Goal: Information Seeking & Learning: Learn about a topic

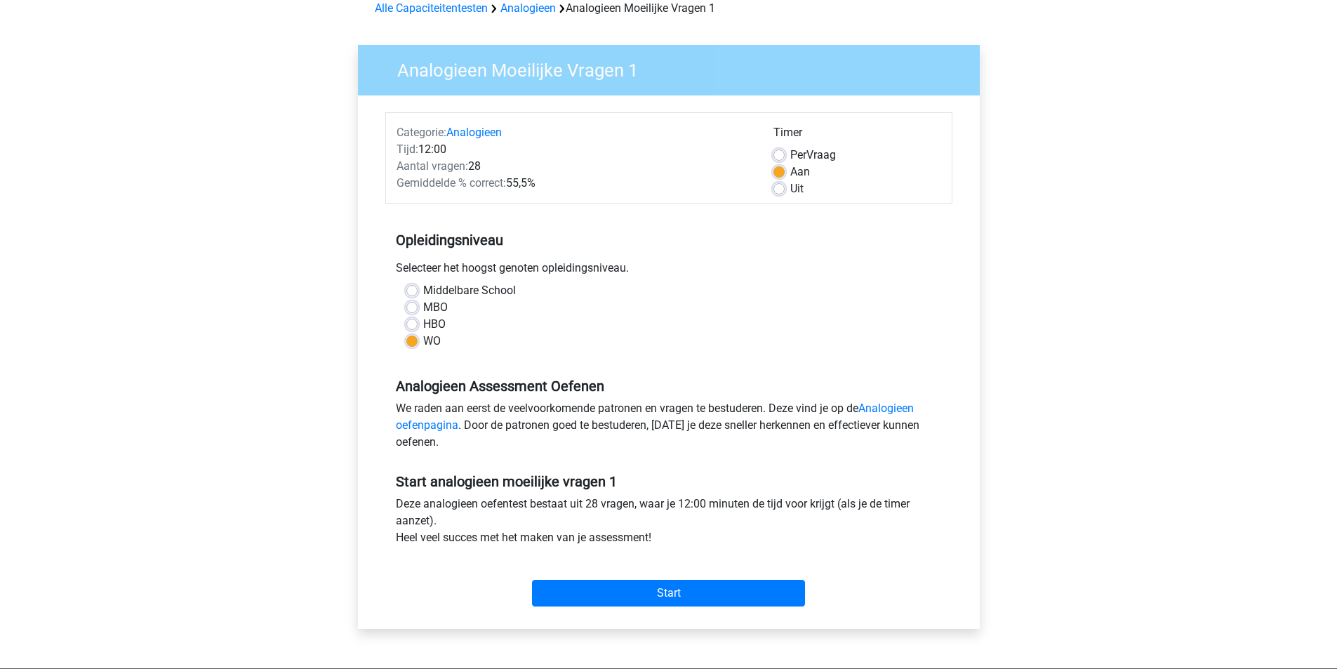
scroll to position [70, 0]
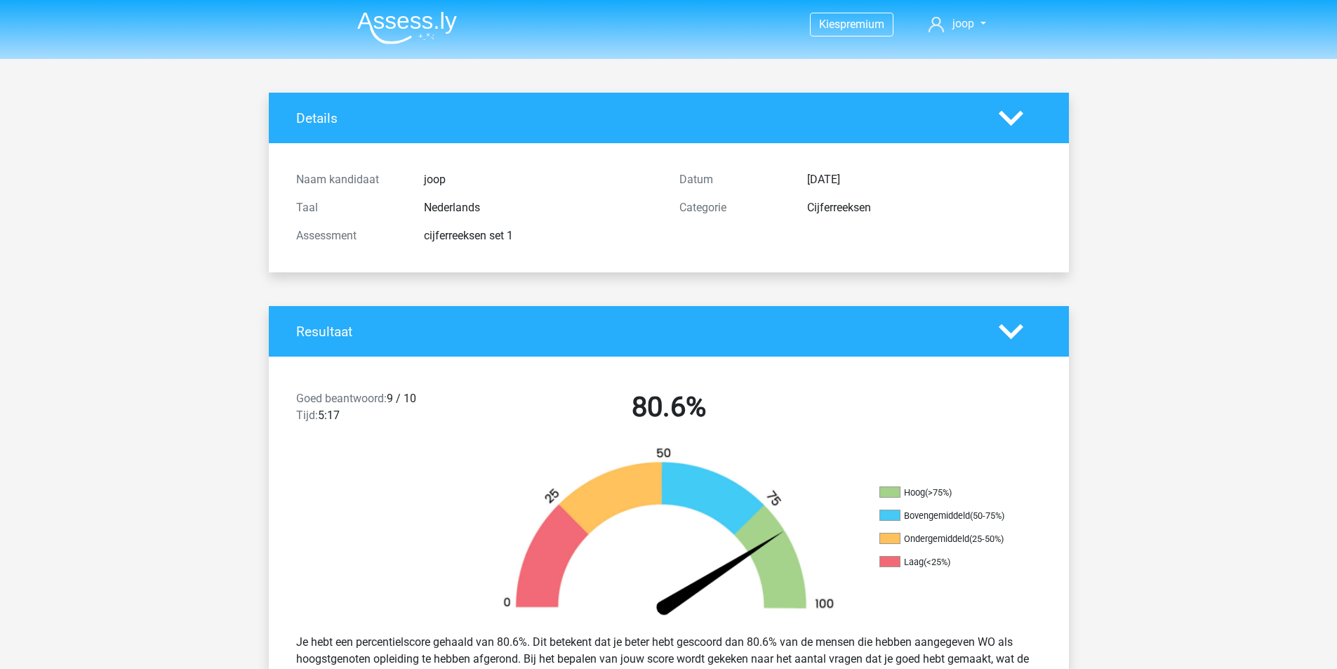
click at [1016, 117] on polygon at bounding box center [1011, 117] width 25 height 15
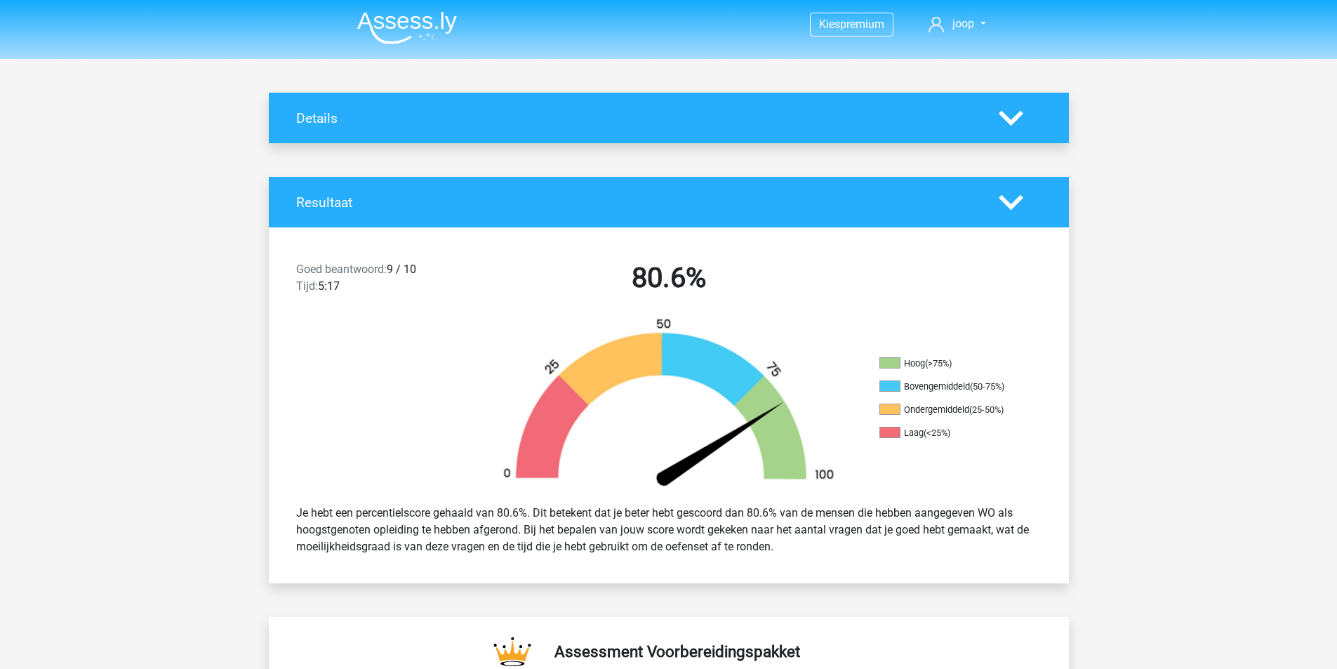
click at [1016, 117] on polygon at bounding box center [1011, 117] width 25 height 15
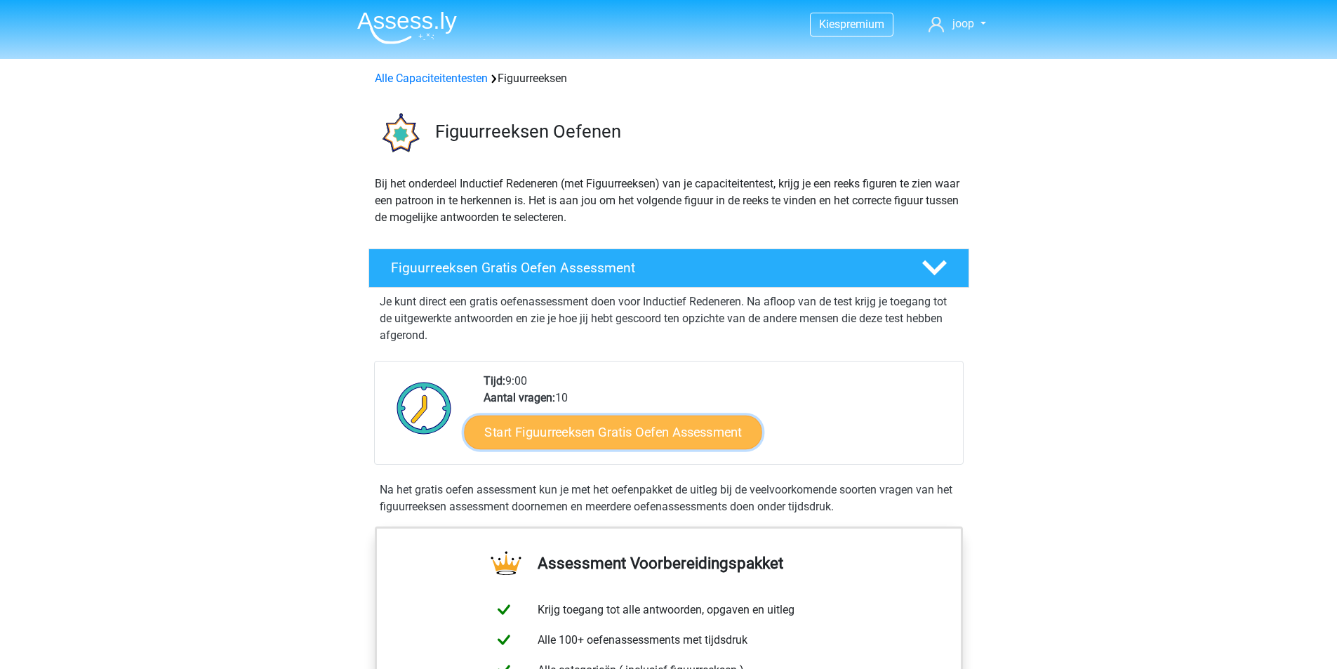
click at [641, 434] on link "Start Figuurreeksen Gratis Oefen Assessment" at bounding box center [613, 432] width 298 height 34
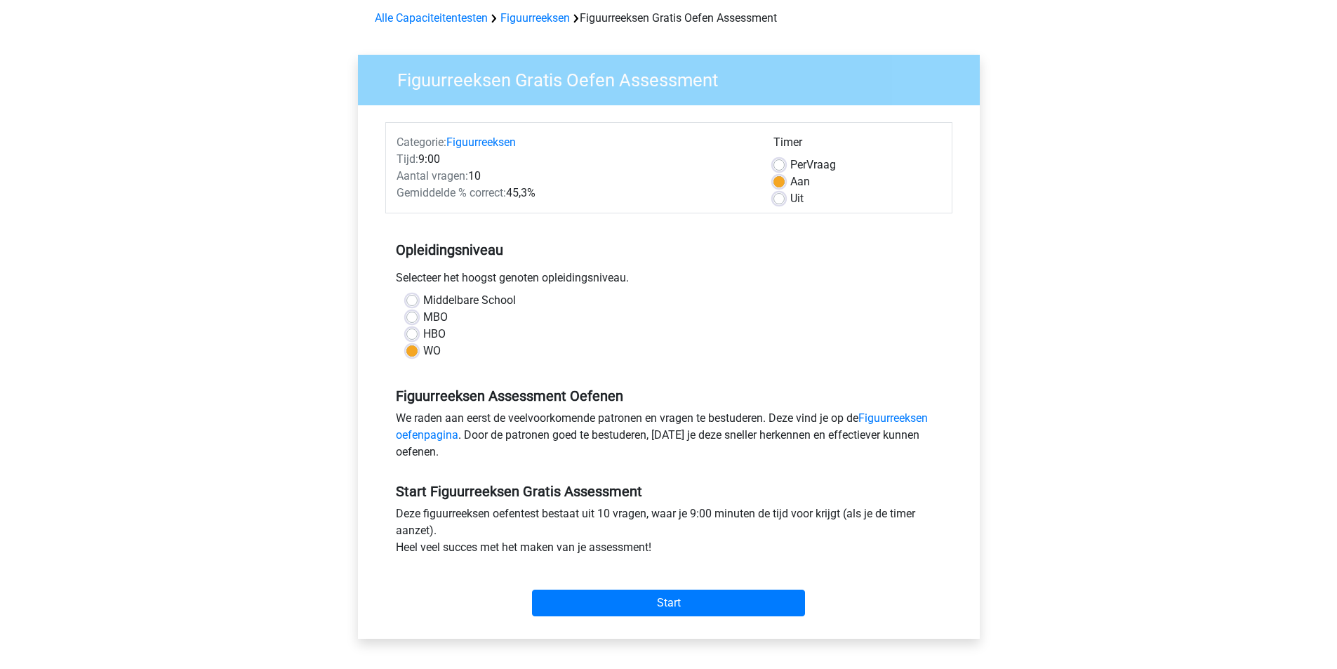
scroll to position [140, 0]
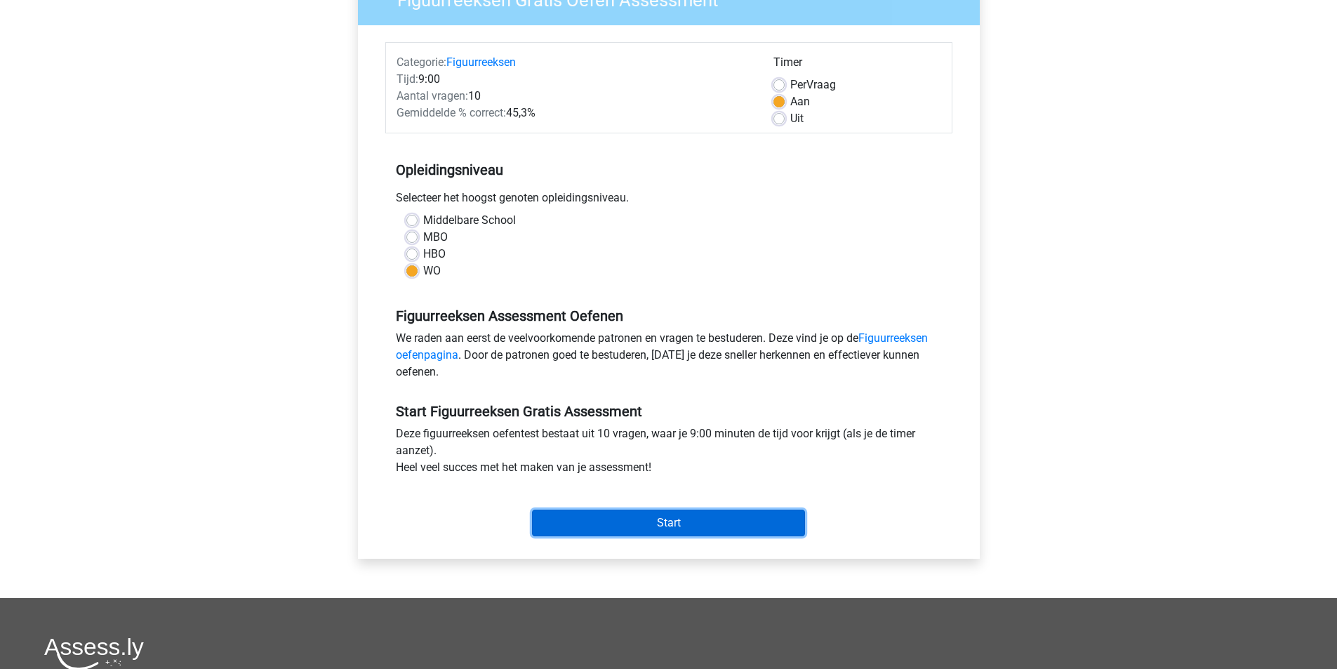
click at [680, 519] on input "Start" at bounding box center [668, 523] width 273 height 27
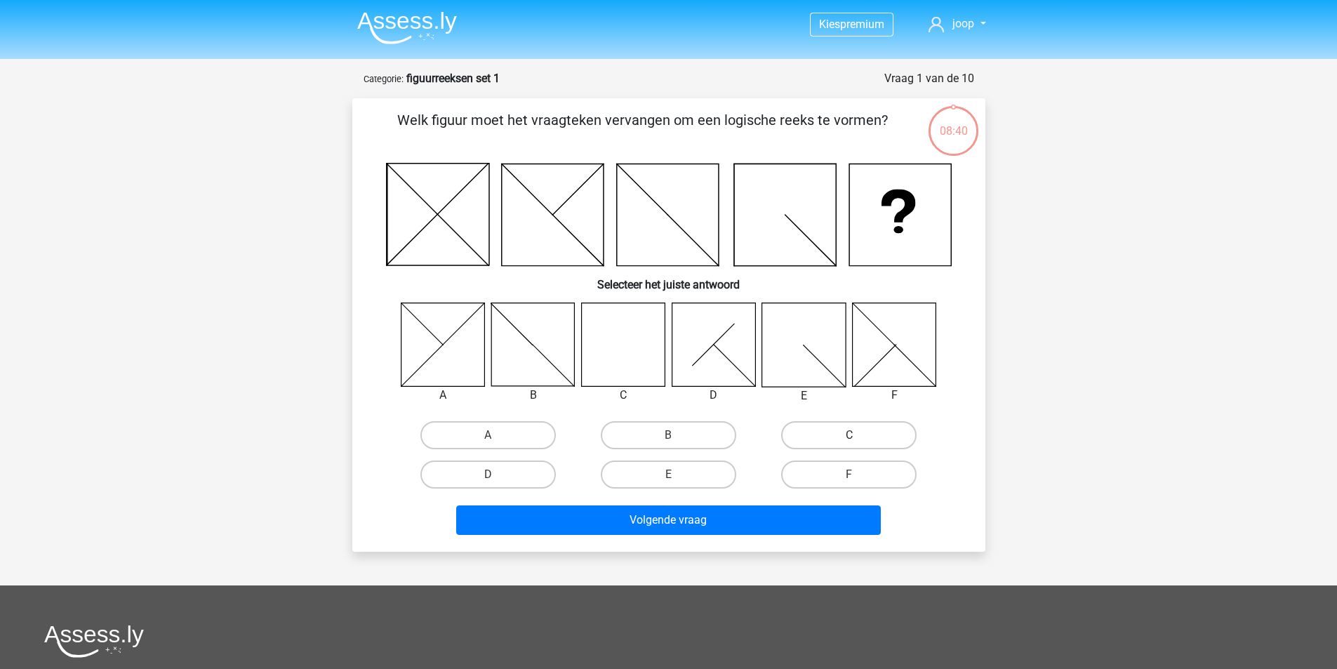
click at [865, 430] on label "C" at bounding box center [848, 435] width 135 height 28
click at [858, 435] on input "C" at bounding box center [853, 439] width 9 height 9
radio input "true"
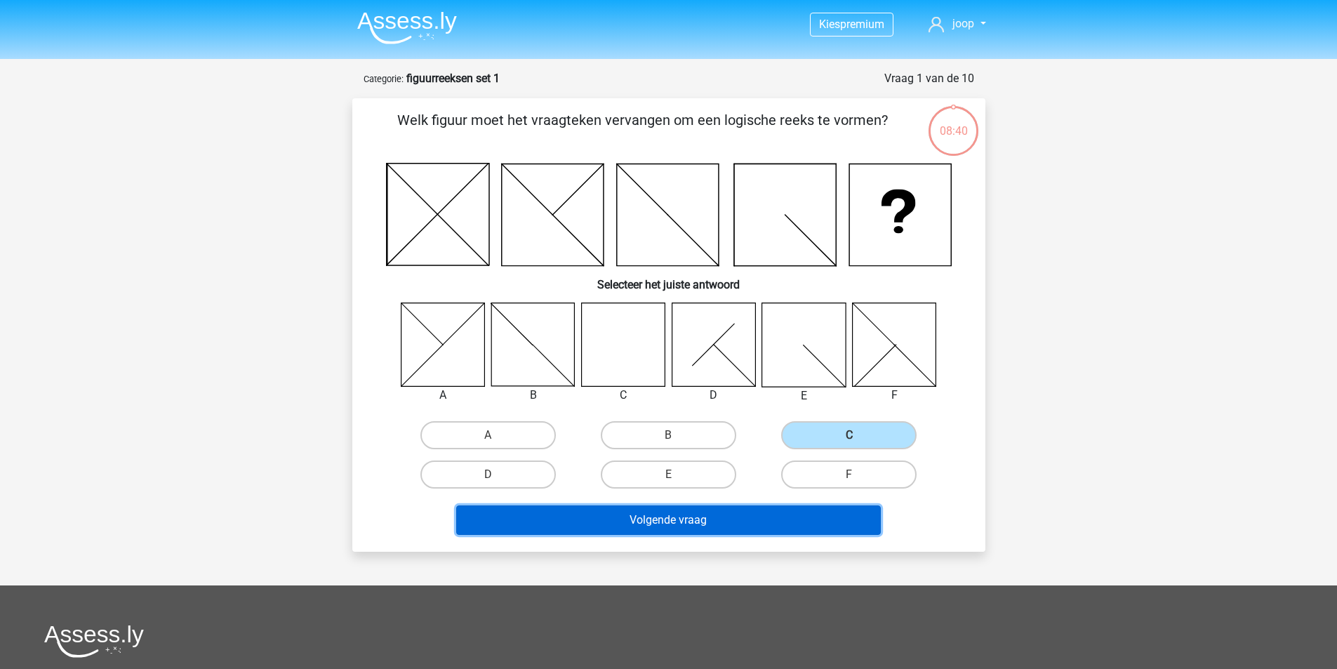
click at [717, 521] on button "Volgende vraag" at bounding box center [668, 519] width 425 height 29
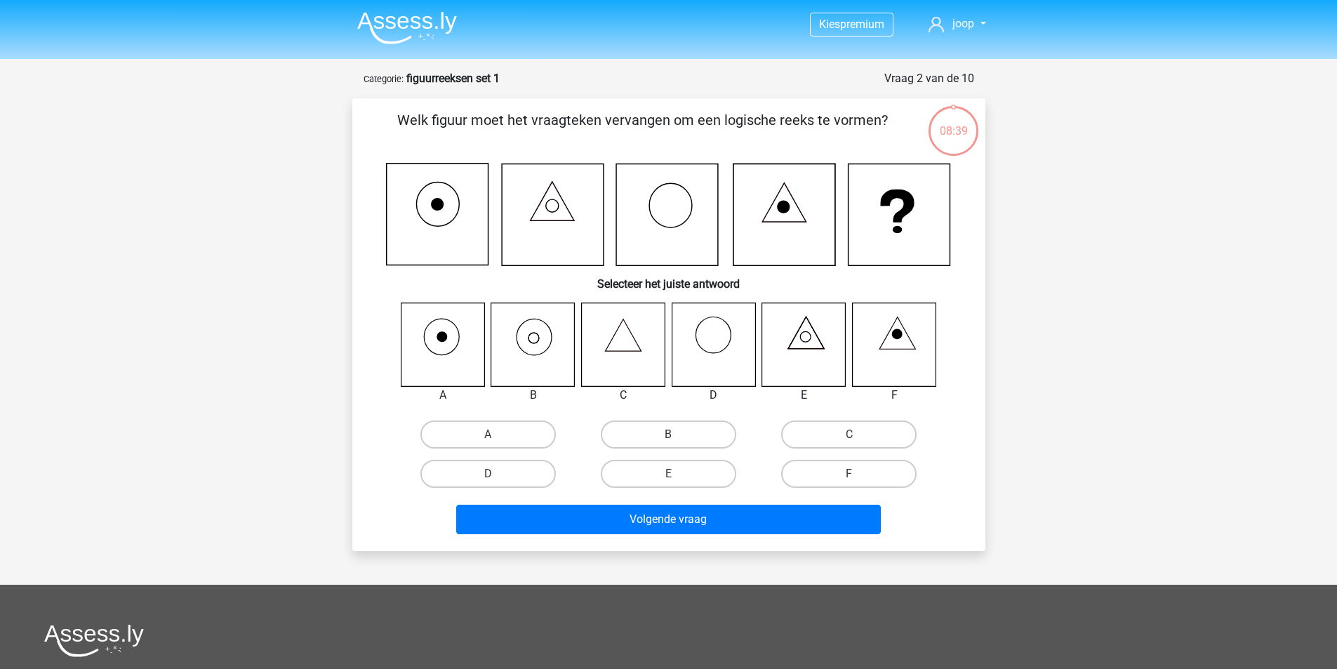
scroll to position [70, 0]
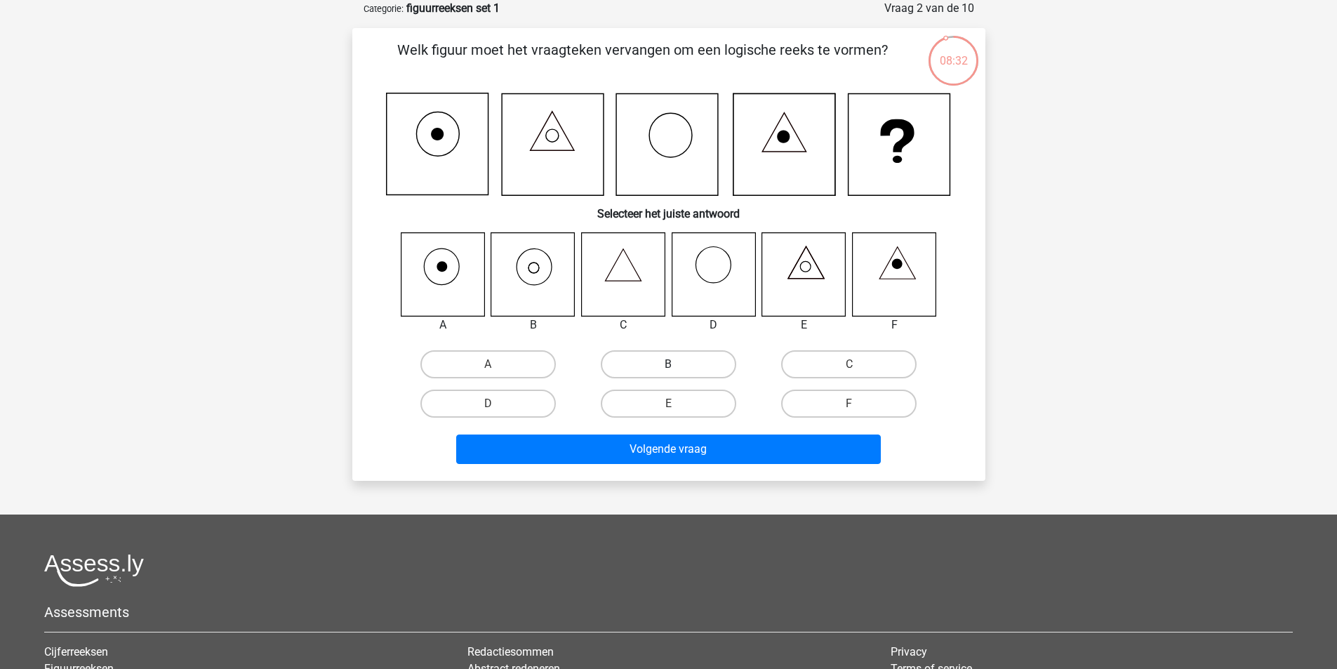
click at [675, 364] on label "B" at bounding box center [668, 364] width 135 height 28
click at [675, 364] on input "B" at bounding box center [672, 368] width 9 height 9
radio input "true"
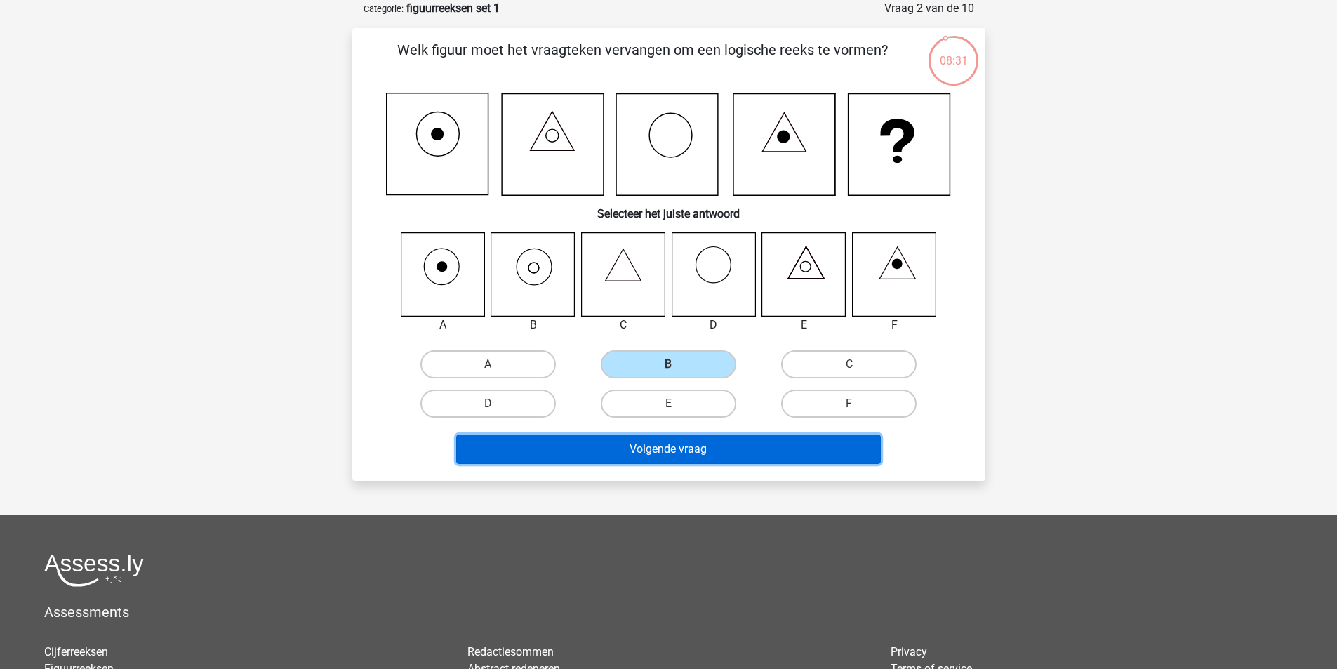
click at [673, 449] on button "Volgende vraag" at bounding box center [668, 448] width 425 height 29
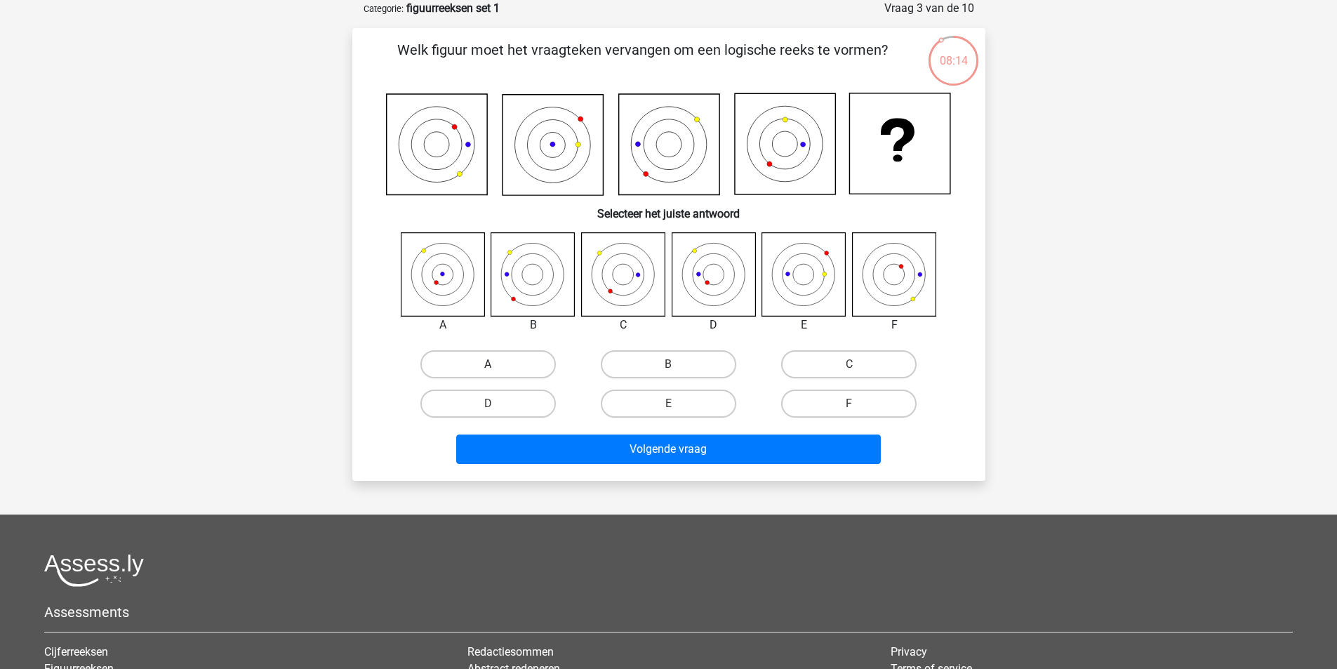
click at [507, 360] on label "A" at bounding box center [487, 364] width 135 height 28
click at [497, 364] on input "A" at bounding box center [492, 368] width 9 height 9
radio input "true"
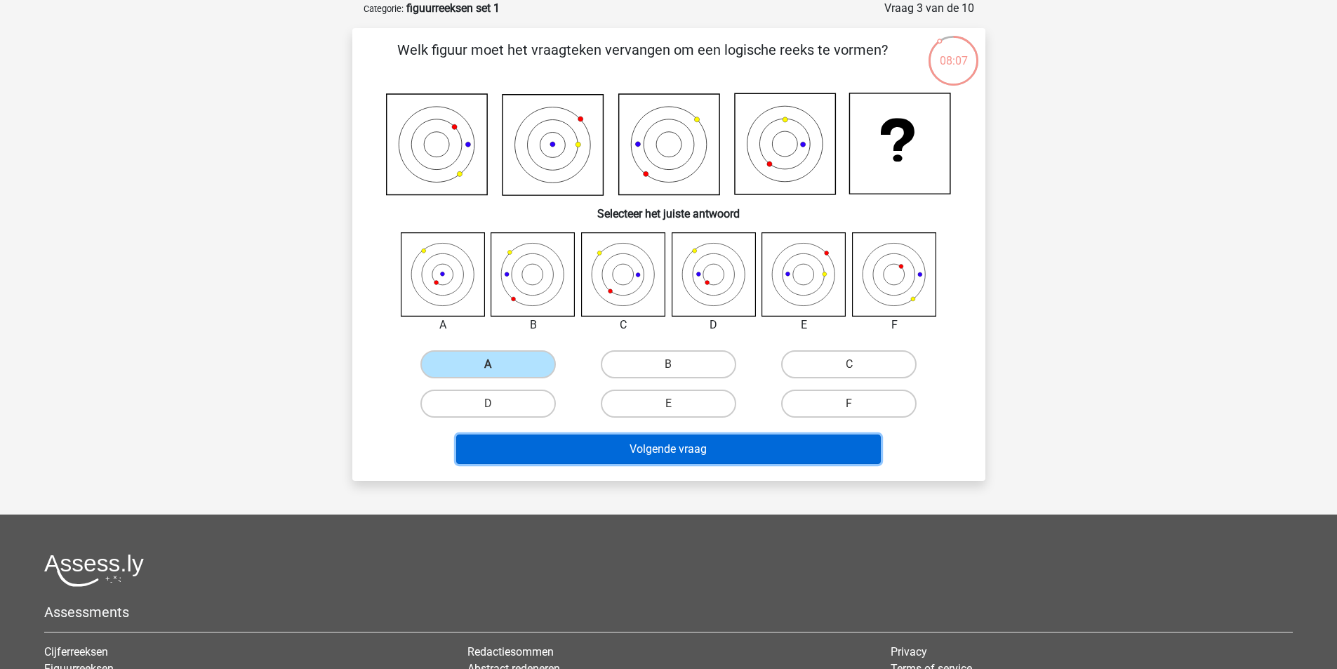
click at [688, 445] on button "Volgende vraag" at bounding box center [668, 448] width 425 height 29
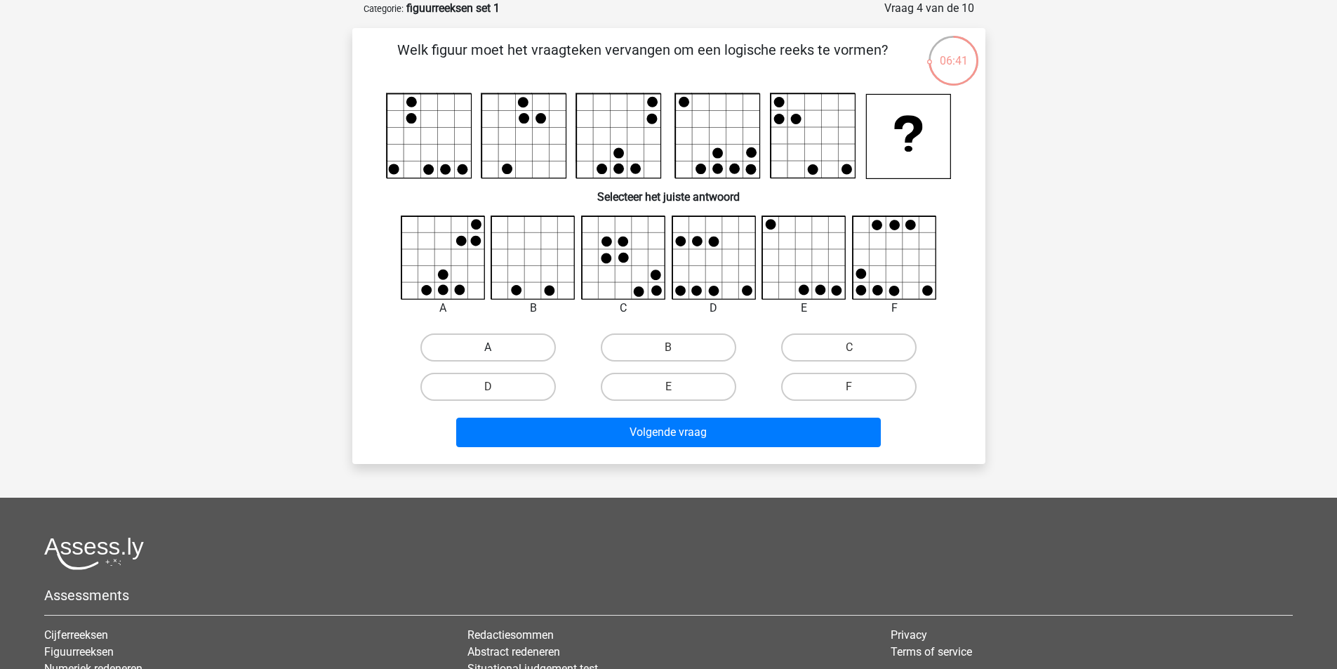
click at [487, 352] on label "A" at bounding box center [487, 347] width 135 height 28
click at [488, 352] on input "A" at bounding box center [492, 351] width 9 height 9
radio input "true"
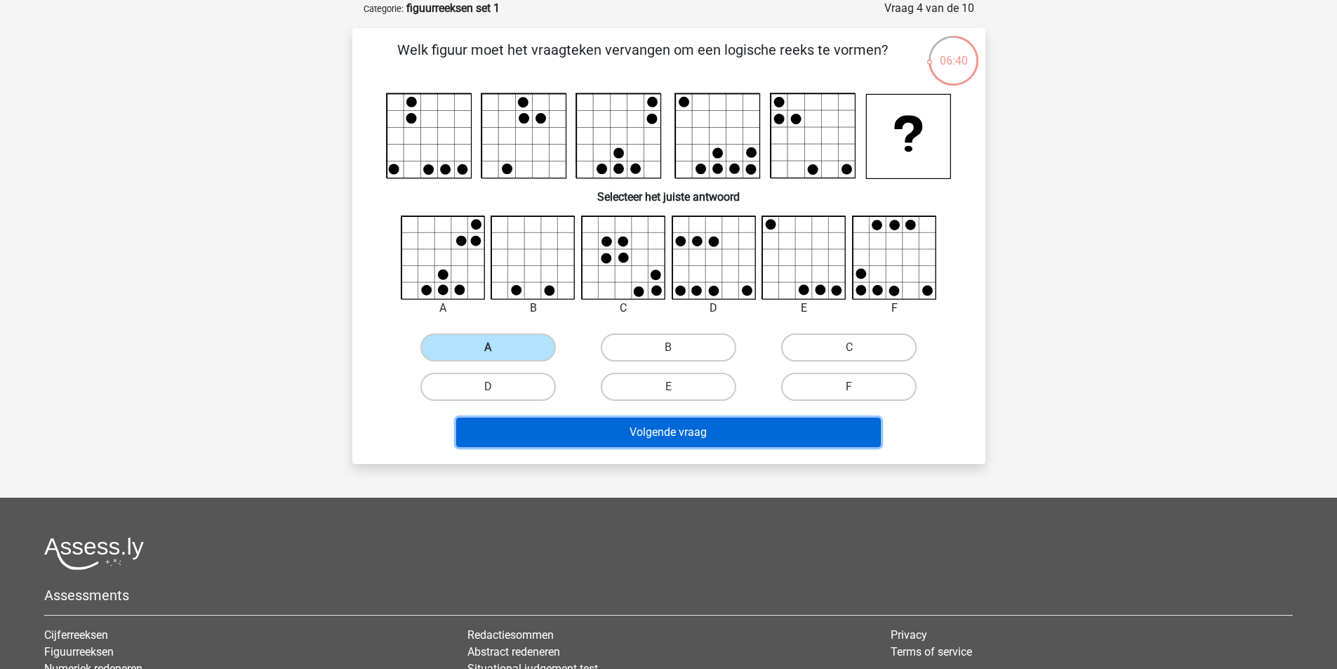
click at [683, 431] on button "Volgende vraag" at bounding box center [668, 432] width 425 height 29
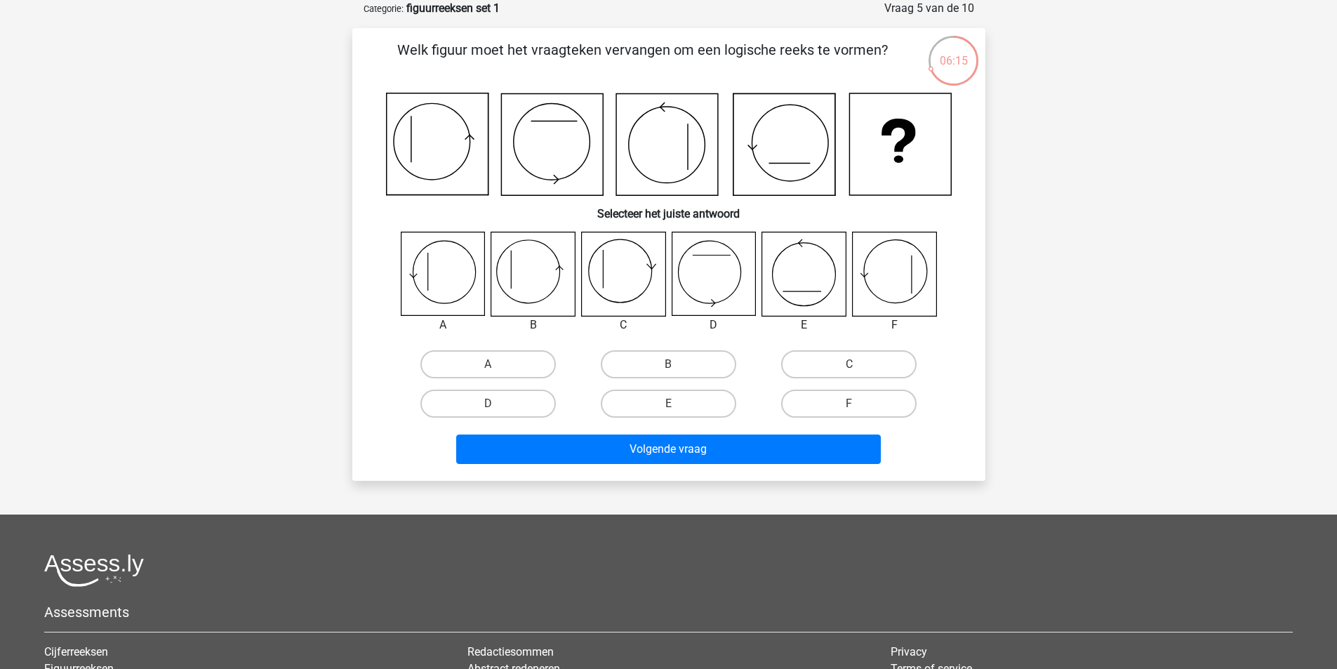
click at [485, 368] on label "A" at bounding box center [487, 364] width 135 height 28
click at [488, 368] on input "A" at bounding box center [492, 368] width 9 height 9
radio input "true"
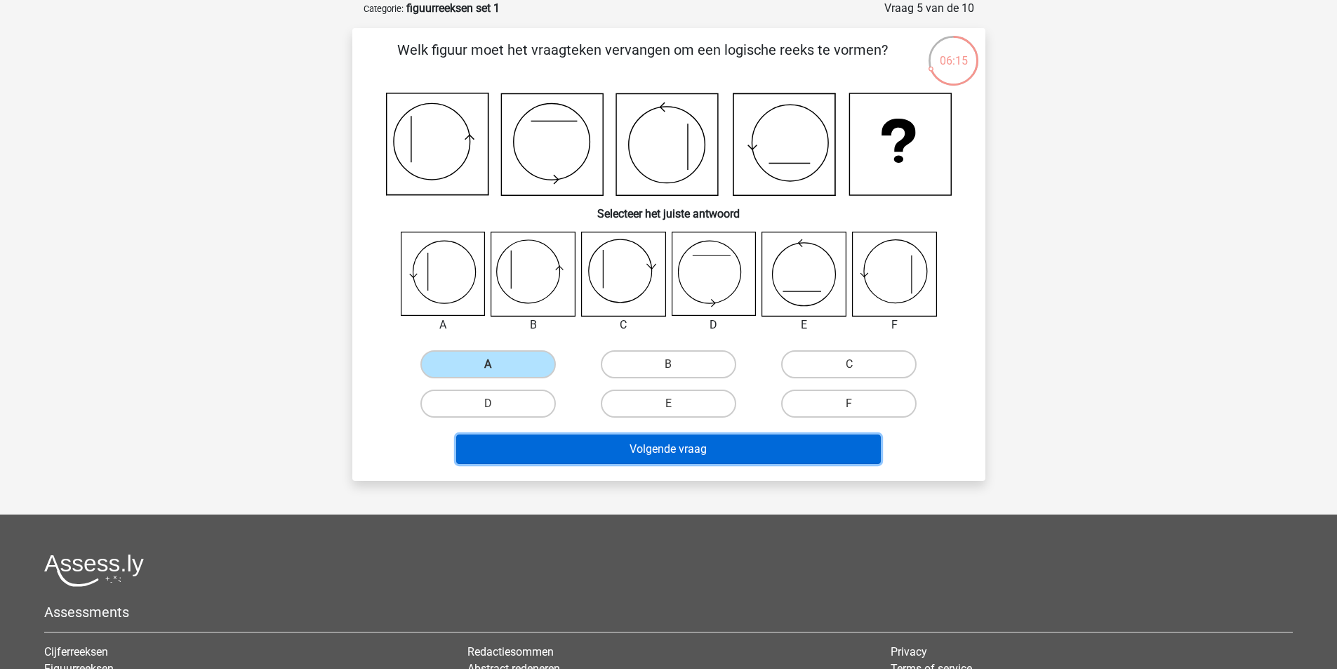
click at [633, 442] on button "Volgende vraag" at bounding box center [668, 448] width 425 height 29
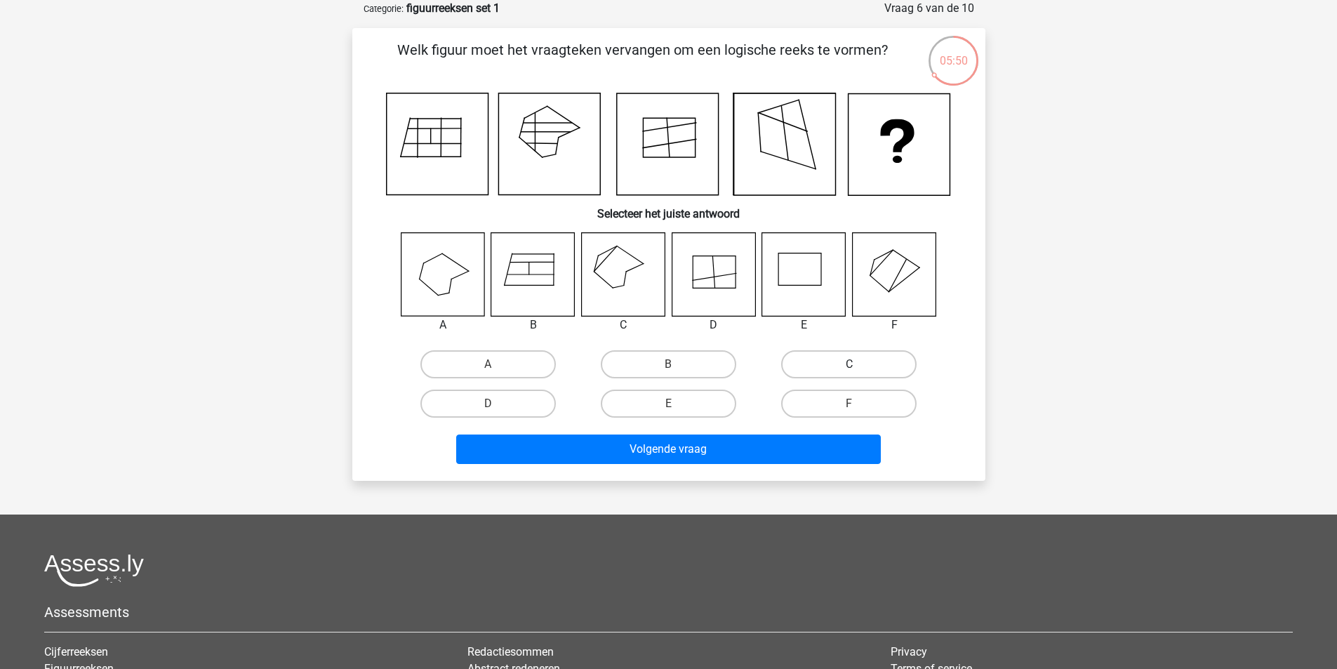
click at [866, 361] on label "C" at bounding box center [848, 364] width 135 height 28
click at [858, 364] on input "C" at bounding box center [853, 368] width 9 height 9
radio input "true"
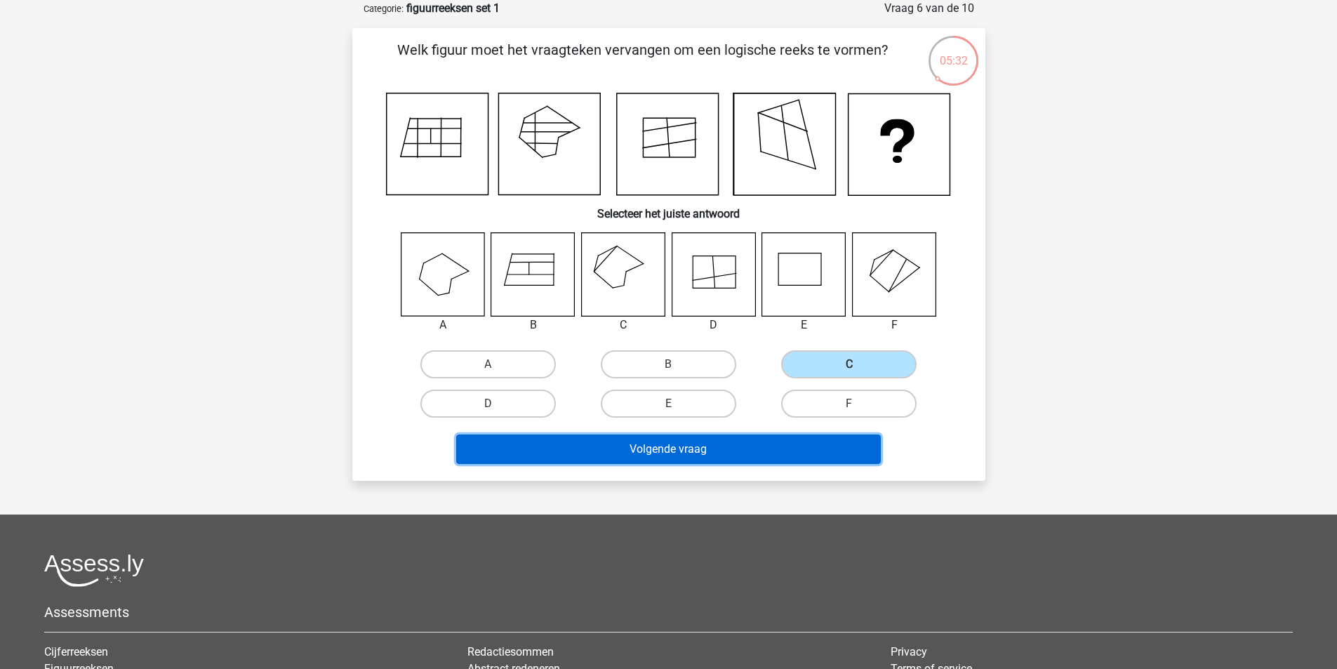
click at [698, 448] on button "Volgende vraag" at bounding box center [668, 448] width 425 height 29
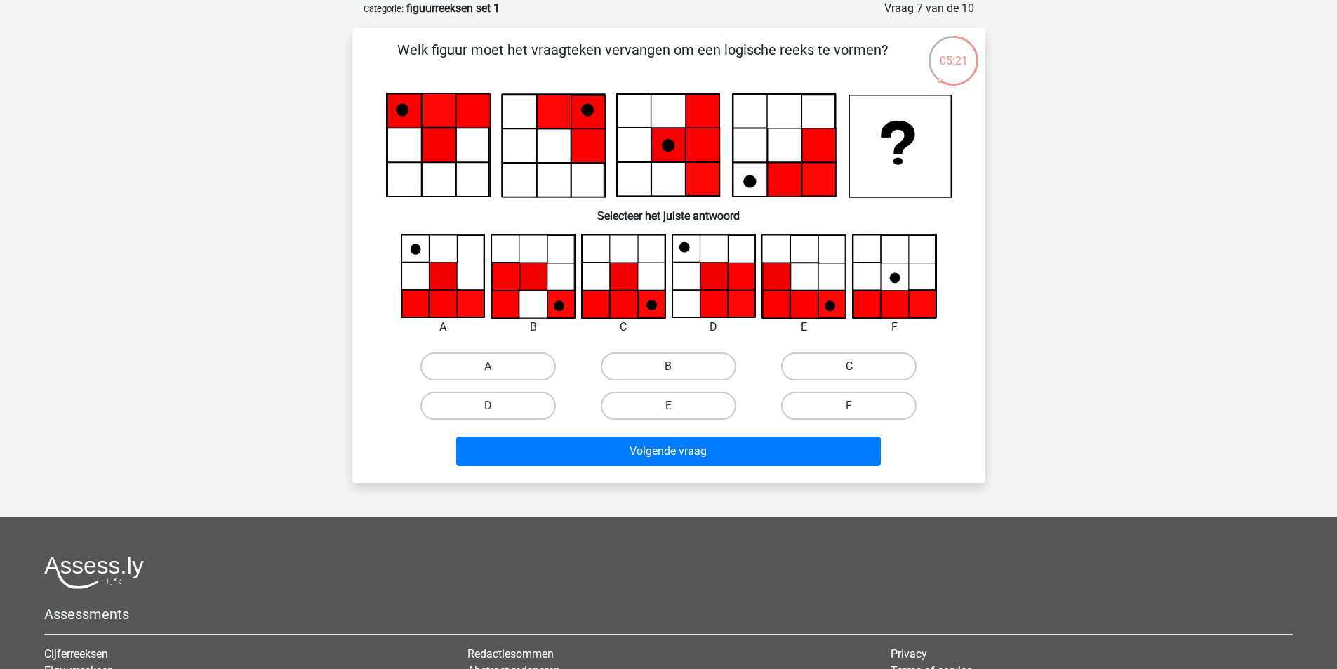
click at [832, 361] on label "C" at bounding box center [848, 366] width 135 height 28
click at [849, 366] on input "C" at bounding box center [853, 370] width 9 height 9
radio input "true"
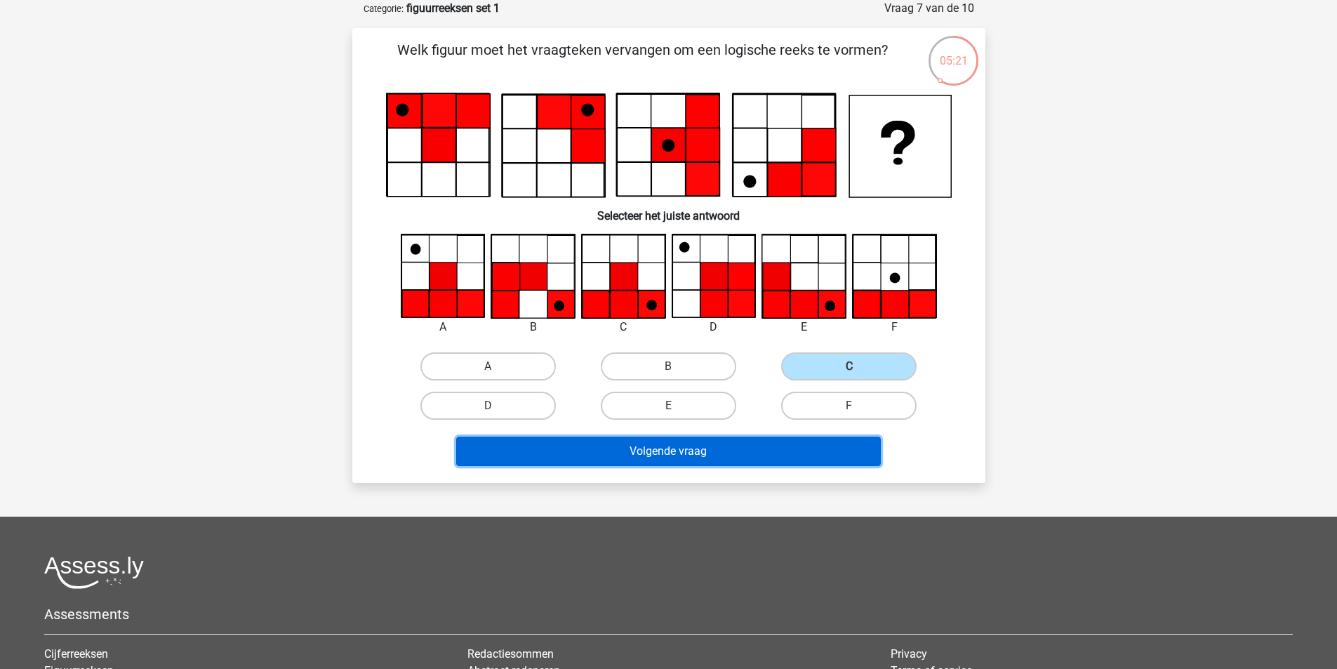
click at [746, 451] on button "Volgende vraag" at bounding box center [668, 451] width 425 height 29
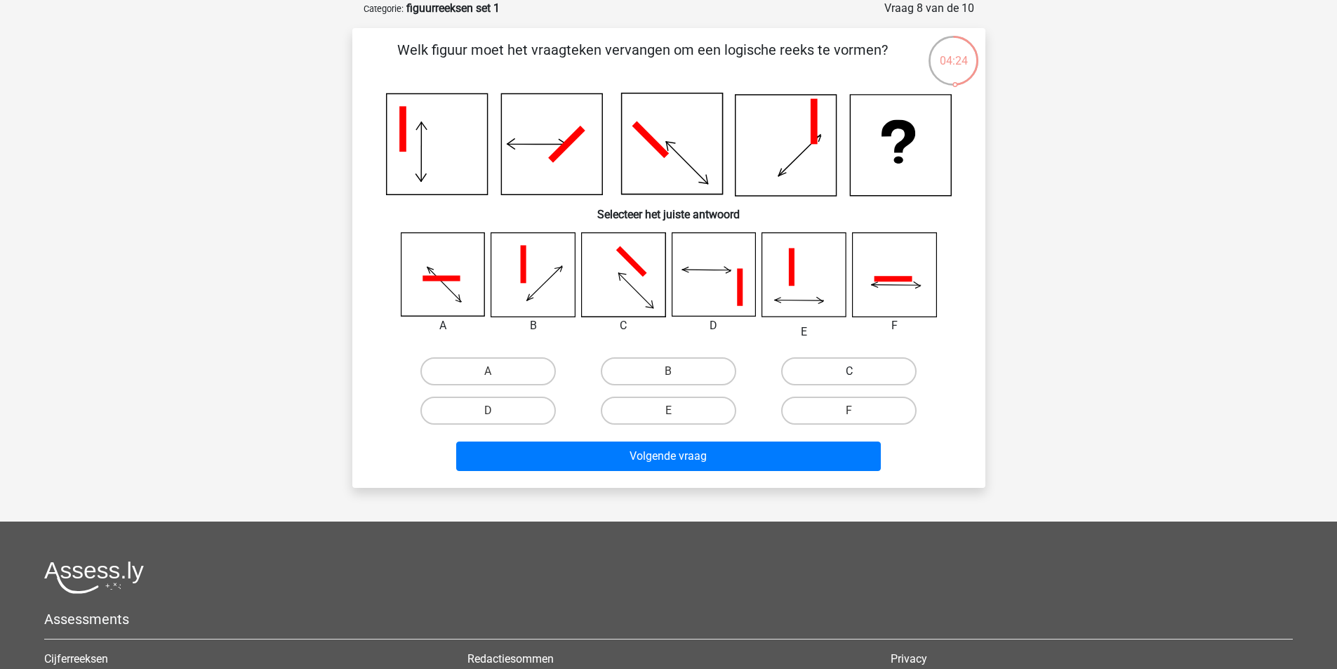
click at [856, 366] on label "C" at bounding box center [848, 371] width 135 height 28
click at [856, 371] on input "C" at bounding box center [853, 375] width 9 height 9
radio input "true"
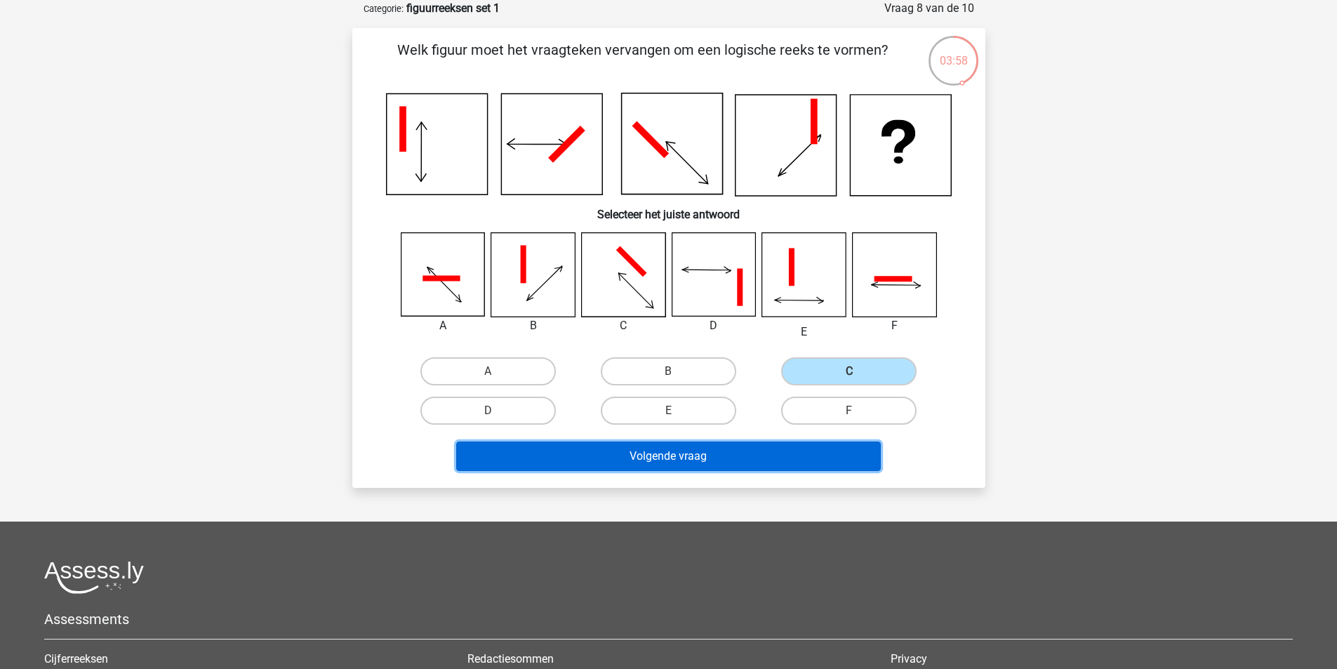
click at [691, 459] on button "Volgende vraag" at bounding box center [668, 455] width 425 height 29
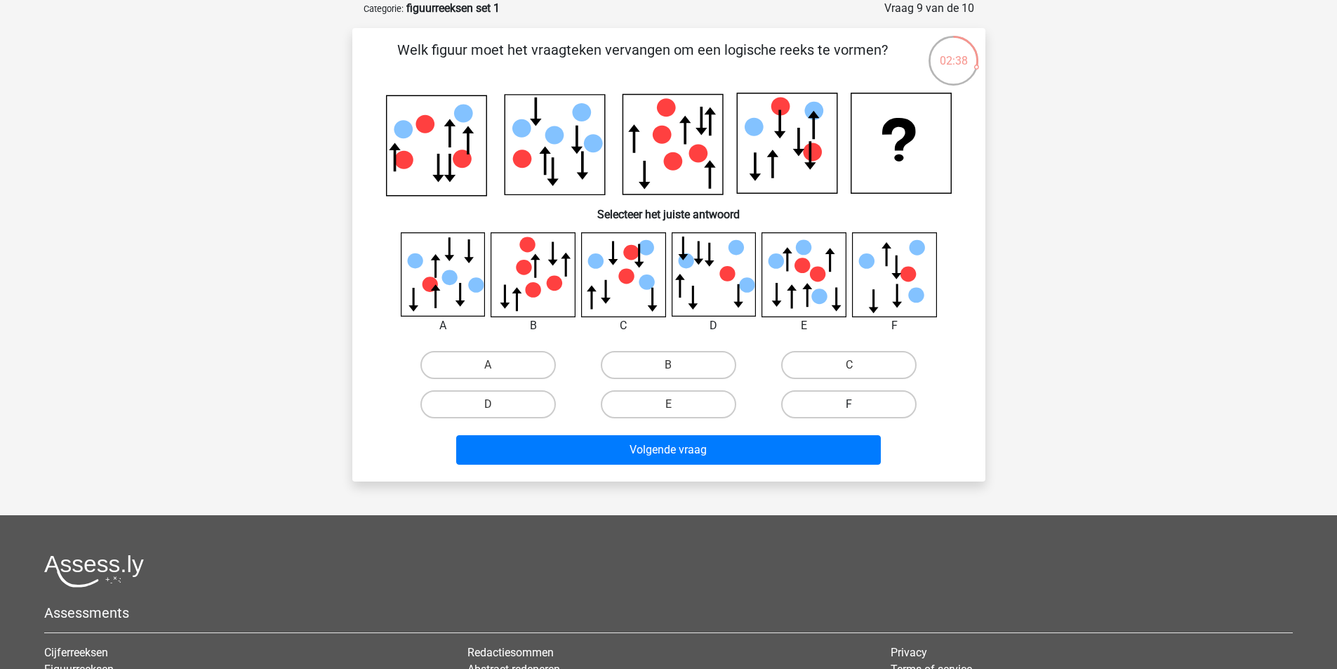
click at [858, 393] on label "F" at bounding box center [848, 404] width 135 height 28
click at [858, 404] on input "F" at bounding box center [853, 408] width 9 height 9
radio input "true"
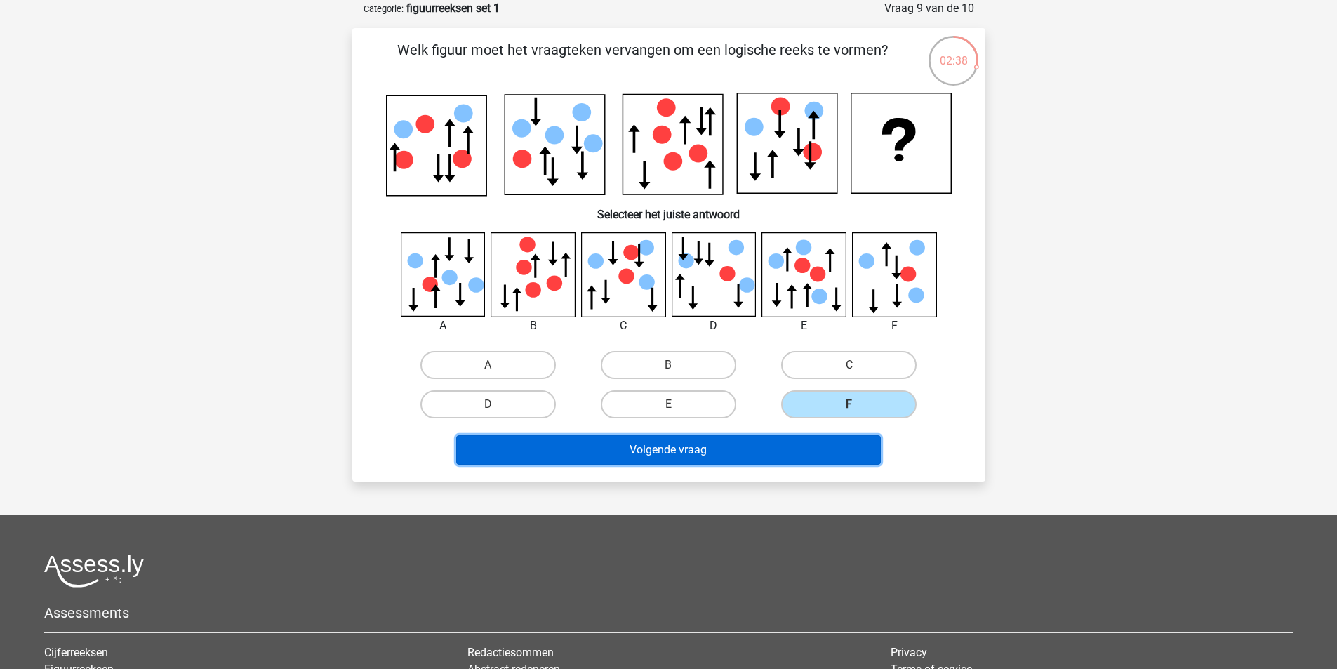
click at [797, 462] on button "Volgende vraag" at bounding box center [668, 449] width 425 height 29
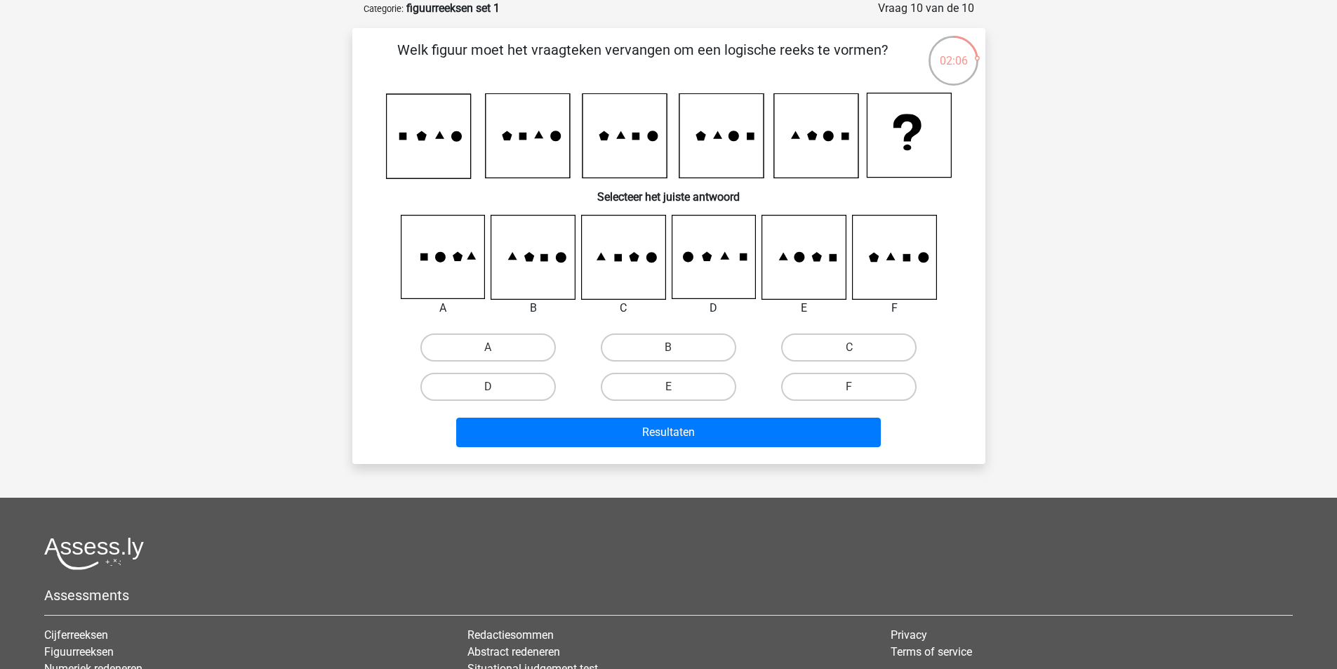
click at [810, 254] on icon at bounding box center [804, 257] width 84 height 84
click at [681, 384] on label "E" at bounding box center [668, 387] width 135 height 28
click at [677, 387] on input "E" at bounding box center [672, 391] width 9 height 9
radio input "true"
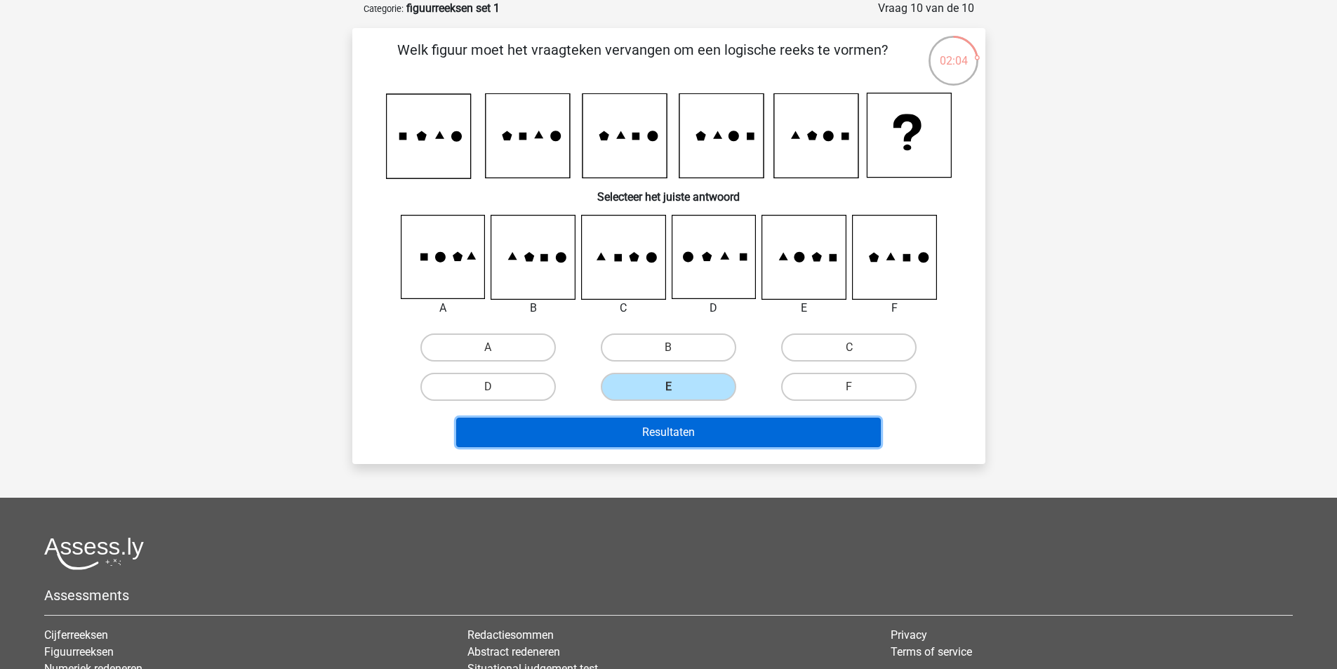
click at [684, 425] on button "Resultaten" at bounding box center [668, 432] width 425 height 29
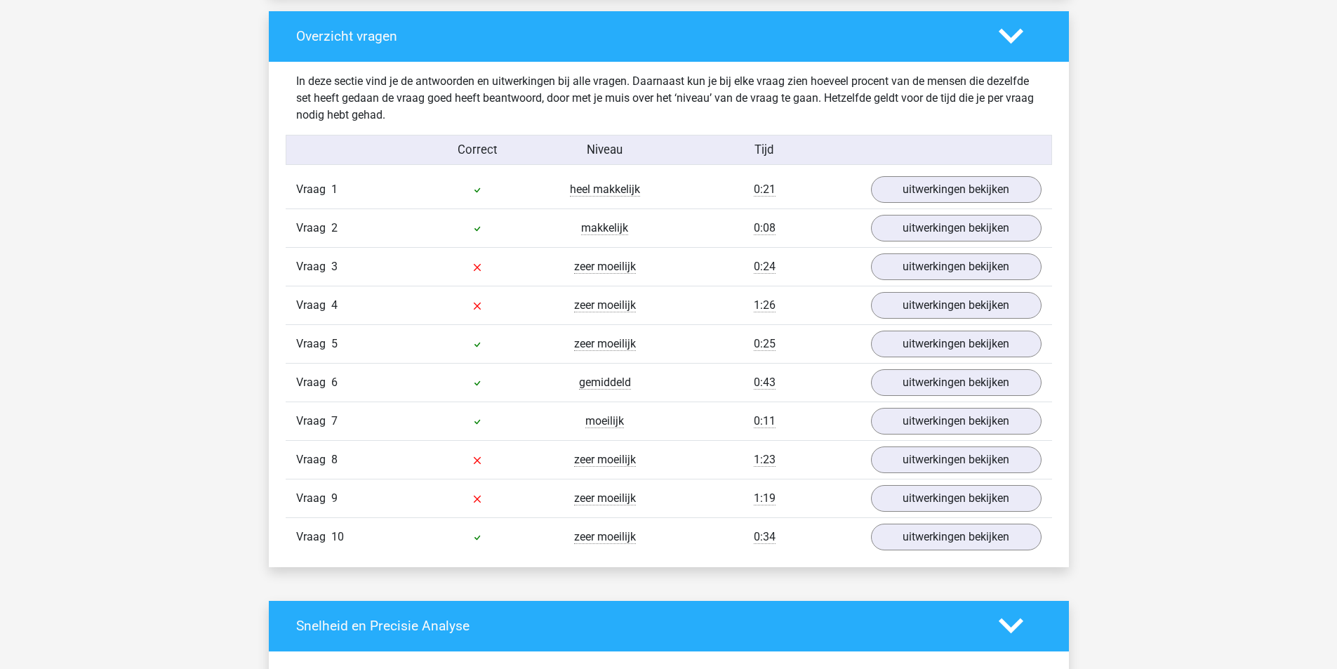
scroll to position [1053, 0]
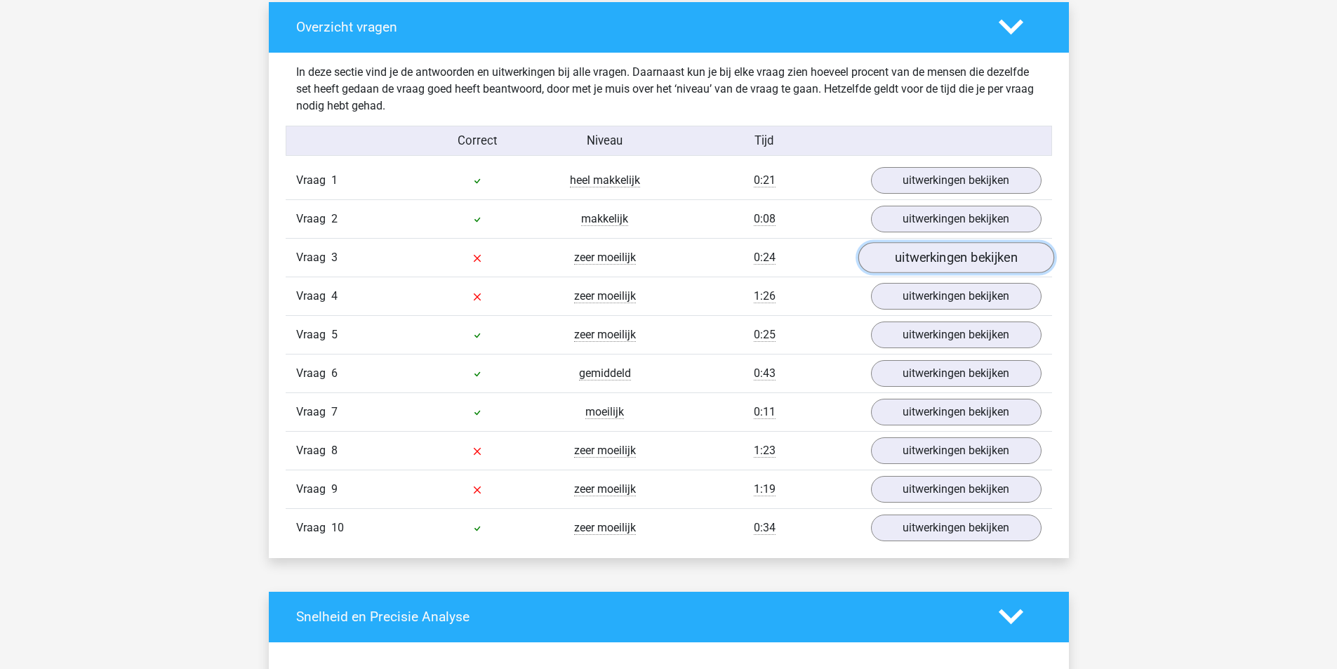
click at [926, 257] on link "uitwerkingen bekijken" at bounding box center [956, 257] width 196 height 31
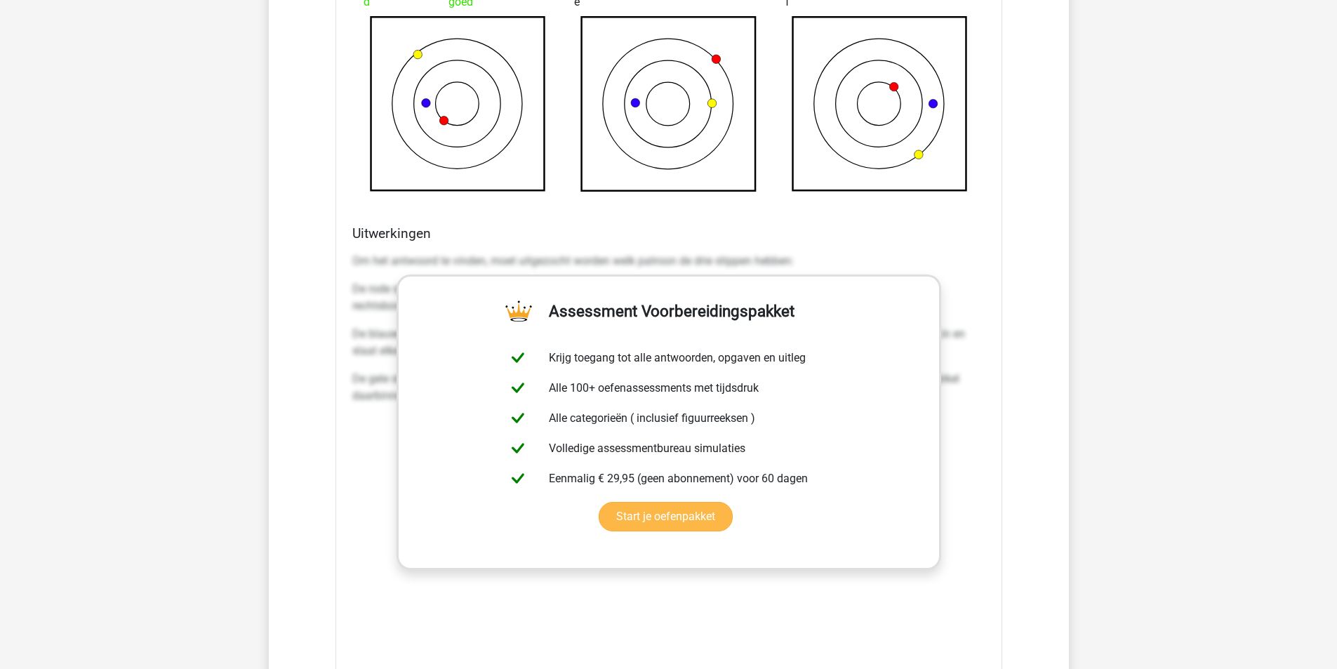
scroll to position [2246, 0]
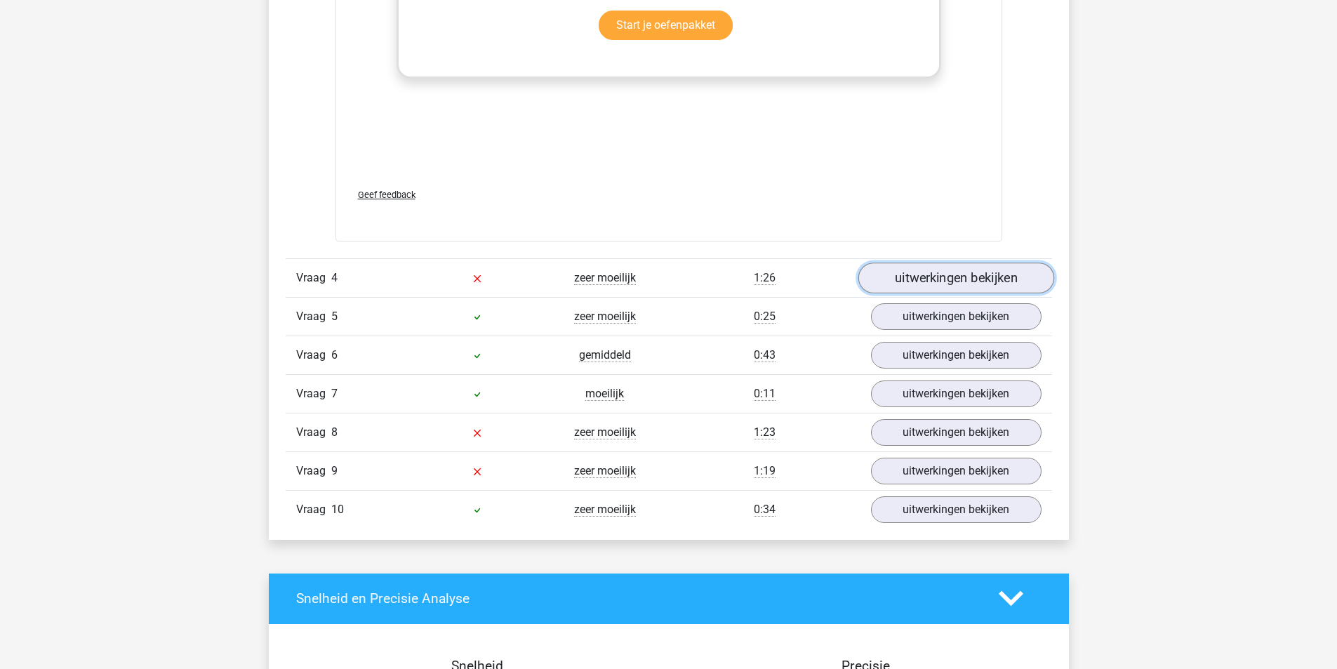
click at [919, 275] on link "uitwerkingen bekijken" at bounding box center [956, 277] width 196 height 31
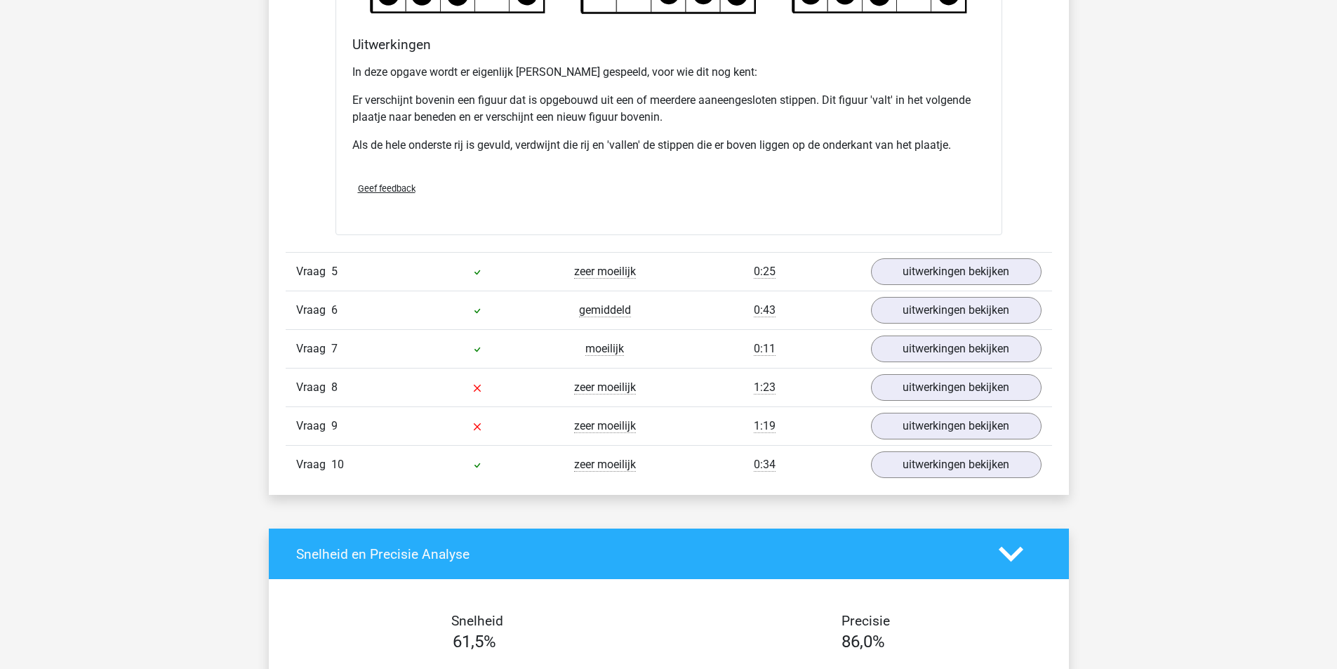
scroll to position [3158, 0]
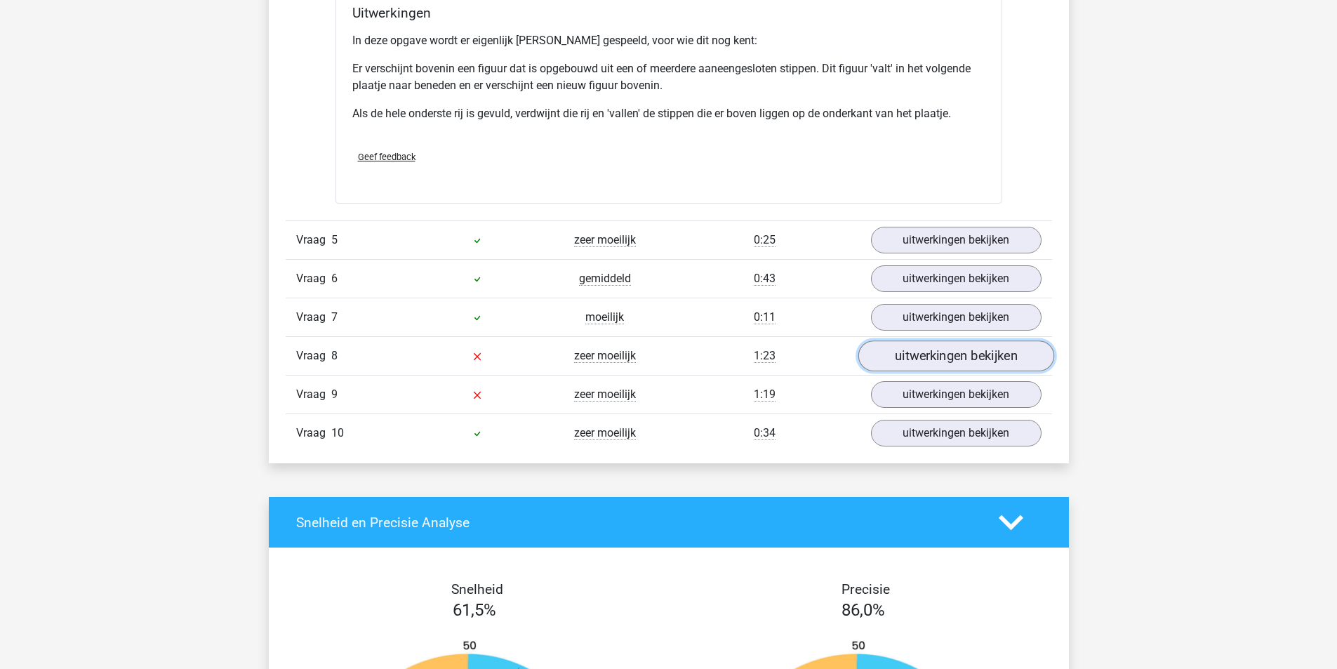
click at [986, 357] on link "uitwerkingen bekijken" at bounding box center [956, 356] width 196 height 31
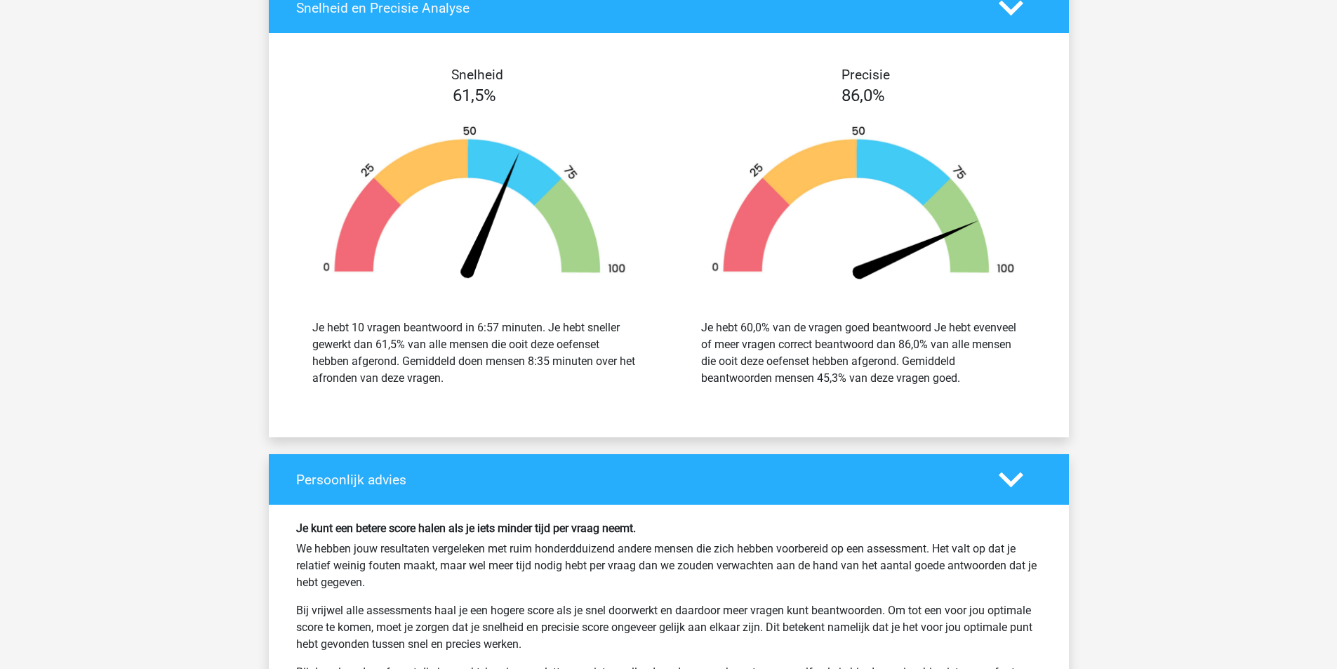
scroll to position [4001, 0]
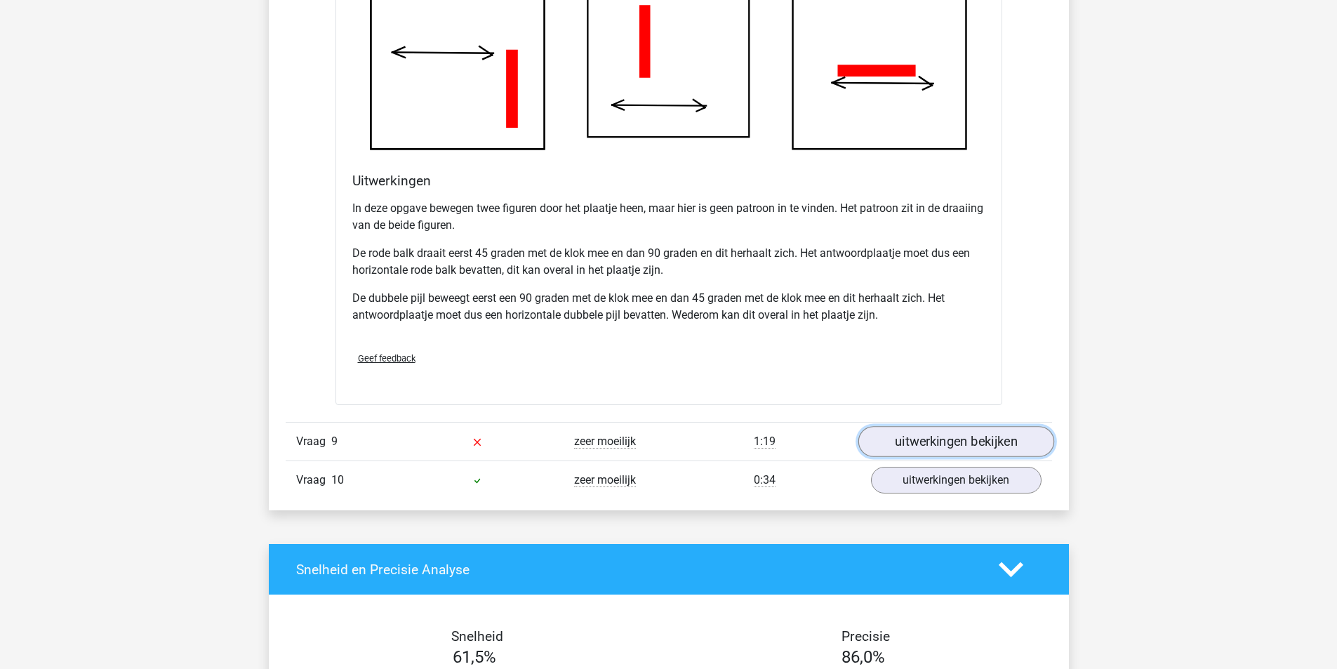
click at [957, 436] on link "uitwerkingen bekijken" at bounding box center [956, 441] width 196 height 31
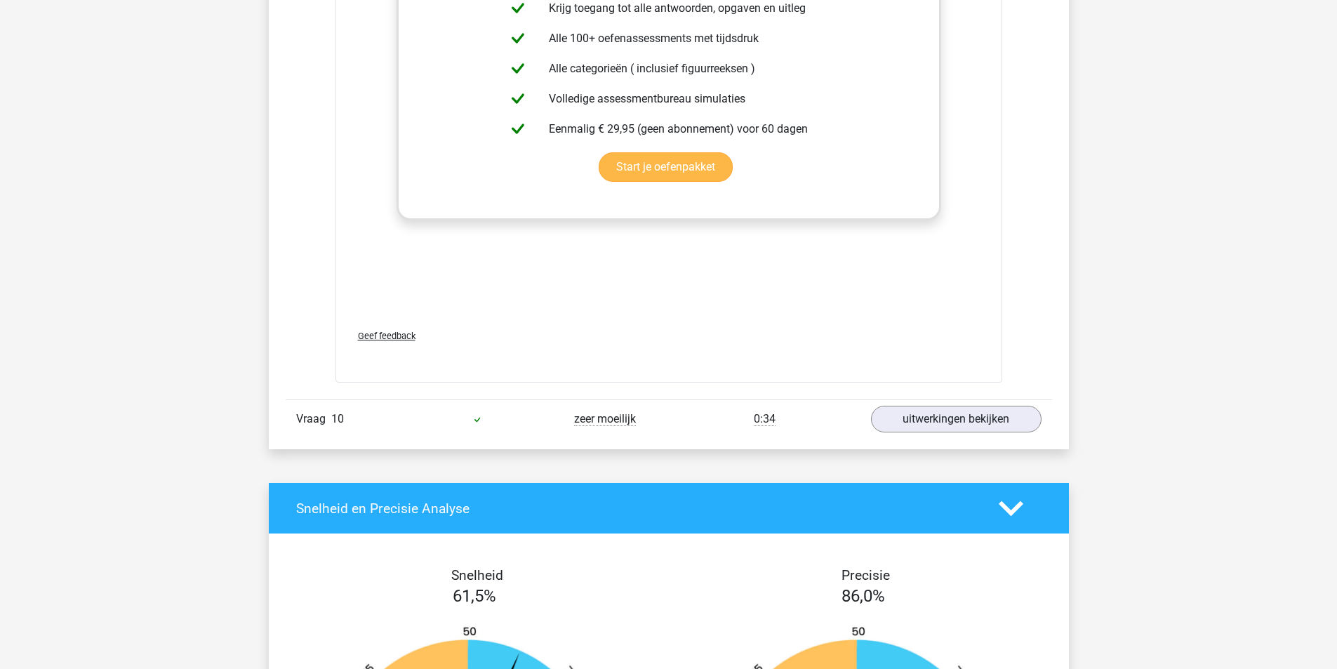
scroll to position [5334, 0]
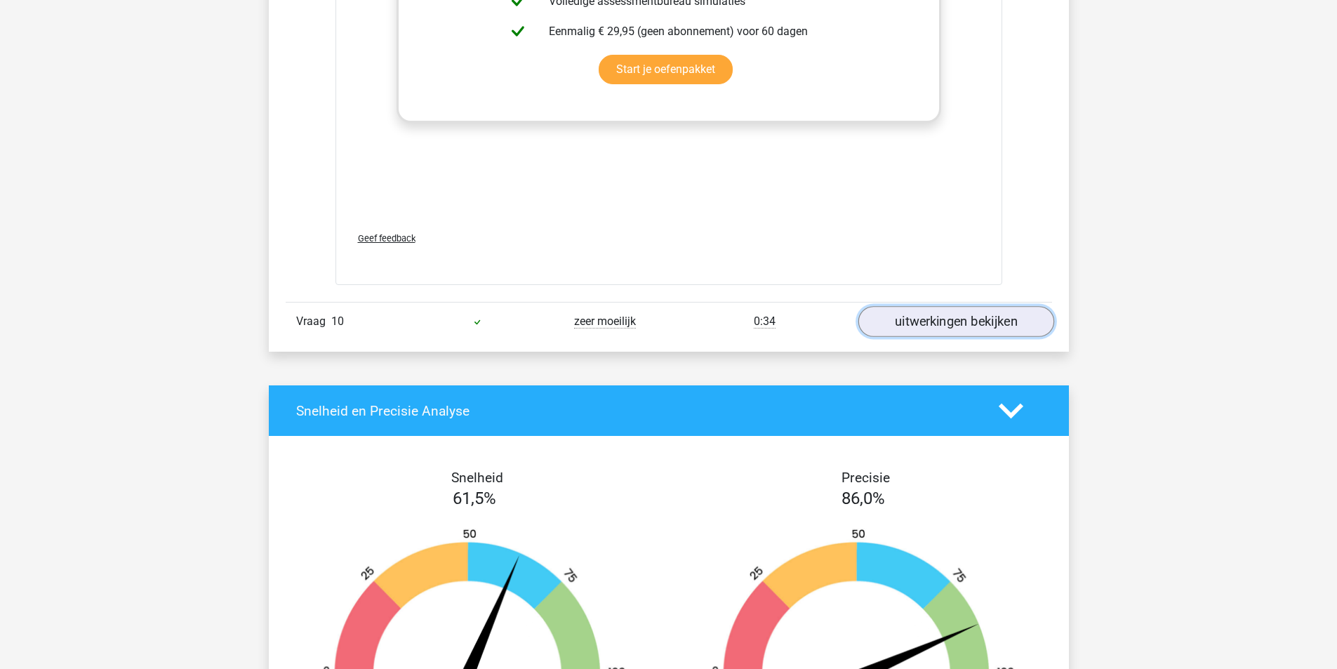
click at [968, 326] on link "uitwerkingen bekijken" at bounding box center [956, 322] width 196 height 31
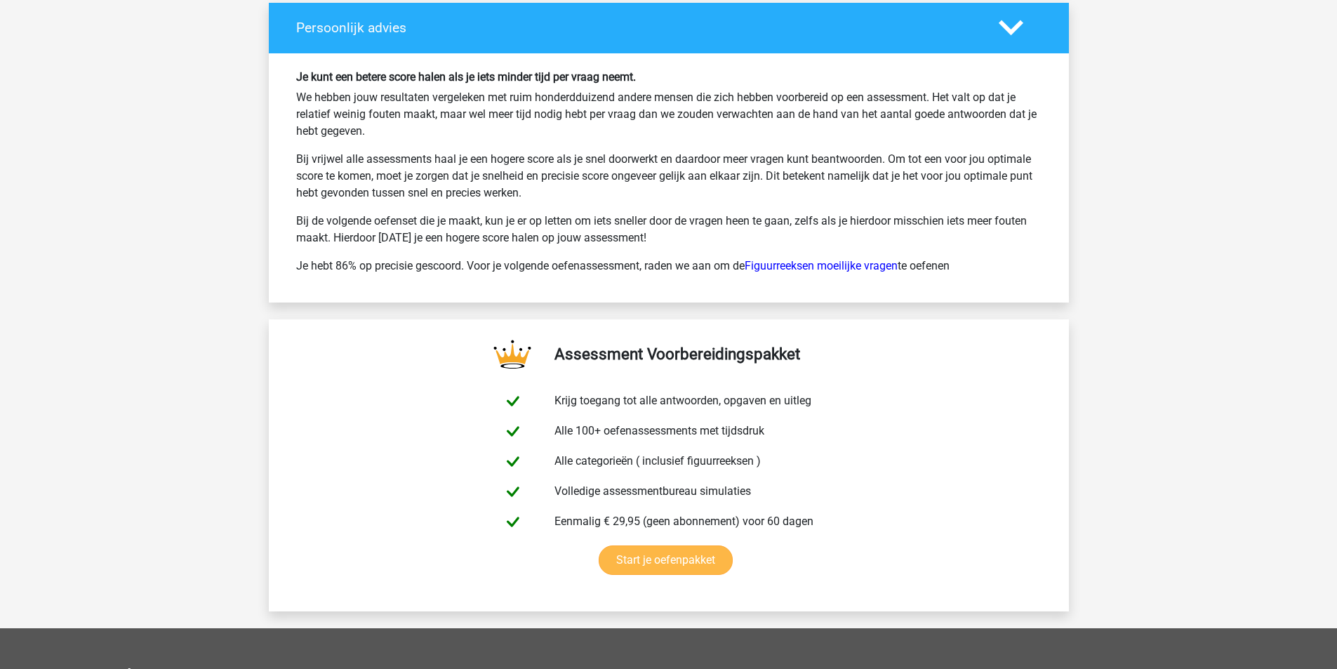
scroll to position [7675, 0]
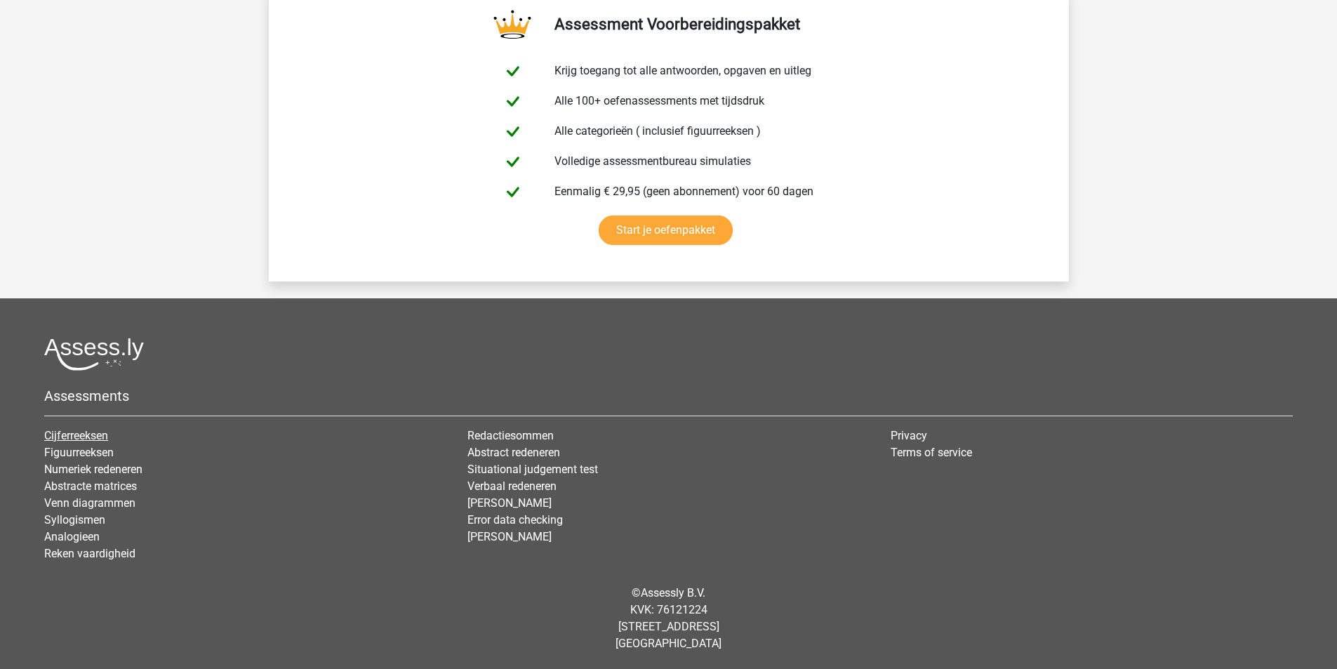
click at [95, 436] on link "Cijferreeksen" at bounding box center [76, 435] width 64 height 13
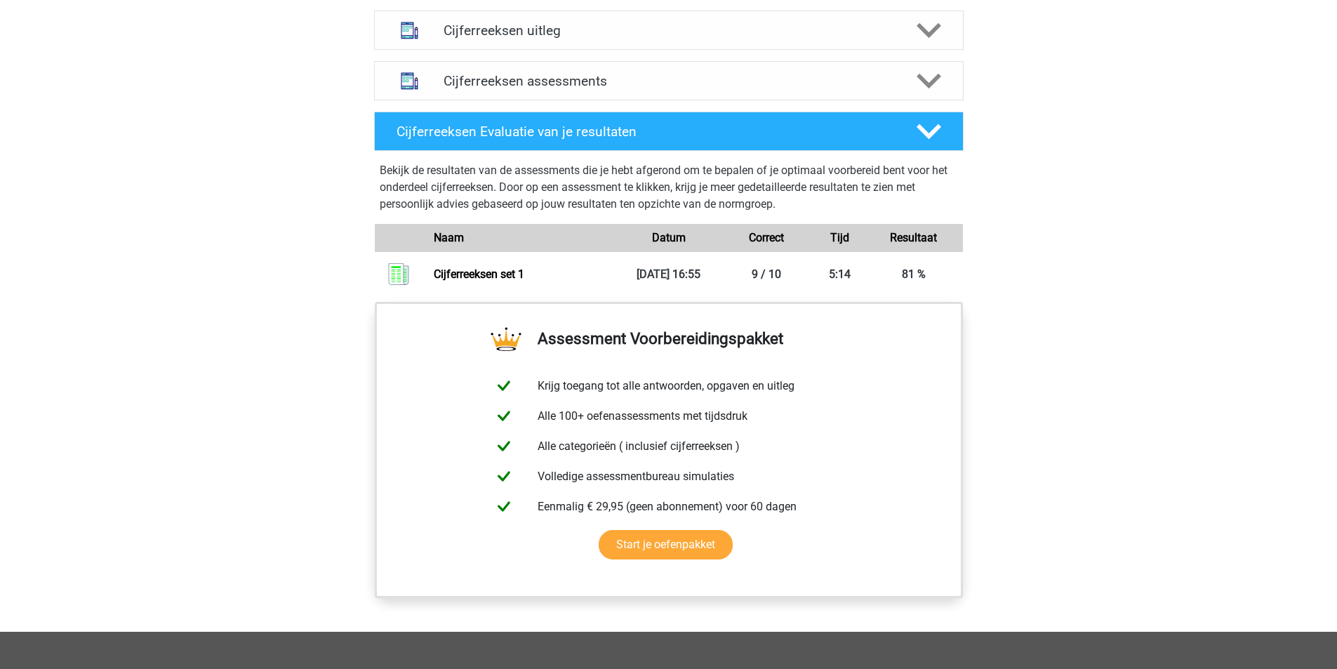
scroll to position [772, 0]
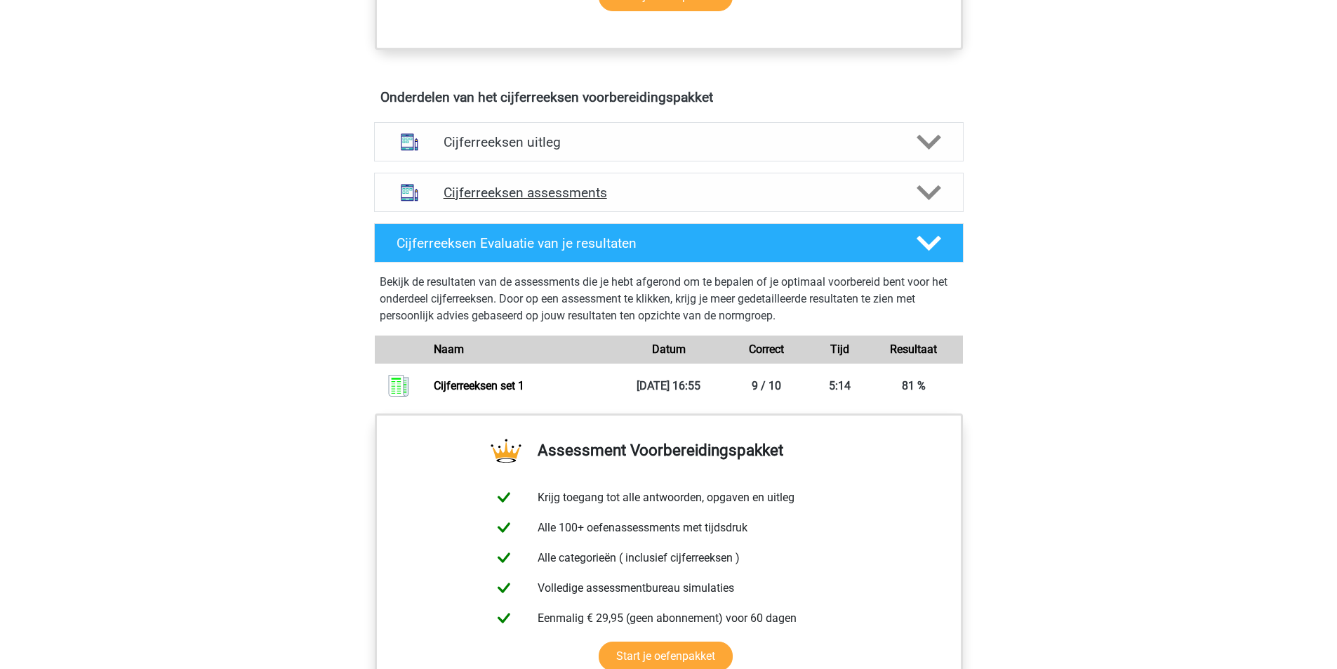
click at [929, 205] on icon at bounding box center [929, 192] width 25 height 25
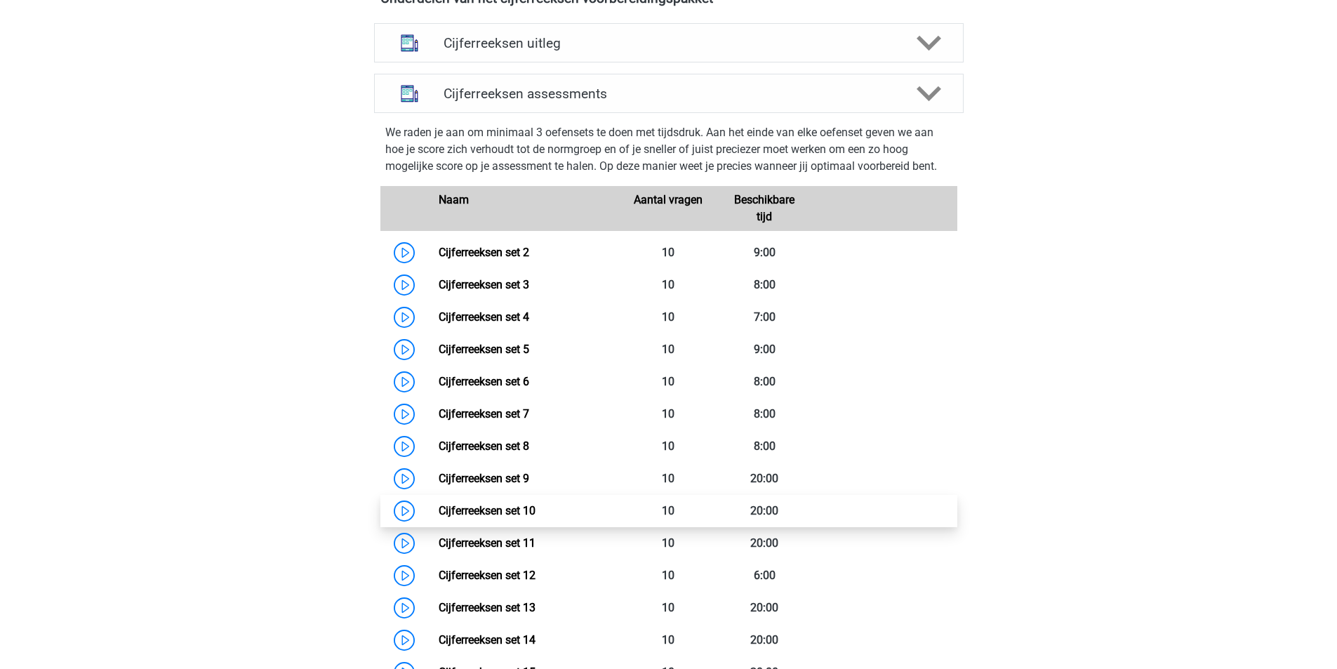
scroll to position [842, 0]
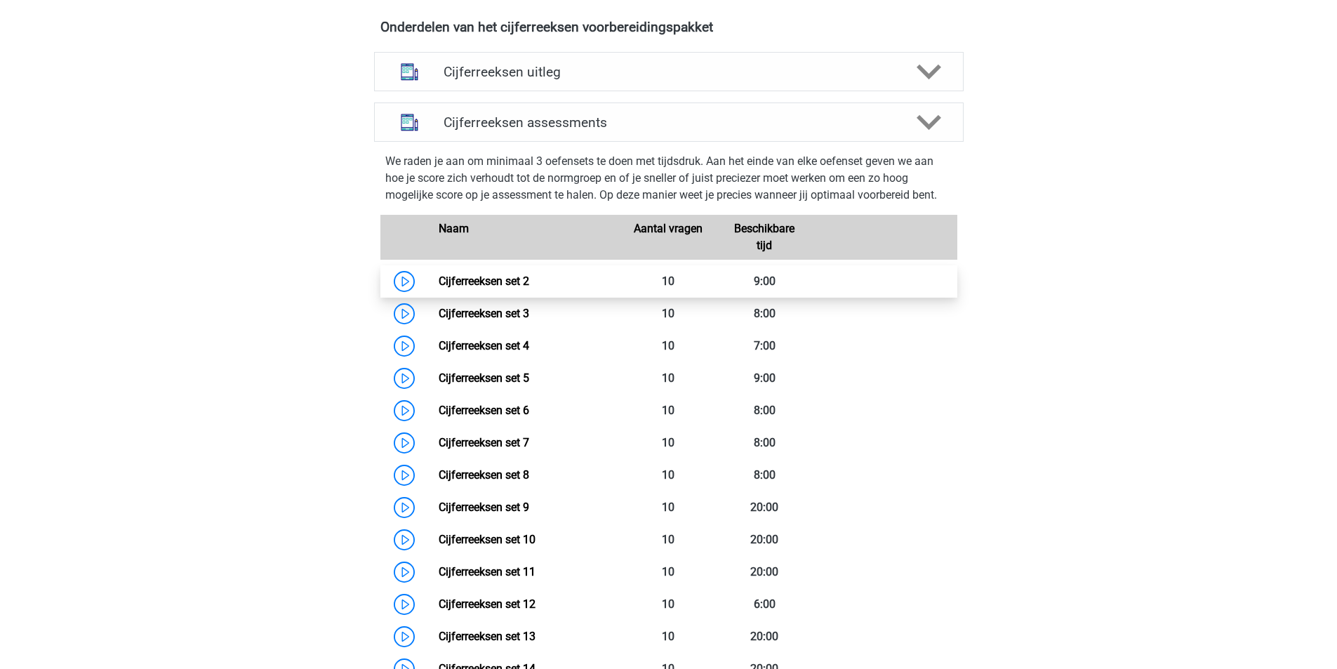
click at [439, 288] on link "Cijferreeksen set 2" at bounding box center [484, 280] width 91 height 13
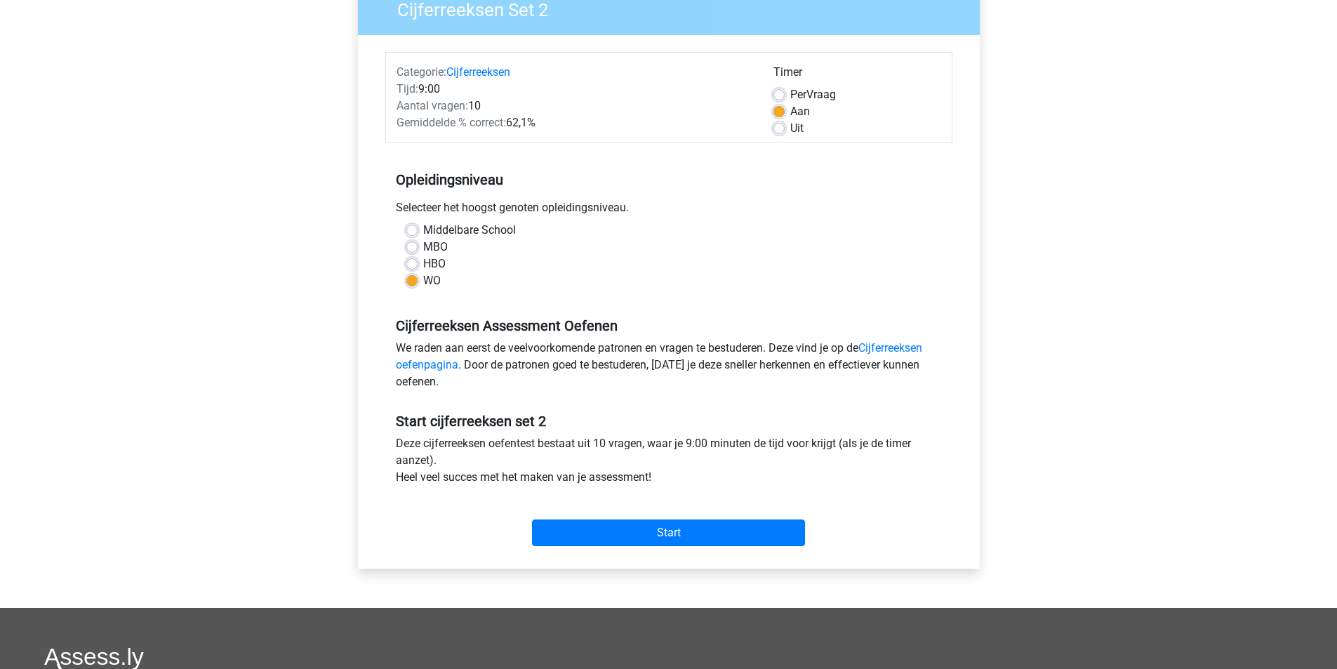
scroll to position [281, 0]
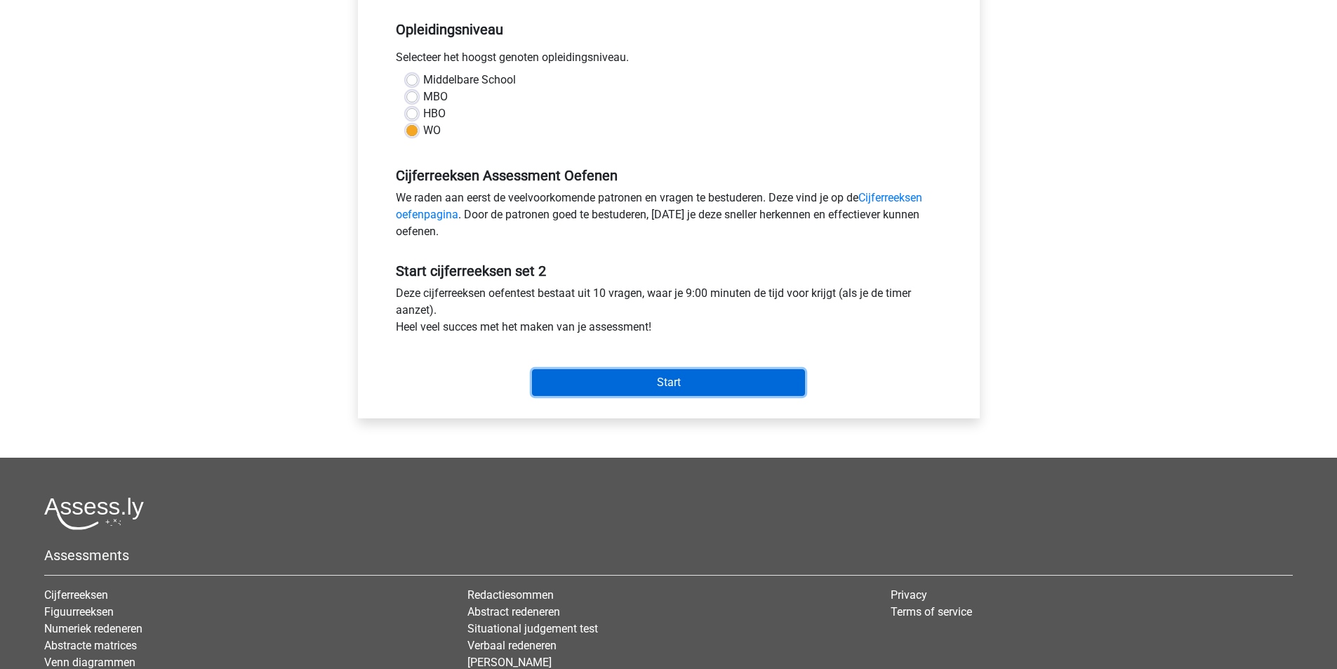
click at [684, 379] on input "Start" at bounding box center [668, 382] width 273 height 27
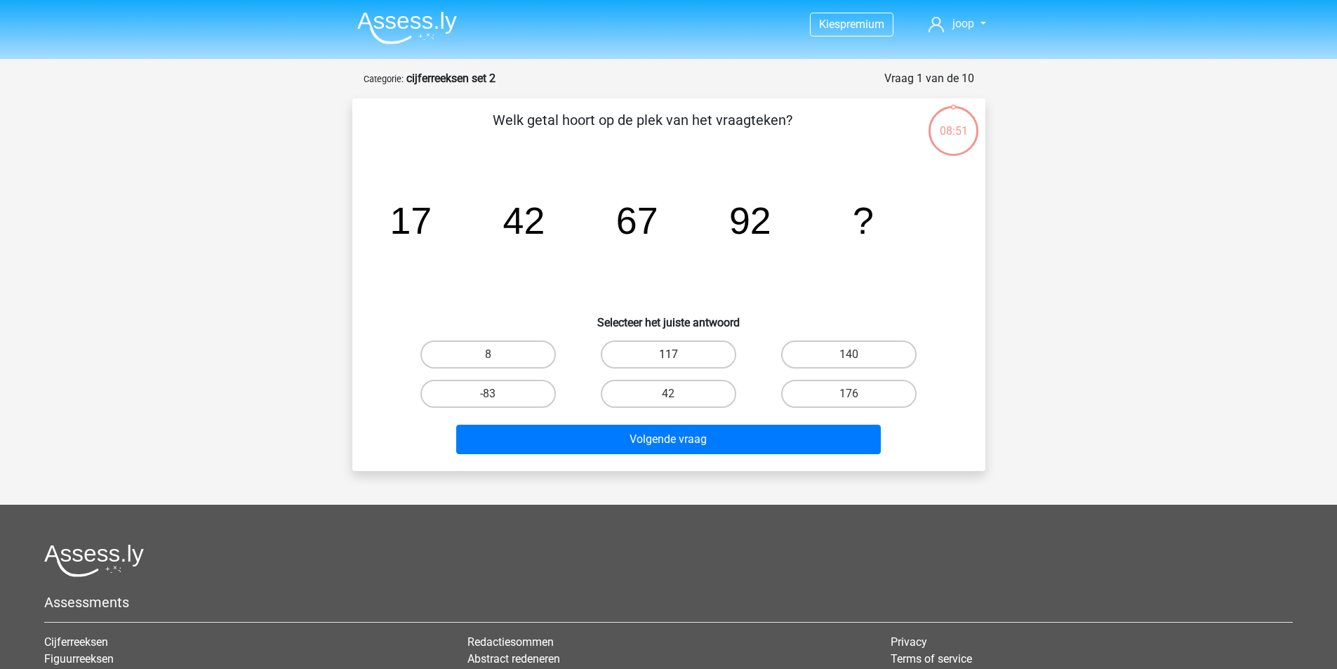
click at [689, 364] on label "117" at bounding box center [668, 354] width 135 height 28
click at [677, 364] on input "117" at bounding box center [672, 358] width 9 height 9
radio input "true"
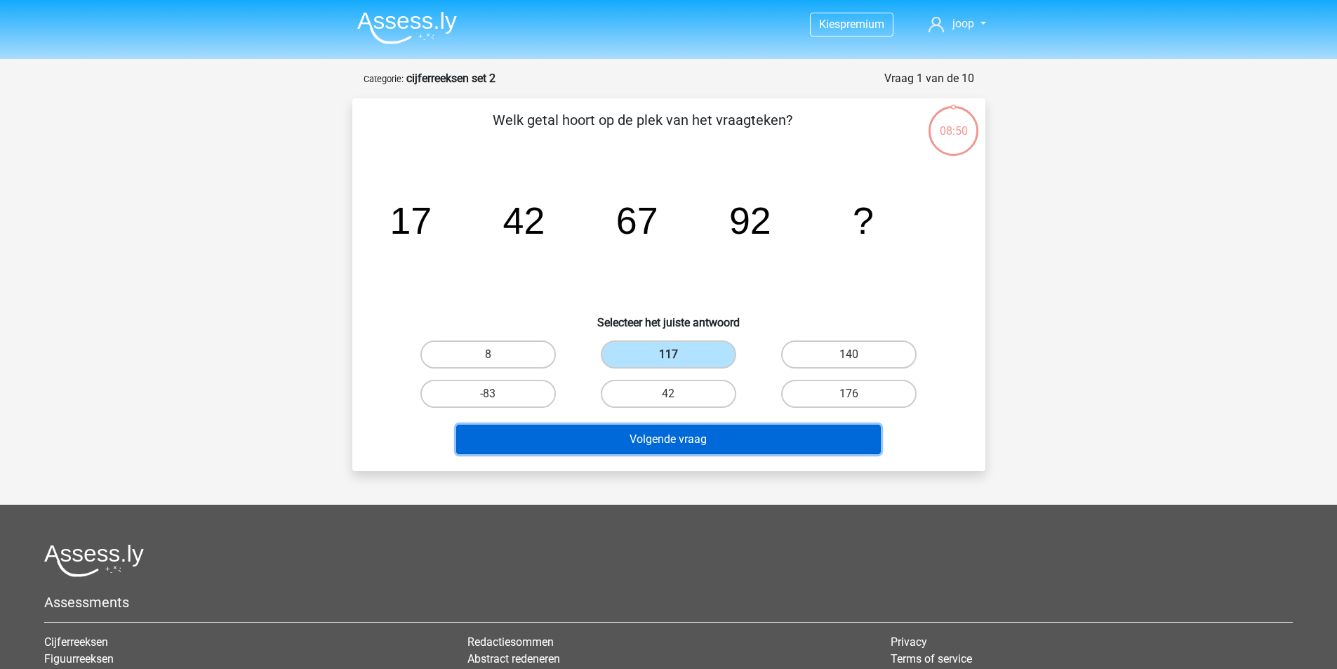
click at [686, 429] on button "Volgende vraag" at bounding box center [668, 439] width 425 height 29
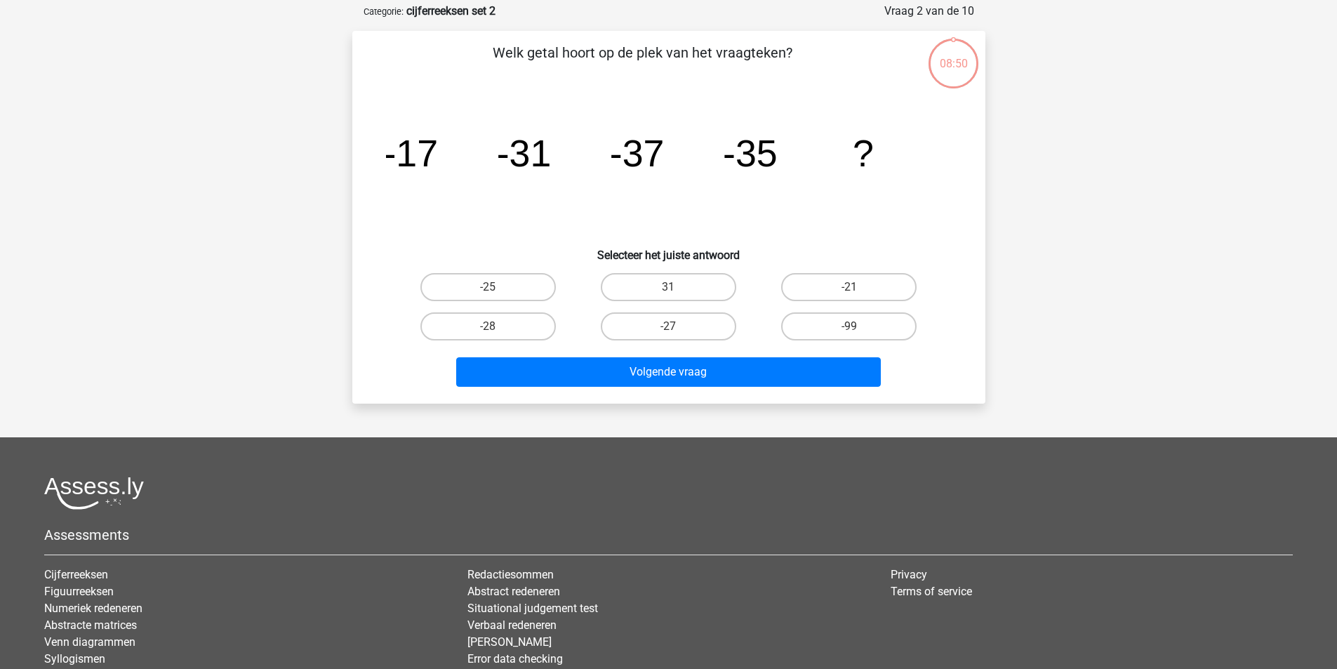
scroll to position [70, 0]
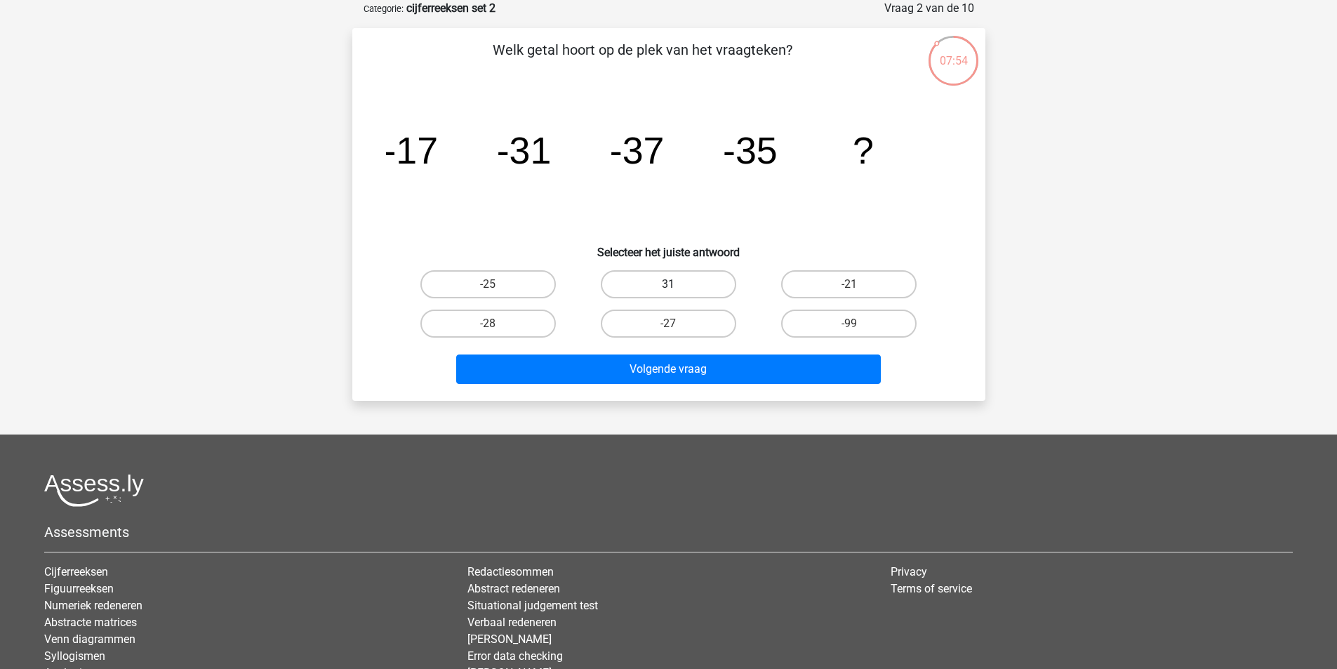
click at [678, 284] on label "31" at bounding box center [668, 284] width 135 height 28
click at [677, 284] on input "31" at bounding box center [672, 288] width 9 height 9
radio input "true"
click at [508, 289] on label "-25" at bounding box center [487, 284] width 135 height 28
click at [497, 289] on input "-25" at bounding box center [492, 288] width 9 height 9
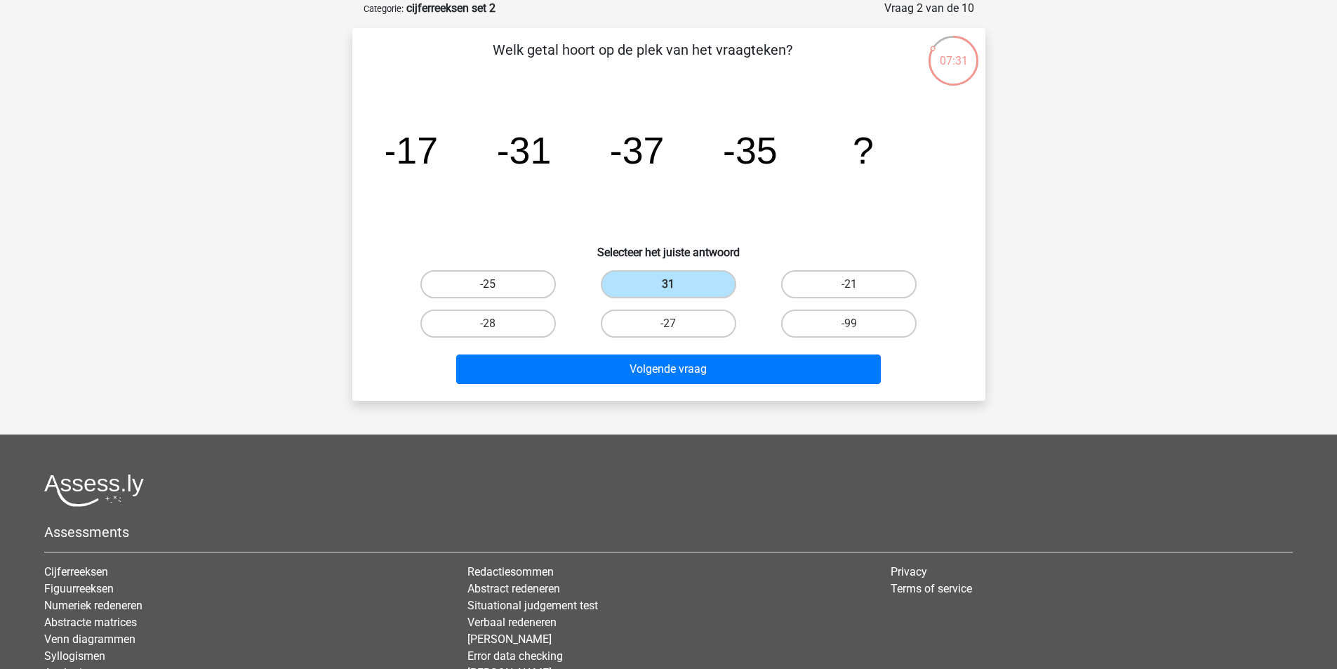
radio input "true"
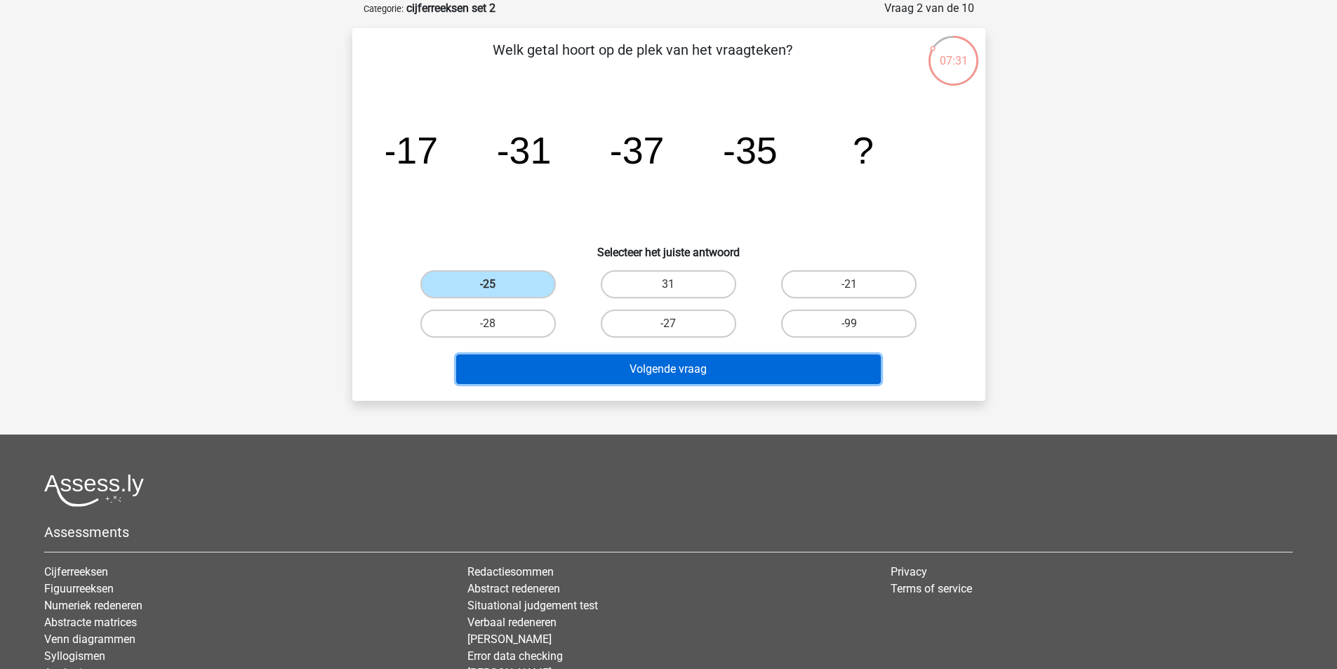
click at [723, 365] on button "Volgende vraag" at bounding box center [668, 368] width 425 height 29
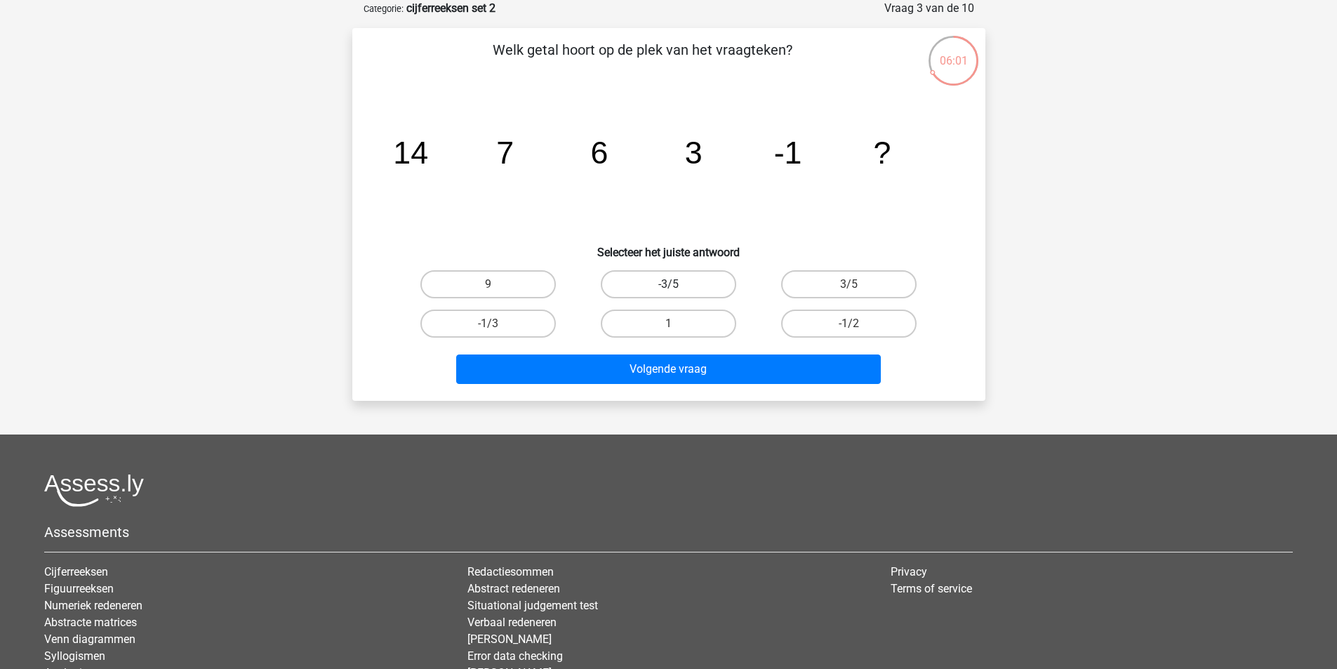
click at [692, 285] on label "-3/5" at bounding box center [668, 284] width 135 height 28
click at [677, 285] on input "-3/5" at bounding box center [672, 288] width 9 height 9
radio input "true"
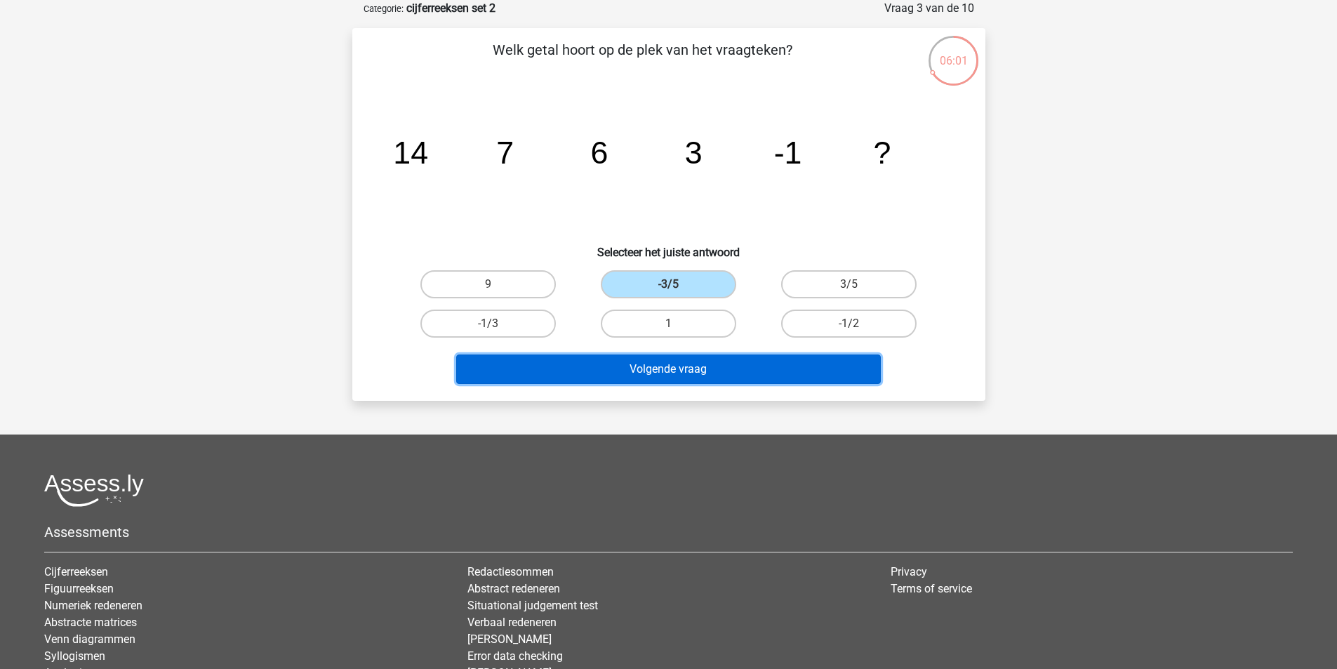
click at [682, 366] on button "Volgende vraag" at bounding box center [668, 368] width 425 height 29
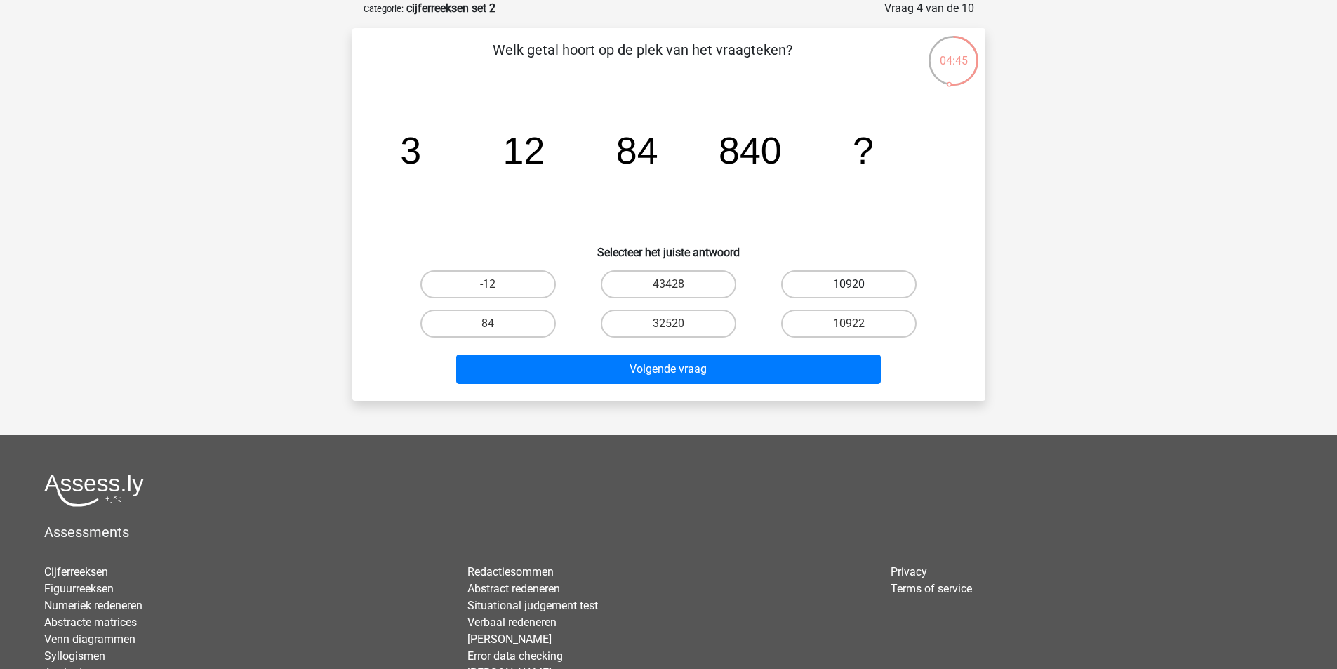
click at [863, 284] on label "10920" at bounding box center [848, 284] width 135 height 28
click at [858, 284] on input "10920" at bounding box center [853, 288] width 9 height 9
radio input "true"
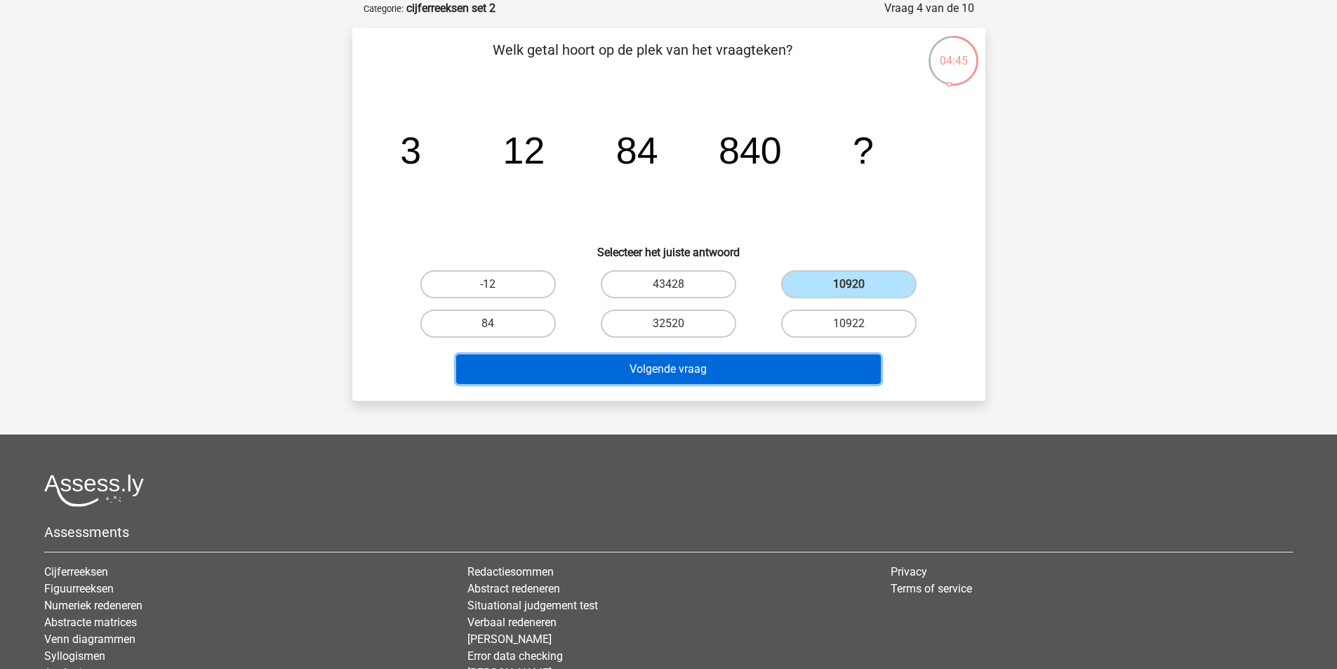
click at [752, 364] on button "Volgende vraag" at bounding box center [668, 368] width 425 height 29
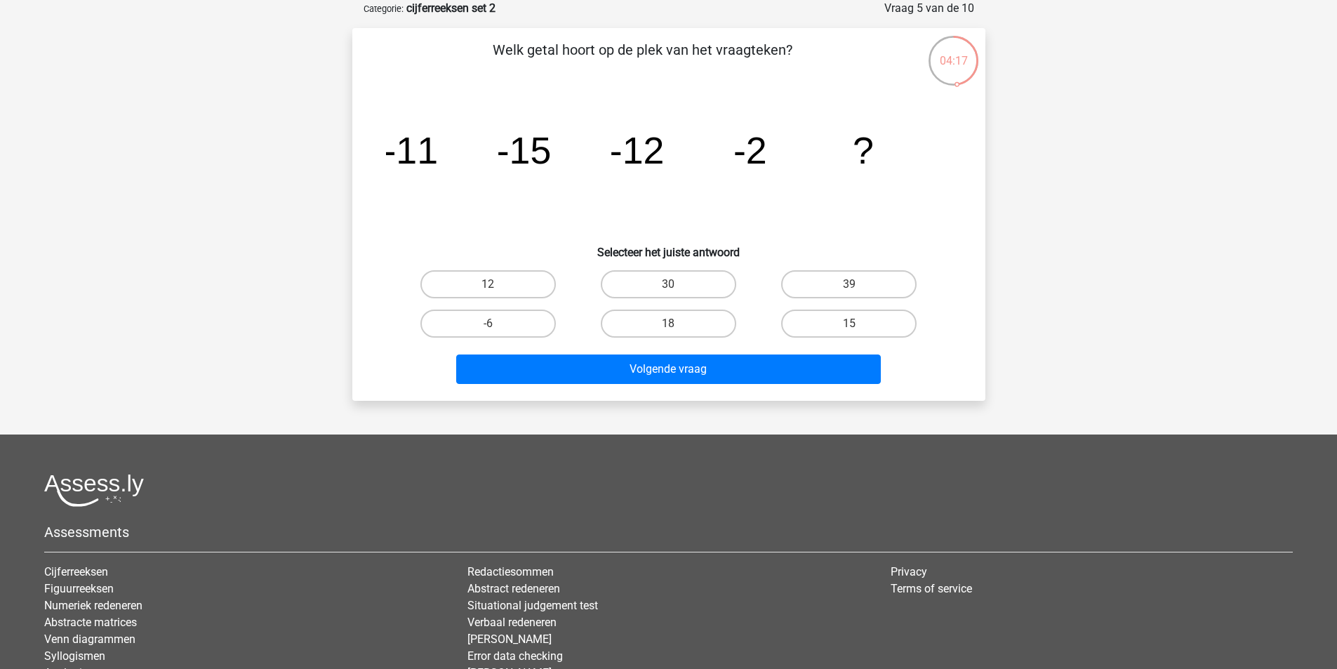
click at [851, 326] on input "15" at bounding box center [853, 328] width 9 height 9
radio input "true"
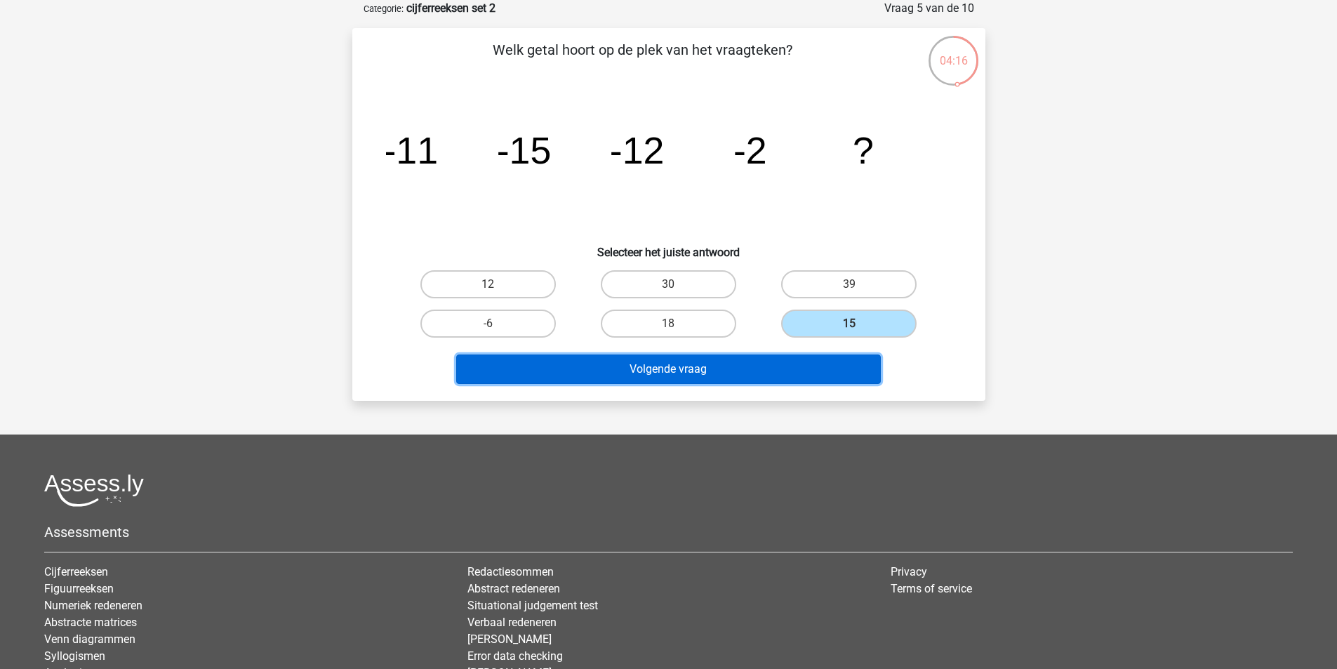
click at [705, 364] on button "Volgende vraag" at bounding box center [668, 368] width 425 height 29
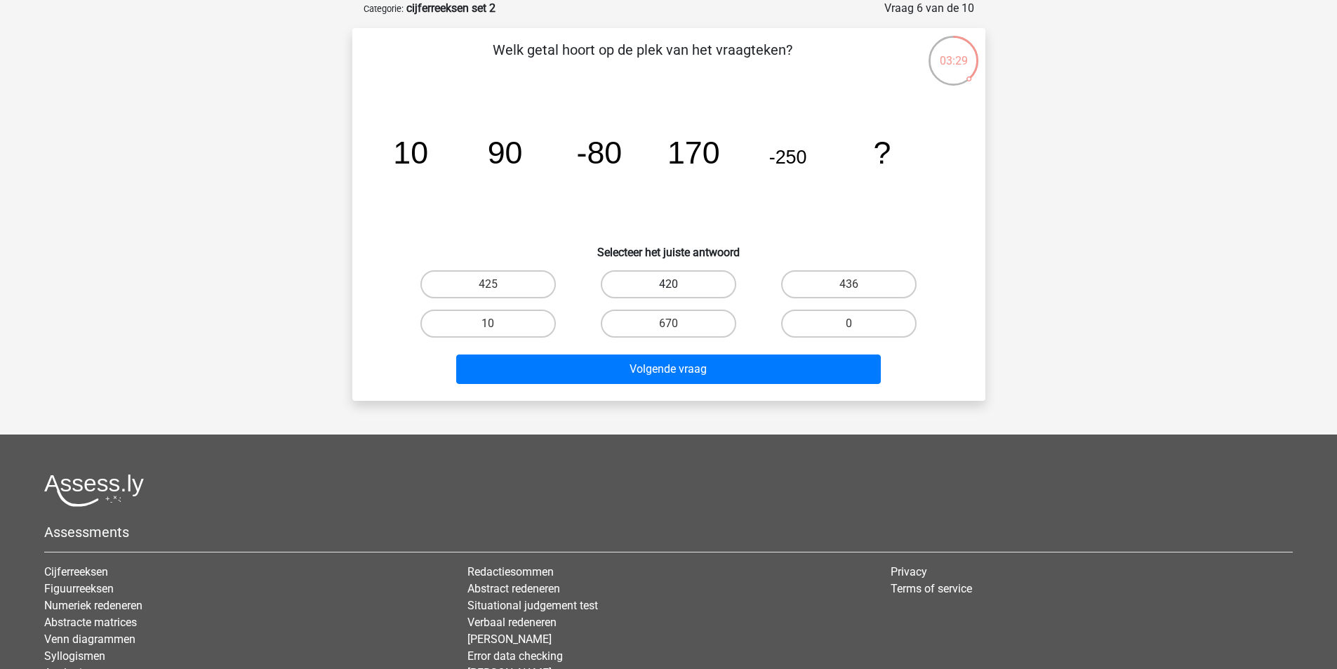
click at [688, 280] on label "420" at bounding box center [668, 284] width 135 height 28
click at [677, 284] on input "420" at bounding box center [672, 288] width 9 height 9
radio input "true"
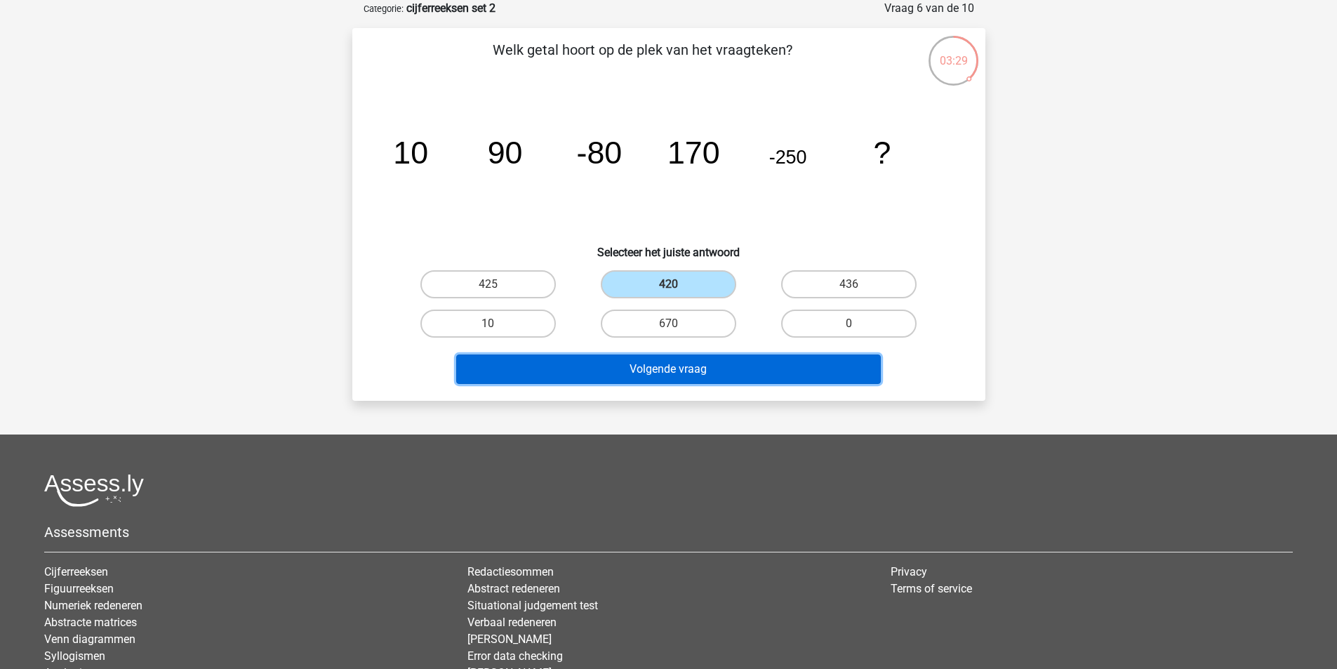
click at [691, 370] on button "Volgende vraag" at bounding box center [668, 368] width 425 height 29
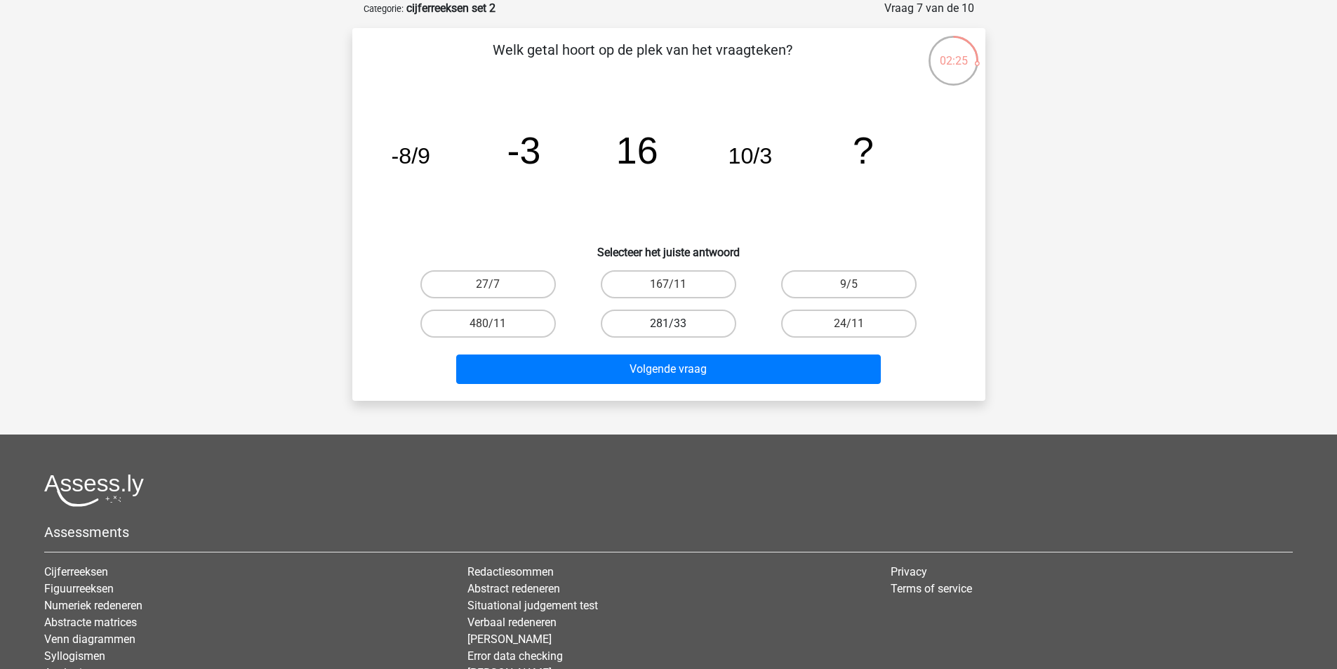
click at [700, 326] on label "281/33" at bounding box center [668, 324] width 135 height 28
click at [677, 326] on input "281/33" at bounding box center [672, 328] width 9 height 9
radio input "true"
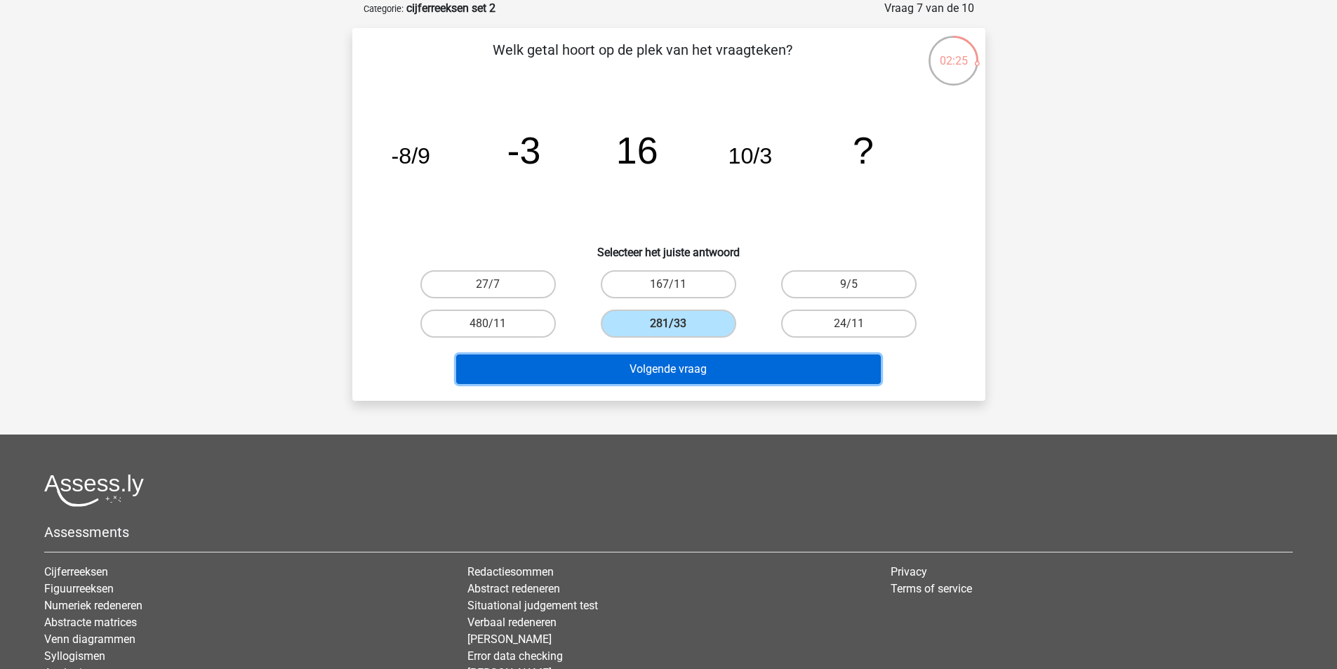
click at [698, 371] on button "Volgende vraag" at bounding box center [668, 368] width 425 height 29
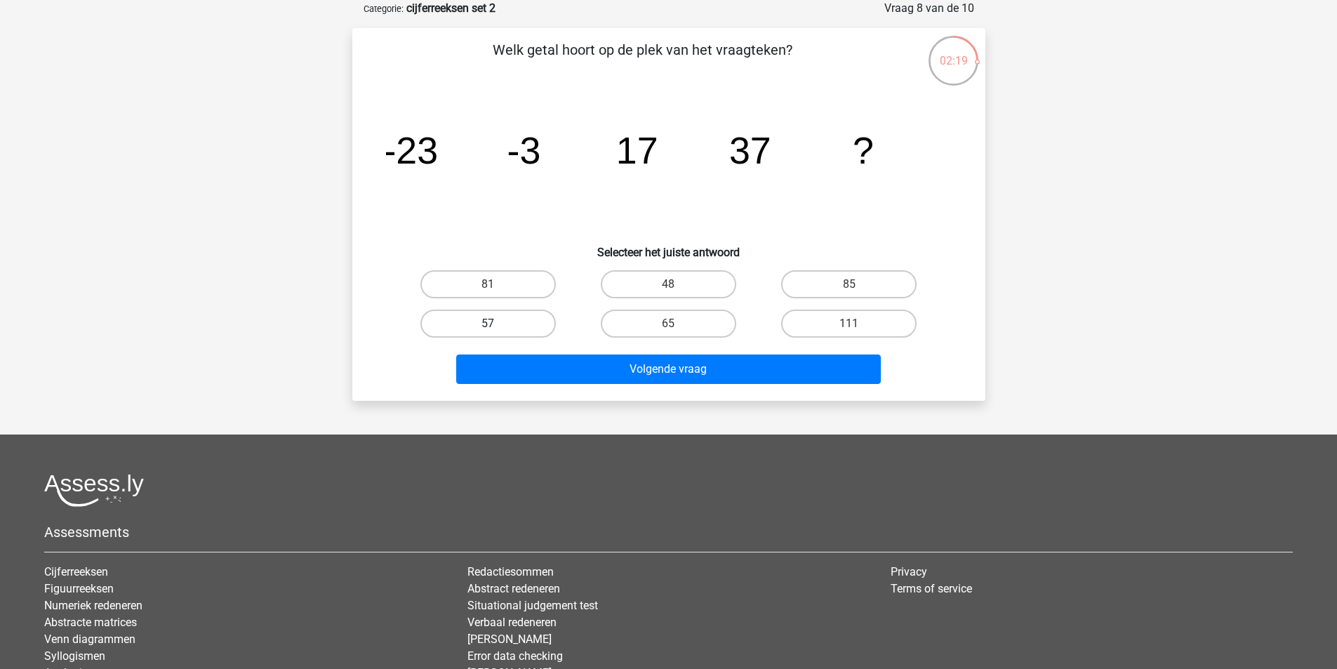
click at [515, 315] on label "57" at bounding box center [487, 324] width 135 height 28
click at [497, 324] on input "57" at bounding box center [492, 328] width 9 height 9
radio input "true"
click at [653, 392] on div "Welk getal hoort op de plek van het vraagteken? image/svg+xml -23 -3 17 37 ? Se…" at bounding box center [668, 214] width 633 height 373
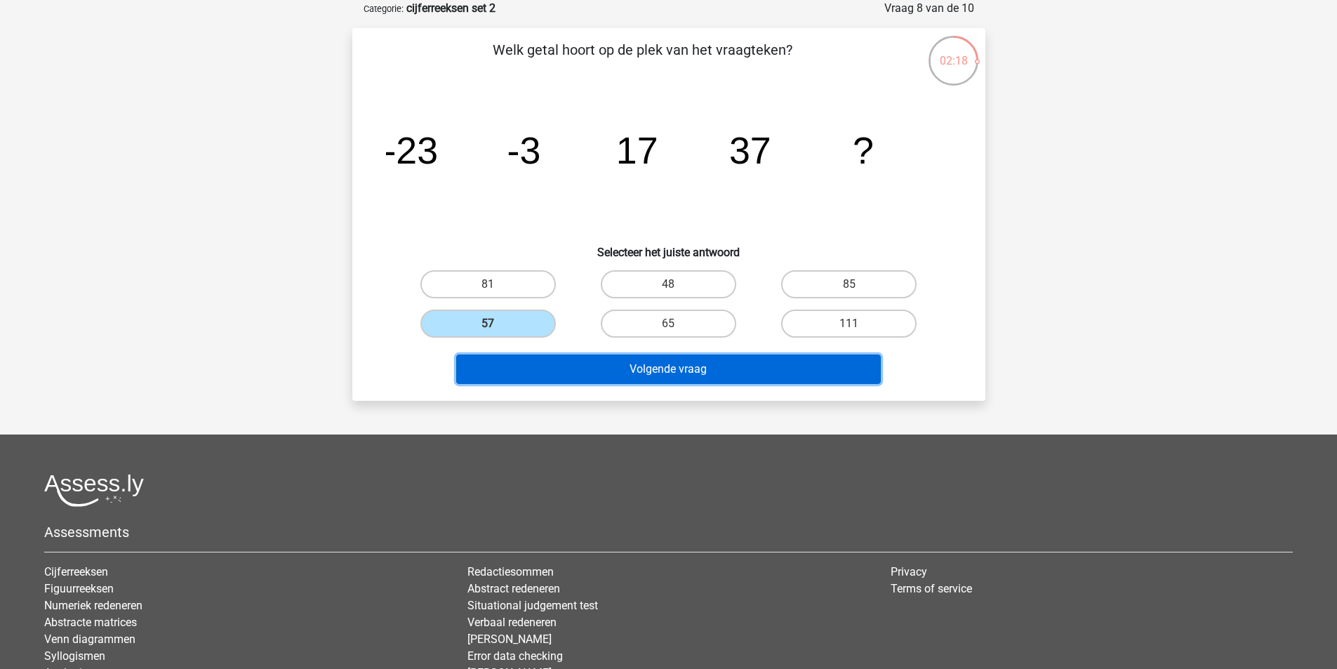
click at [658, 375] on button "Volgende vraag" at bounding box center [668, 368] width 425 height 29
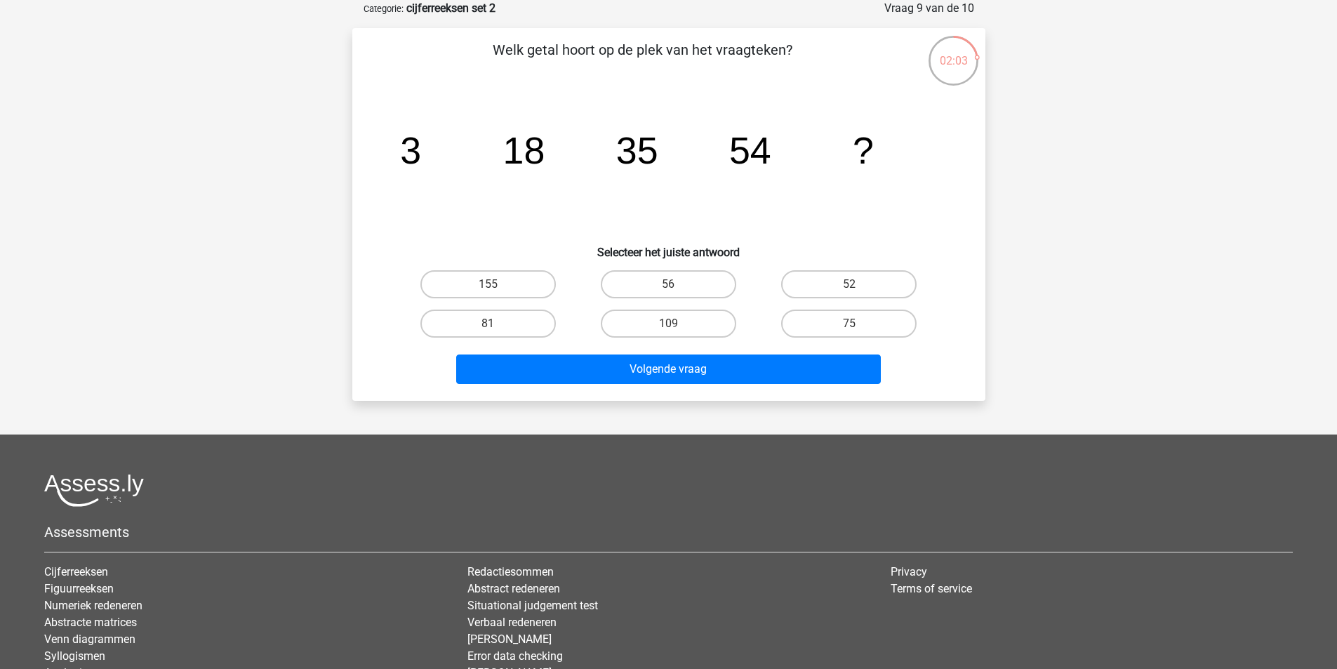
click at [854, 325] on input "75" at bounding box center [853, 328] width 9 height 9
radio input "true"
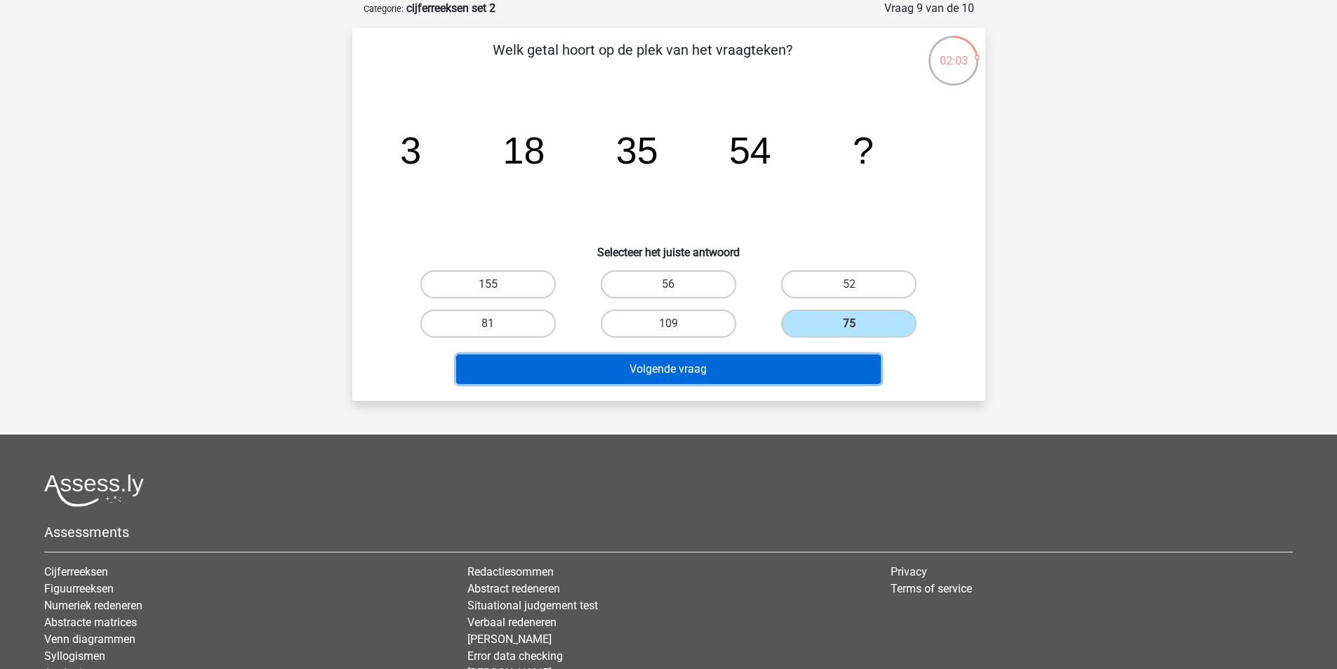
click at [775, 366] on button "Volgende vraag" at bounding box center [668, 368] width 425 height 29
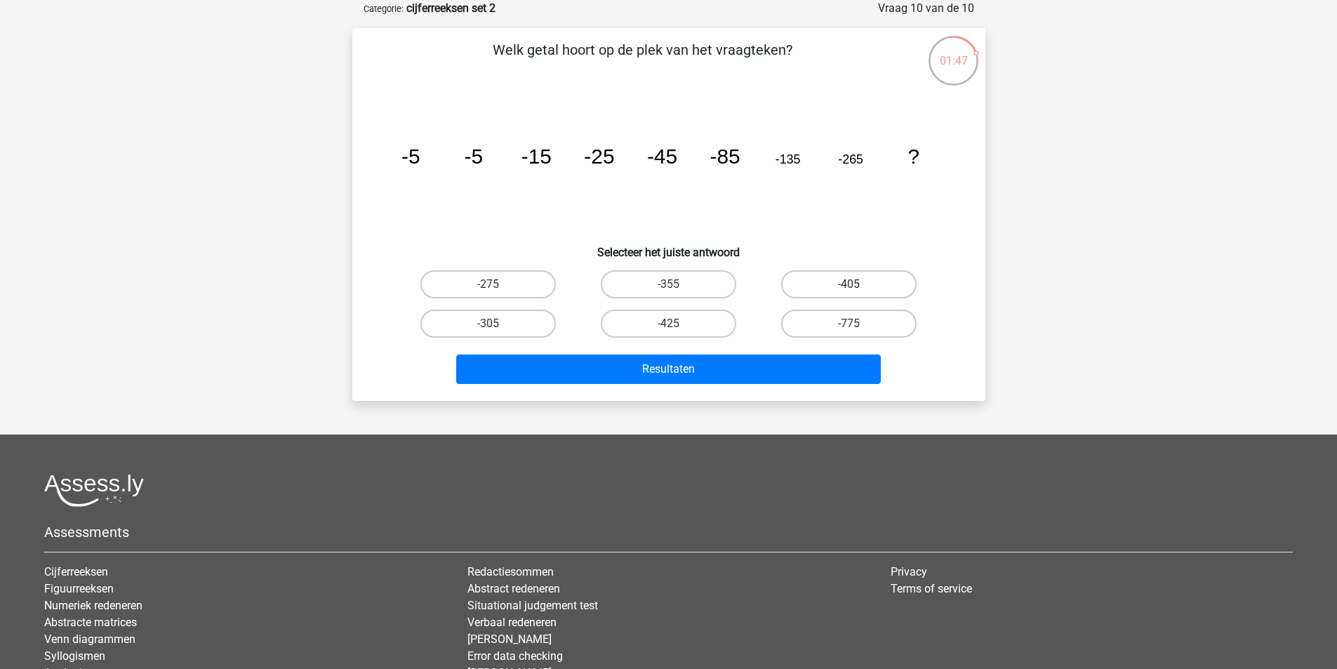
click at [862, 288] on label "-405" at bounding box center [848, 284] width 135 height 28
click at [858, 288] on input "-405" at bounding box center [853, 288] width 9 height 9
radio input "true"
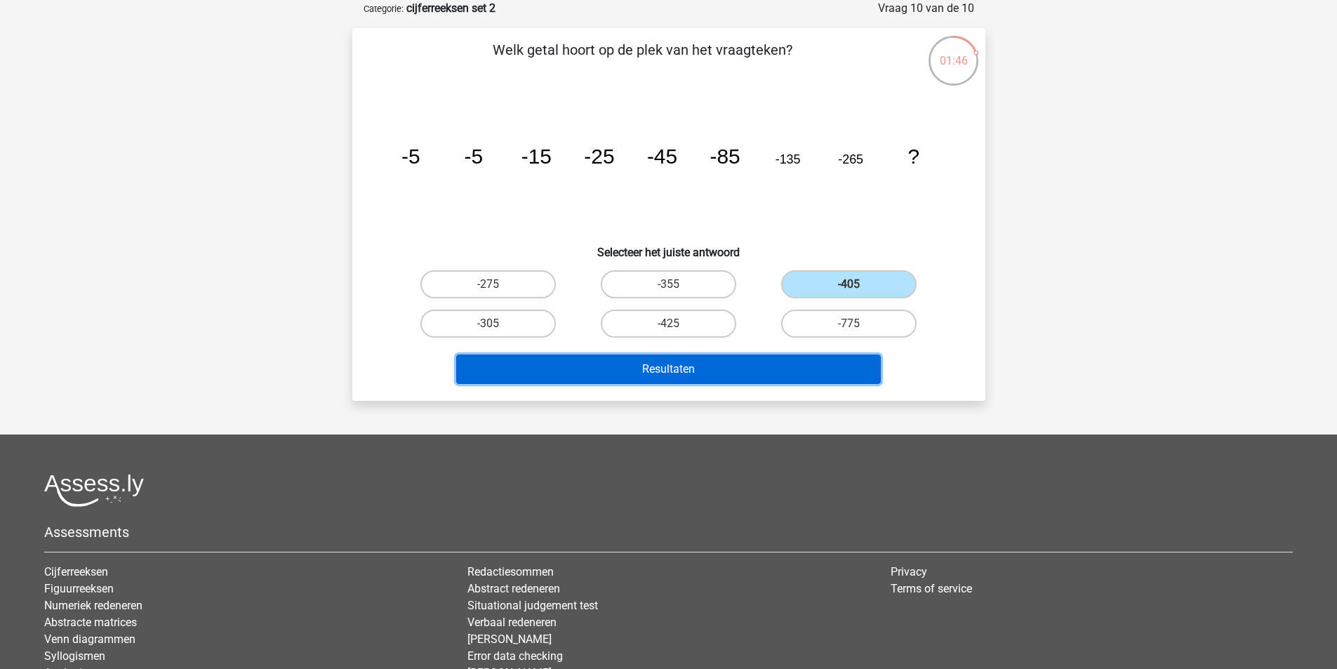
click at [754, 366] on button "Resultaten" at bounding box center [668, 368] width 425 height 29
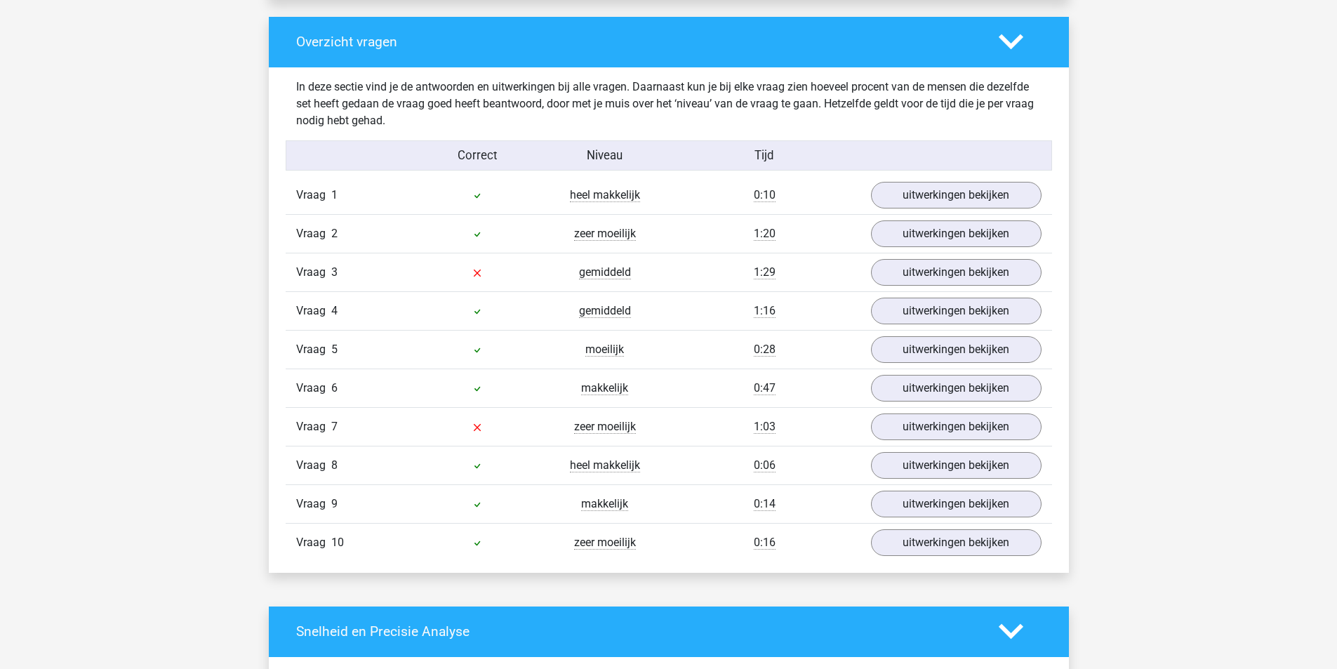
scroll to position [1053, 0]
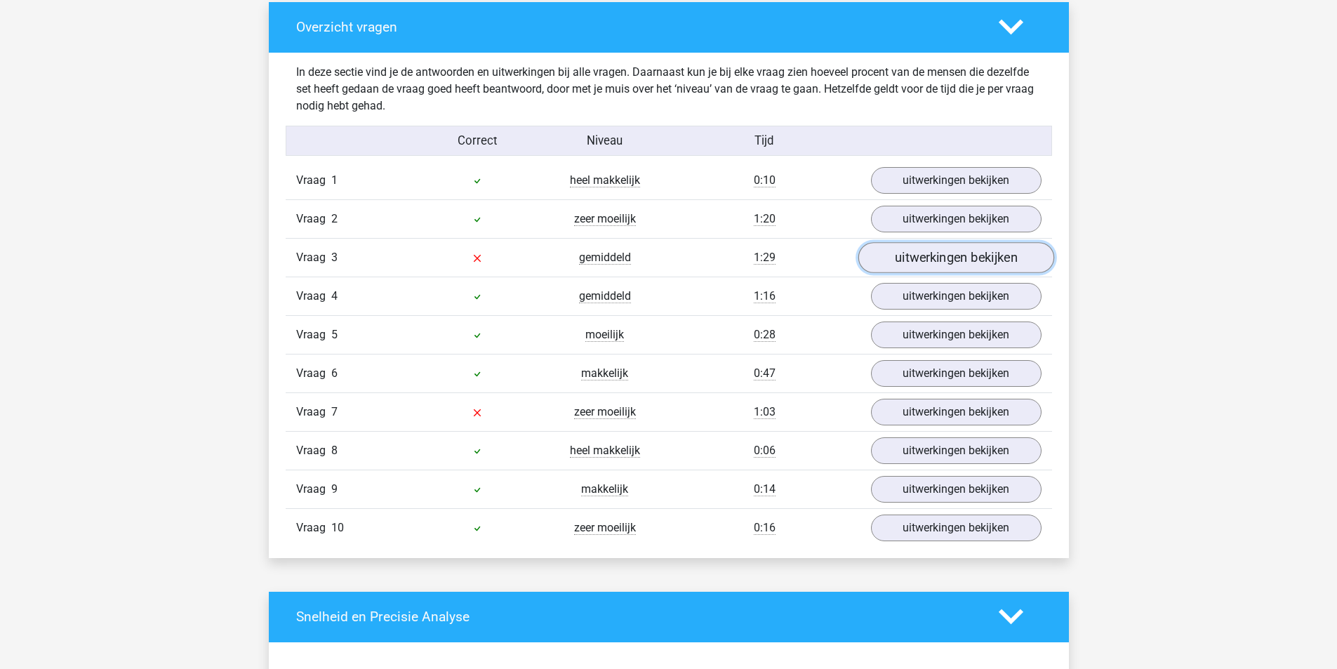
click at [962, 262] on link "uitwerkingen bekijken" at bounding box center [956, 257] width 196 height 31
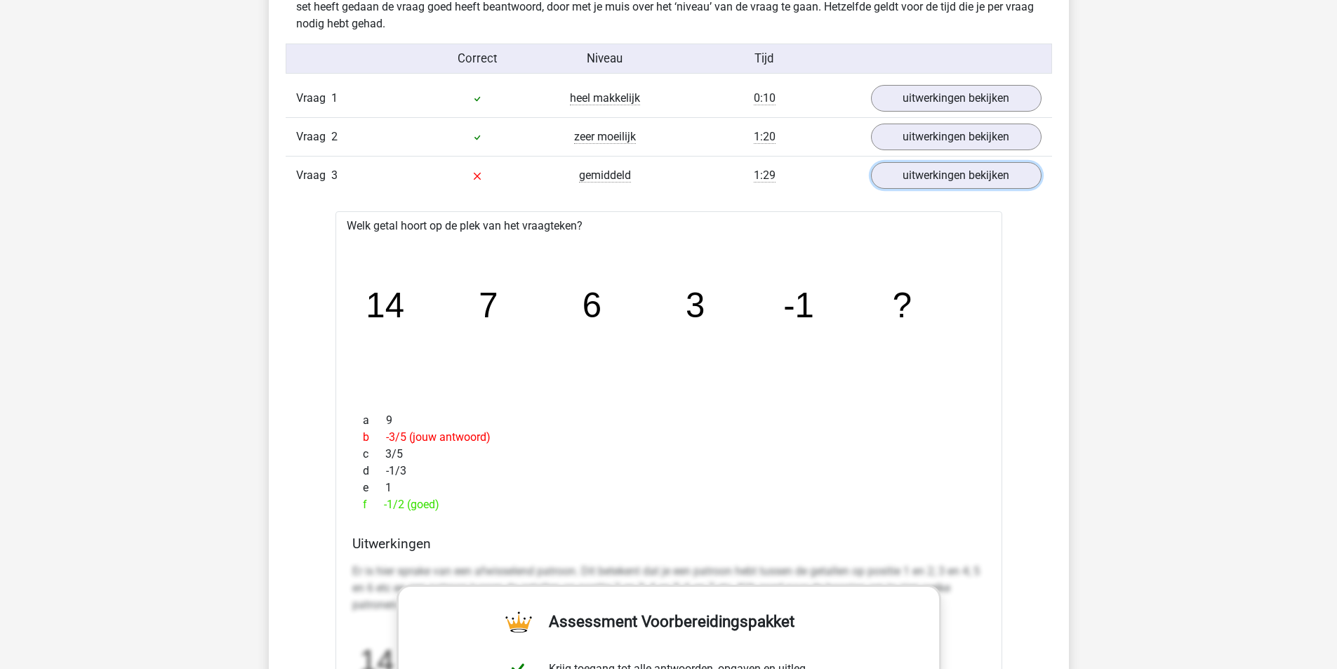
scroll to position [983, 0]
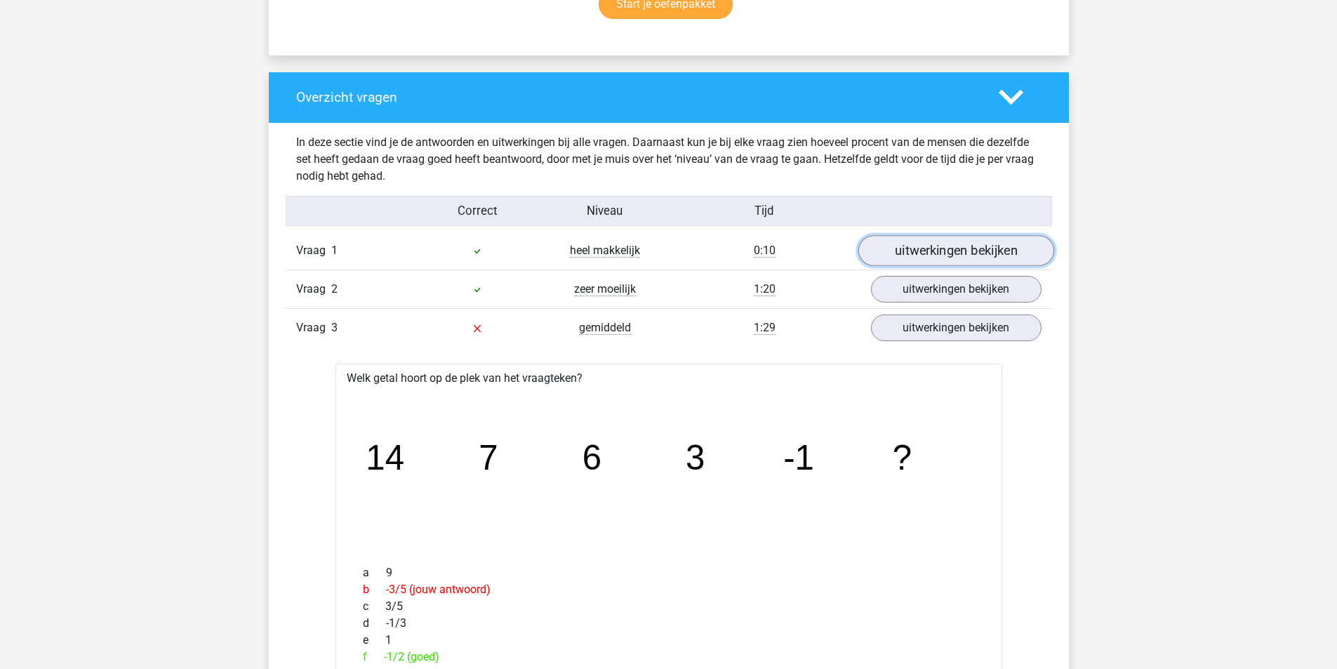
click at [967, 248] on link "uitwerkingen bekijken" at bounding box center [956, 250] width 196 height 31
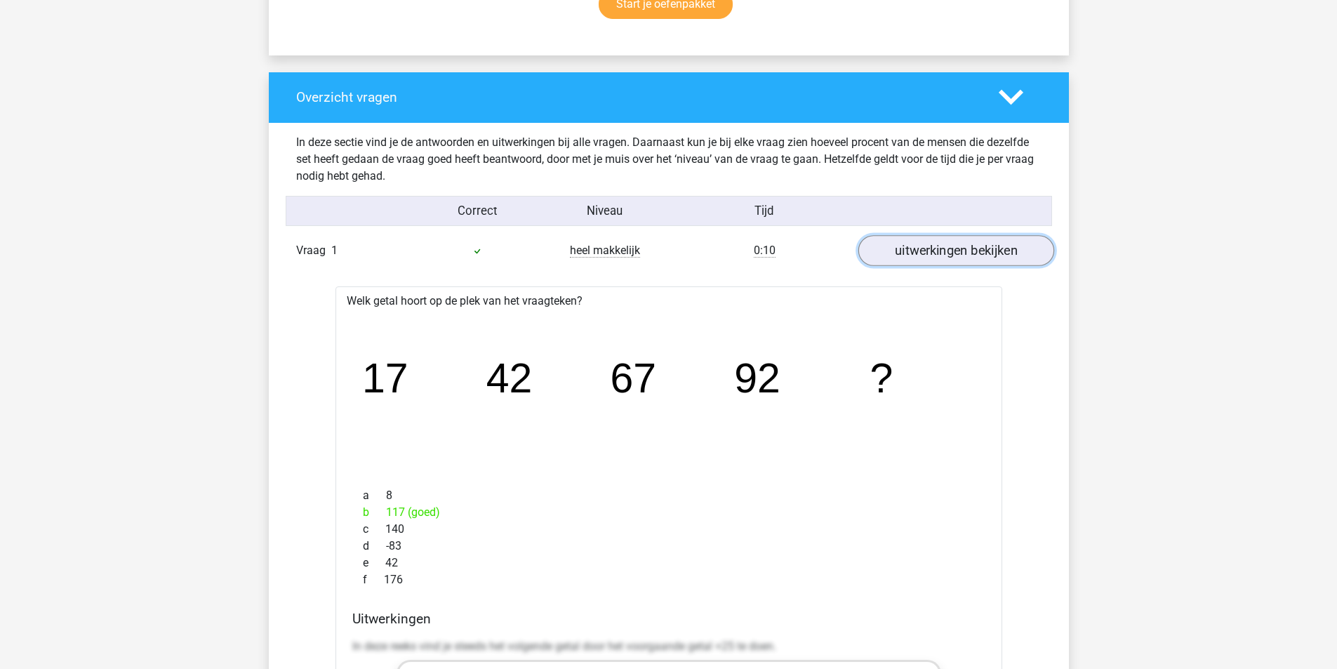
click at [967, 248] on link "uitwerkingen bekijken" at bounding box center [956, 250] width 196 height 31
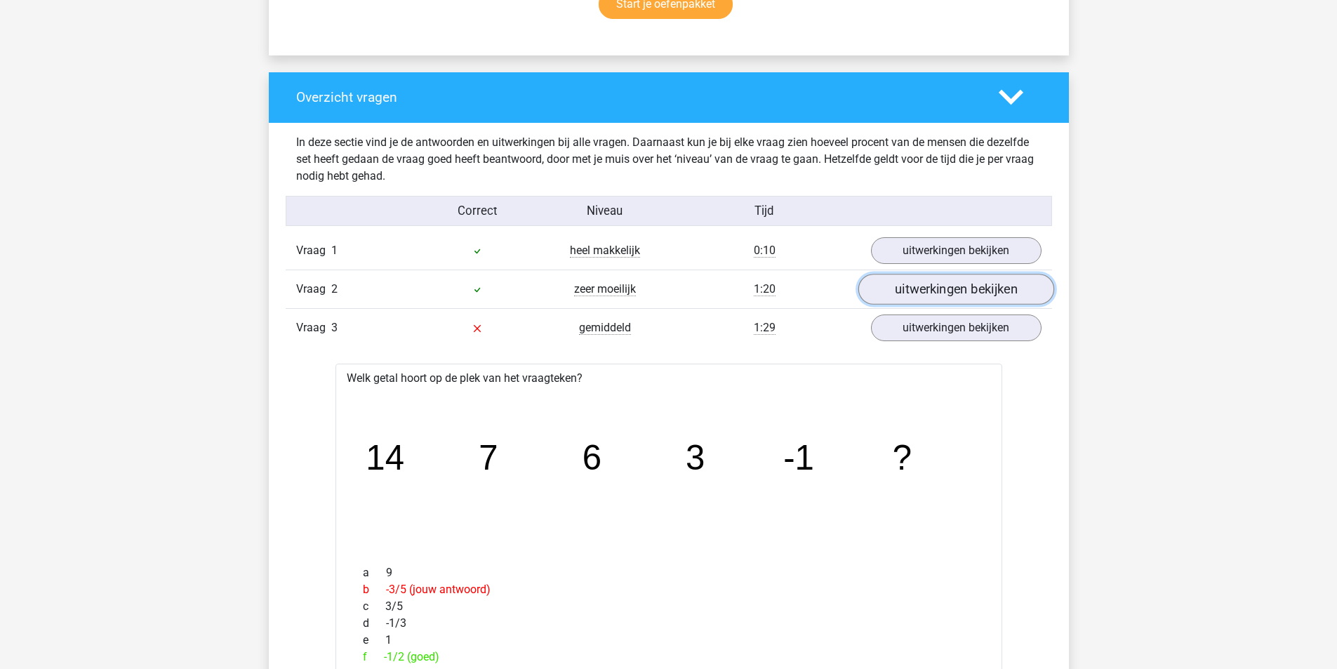
click at [951, 290] on link "uitwerkingen bekijken" at bounding box center [956, 289] width 196 height 31
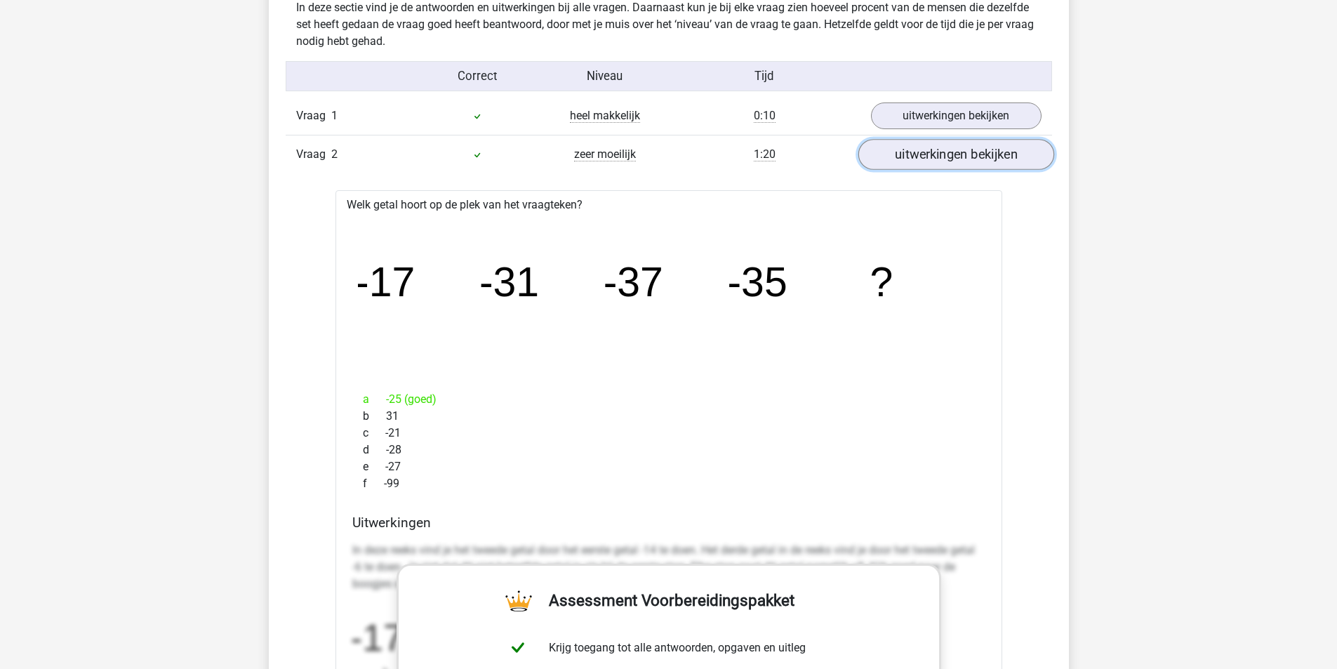
scroll to position [1123, 0]
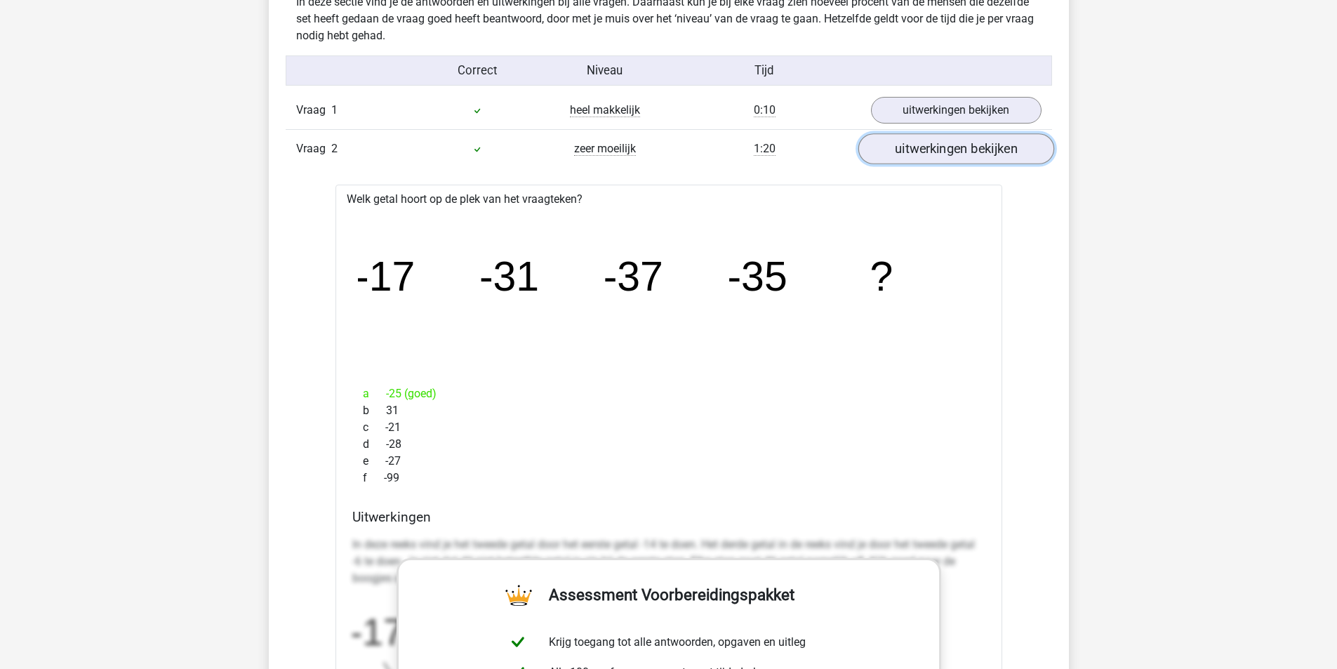
click at [948, 154] on link "uitwerkingen bekijken" at bounding box center [956, 148] width 196 height 31
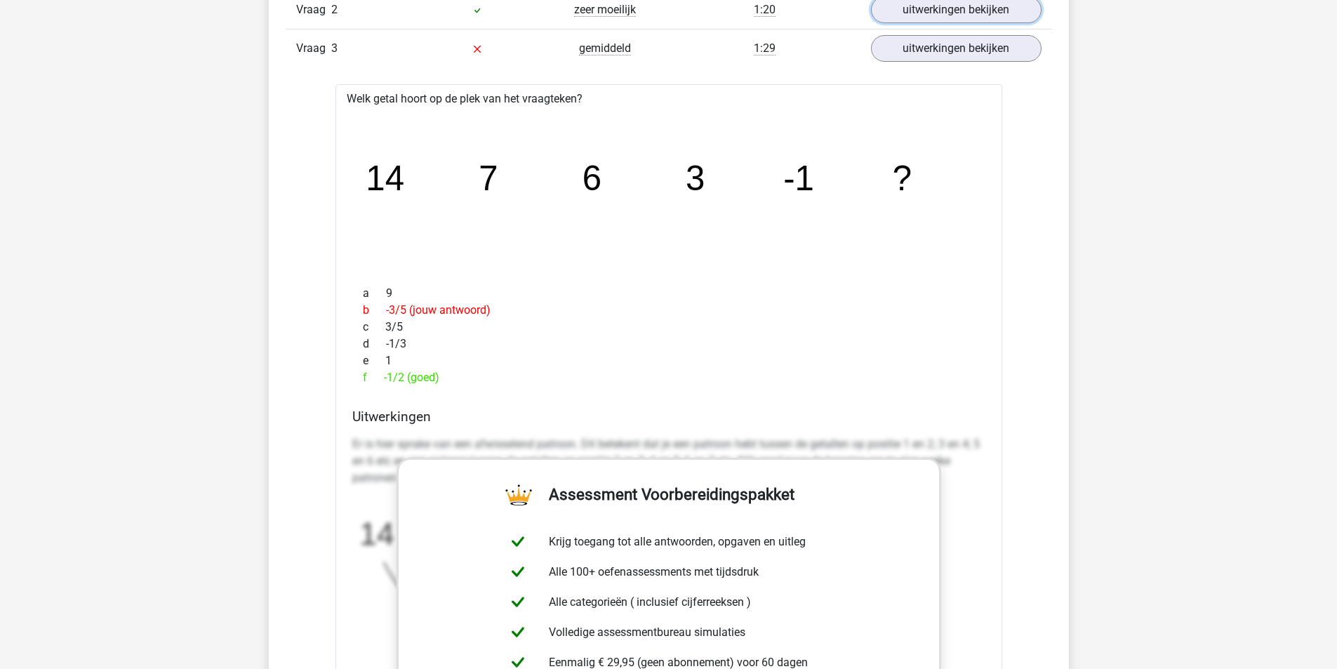
scroll to position [1263, 0]
click at [966, 51] on link "uitwerkingen bekijken" at bounding box center [956, 47] width 196 height 31
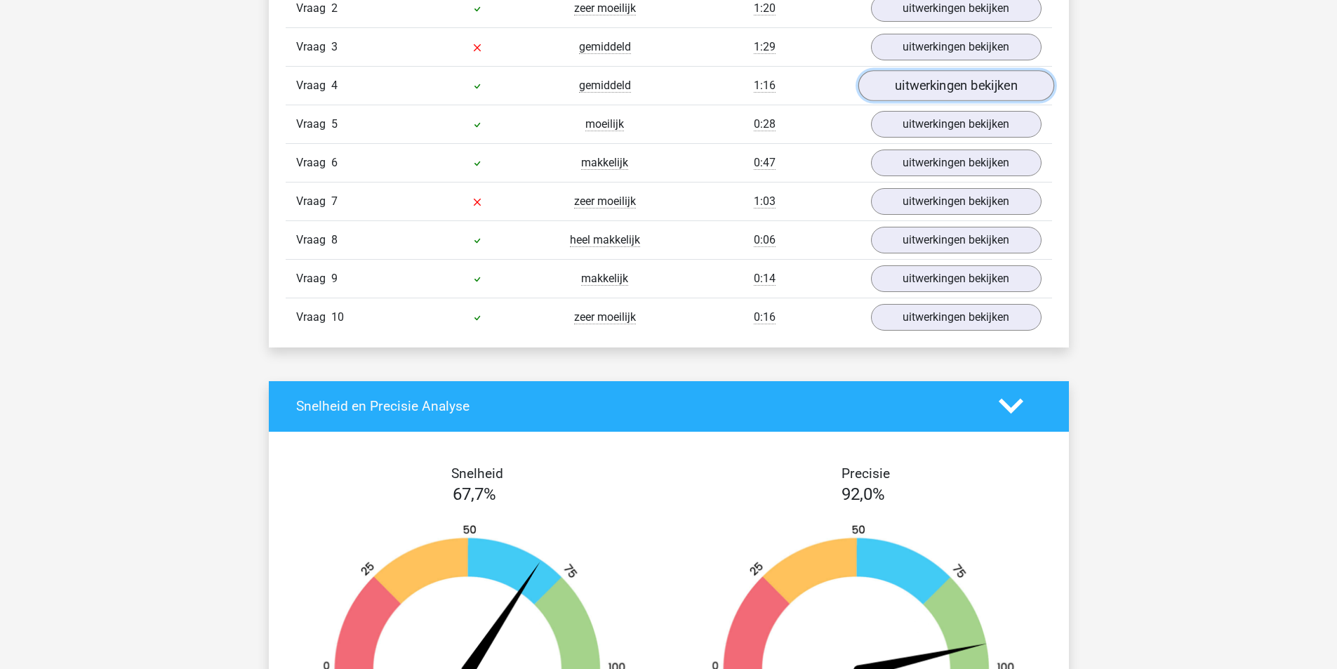
click at [957, 85] on link "uitwerkingen bekijken" at bounding box center [956, 85] width 196 height 31
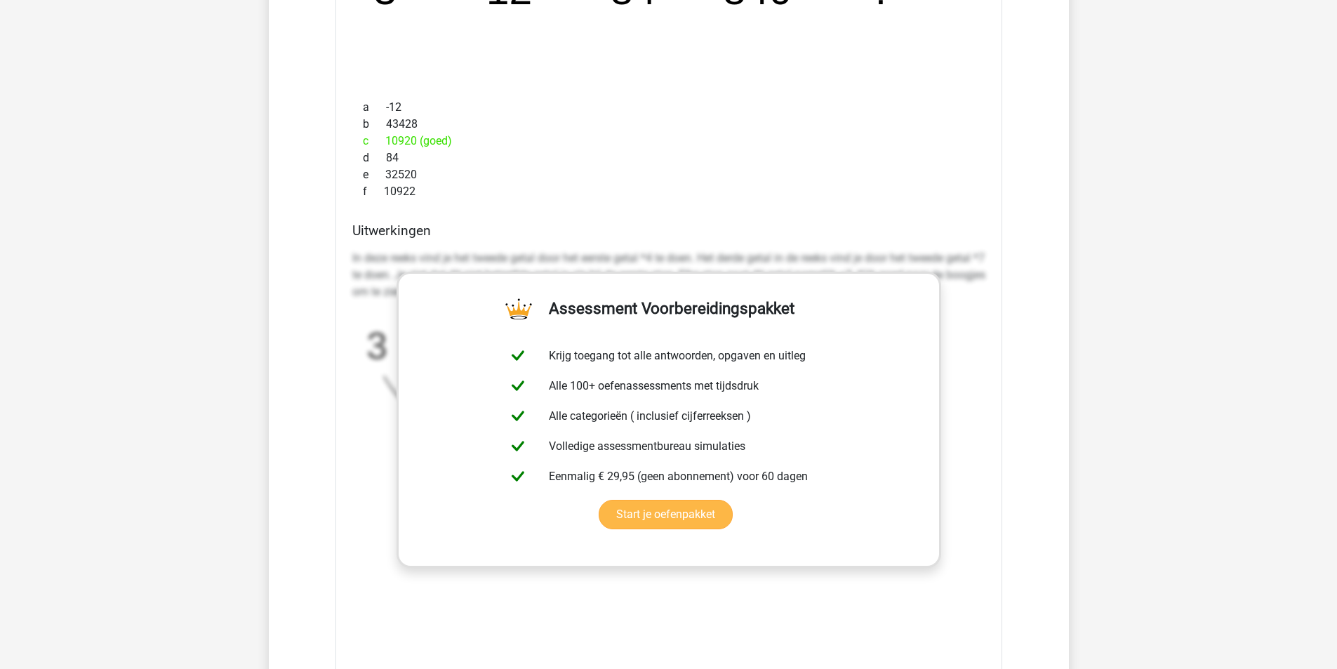
scroll to position [1334, 0]
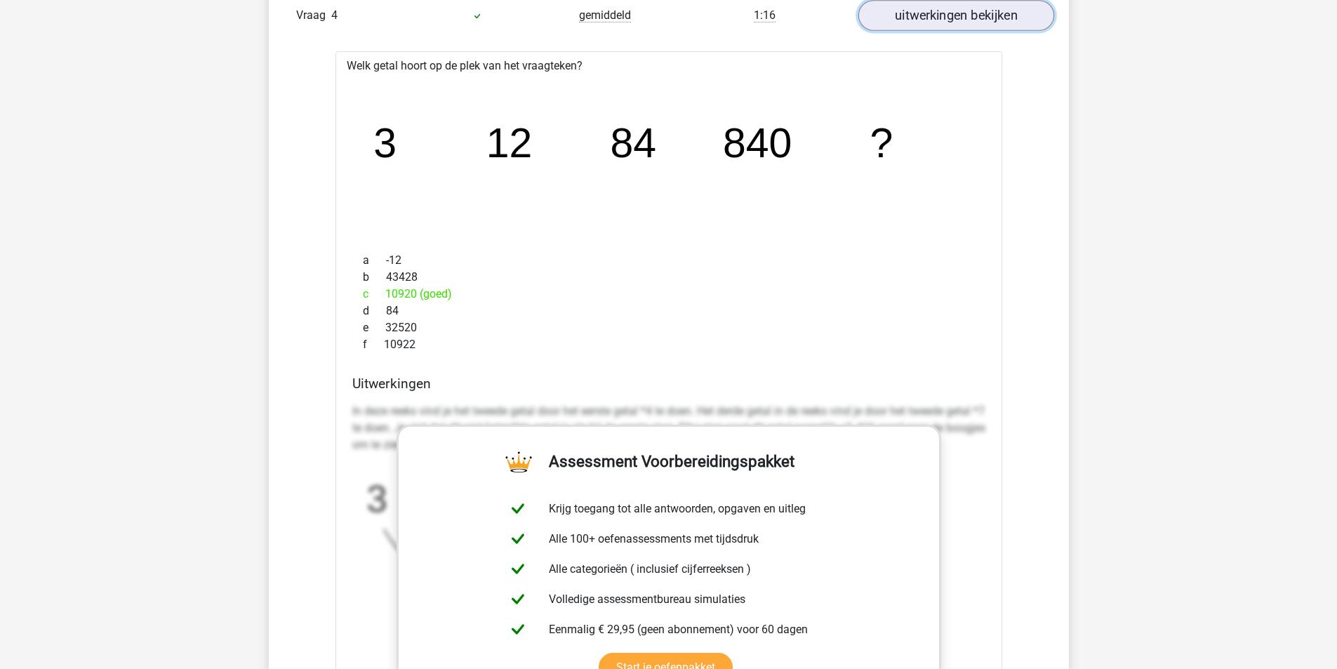
click at [957, 22] on link "uitwerkingen bekijken" at bounding box center [956, 15] width 196 height 31
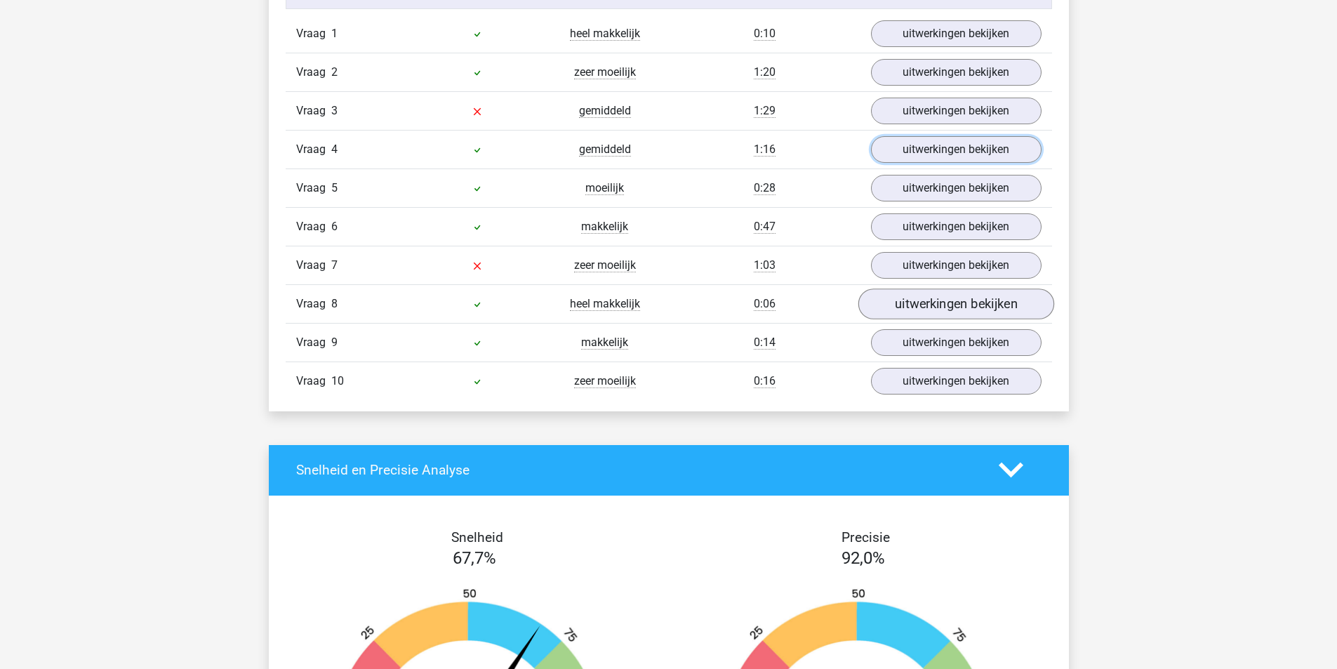
scroll to position [1193, 0]
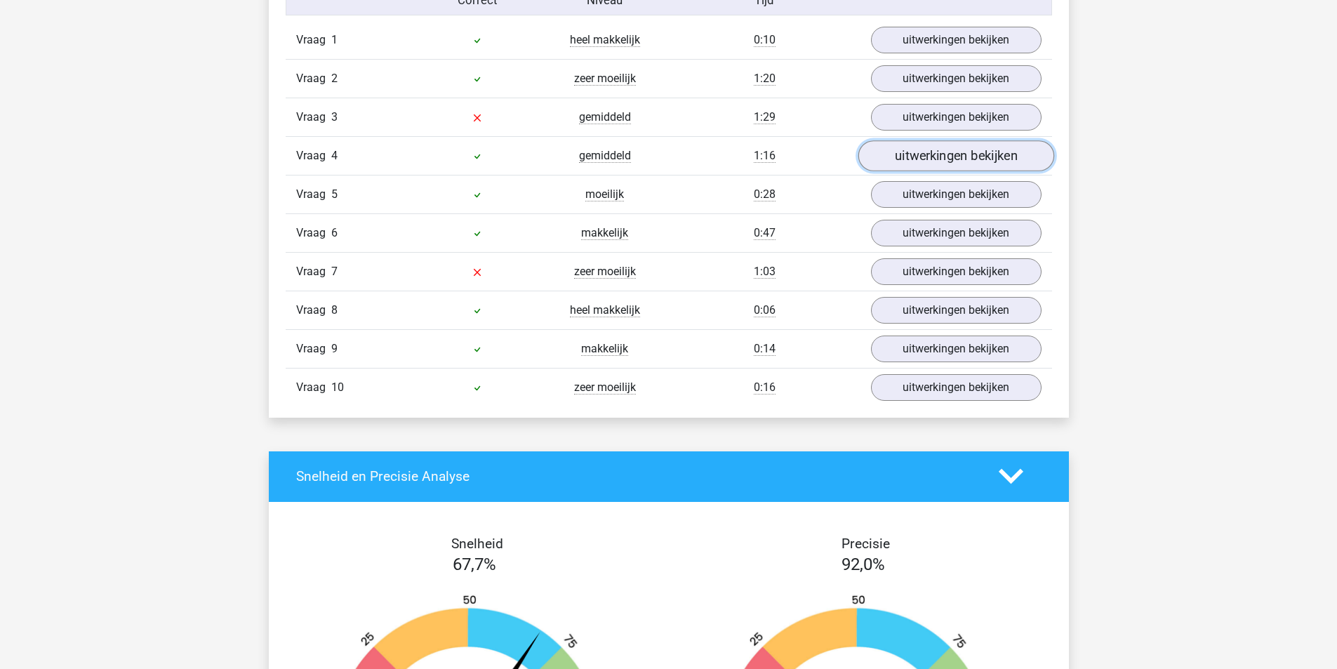
click at [947, 164] on link "uitwerkingen bekijken" at bounding box center [956, 155] width 196 height 31
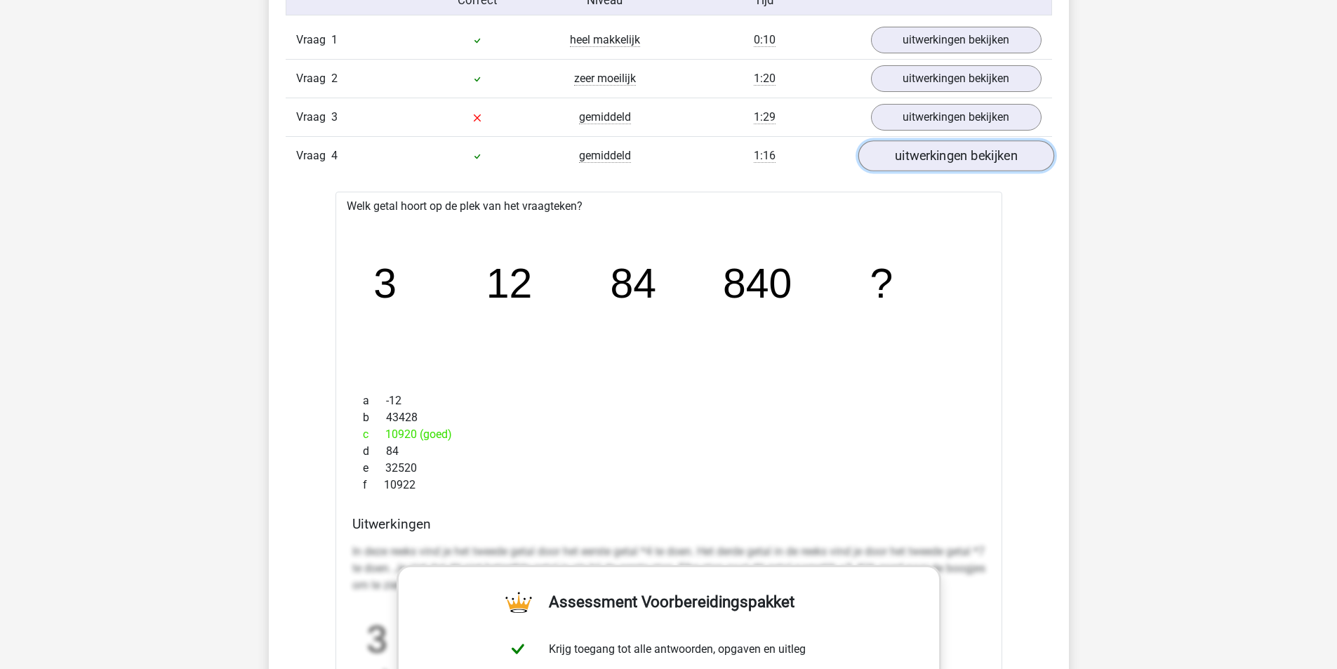
click at [947, 167] on link "uitwerkingen bekijken" at bounding box center [956, 155] width 196 height 31
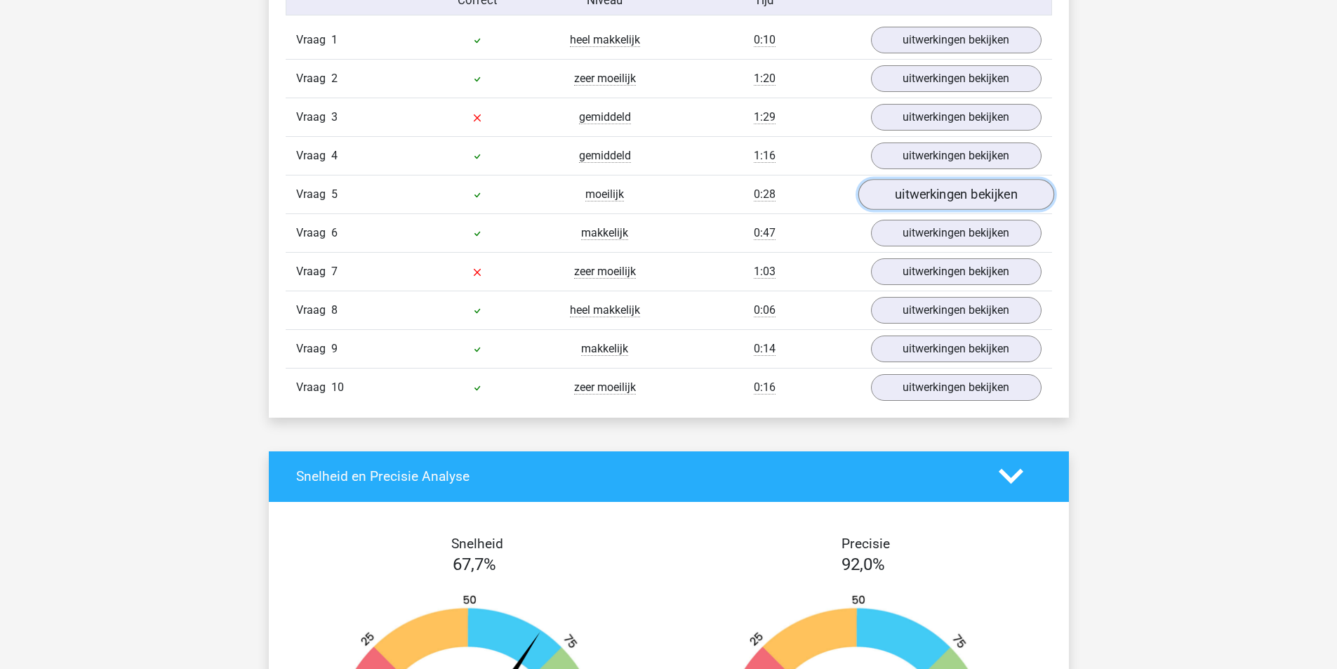
click at [946, 192] on link "uitwerkingen bekijken" at bounding box center [956, 194] width 196 height 31
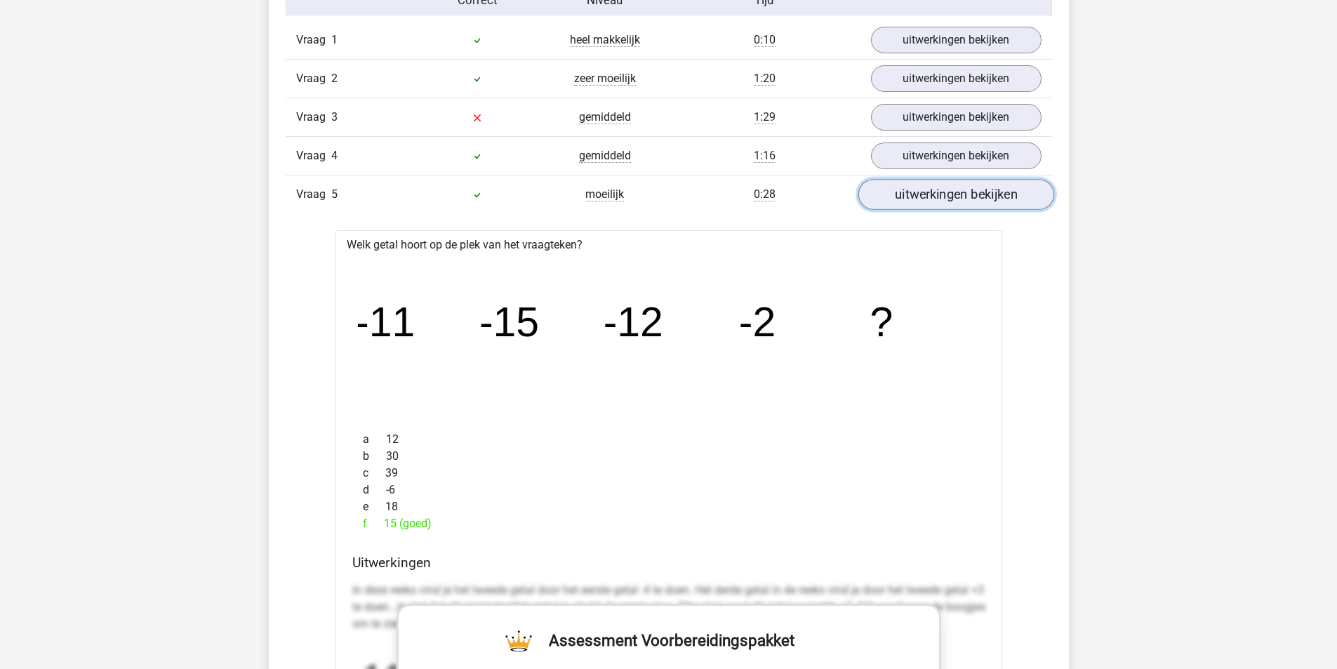
click at [957, 183] on link "uitwerkingen bekijken" at bounding box center [956, 194] width 196 height 31
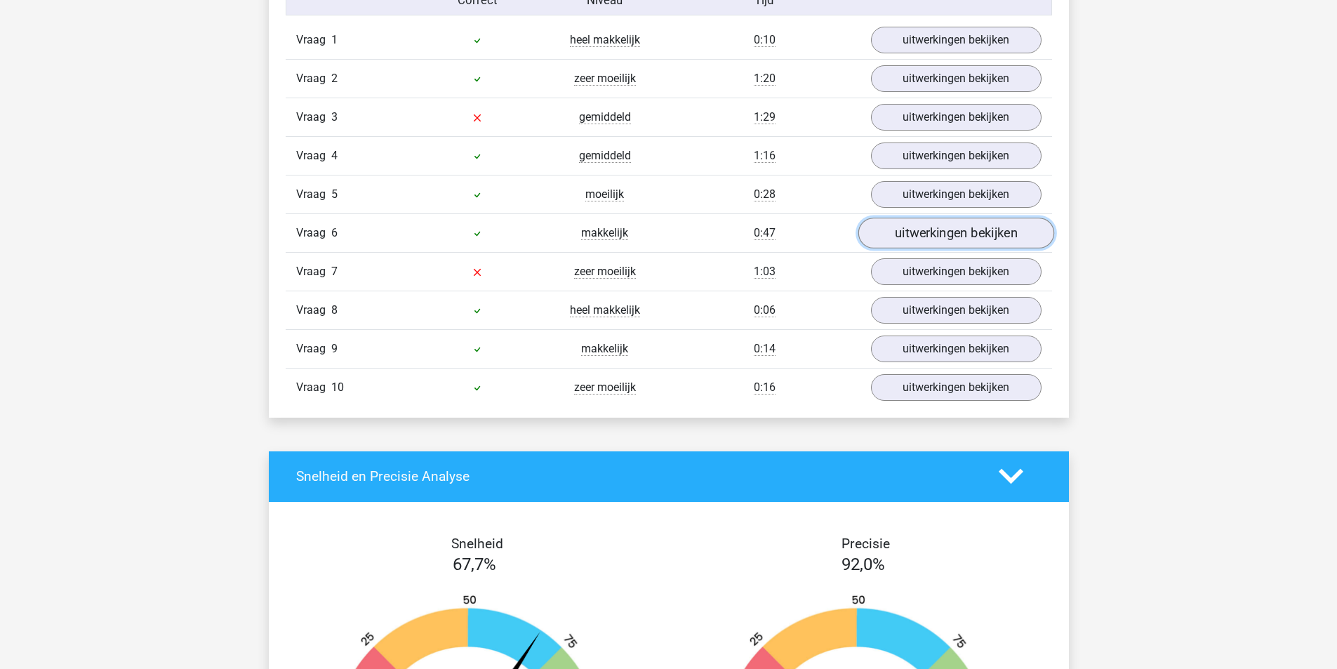
click at [955, 237] on link "uitwerkingen bekijken" at bounding box center [956, 233] width 196 height 31
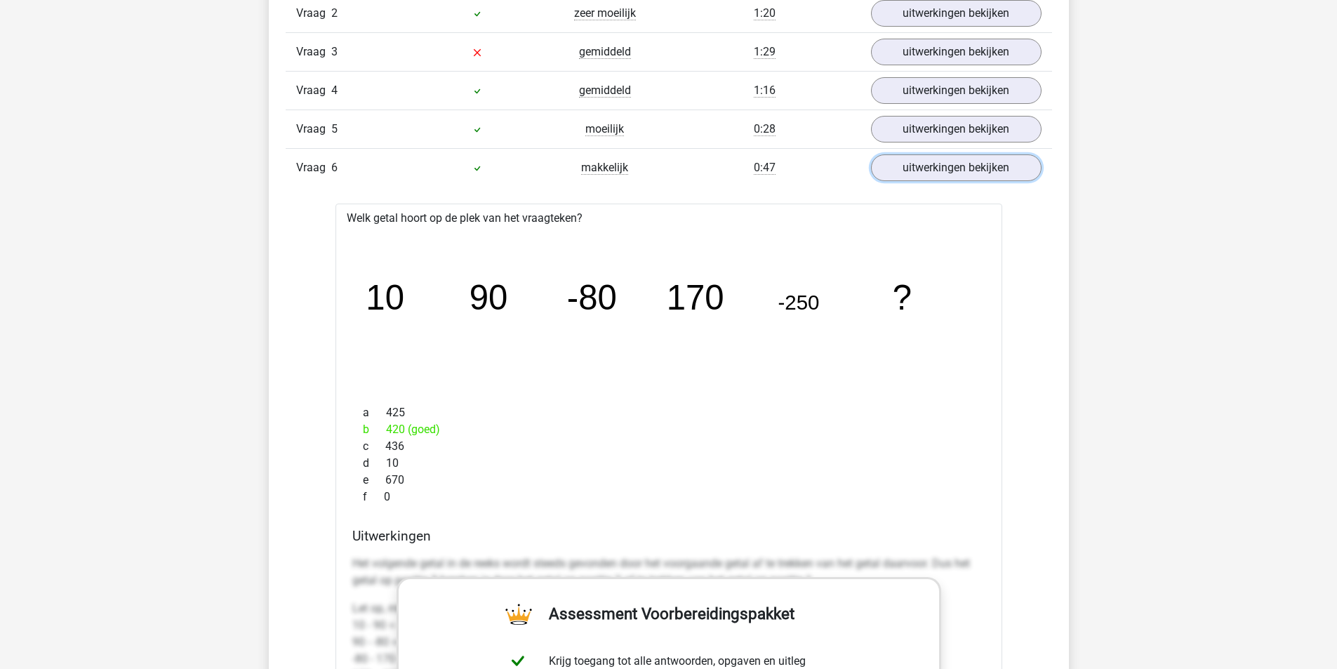
scroll to position [1334, 0]
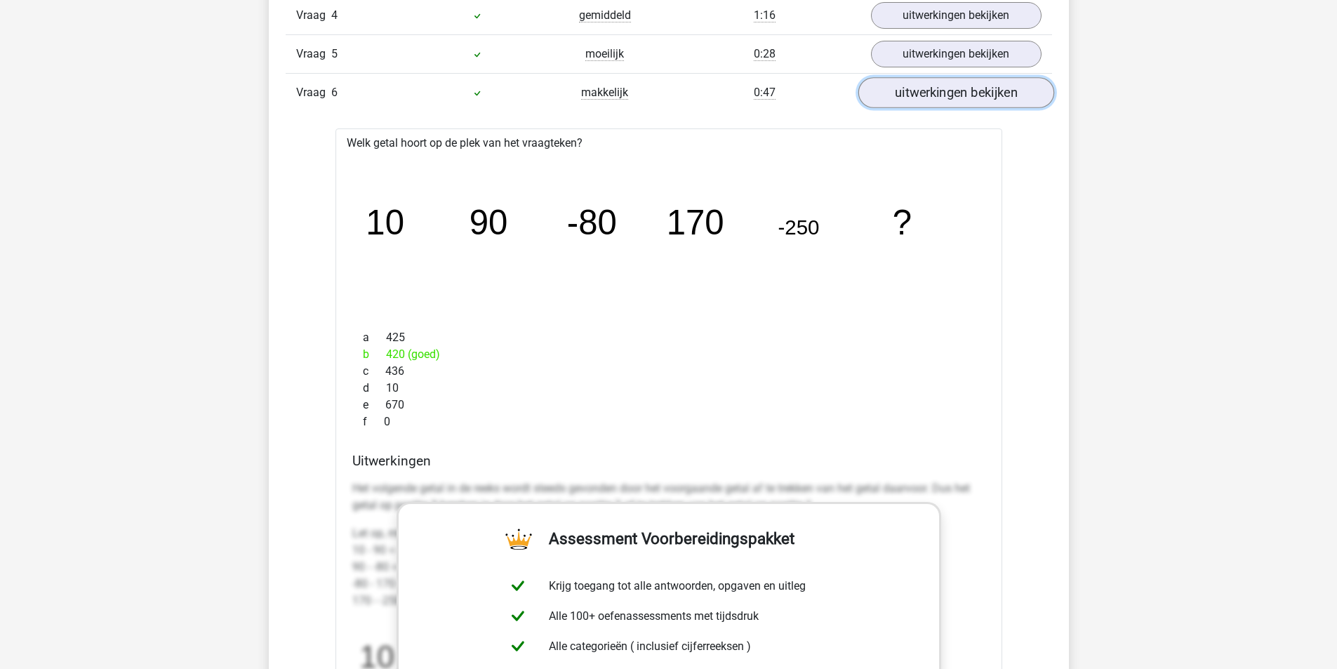
click at [949, 88] on link "uitwerkingen bekijken" at bounding box center [956, 92] width 196 height 31
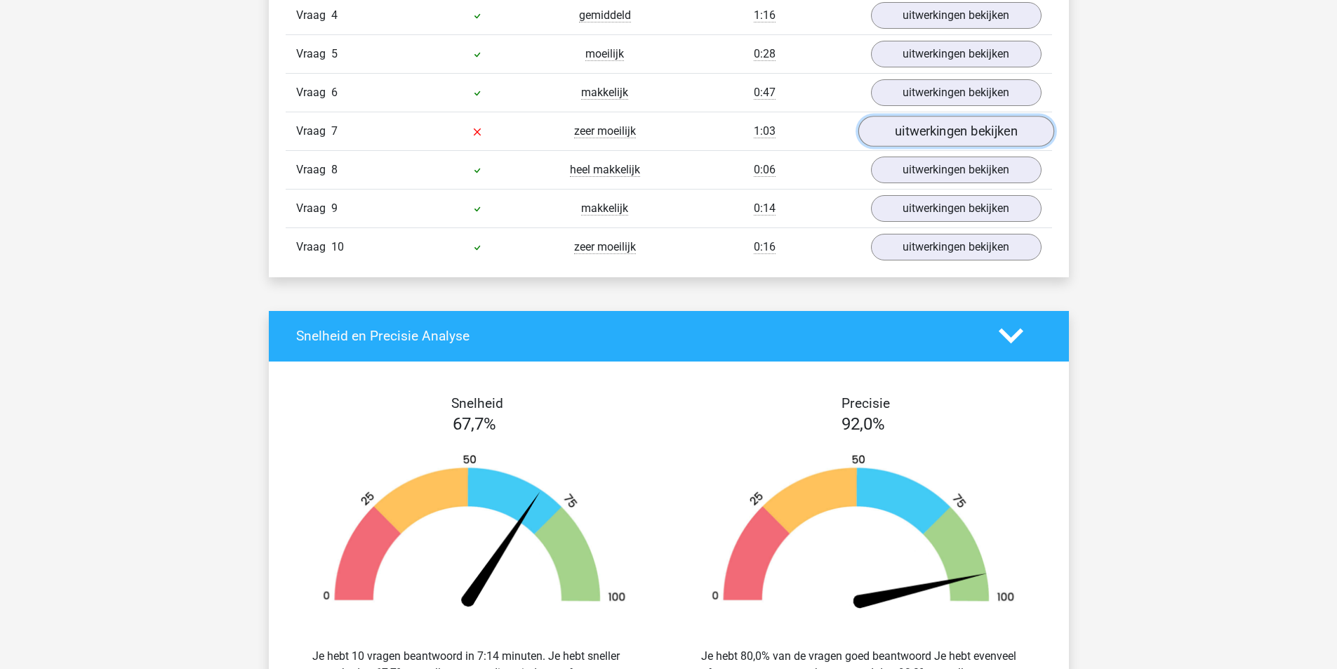
click at [941, 128] on link "uitwerkingen bekijken" at bounding box center [956, 131] width 196 height 31
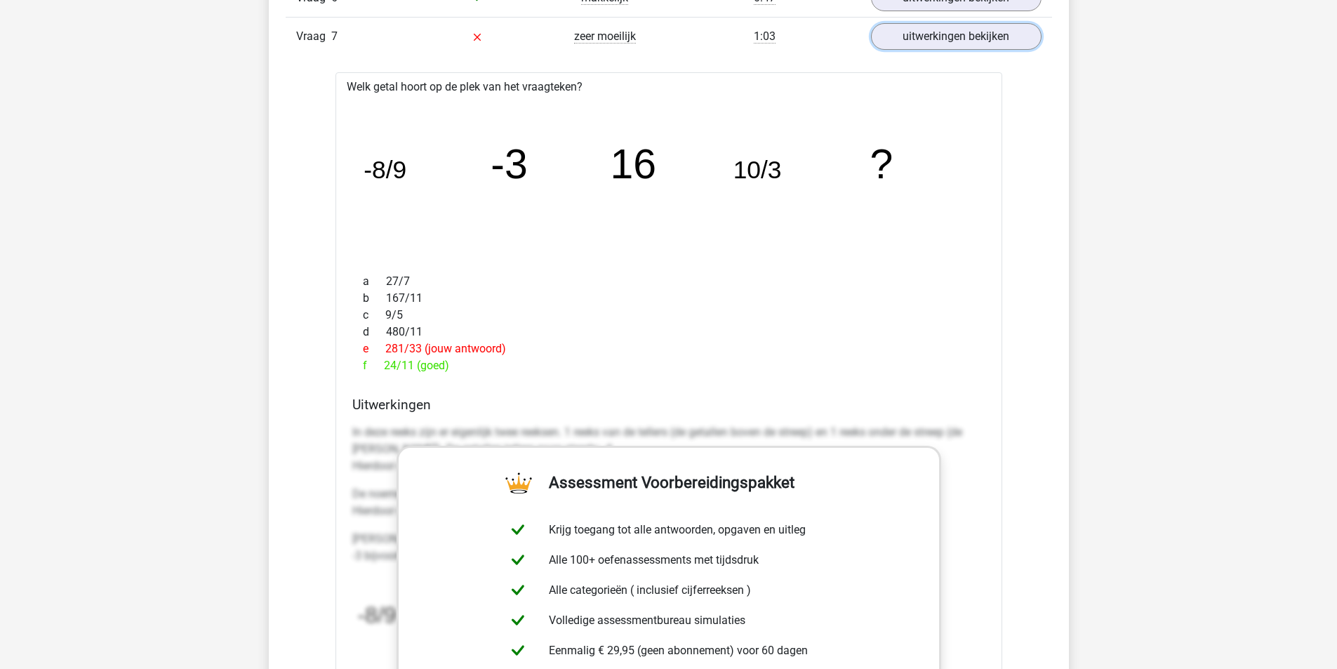
scroll to position [1404, 0]
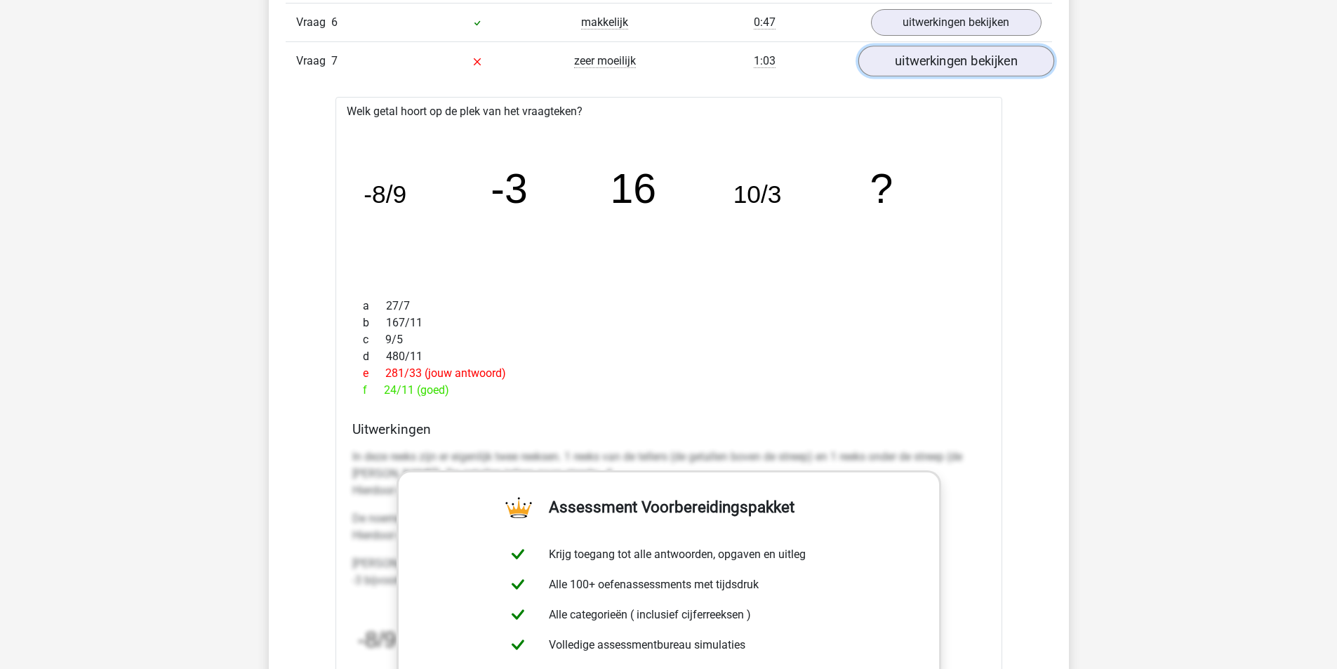
click at [955, 72] on link "uitwerkingen bekijken" at bounding box center [956, 61] width 196 height 31
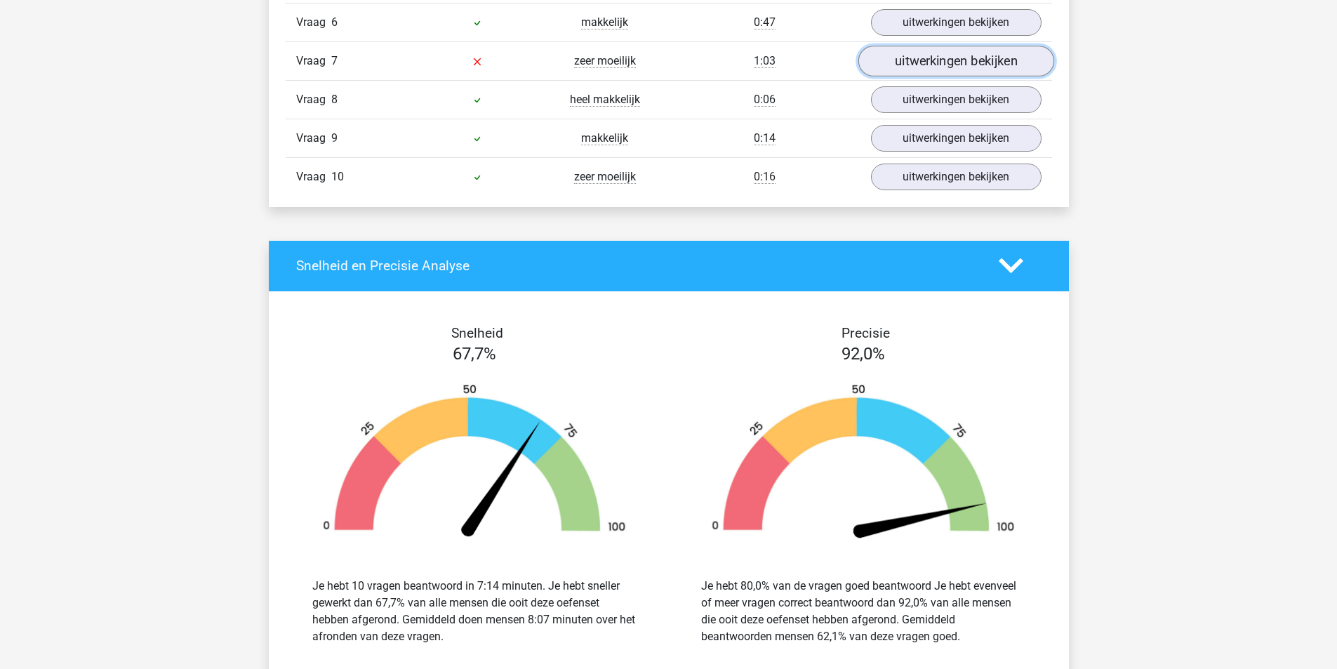
click at [942, 65] on link "uitwerkingen bekijken" at bounding box center [956, 61] width 196 height 31
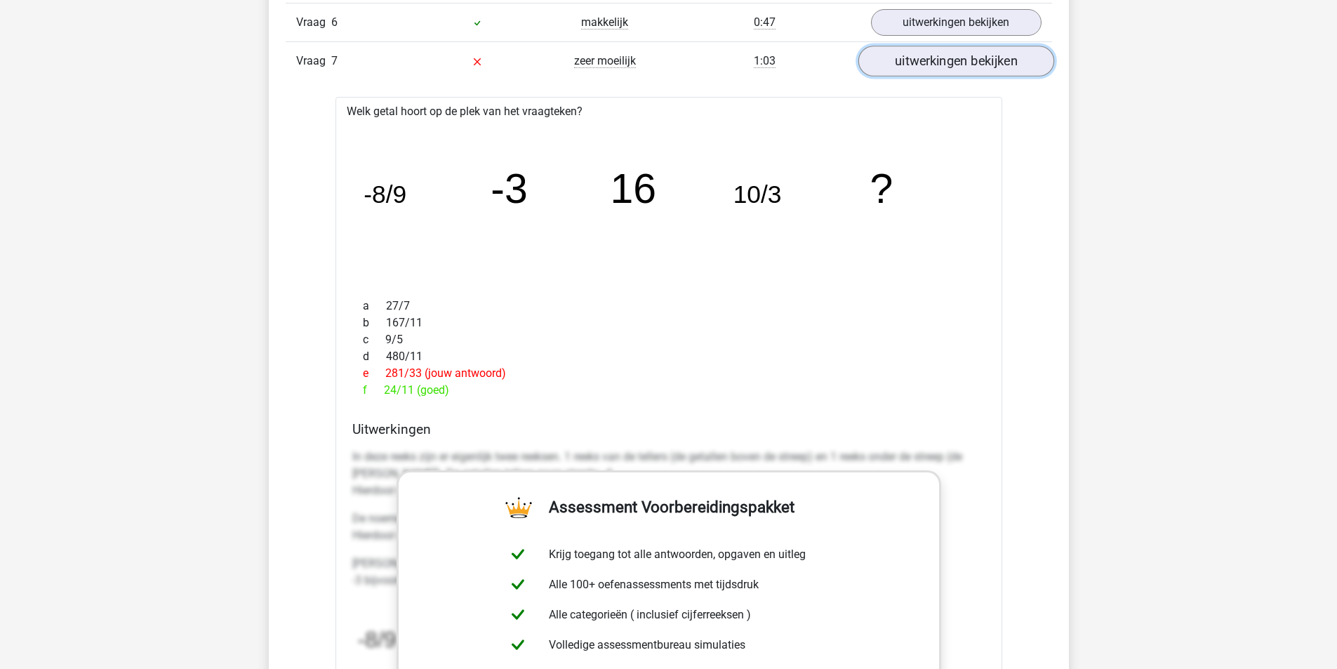
click at [949, 62] on link "uitwerkingen bekijken" at bounding box center [956, 61] width 196 height 31
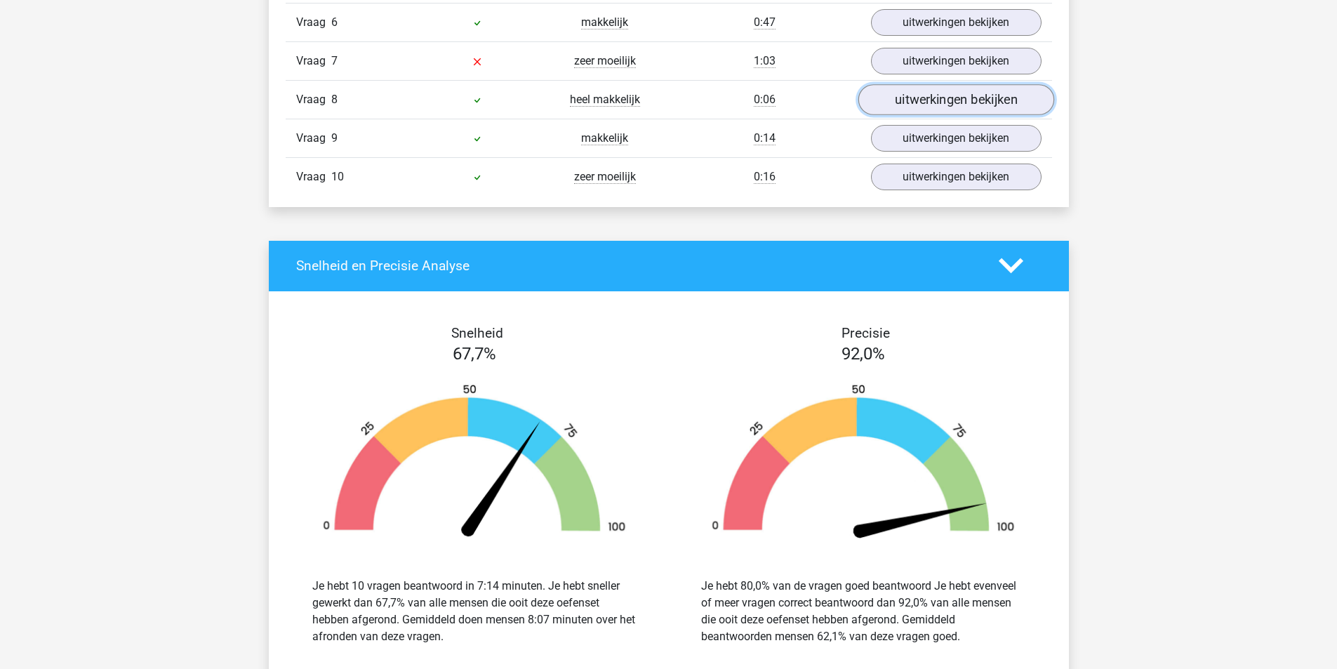
click at [944, 110] on link "uitwerkingen bekijken" at bounding box center [956, 99] width 196 height 31
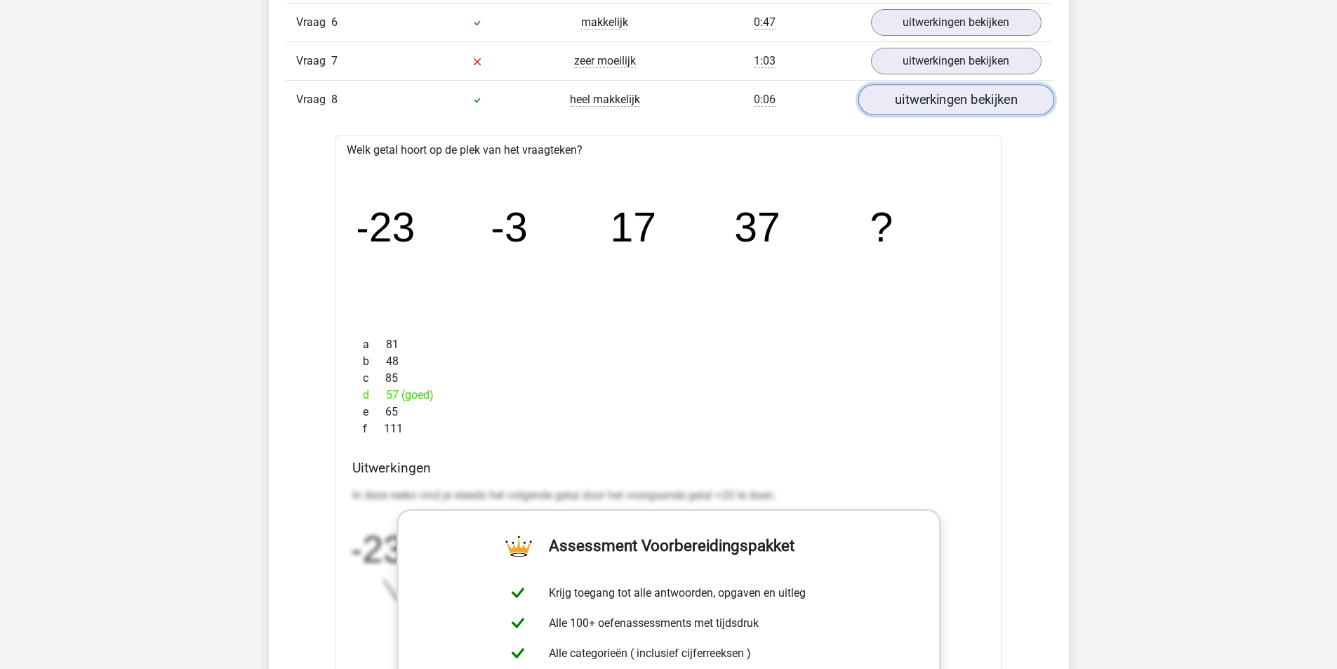
click at [944, 110] on link "uitwerkingen bekijken" at bounding box center [956, 99] width 196 height 31
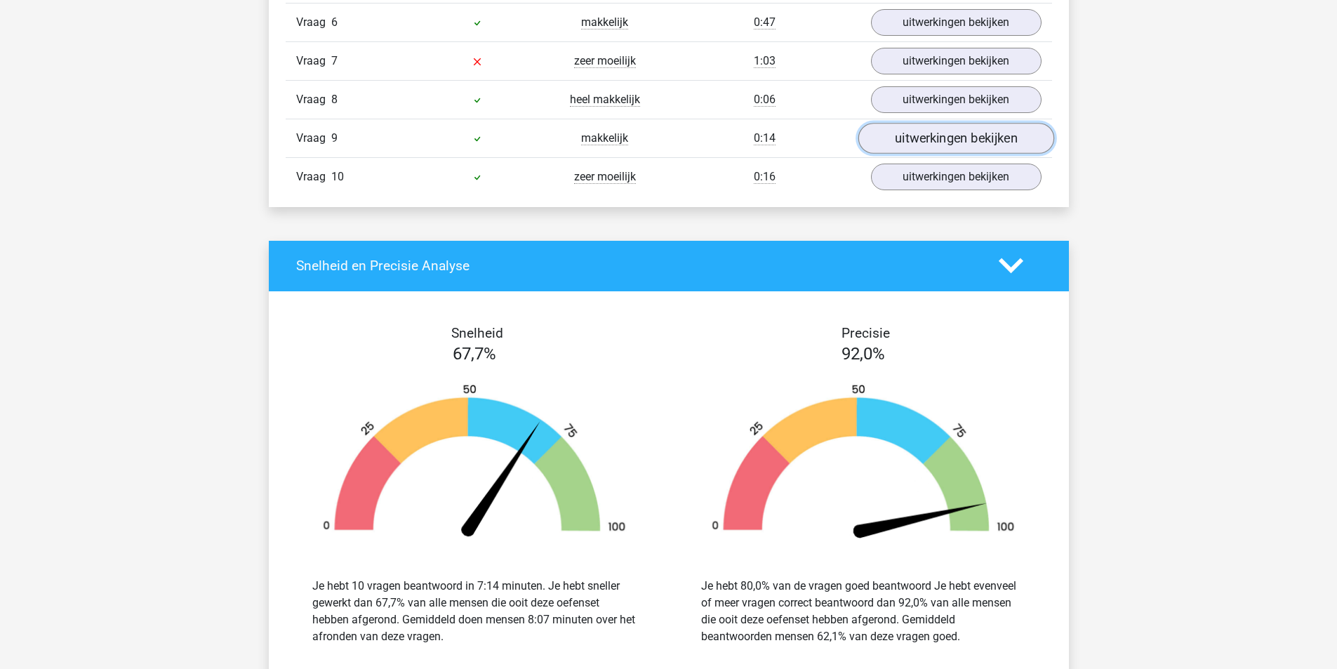
click at [947, 135] on link "uitwerkingen bekijken" at bounding box center [956, 138] width 196 height 31
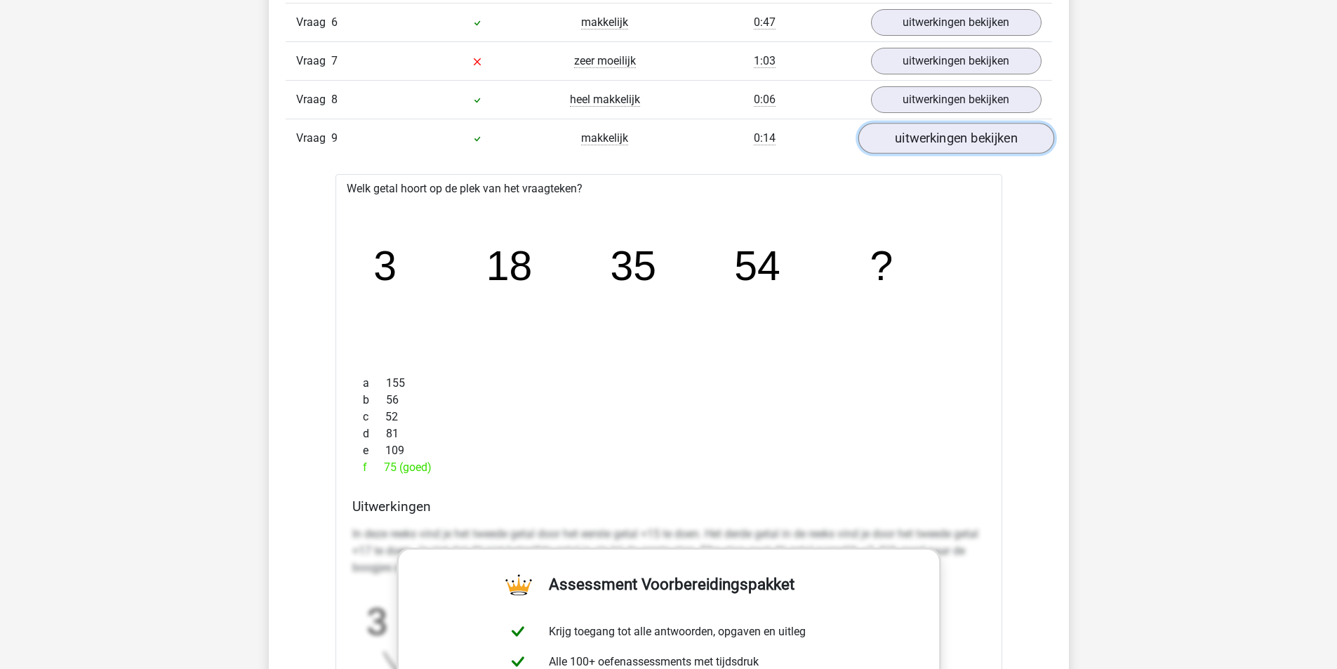
click at [947, 135] on link "uitwerkingen bekijken" at bounding box center [956, 138] width 196 height 31
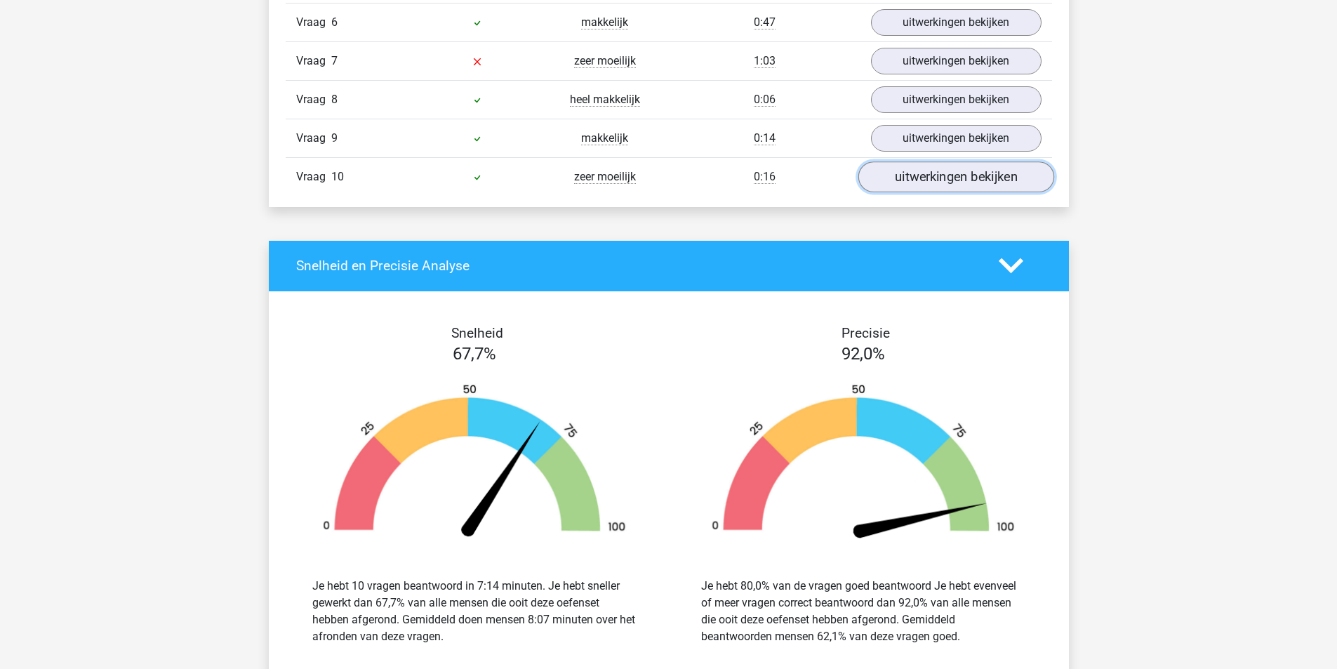
click at [942, 177] on link "uitwerkingen bekijken" at bounding box center [956, 176] width 196 height 31
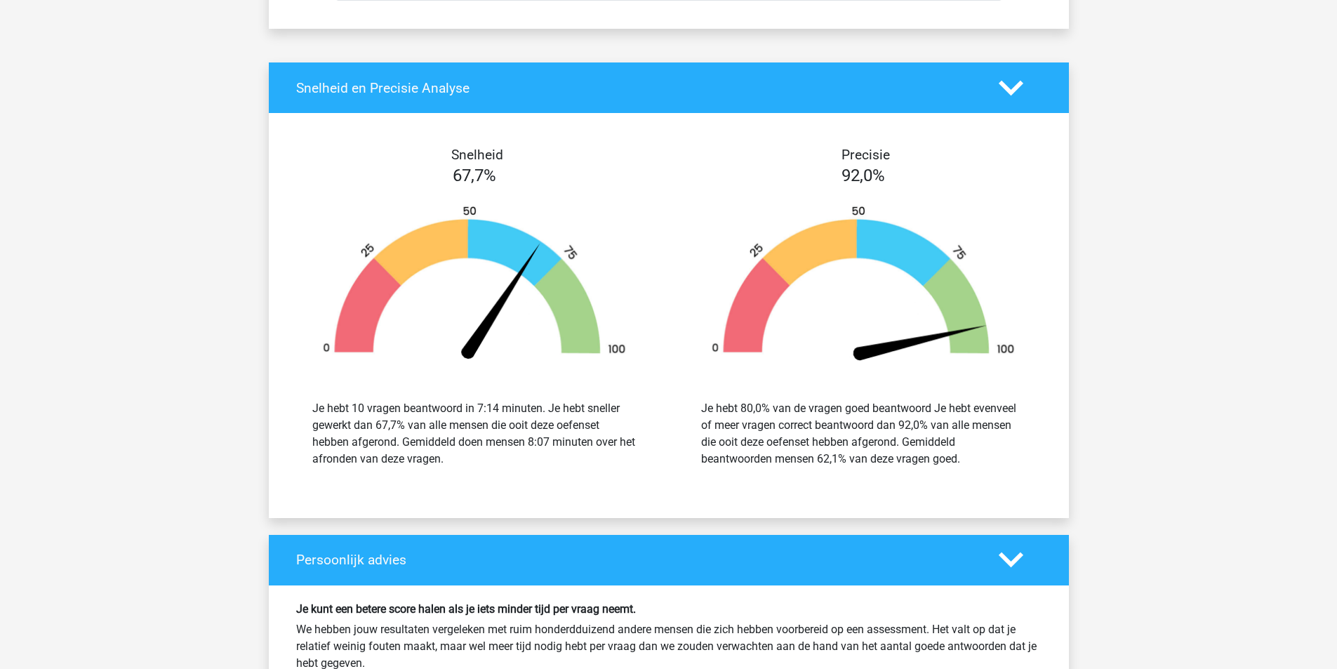
scroll to position [2456, 0]
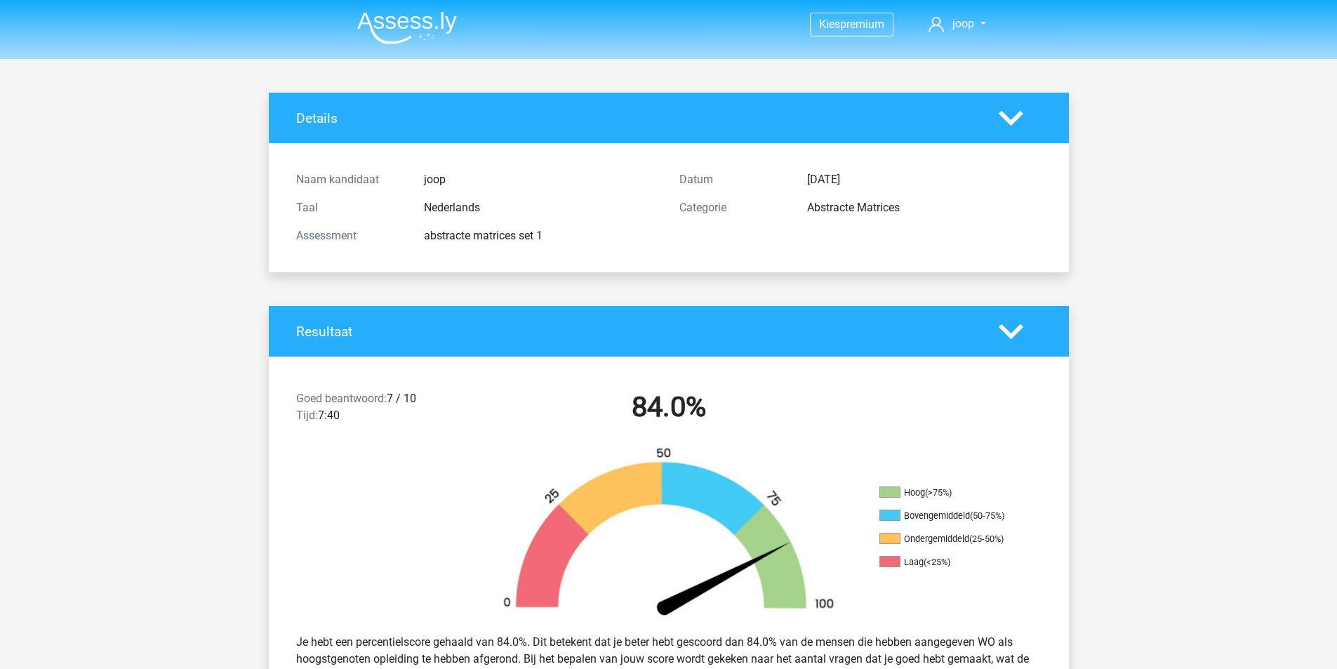
click at [438, 27] on img at bounding box center [407, 27] width 100 height 33
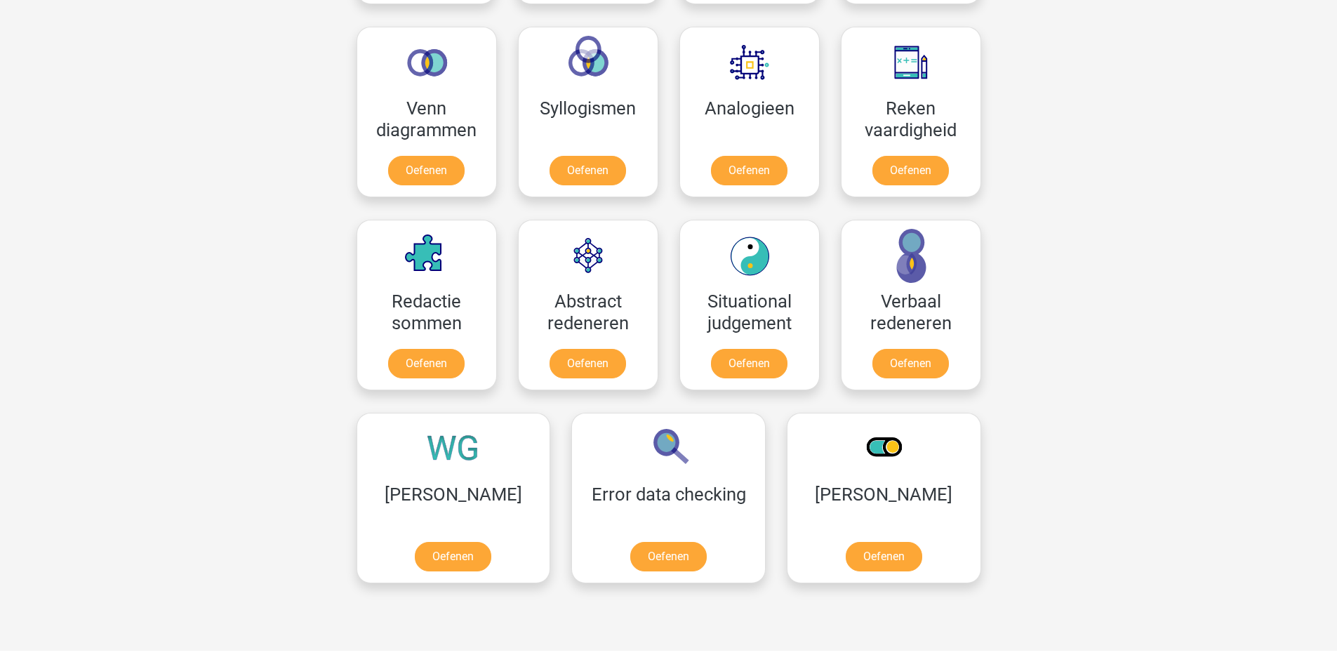
scroll to position [632, 0]
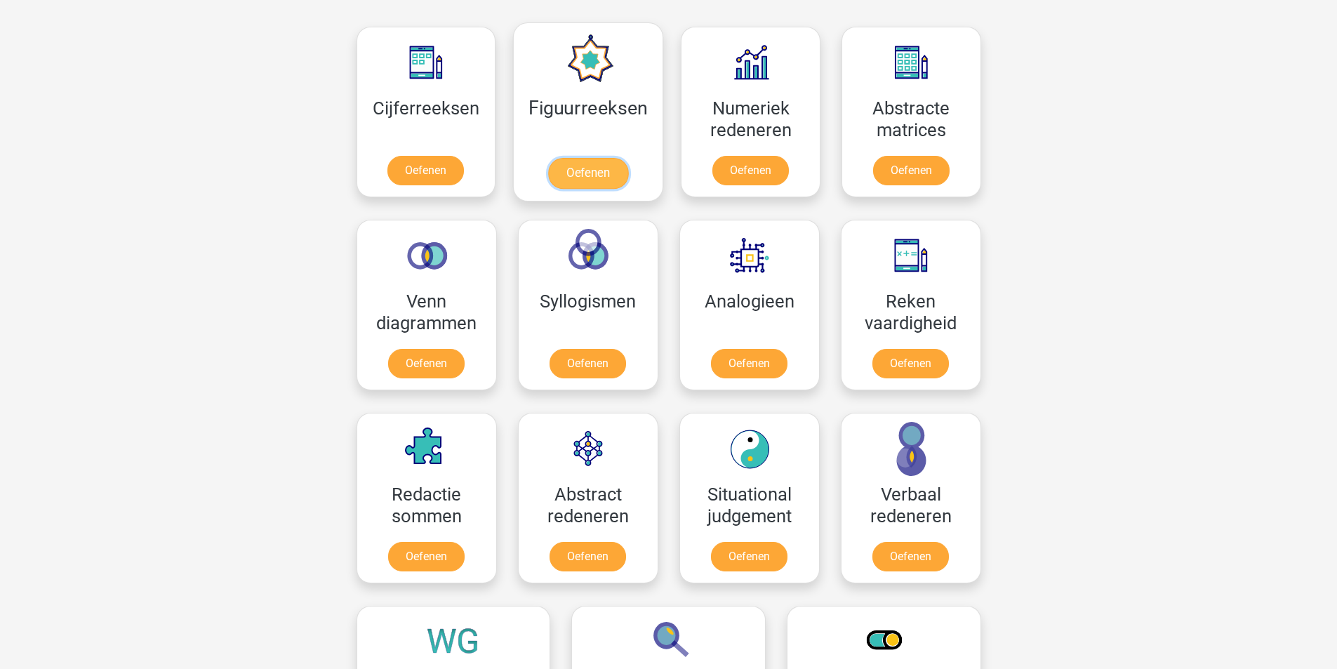
click at [606, 173] on link "Oefenen" at bounding box center [588, 173] width 80 height 31
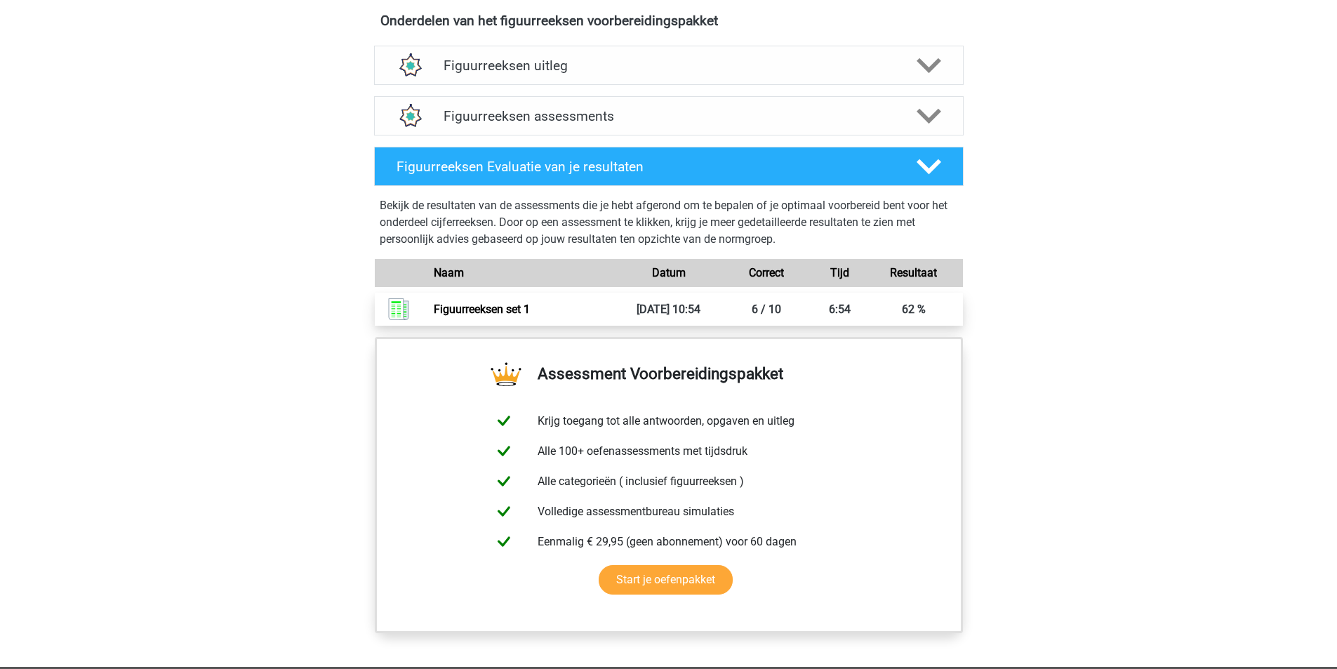
scroll to position [772, 0]
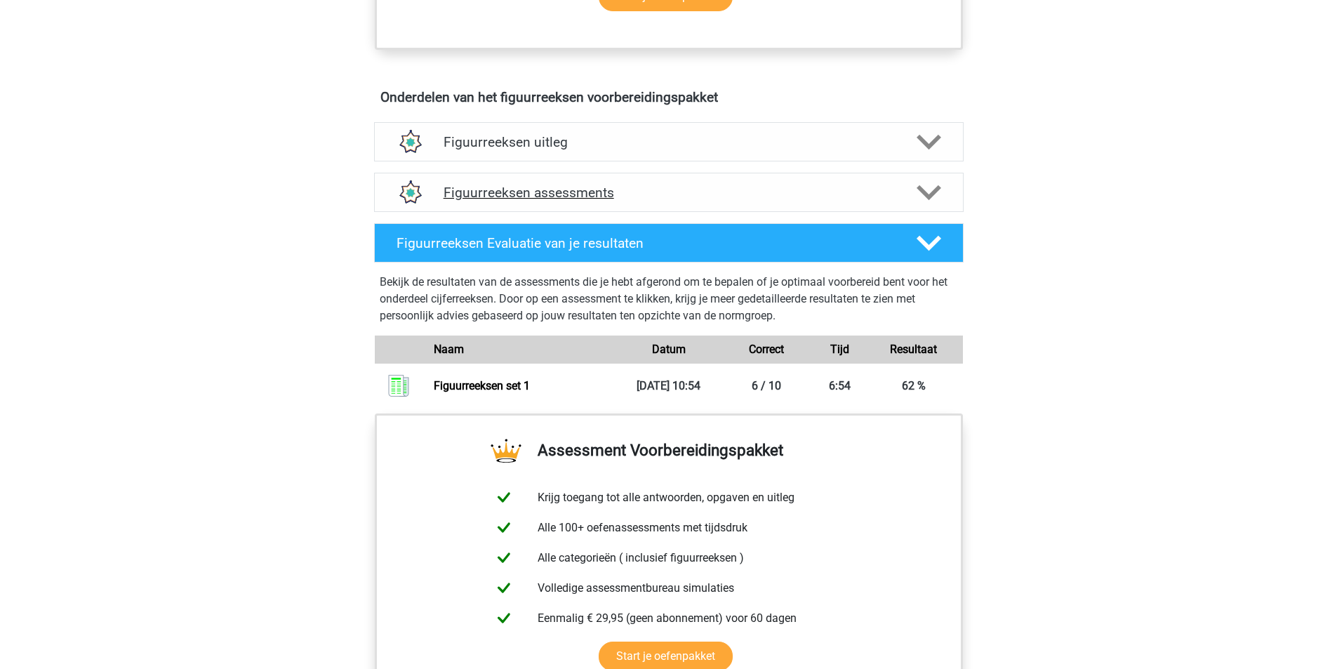
click at [618, 188] on h4 "Figuurreeksen assessments" at bounding box center [669, 193] width 451 height 16
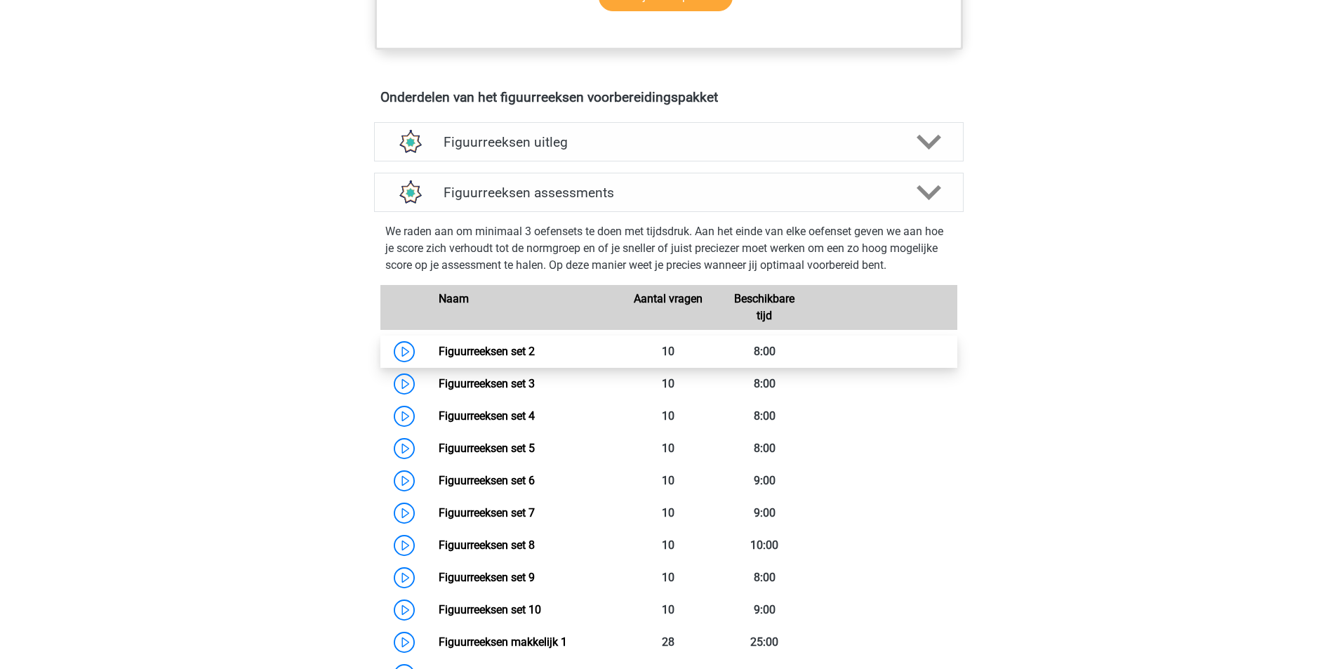
click at [439, 352] on link "Figuurreeksen set 2" at bounding box center [487, 351] width 96 height 13
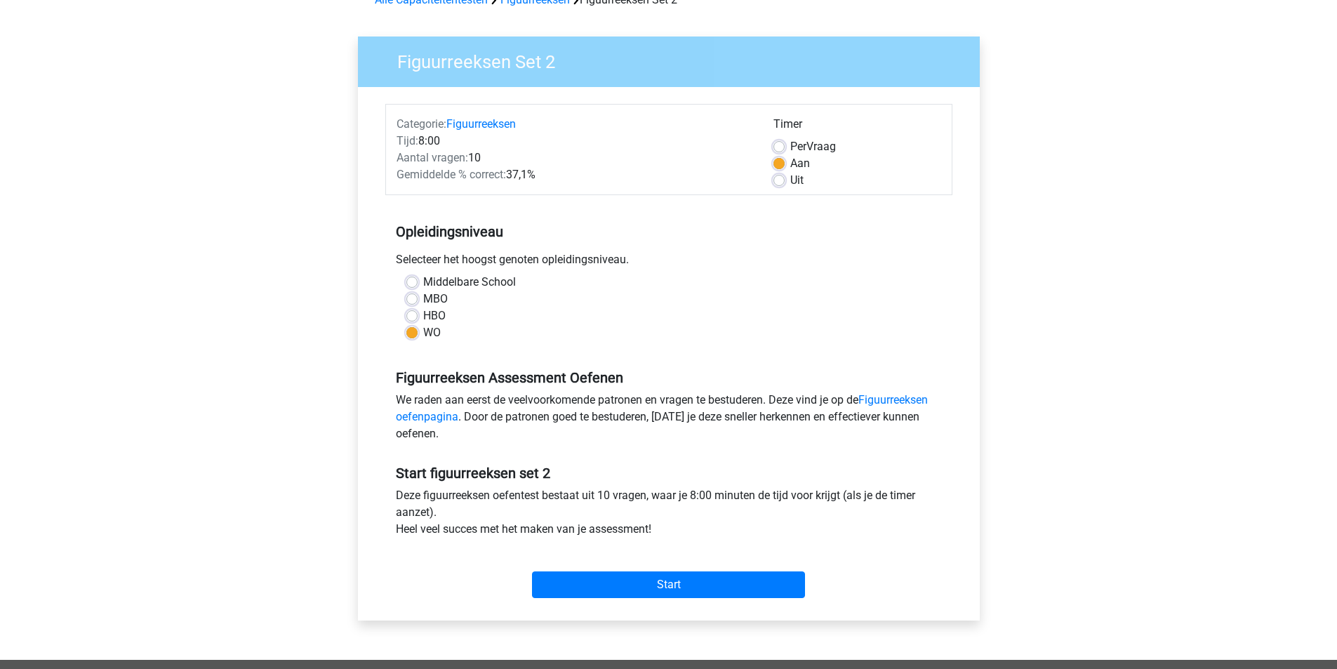
scroll to position [140, 0]
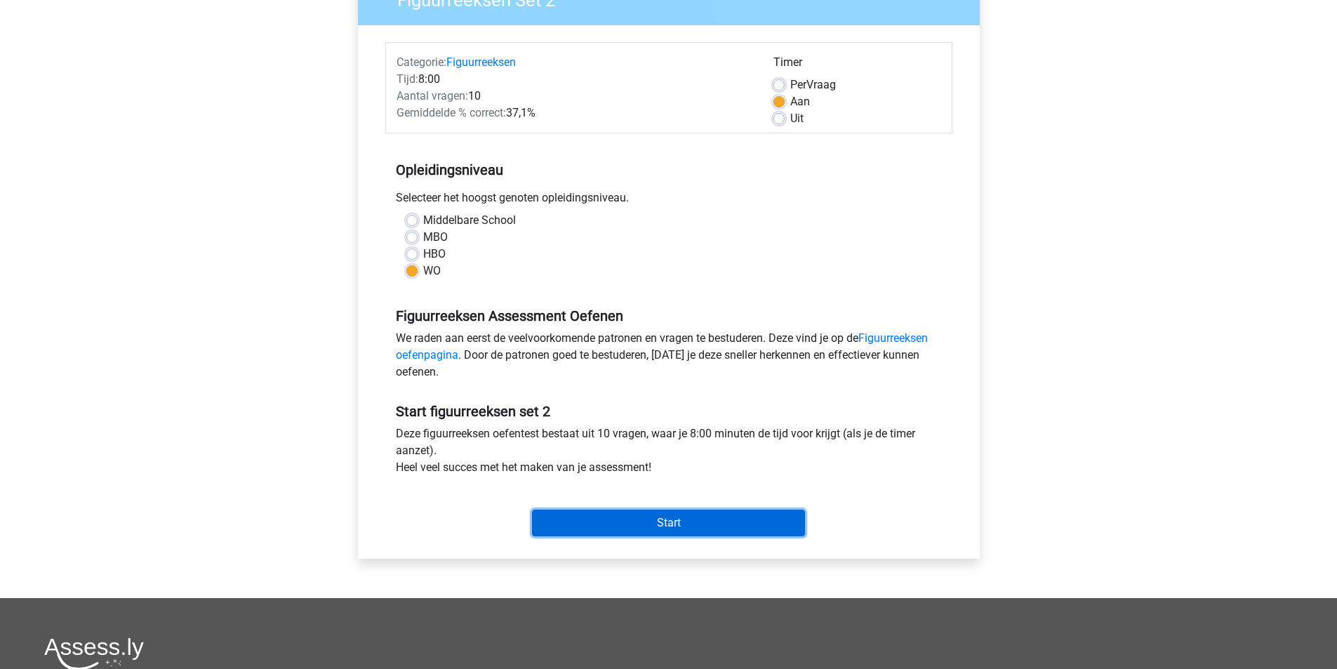
click at [689, 524] on input "Start" at bounding box center [668, 523] width 273 height 27
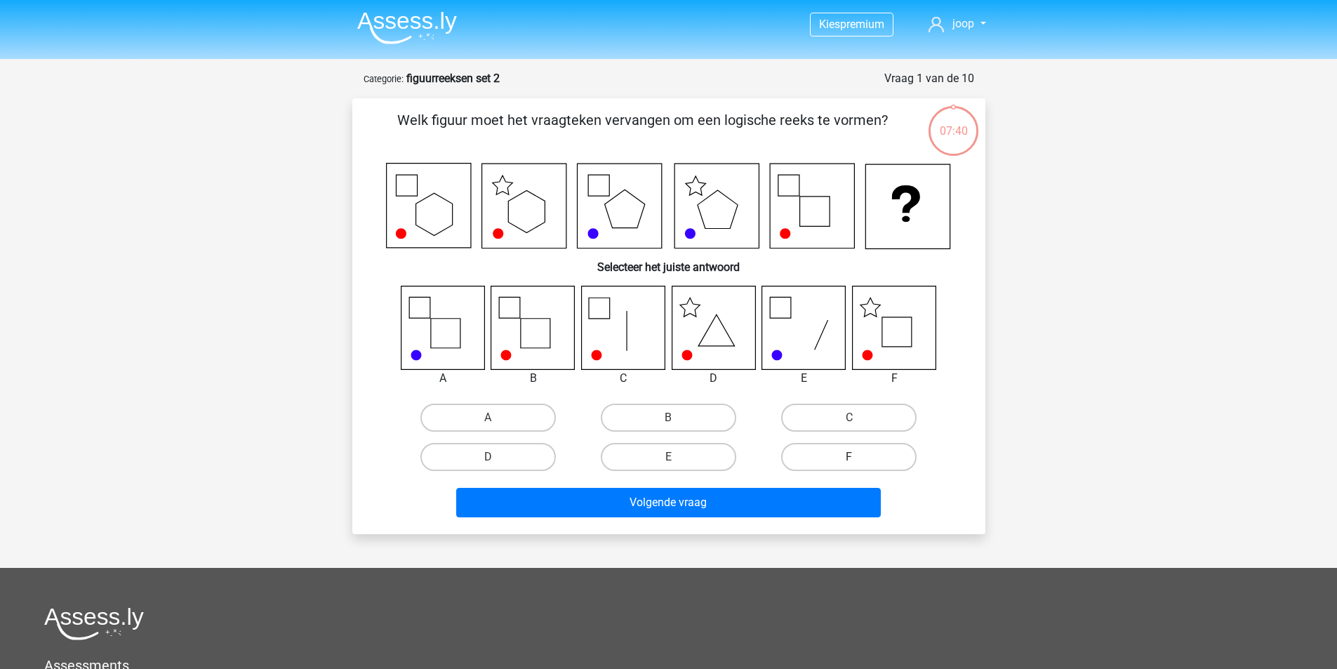
click at [850, 455] on label "F" at bounding box center [848, 457] width 135 height 28
click at [850, 457] on input "F" at bounding box center [853, 461] width 9 height 9
radio input "true"
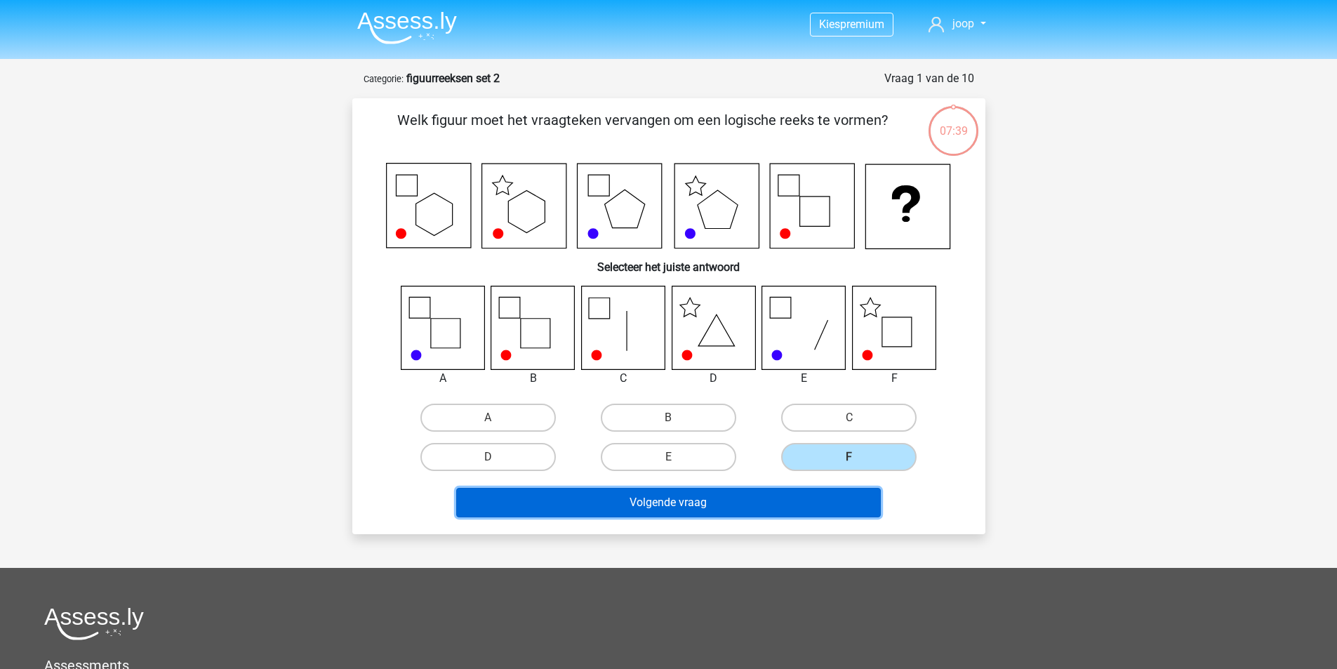
click at [712, 500] on button "Volgende vraag" at bounding box center [668, 502] width 425 height 29
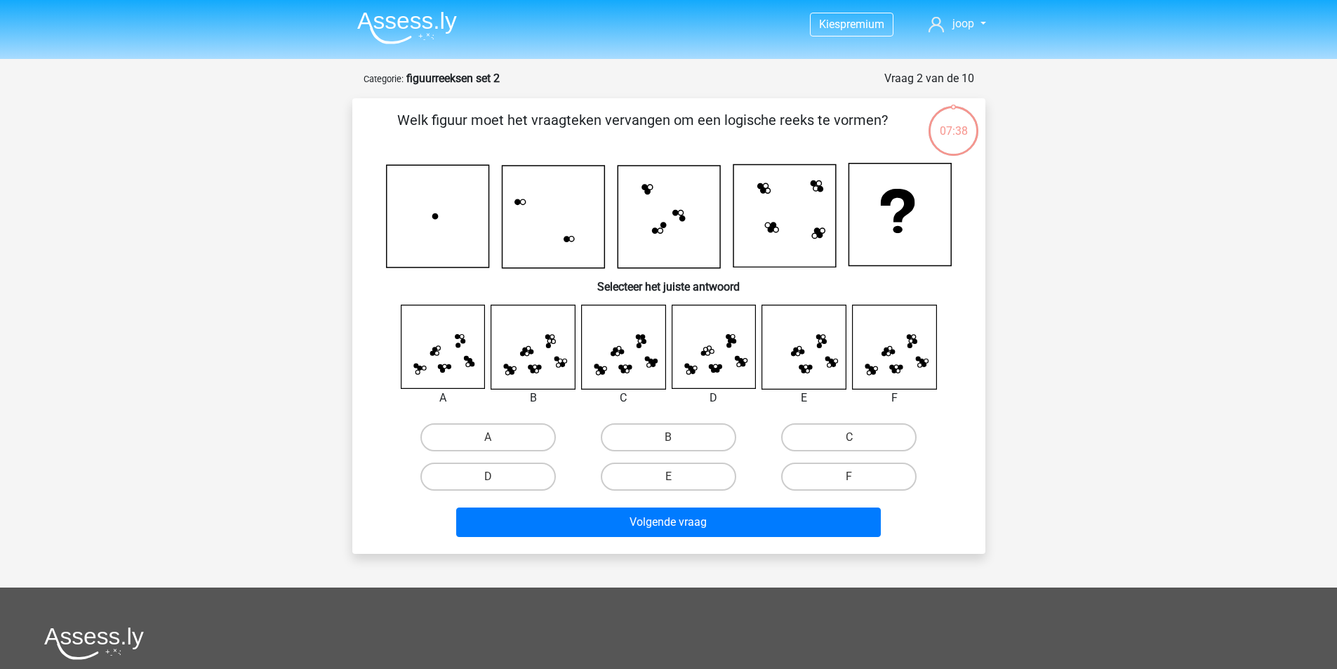
scroll to position [70, 0]
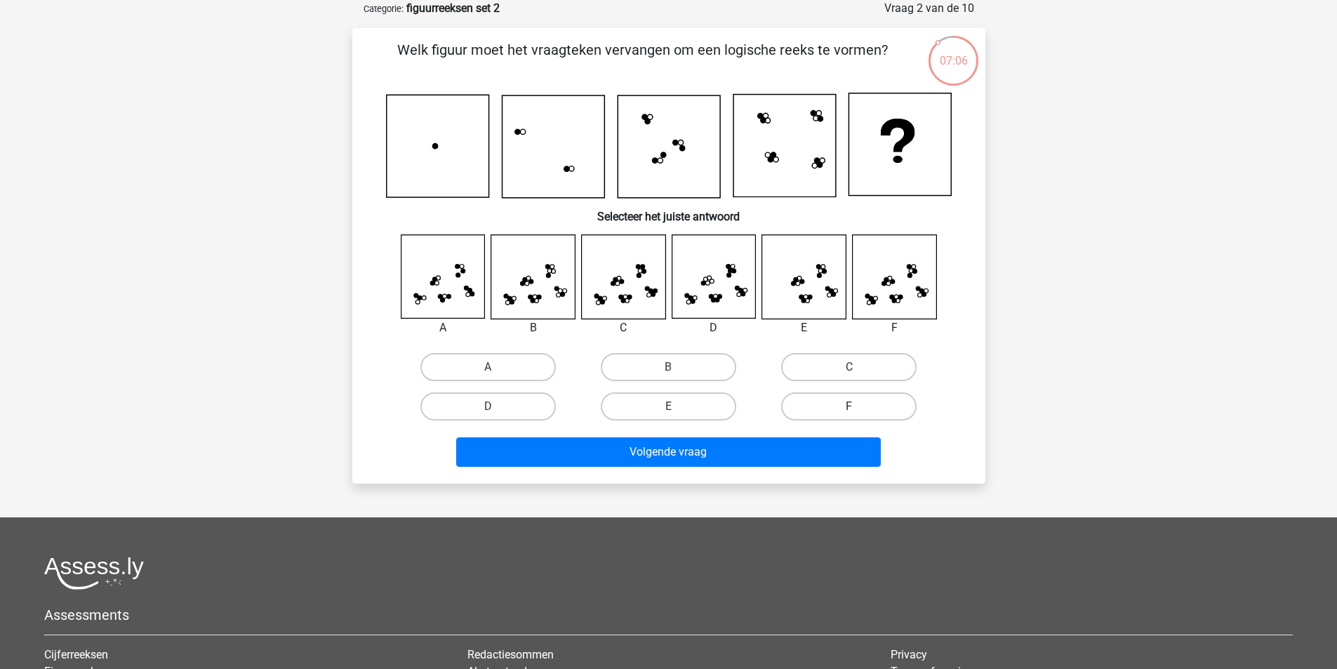
click at [842, 405] on label "F" at bounding box center [848, 406] width 135 height 28
click at [849, 406] on input "F" at bounding box center [853, 410] width 9 height 9
radio input "true"
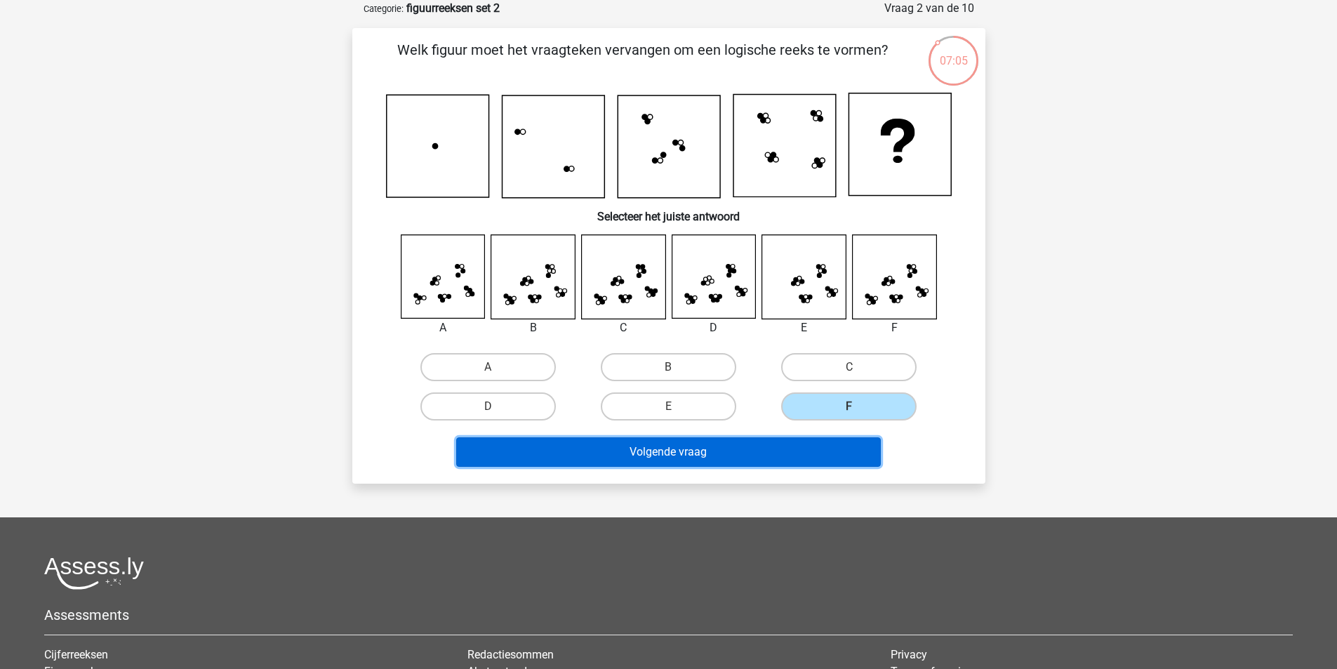
click at [756, 451] on button "Volgende vraag" at bounding box center [668, 451] width 425 height 29
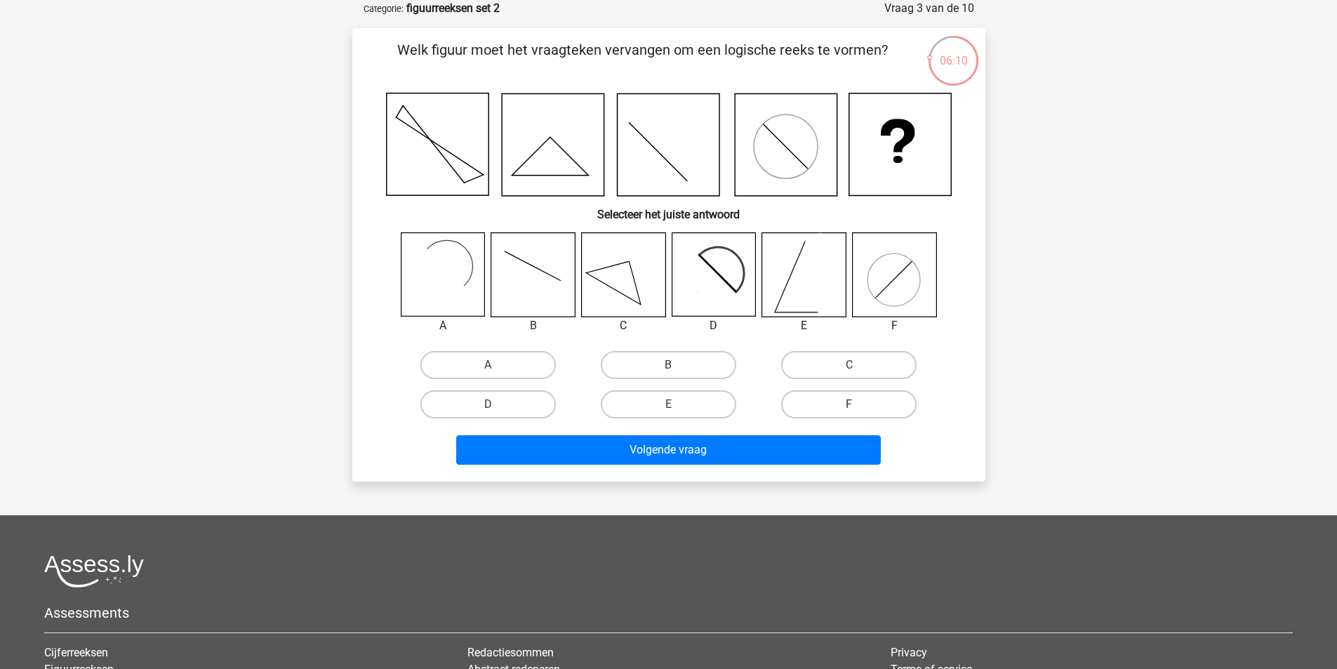
click at [672, 368] on input "B" at bounding box center [672, 369] width 9 height 9
radio input "true"
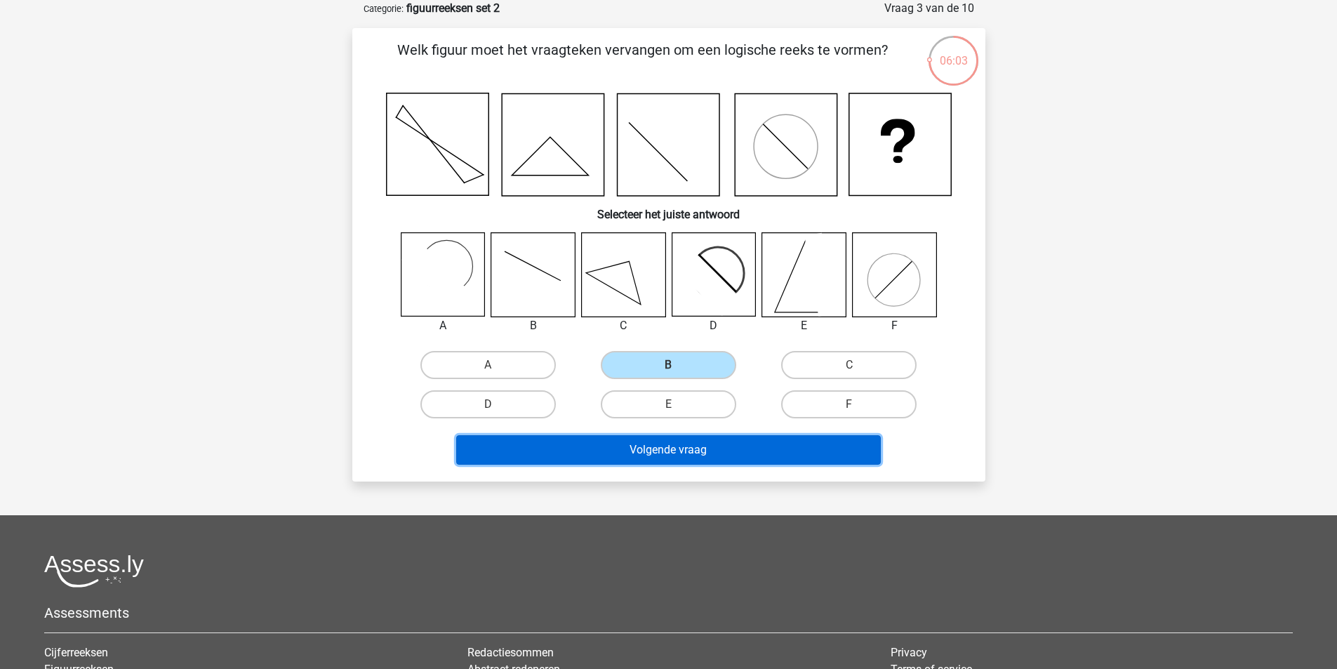
click at [698, 453] on button "Volgende vraag" at bounding box center [668, 449] width 425 height 29
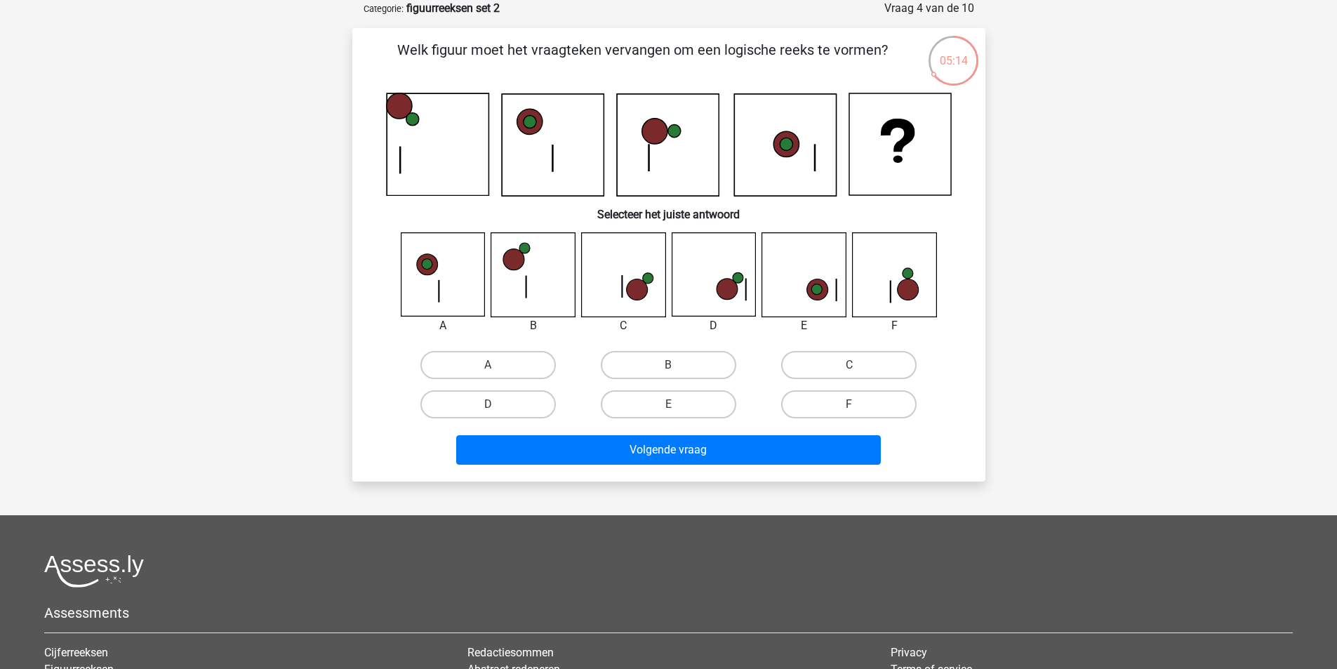
click at [857, 370] on input "C" at bounding box center [853, 369] width 9 height 9
radio input "true"
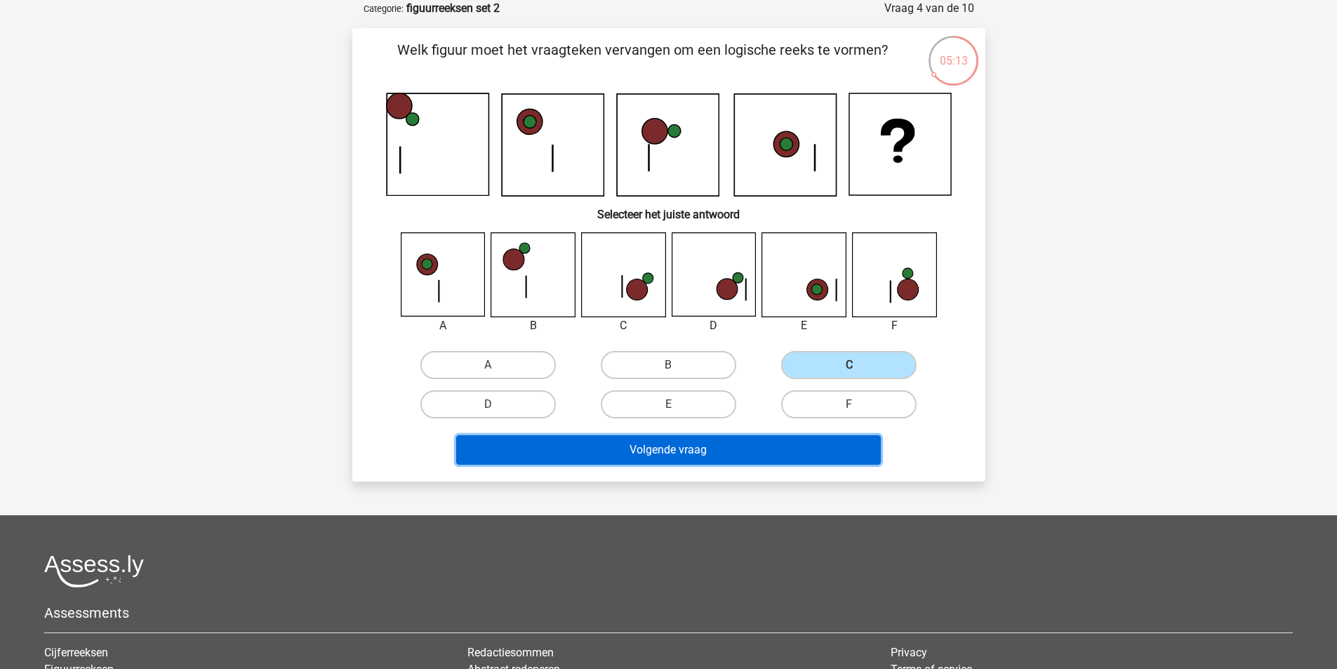
click at [697, 440] on button "Volgende vraag" at bounding box center [668, 449] width 425 height 29
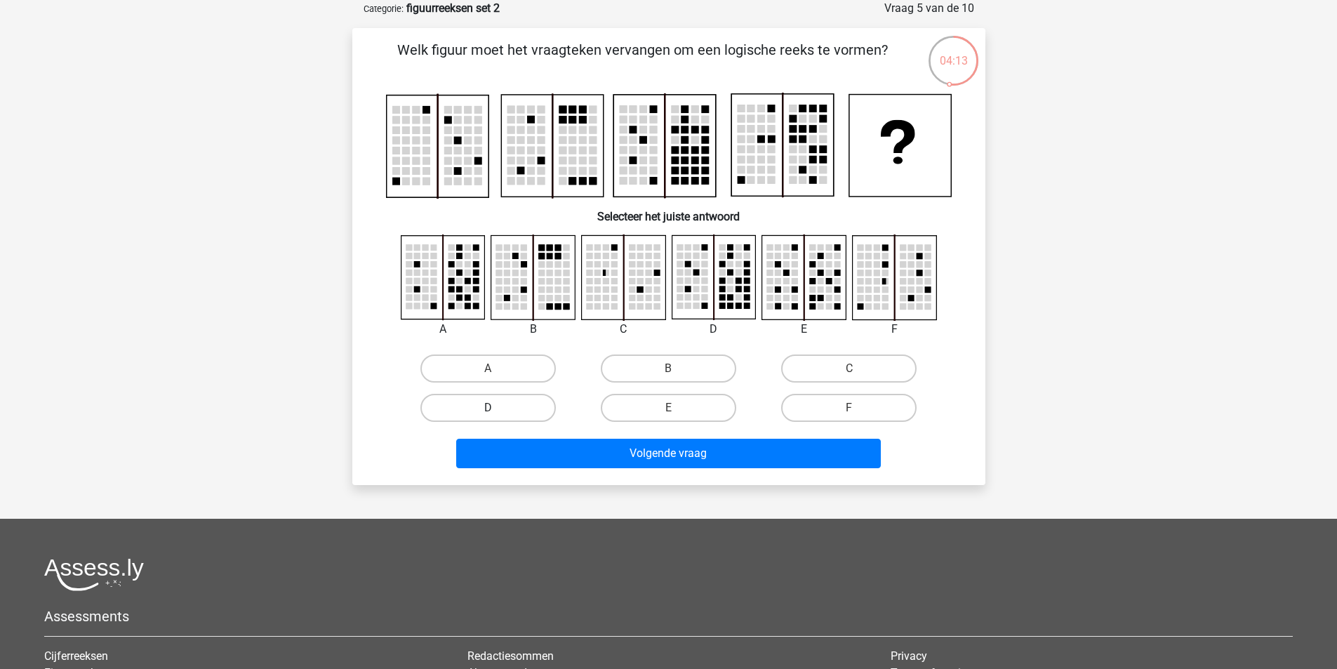
click at [545, 404] on label "D" at bounding box center [487, 408] width 135 height 28
click at [497, 408] on input "D" at bounding box center [492, 412] width 9 height 9
radio input "true"
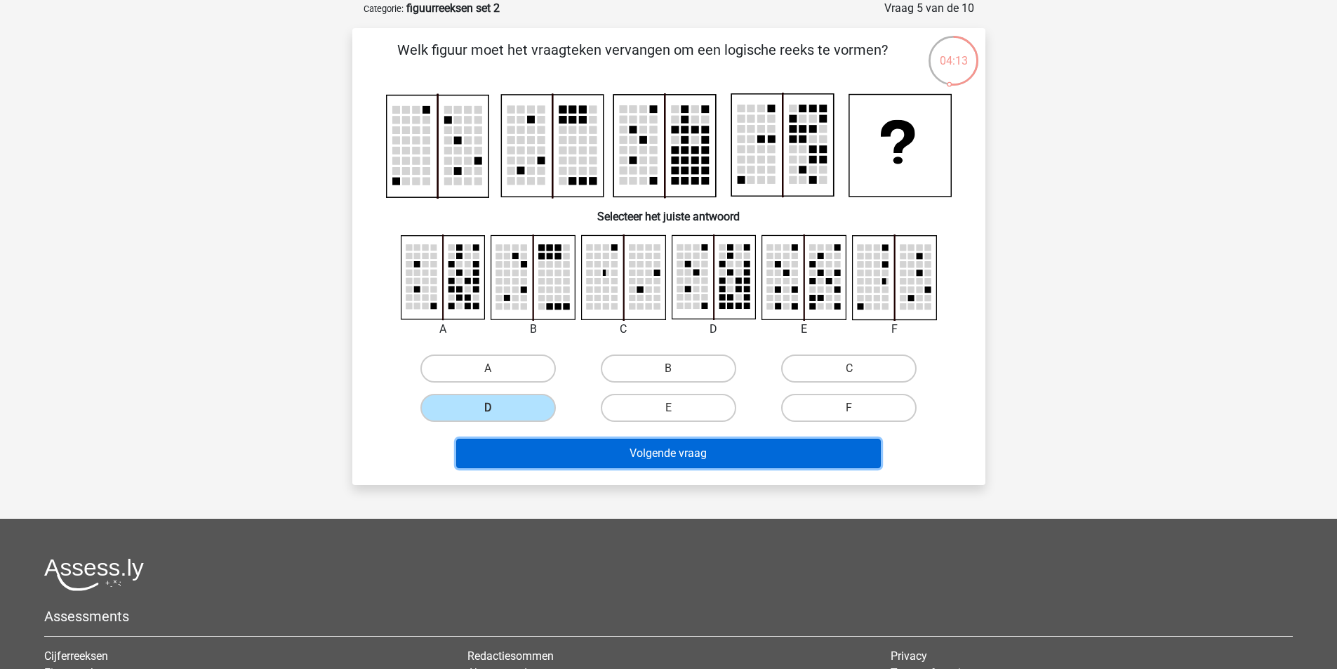
click at [619, 444] on button "Volgende vraag" at bounding box center [668, 453] width 425 height 29
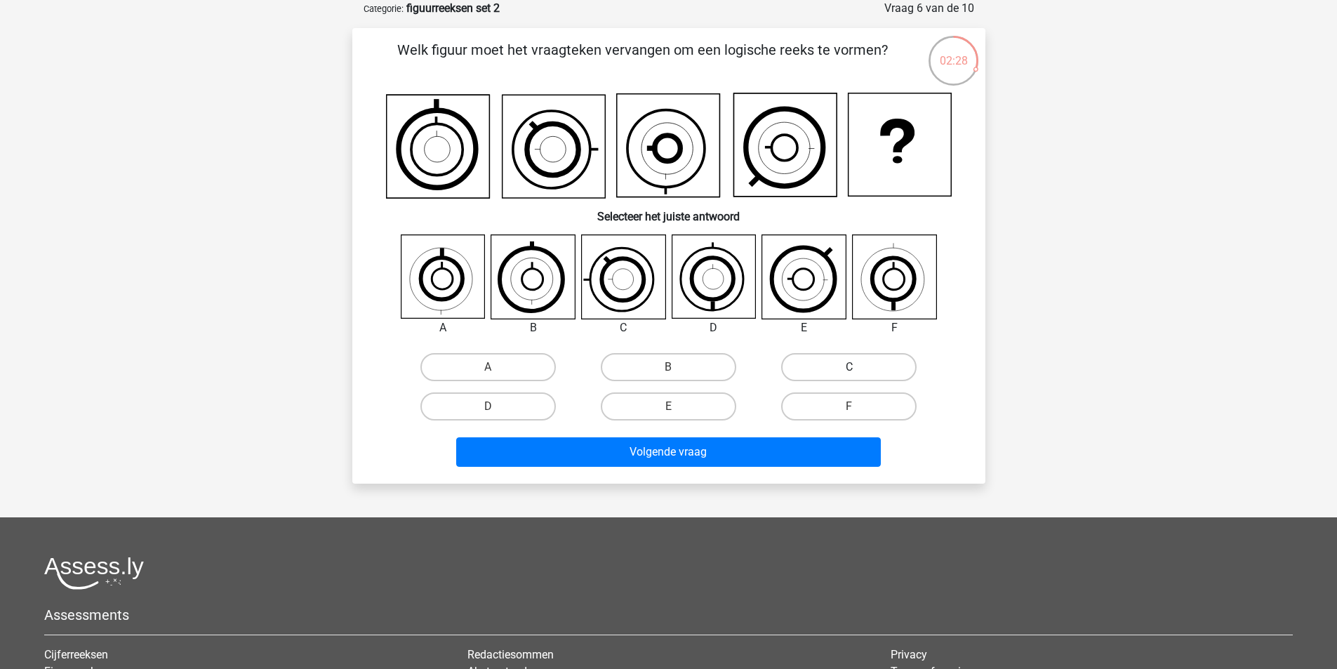
click at [867, 367] on label "C" at bounding box center [848, 367] width 135 height 28
click at [858, 367] on input "C" at bounding box center [853, 371] width 9 height 9
radio input "true"
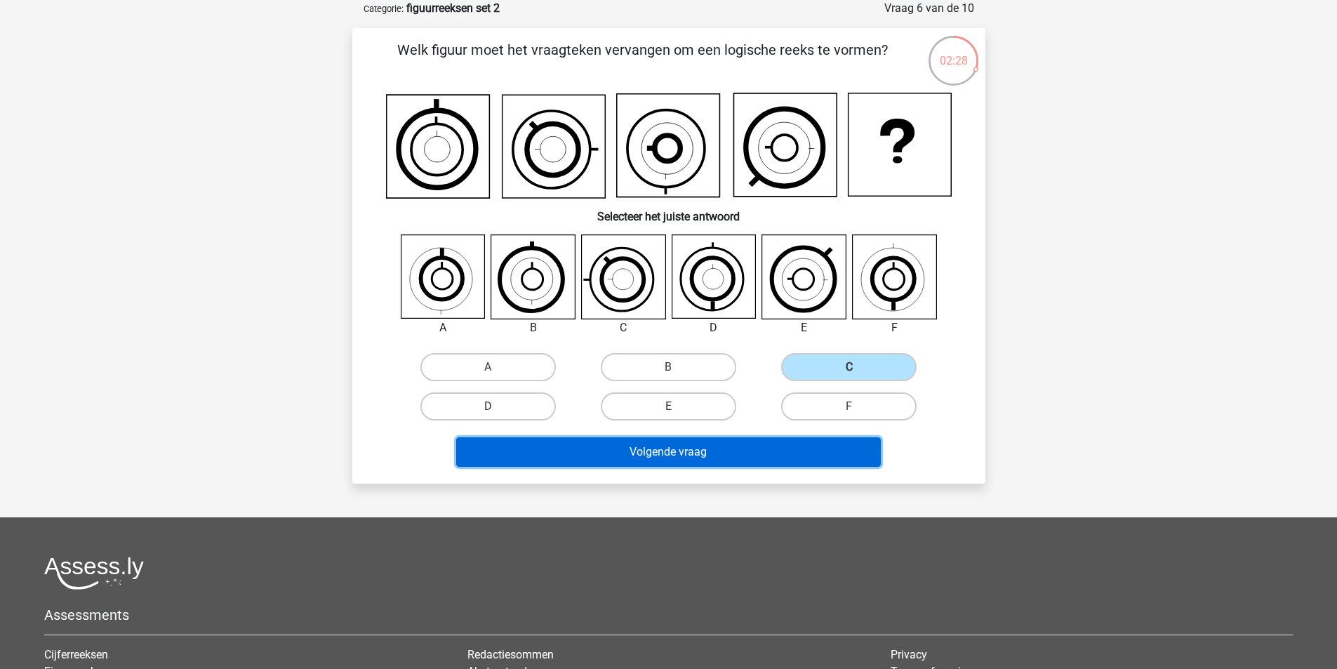
click at [749, 457] on button "Volgende vraag" at bounding box center [668, 451] width 425 height 29
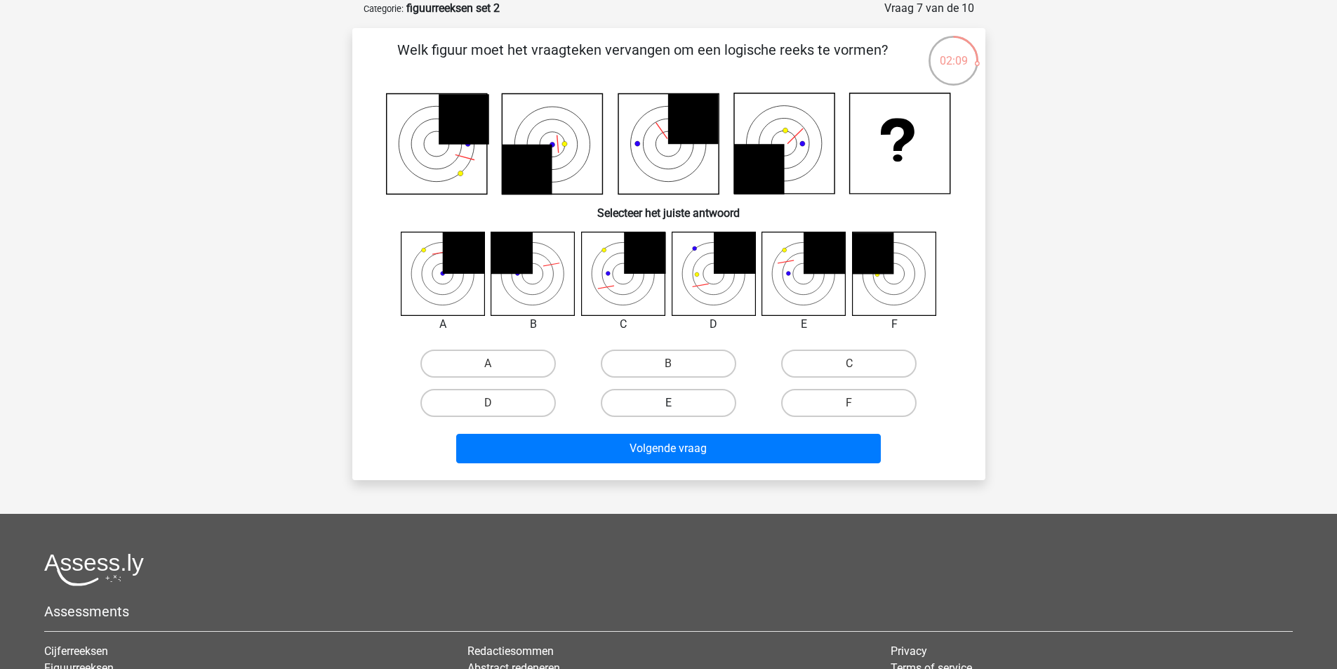
click at [672, 393] on label "E" at bounding box center [668, 403] width 135 height 28
click at [672, 403] on input "E" at bounding box center [672, 407] width 9 height 9
radio input "true"
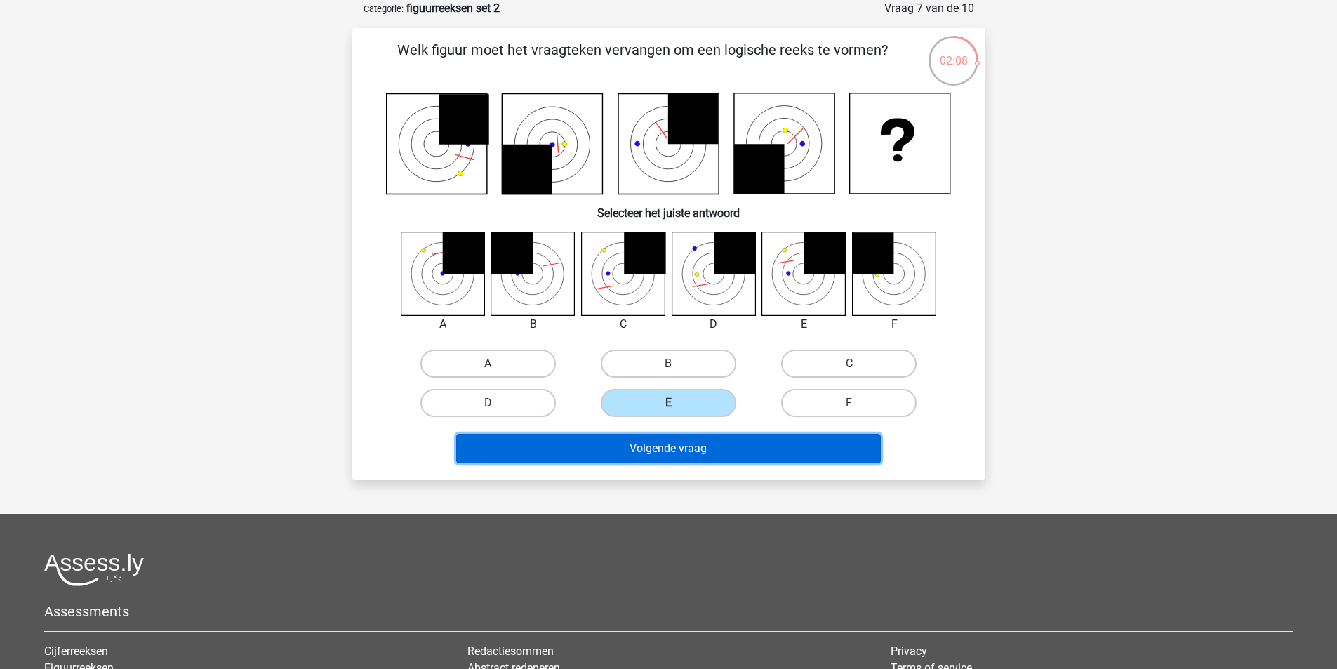
click at [686, 454] on button "Volgende vraag" at bounding box center [668, 448] width 425 height 29
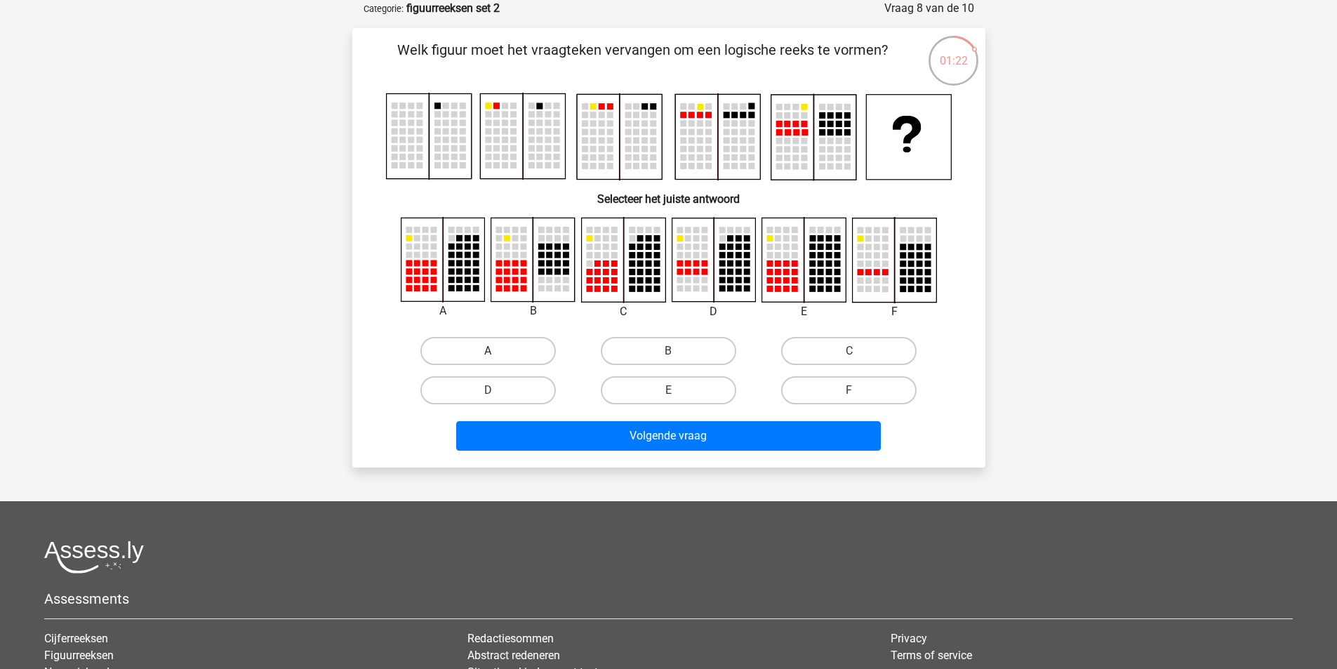
click at [494, 340] on label "A" at bounding box center [487, 351] width 135 height 28
click at [494, 351] on input "A" at bounding box center [492, 355] width 9 height 9
radio input "true"
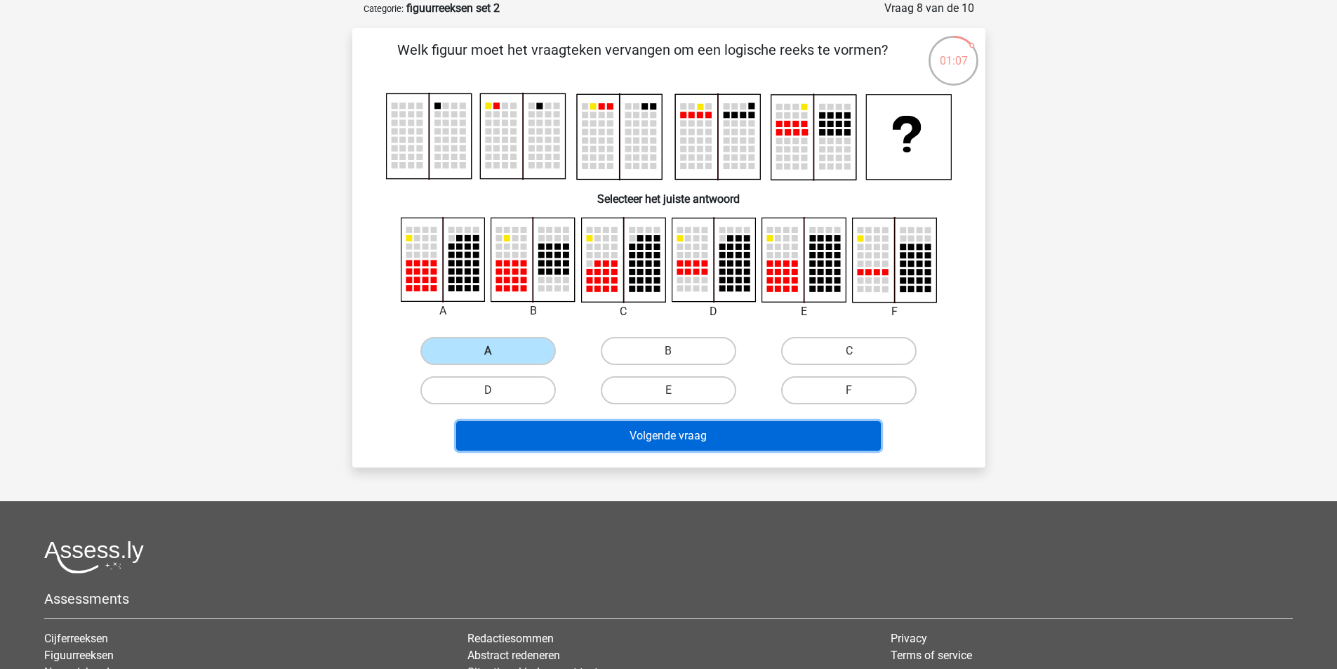
click at [712, 434] on button "Volgende vraag" at bounding box center [668, 435] width 425 height 29
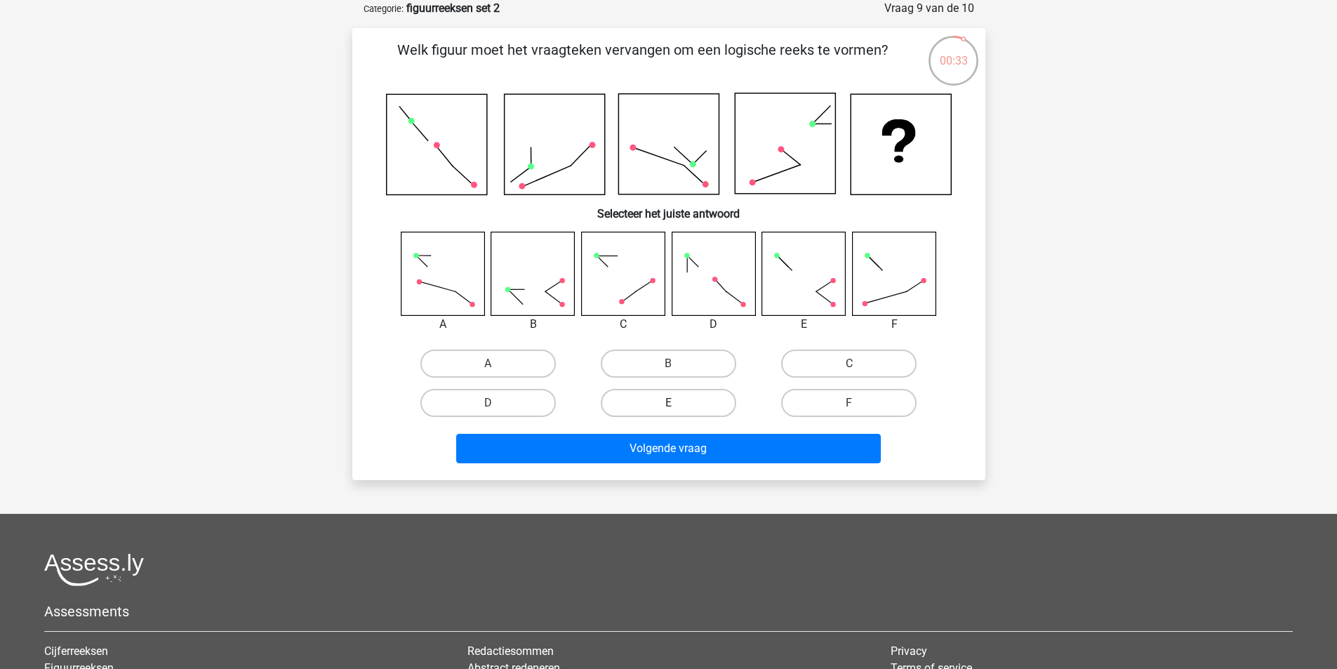
click at [683, 406] on label "E" at bounding box center [668, 403] width 135 height 28
click at [677, 406] on input "E" at bounding box center [672, 407] width 9 height 9
radio input "true"
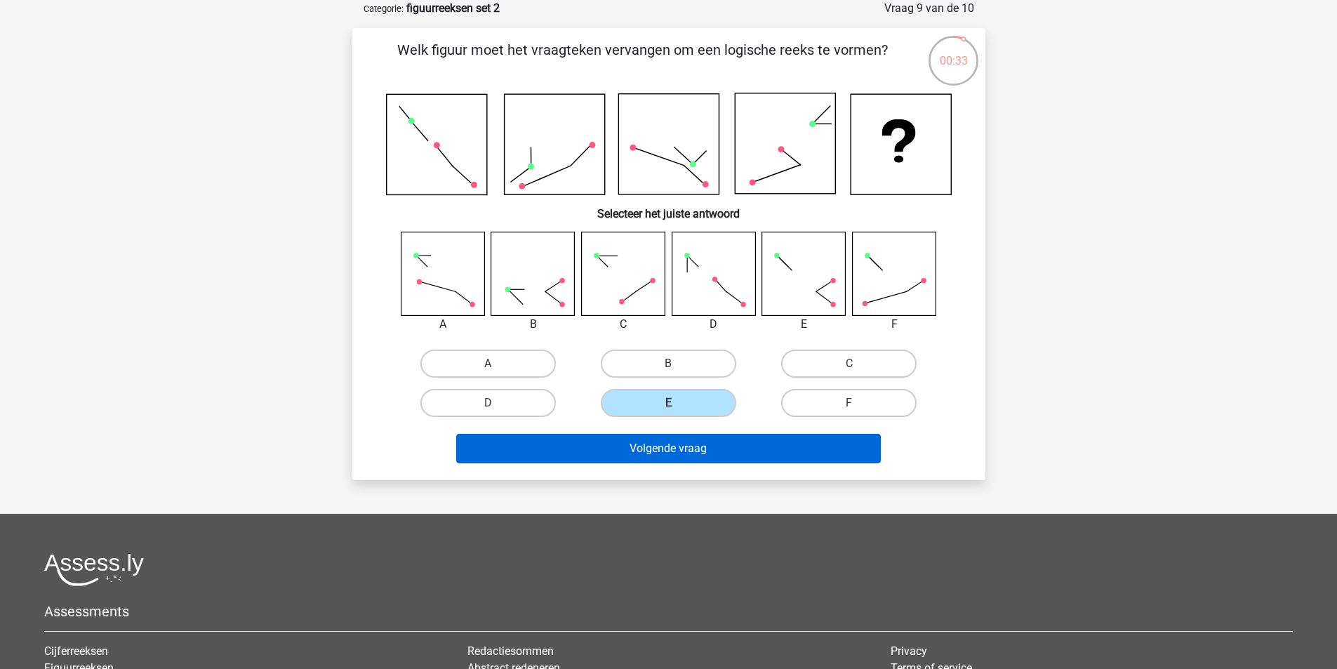
click at [693, 434] on div "Volgende vraag" at bounding box center [669, 446] width 588 height 46
click at [696, 436] on button "Volgende vraag" at bounding box center [668, 448] width 425 height 29
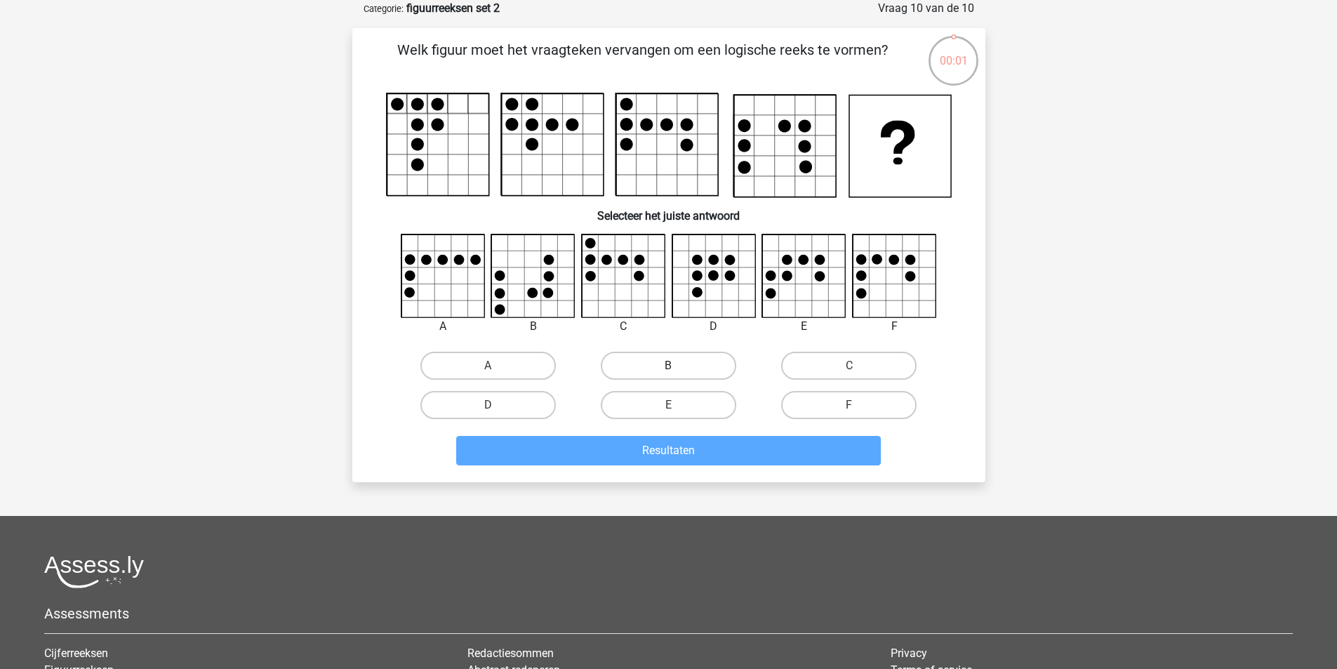
click at [669, 365] on label "B" at bounding box center [668, 366] width 135 height 28
click at [669, 366] on input "B" at bounding box center [672, 370] width 9 height 9
radio input "true"
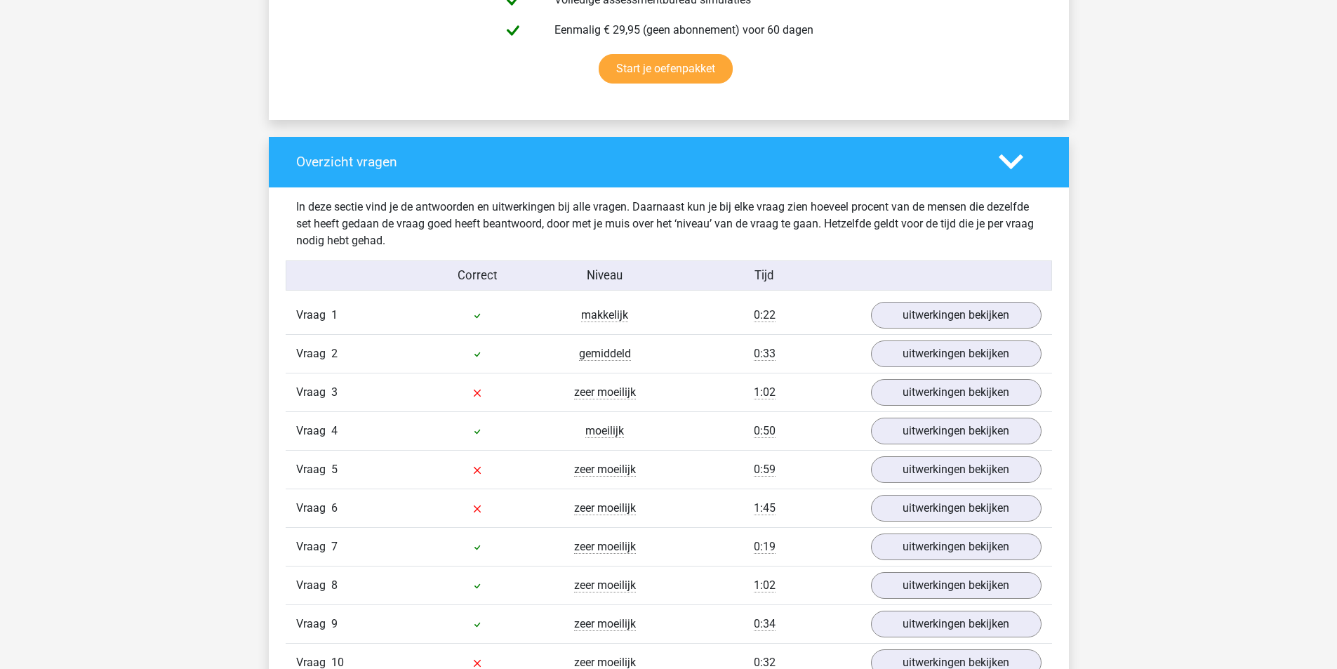
scroll to position [983, 0]
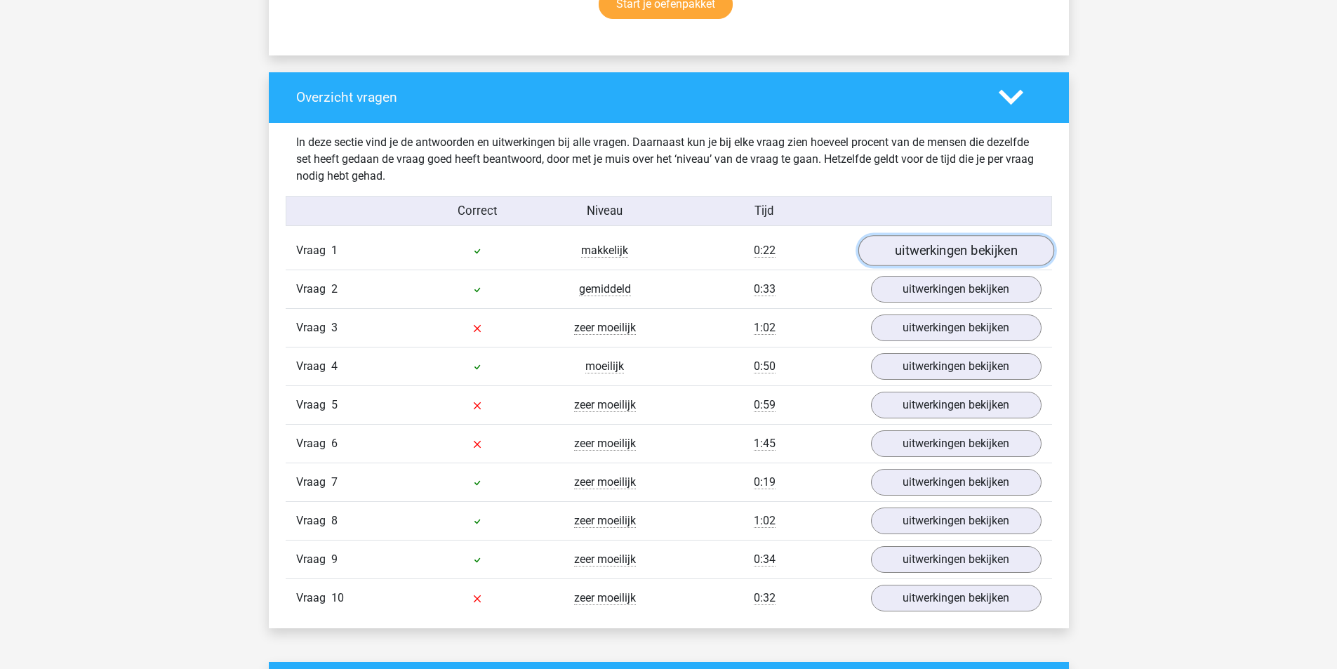
click at [938, 246] on link "uitwerkingen bekijken" at bounding box center [956, 250] width 196 height 31
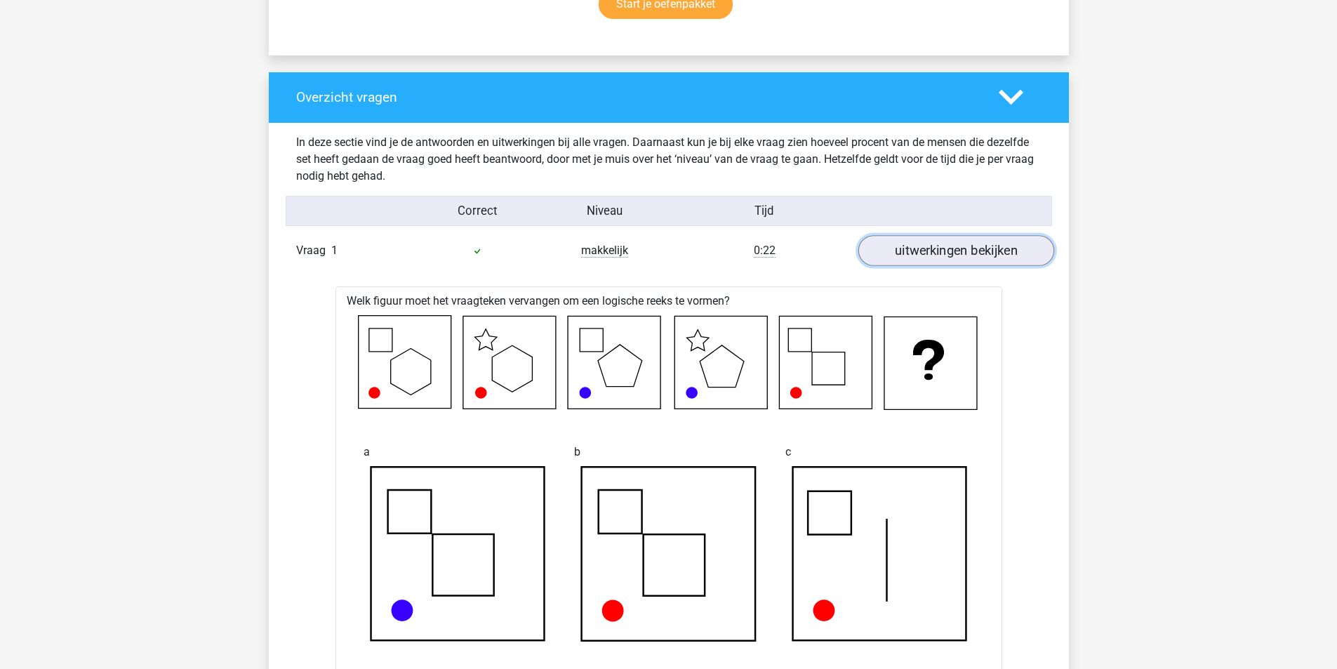
click at [974, 244] on link "uitwerkingen bekijken" at bounding box center [956, 250] width 196 height 31
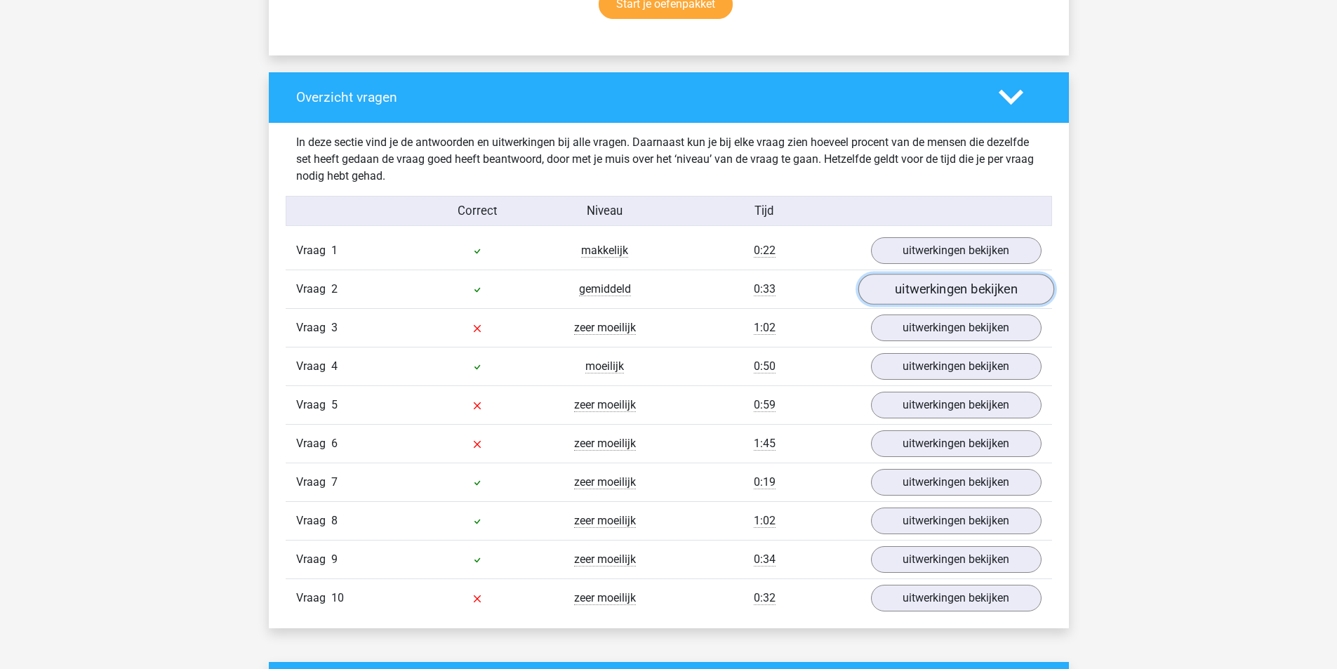
click at [960, 284] on link "uitwerkingen bekijken" at bounding box center [956, 289] width 196 height 31
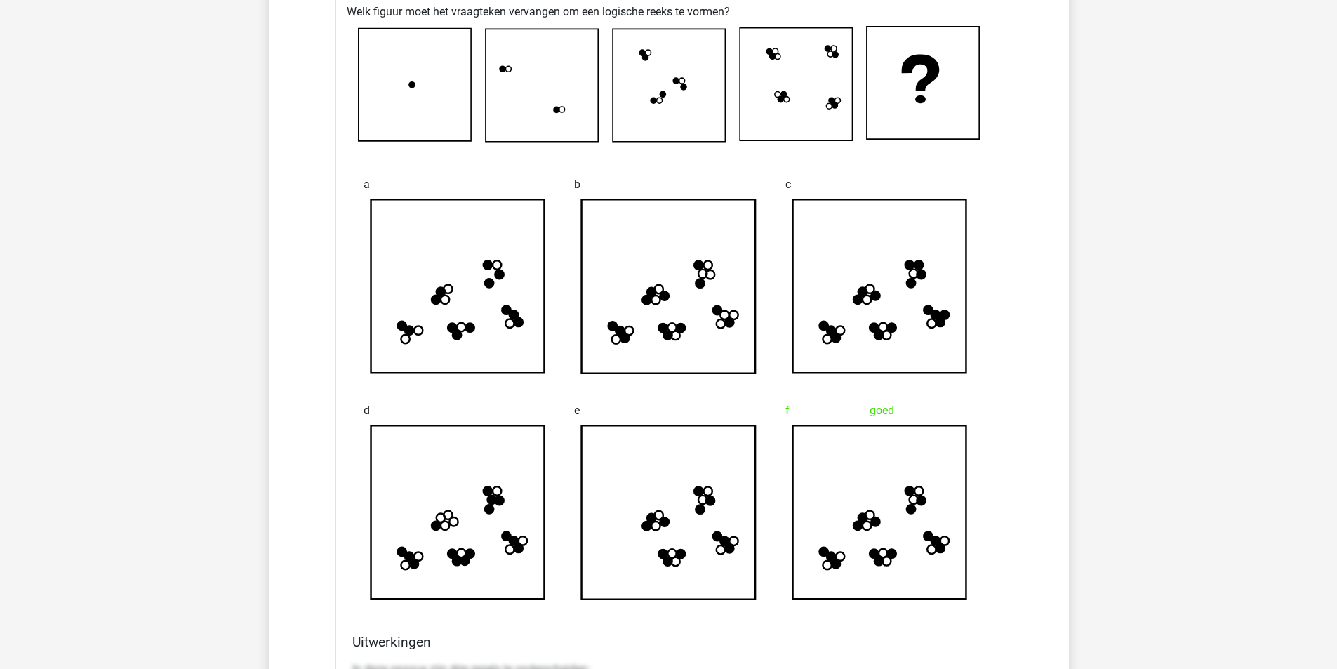
scroll to position [1053, 0]
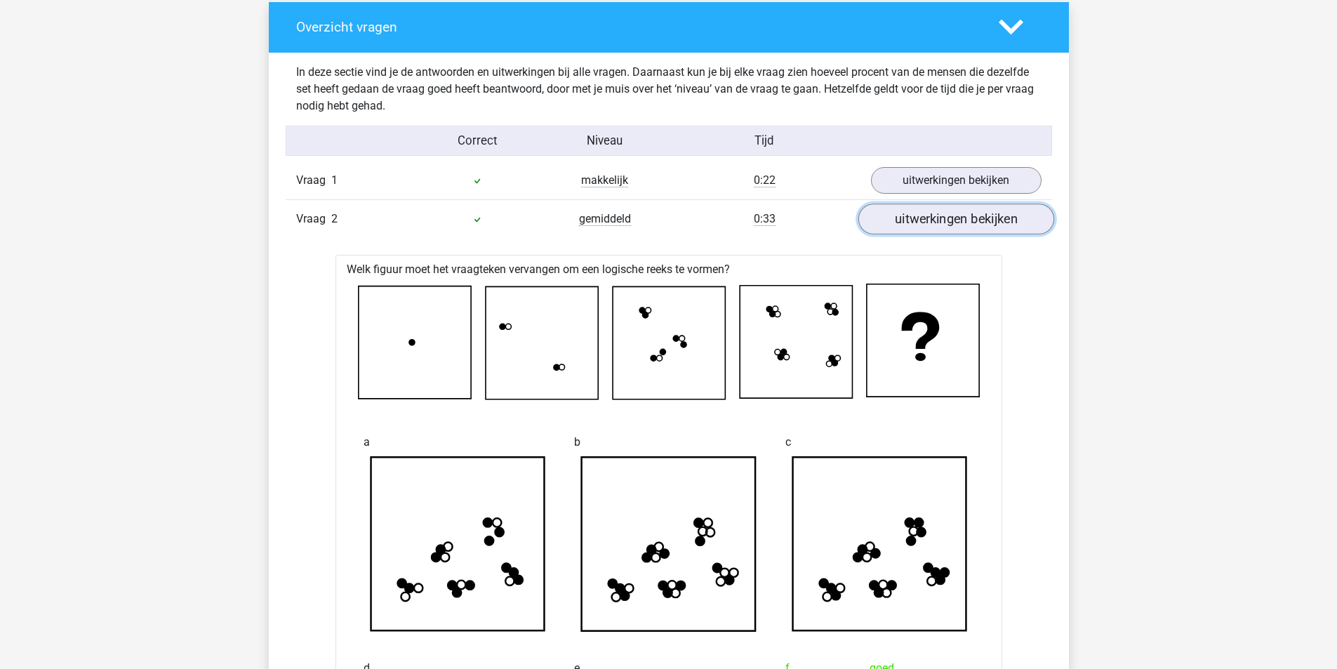
click at [935, 231] on link "uitwerkingen bekijken" at bounding box center [956, 219] width 196 height 31
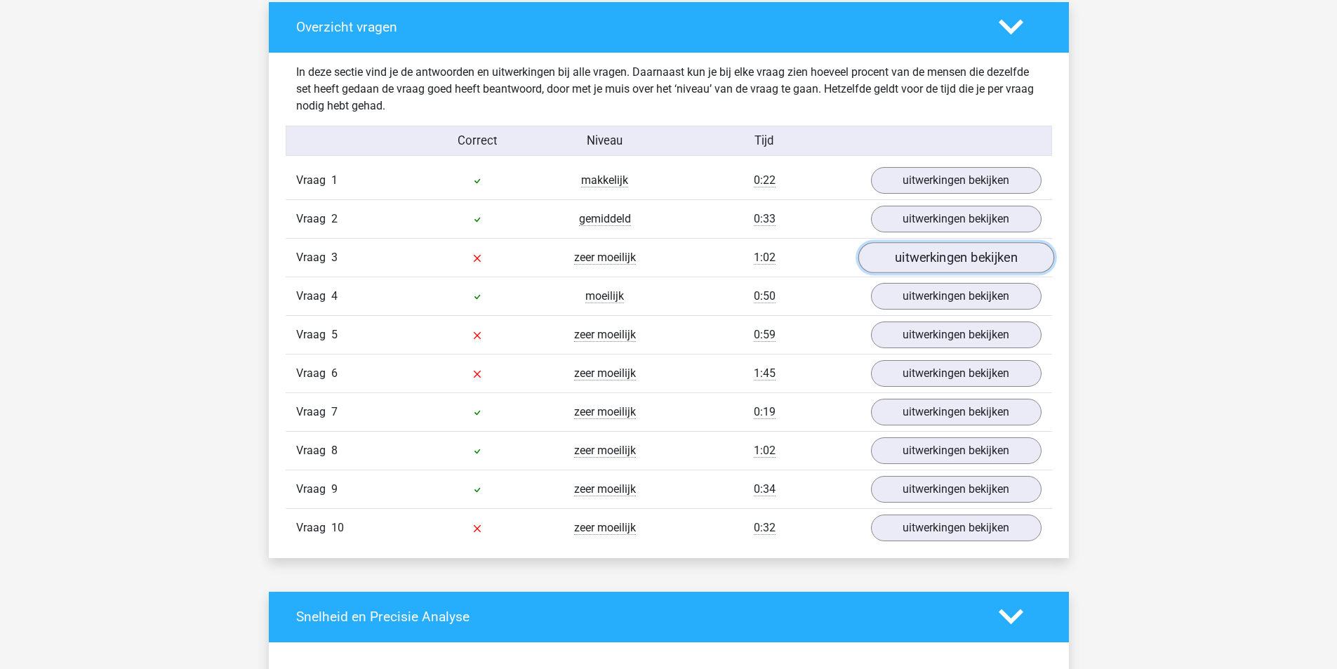
click at [946, 253] on link "uitwerkingen bekijken" at bounding box center [956, 257] width 196 height 31
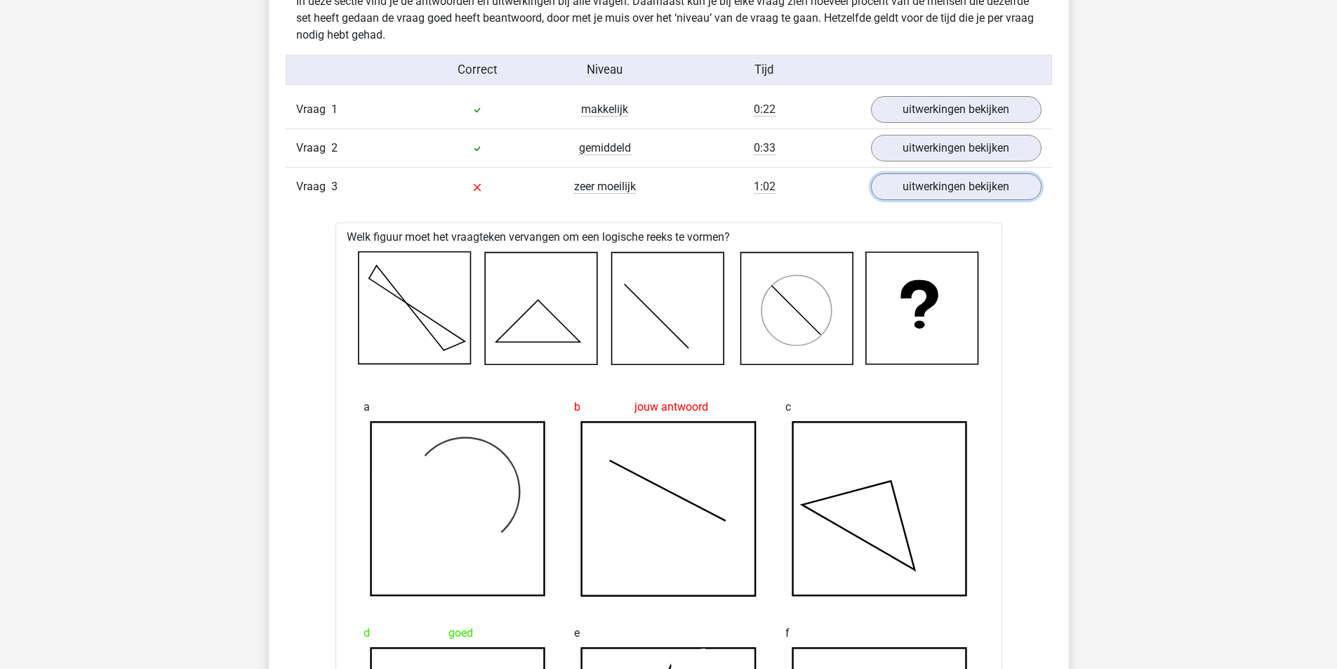
scroll to position [1123, 0]
click at [919, 185] on link "uitwerkingen bekijken" at bounding box center [956, 187] width 196 height 31
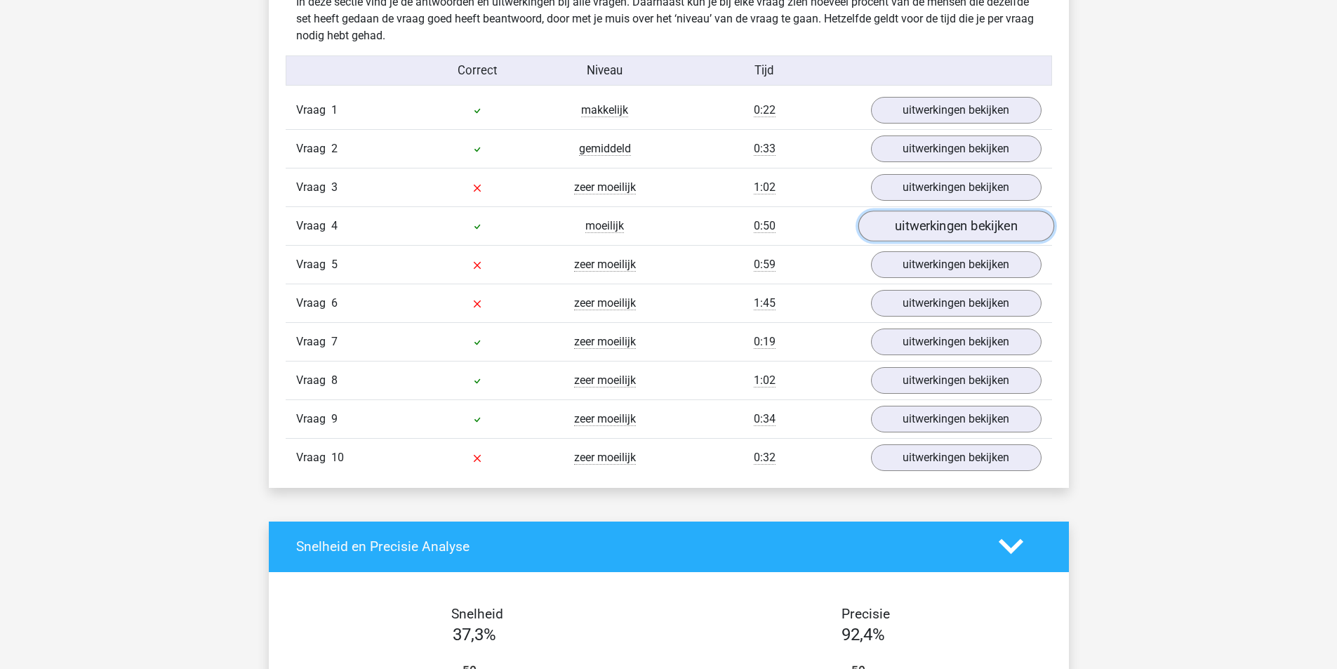
click at [953, 219] on link "uitwerkingen bekijken" at bounding box center [956, 226] width 196 height 31
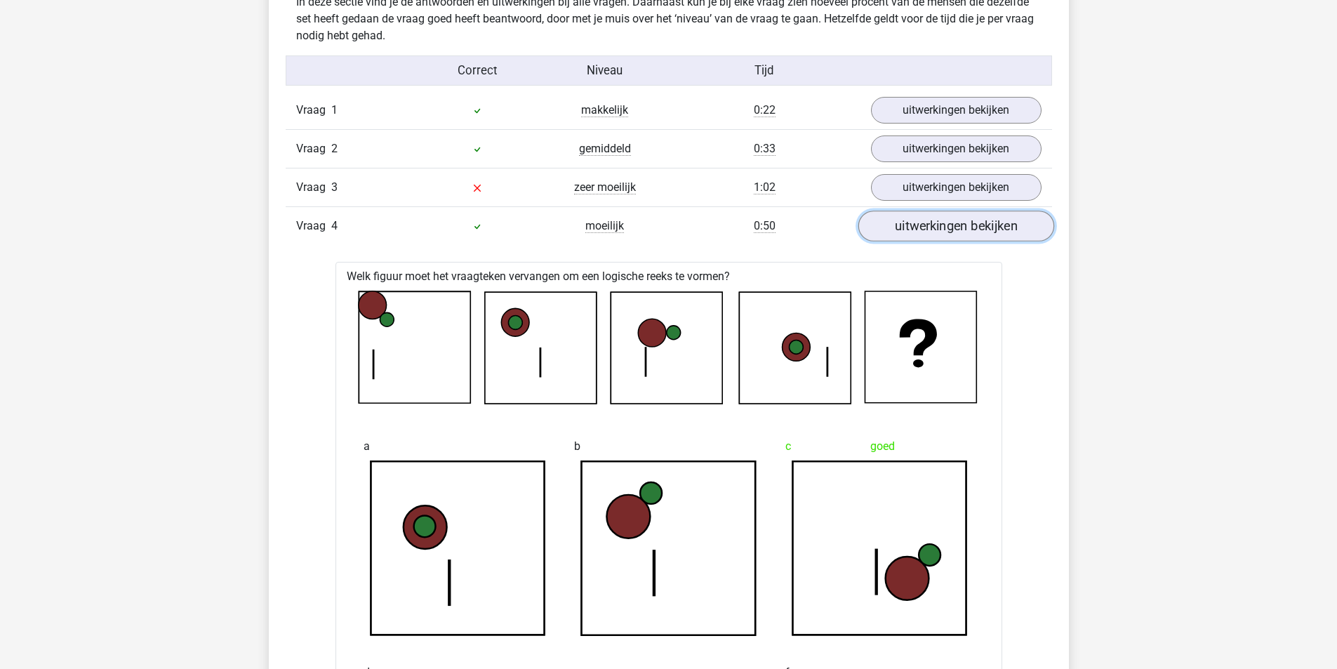
click at [971, 216] on link "uitwerkingen bekijken" at bounding box center [956, 226] width 196 height 31
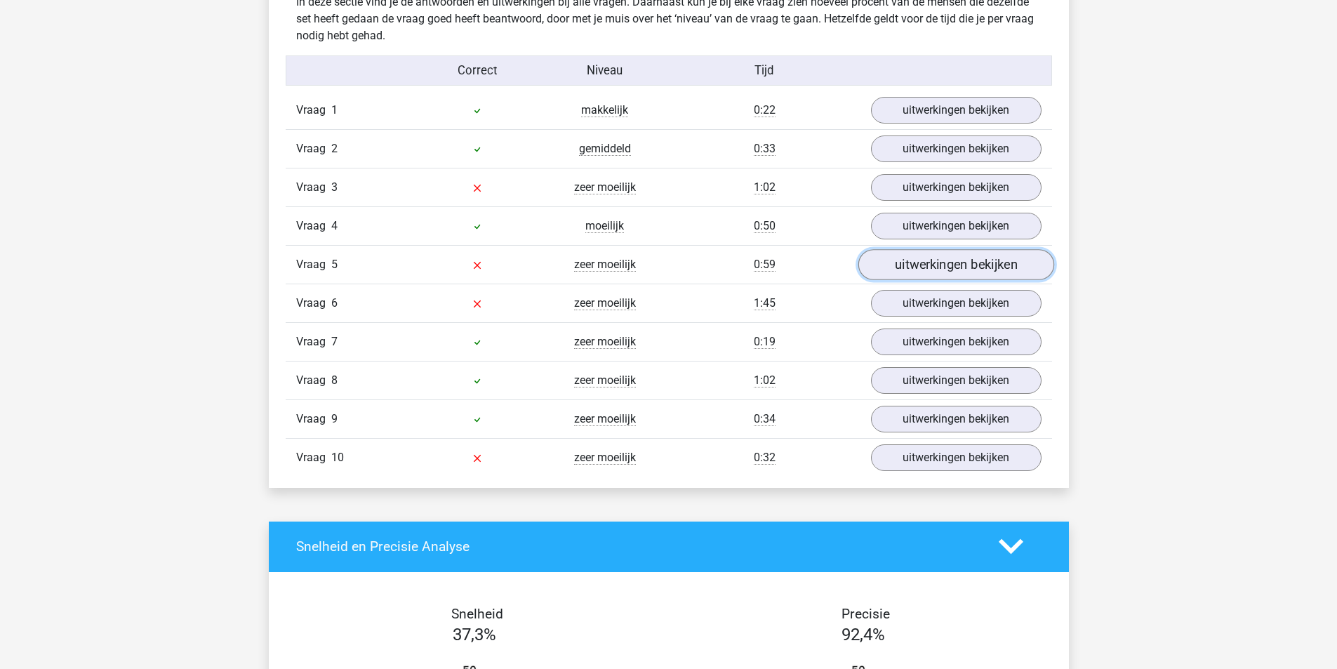
click at [953, 266] on link "uitwerkingen bekijken" at bounding box center [956, 264] width 196 height 31
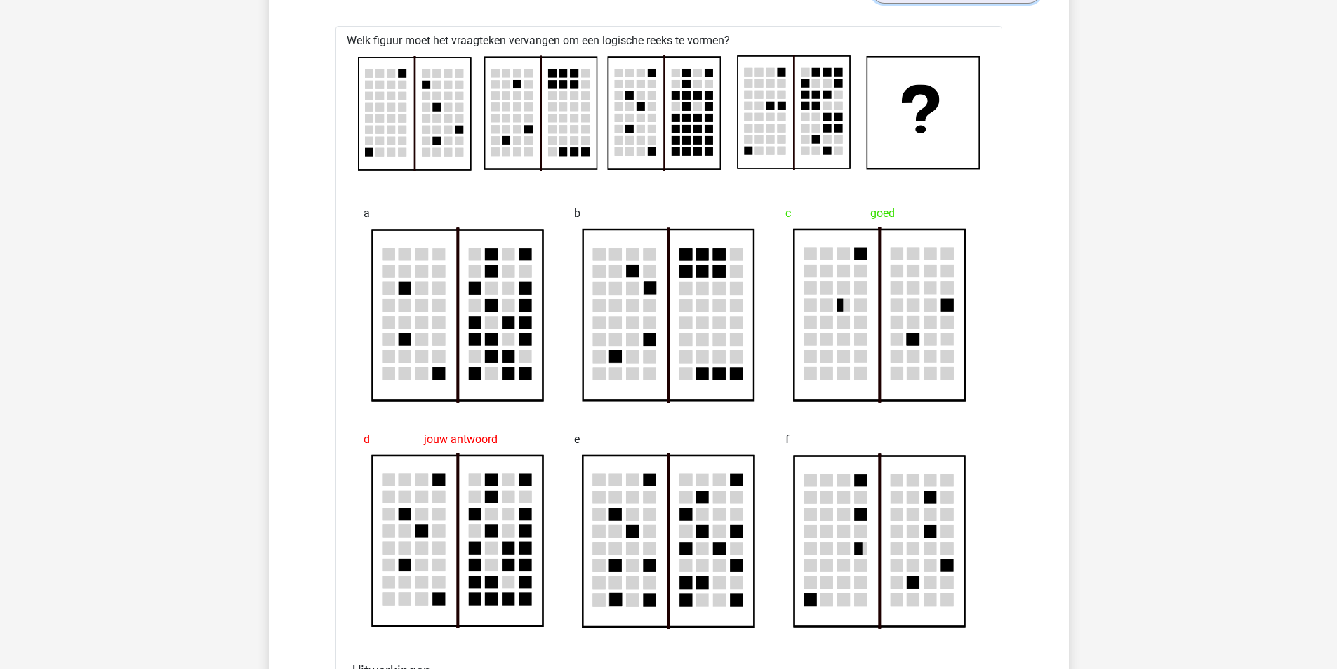
scroll to position [1334, 0]
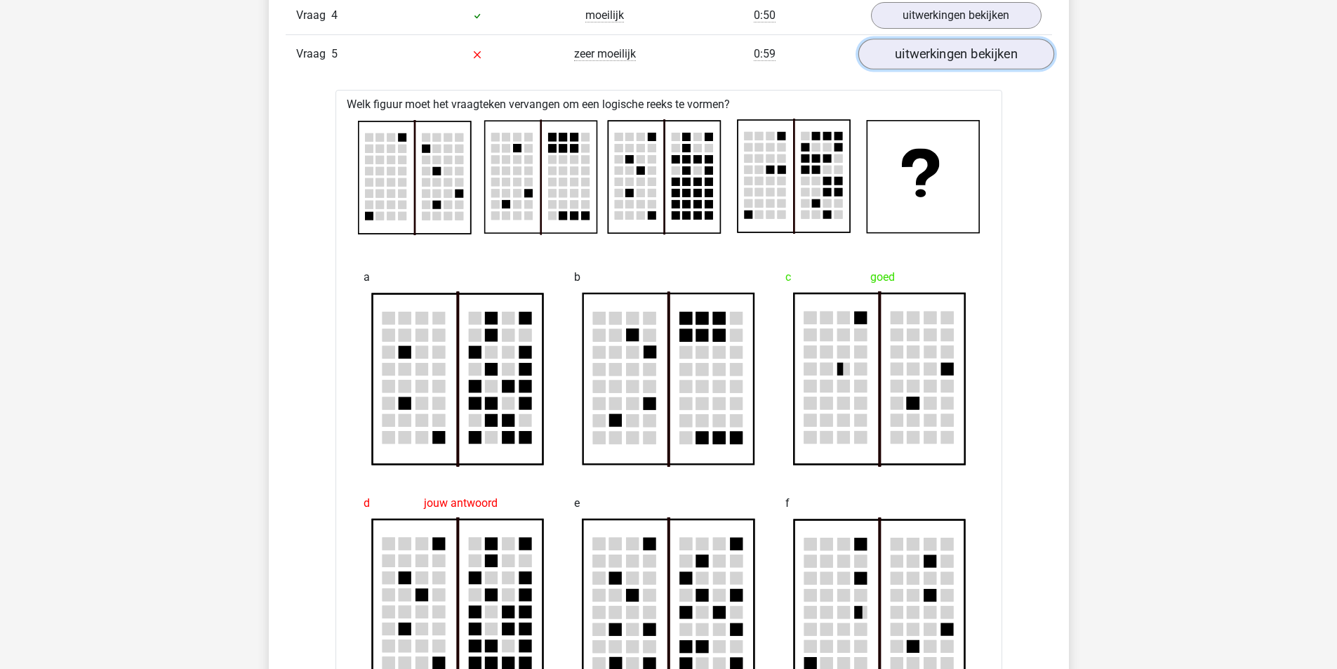
click at [929, 46] on link "uitwerkingen bekijken" at bounding box center [956, 54] width 196 height 31
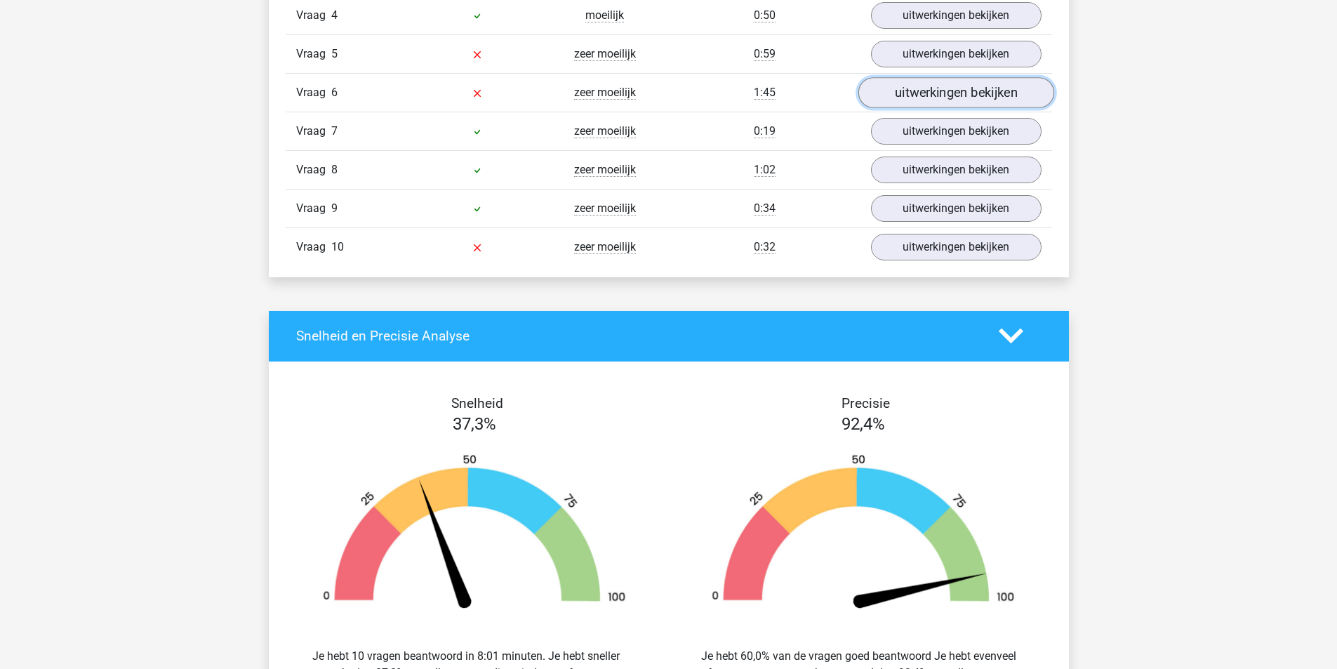
click at [941, 88] on link "uitwerkingen bekijken" at bounding box center [956, 92] width 196 height 31
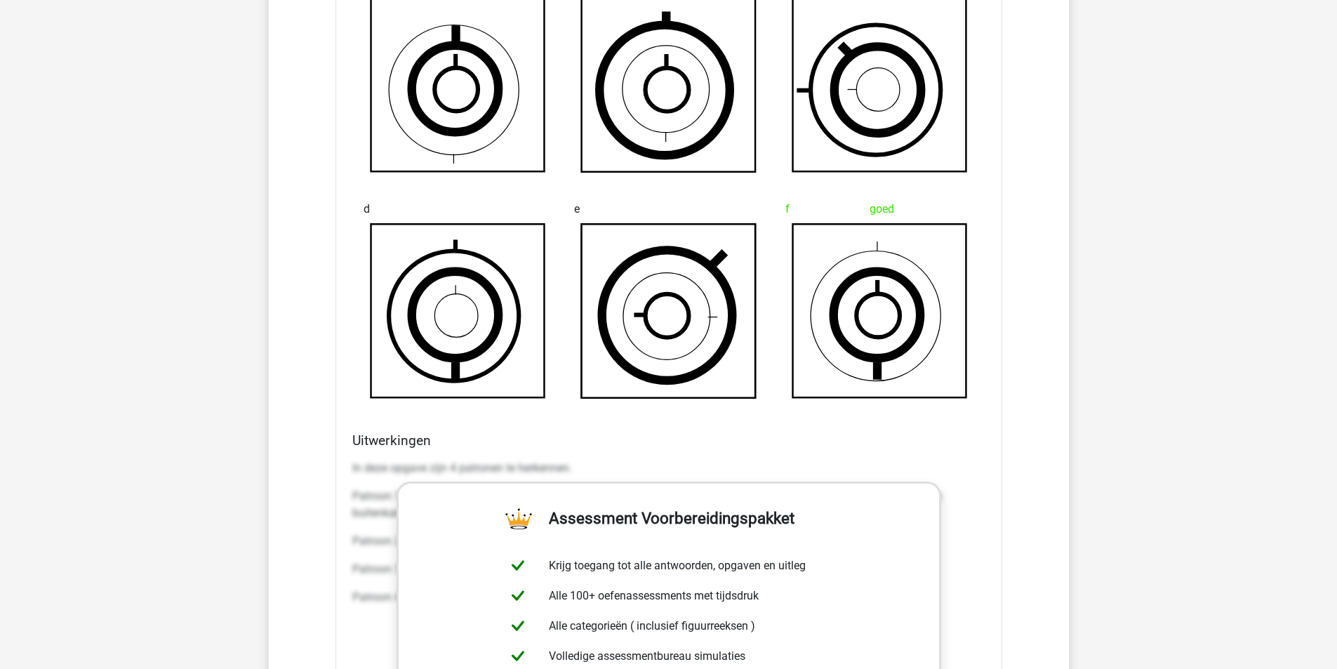
scroll to position [1404, 0]
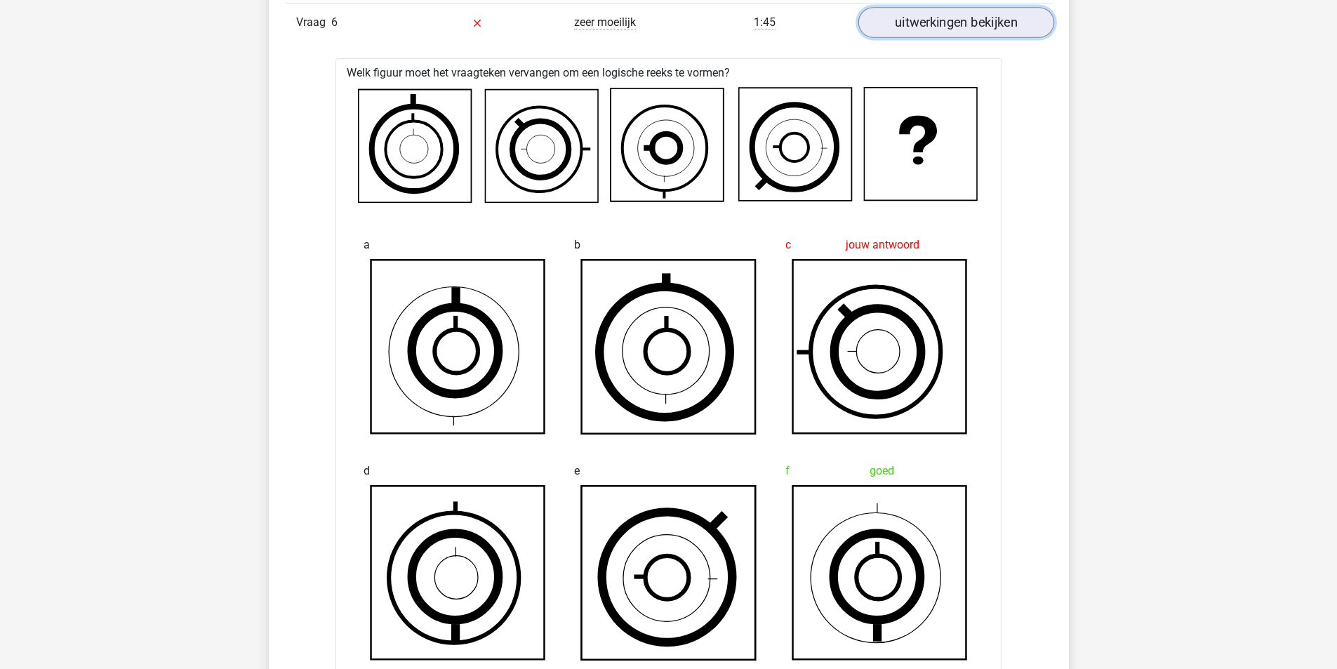
click at [936, 24] on link "uitwerkingen bekijken" at bounding box center [956, 22] width 196 height 31
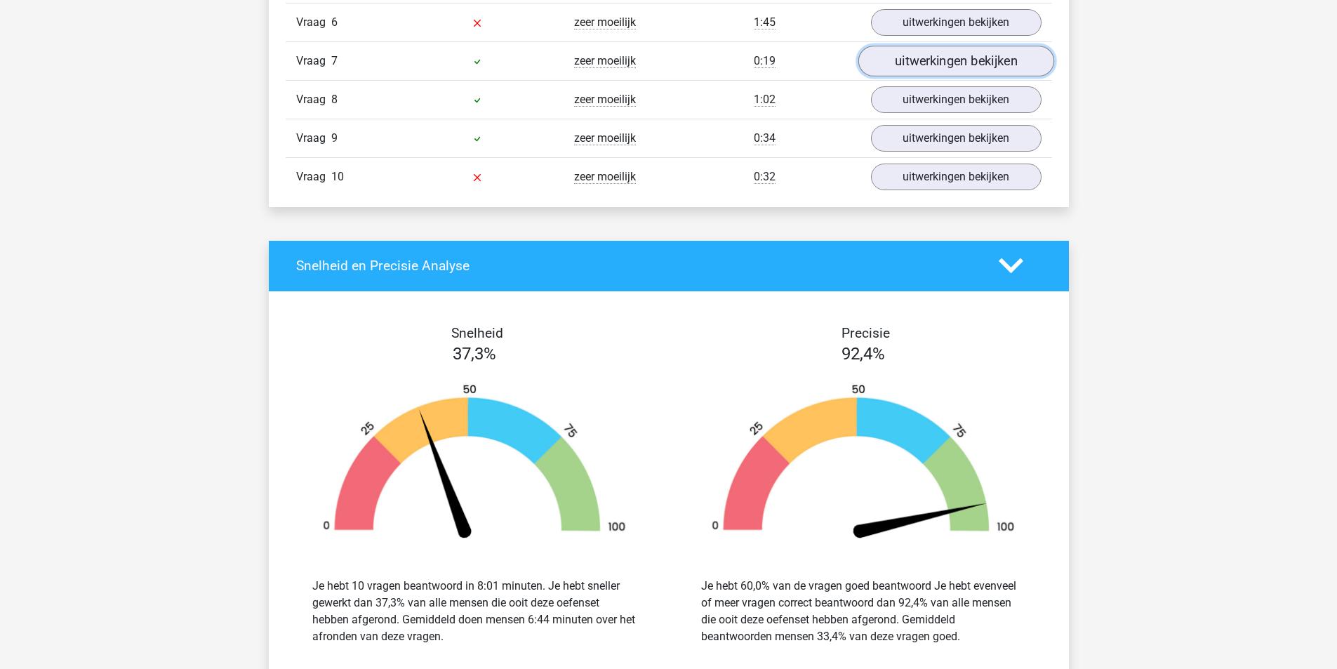
click at [950, 58] on link "uitwerkingen bekijken" at bounding box center [956, 61] width 196 height 31
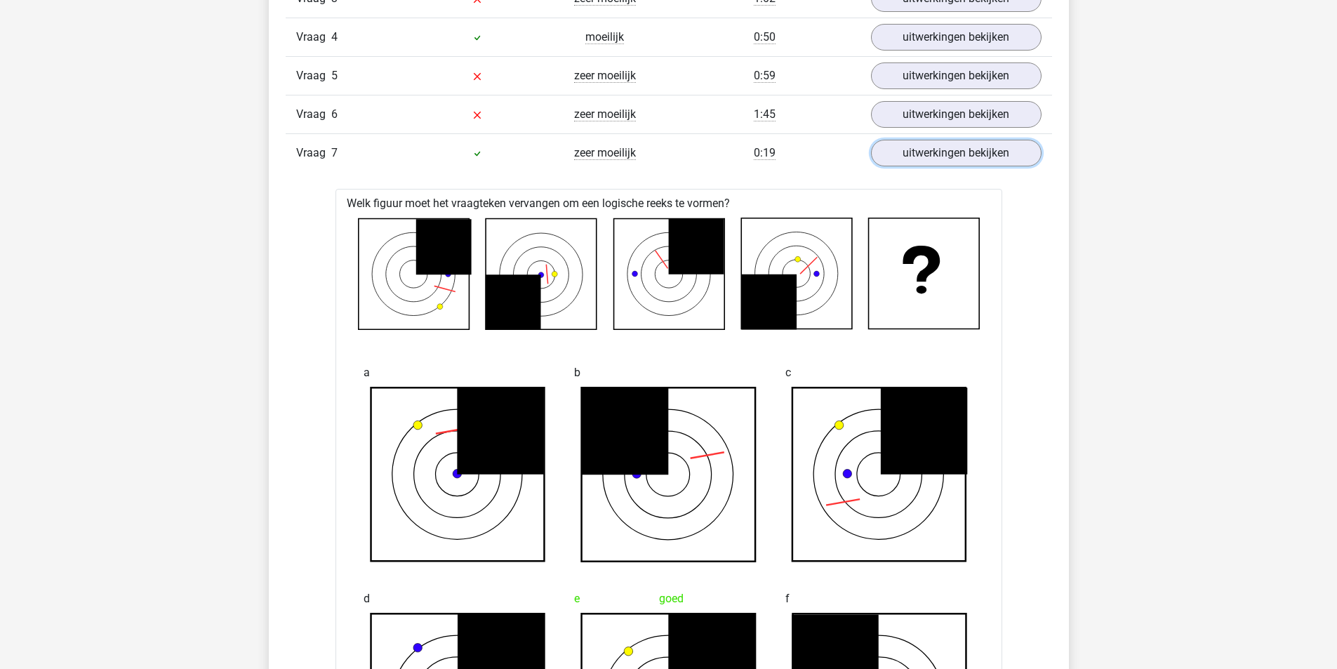
scroll to position [1123, 0]
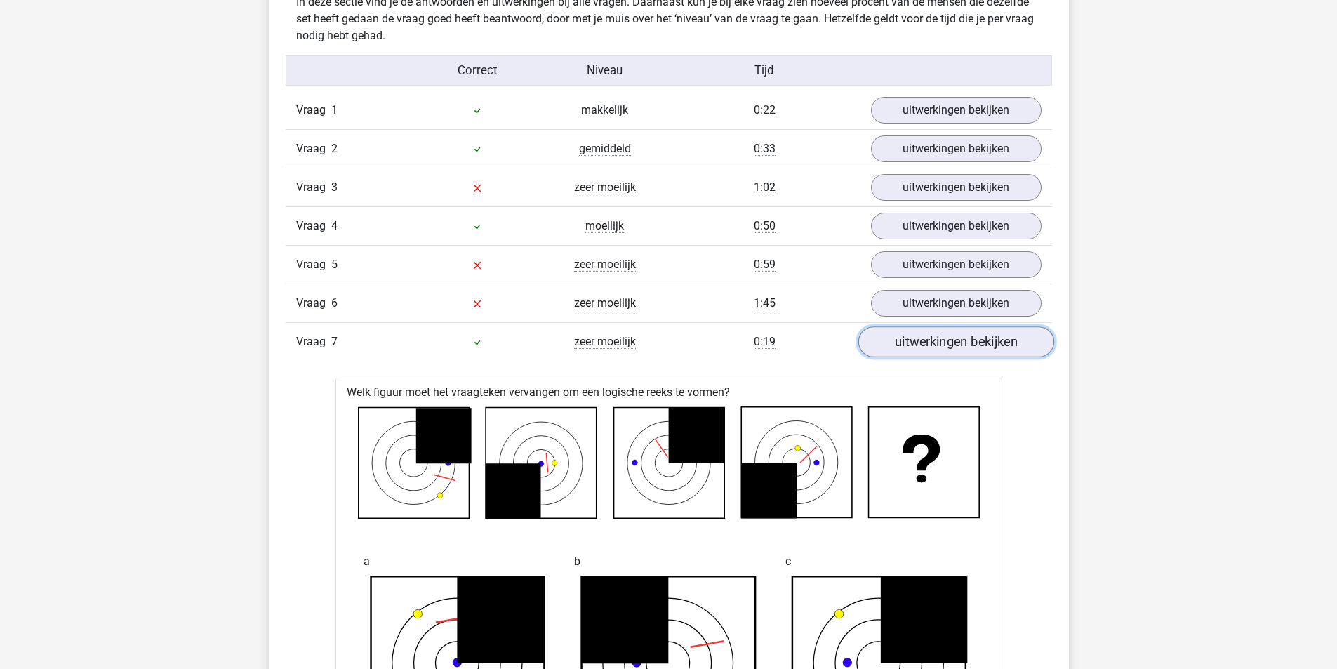
click at [988, 343] on link "uitwerkingen bekijken" at bounding box center [956, 341] width 196 height 31
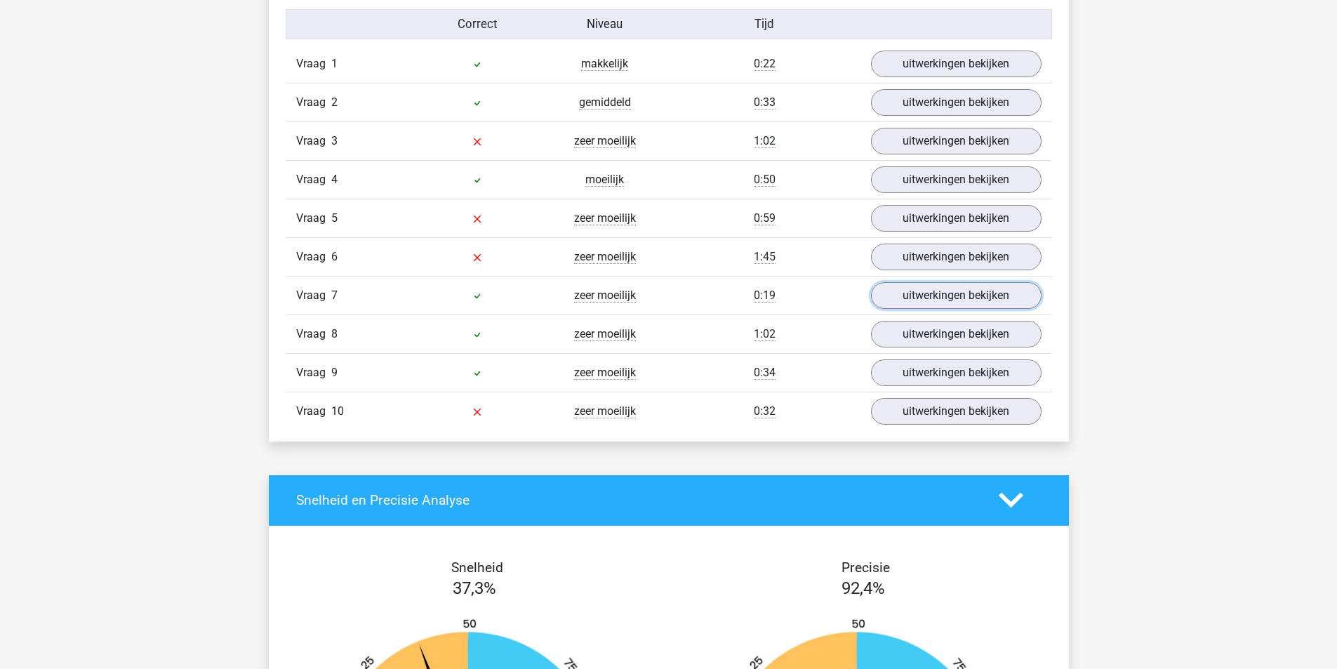
scroll to position [1193, 0]
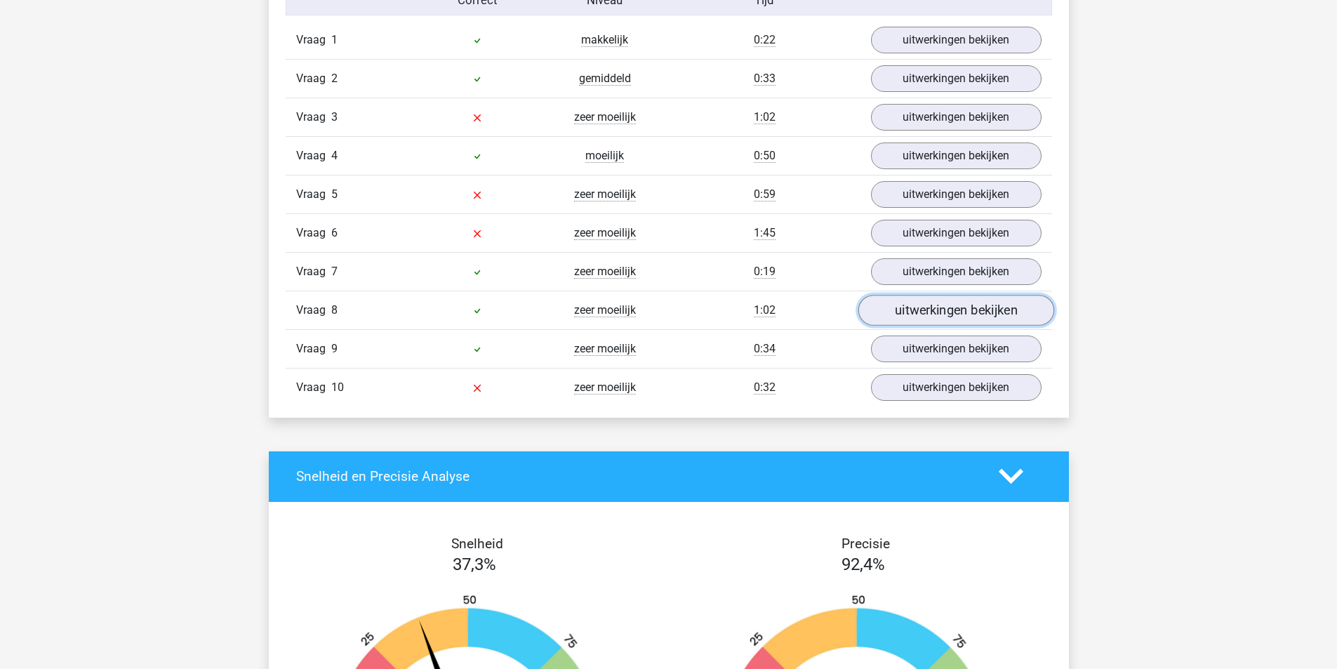
click at [955, 320] on link "uitwerkingen bekijken" at bounding box center [956, 310] width 196 height 31
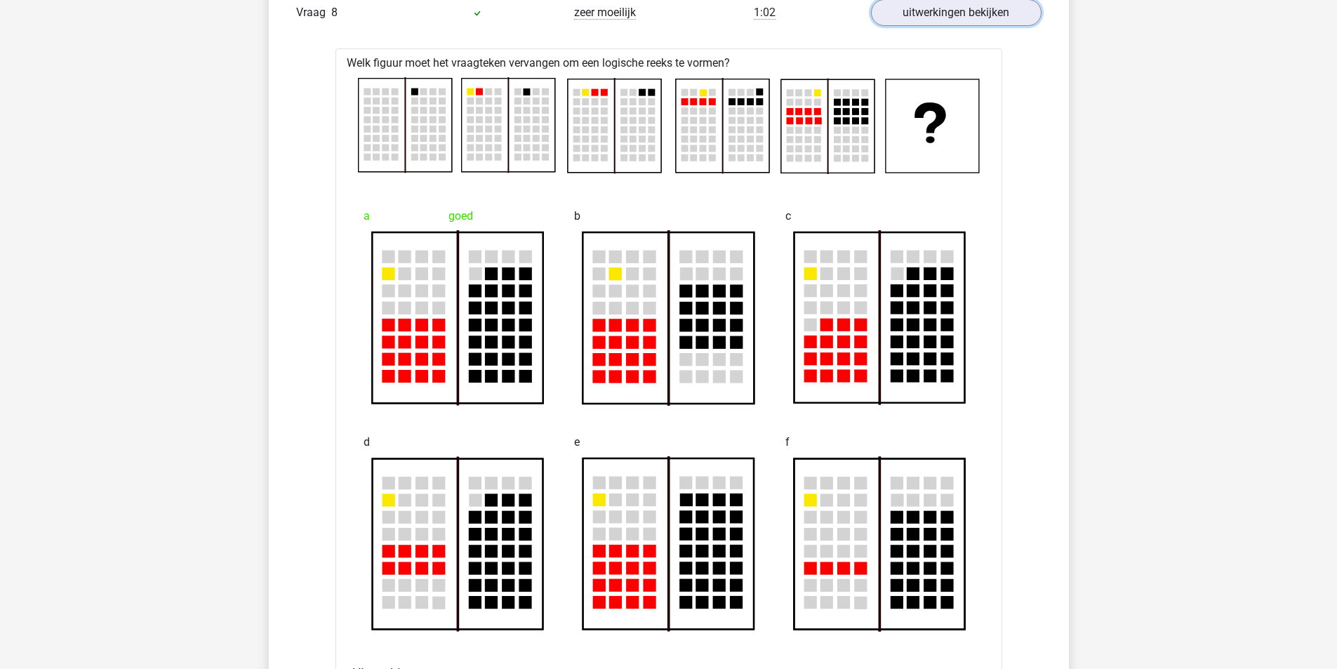
scroll to position [1334, 0]
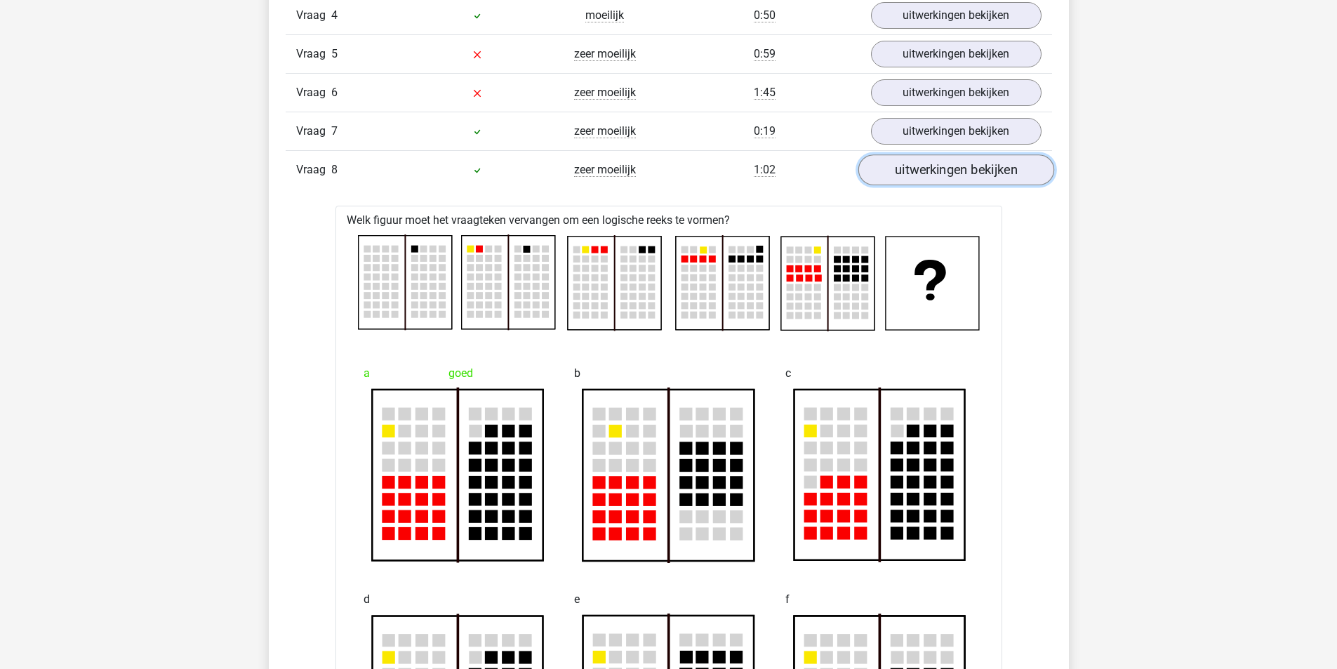
click at [950, 173] on link "uitwerkingen bekijken" at bounding box center [956, 169] width 196 height 31
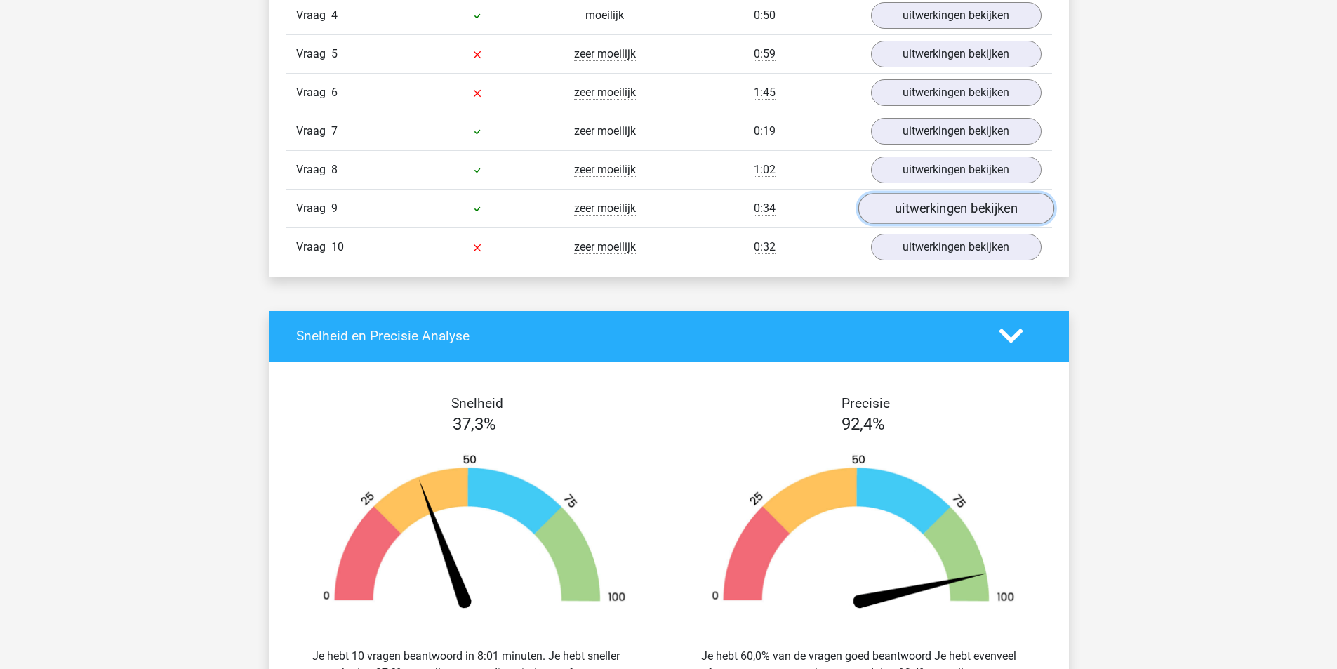
click at [943, 207] on link "uitwerkingen bekijken" at bounding box center [956, 208] width 196 height 31
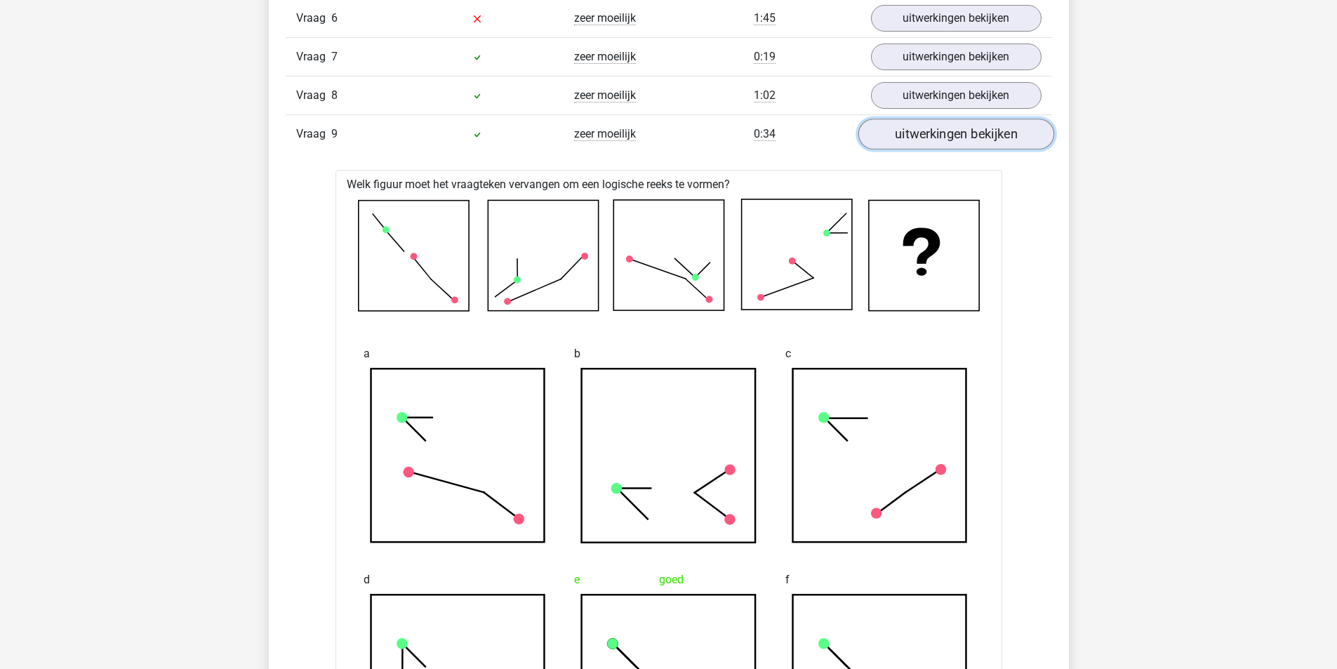
scroll to position [1404, 0]
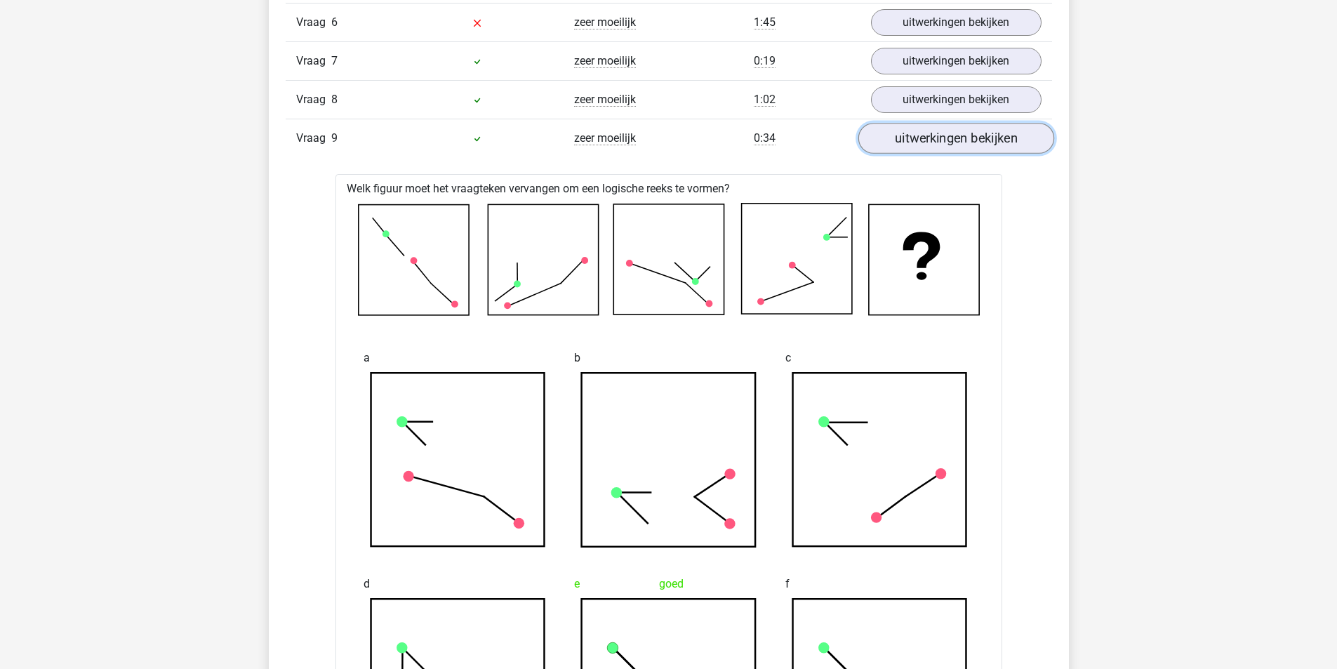
click at [925, 140] on link "uitwerkingen bekijken" at bounding box center [956, 138] width 196 height 31
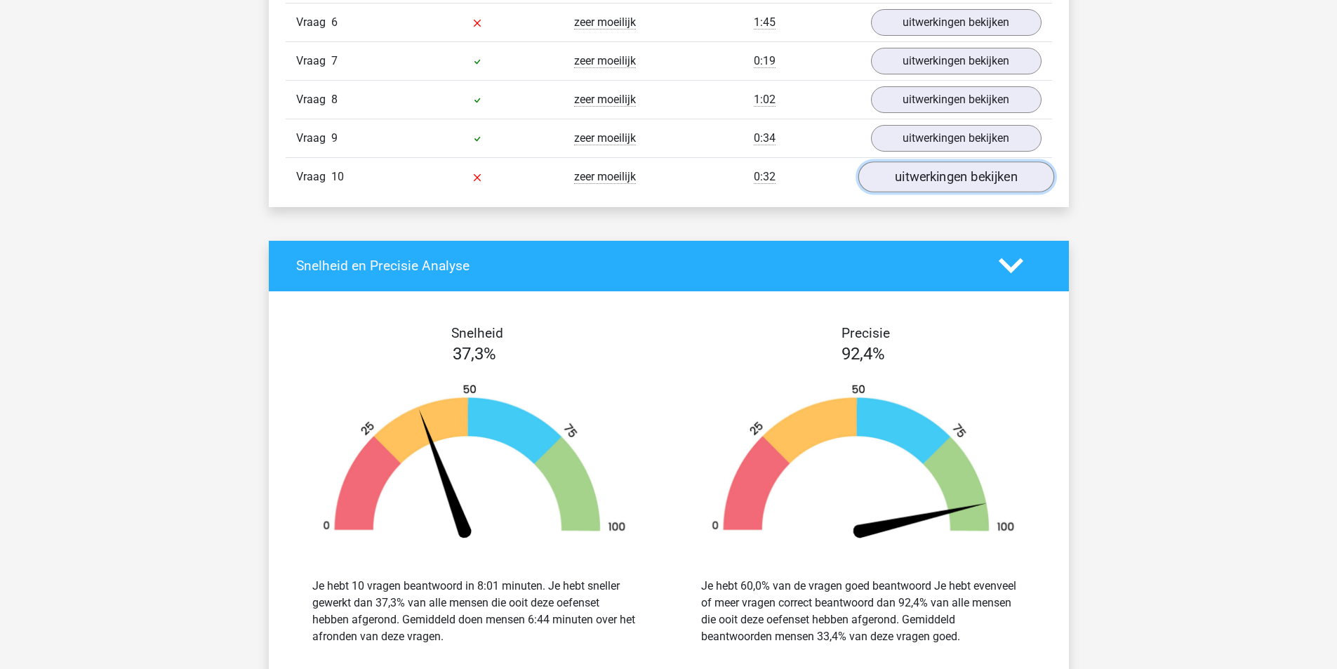
click at [933, 171] on link "uitwerkingen bekijken" at bounding box center [956, 176] width 196 height 31
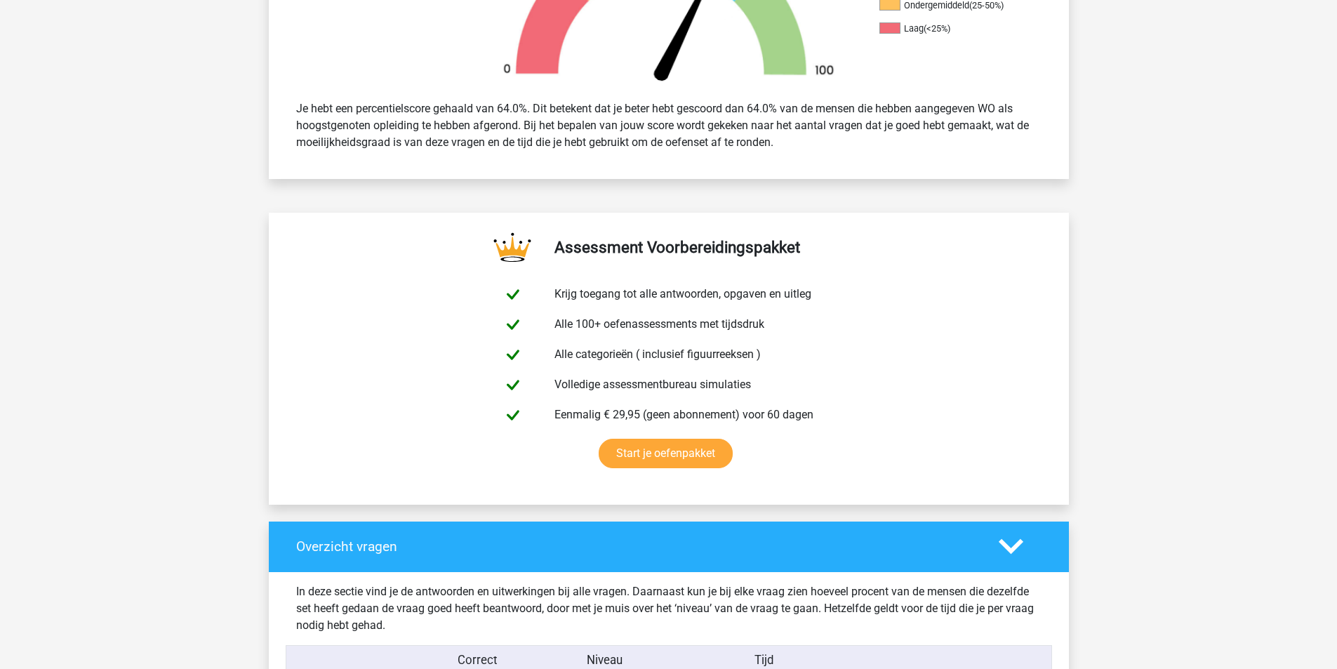
scroll to position [140, 0]
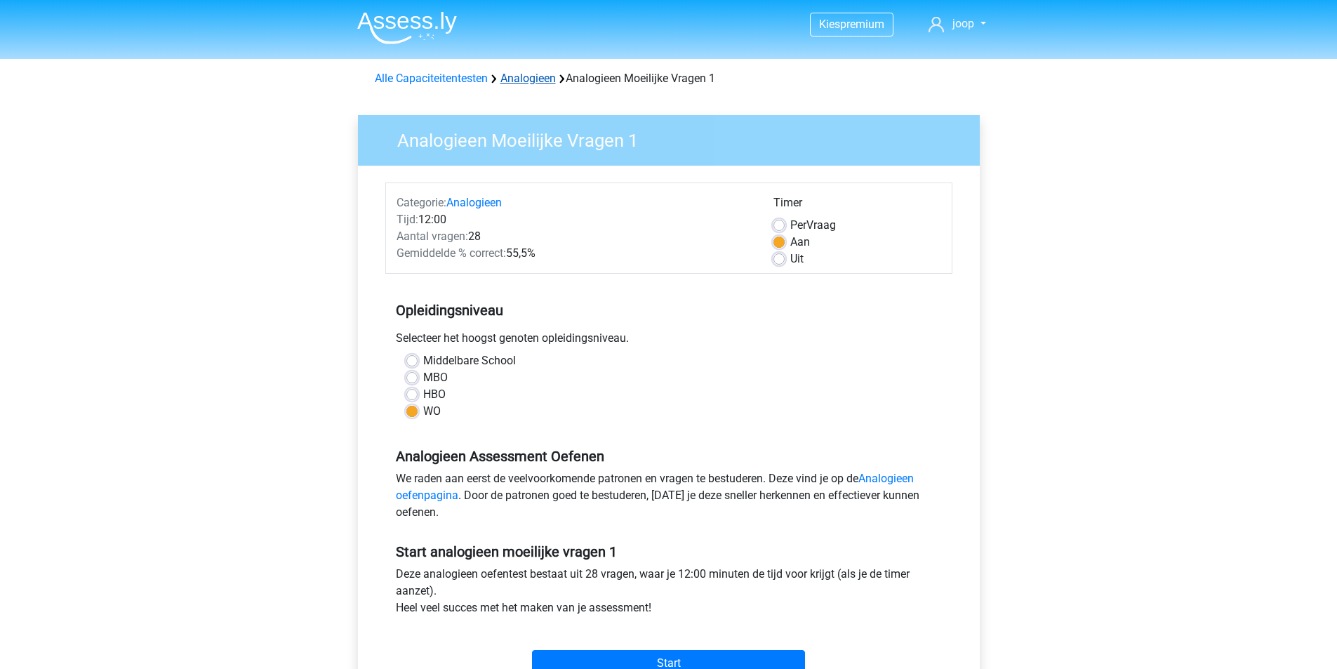
click at [540, 78] on link "Analogieen" at bounding box center [527, 78] width 55 height 13
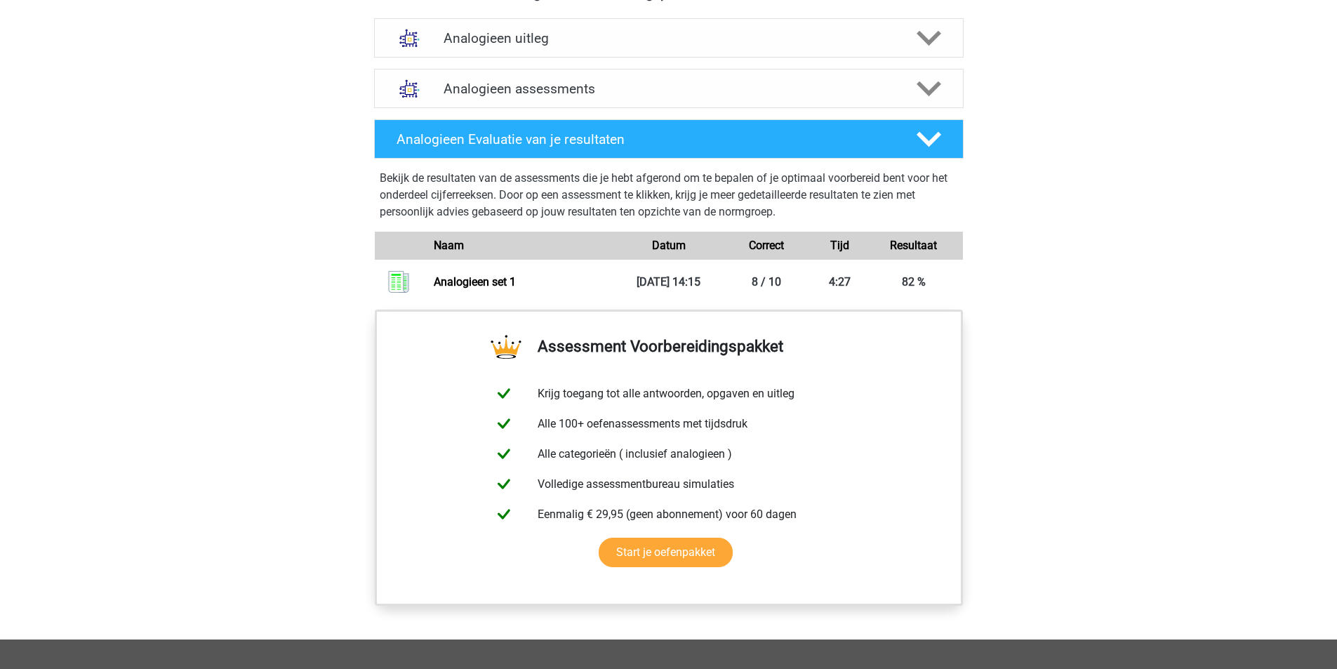
scroll to position [772, 0]
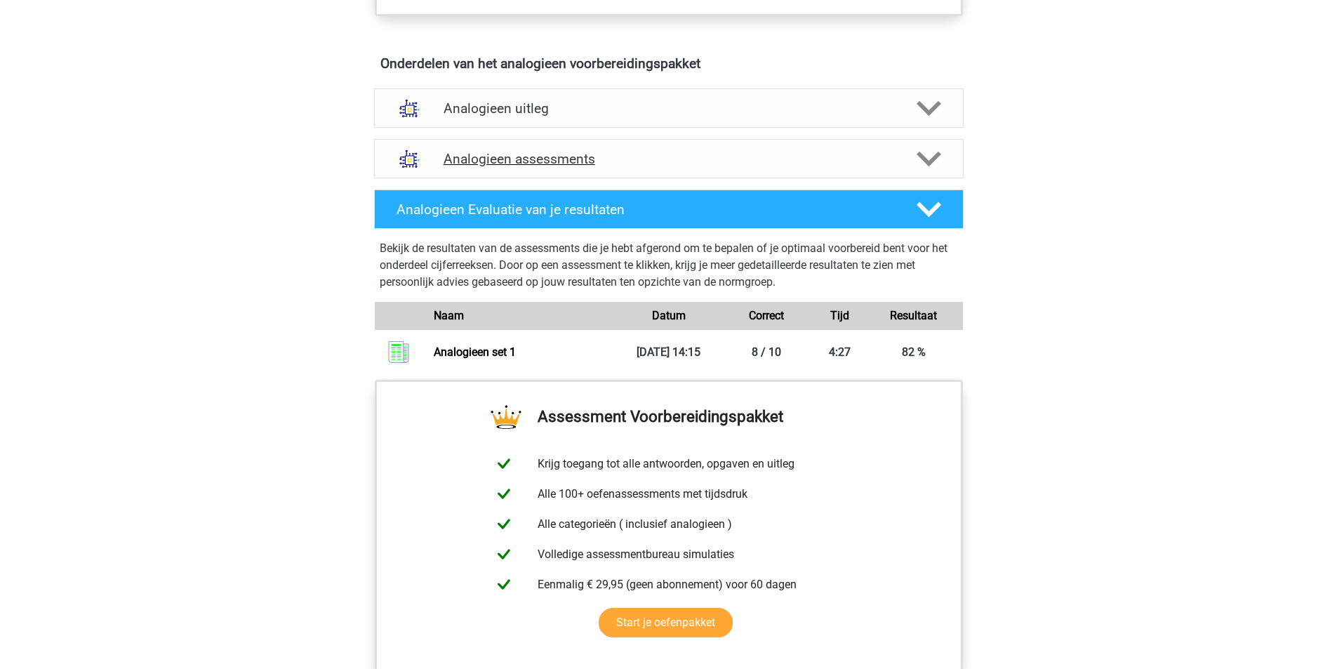
click at [602, 164] on h4 "Analogieen assessments" at bounding box center [669, 159] width 451 height 16
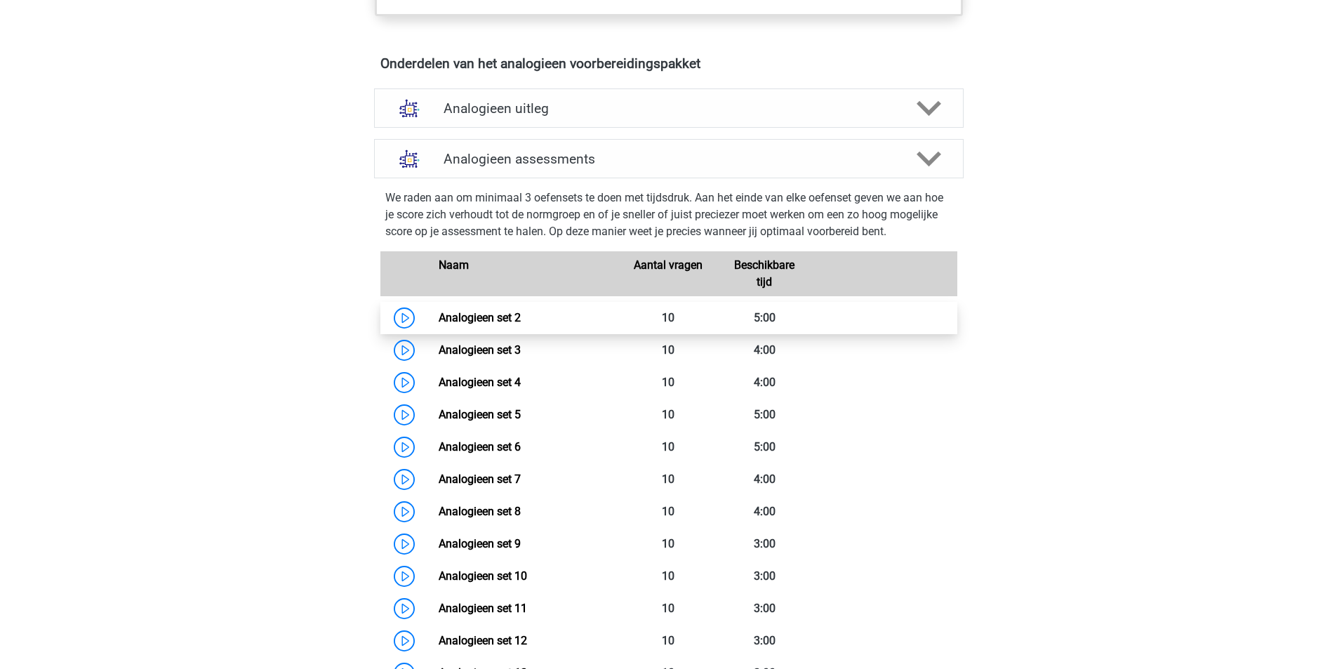
click at [439, 321] on link "Analogieen set 2" at bounding box center [480, 317] width 82 height 13
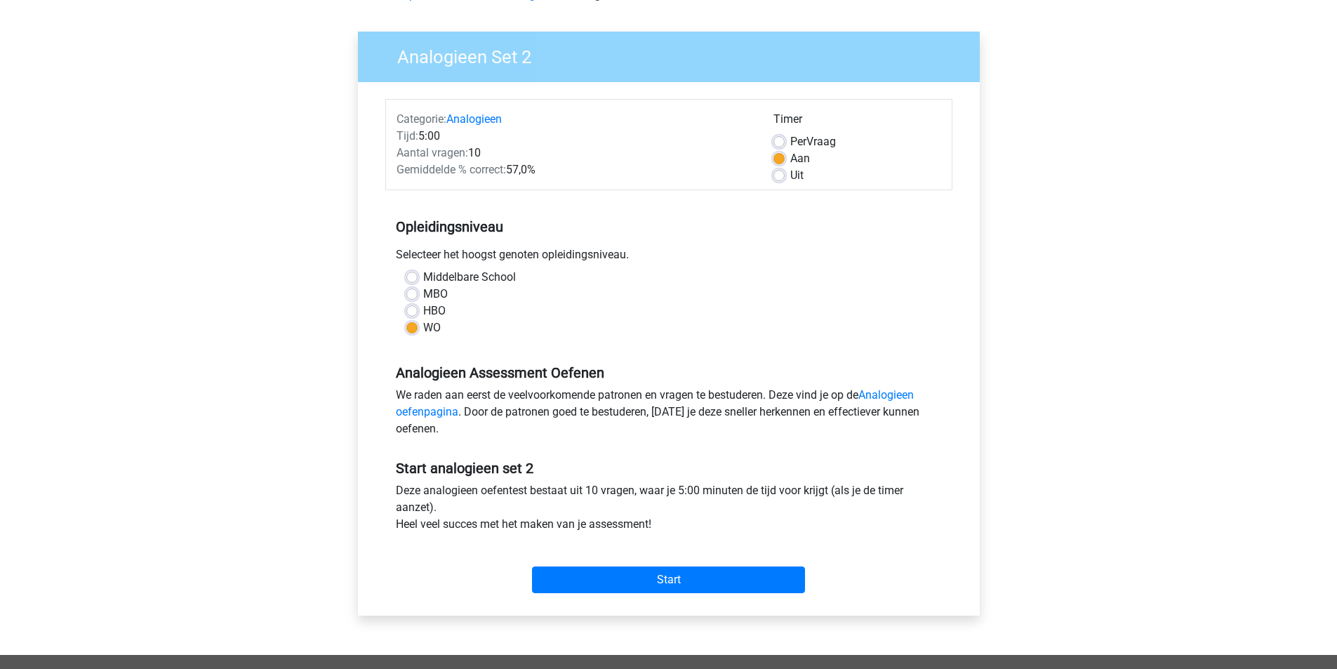
scroll to position [140, 0]
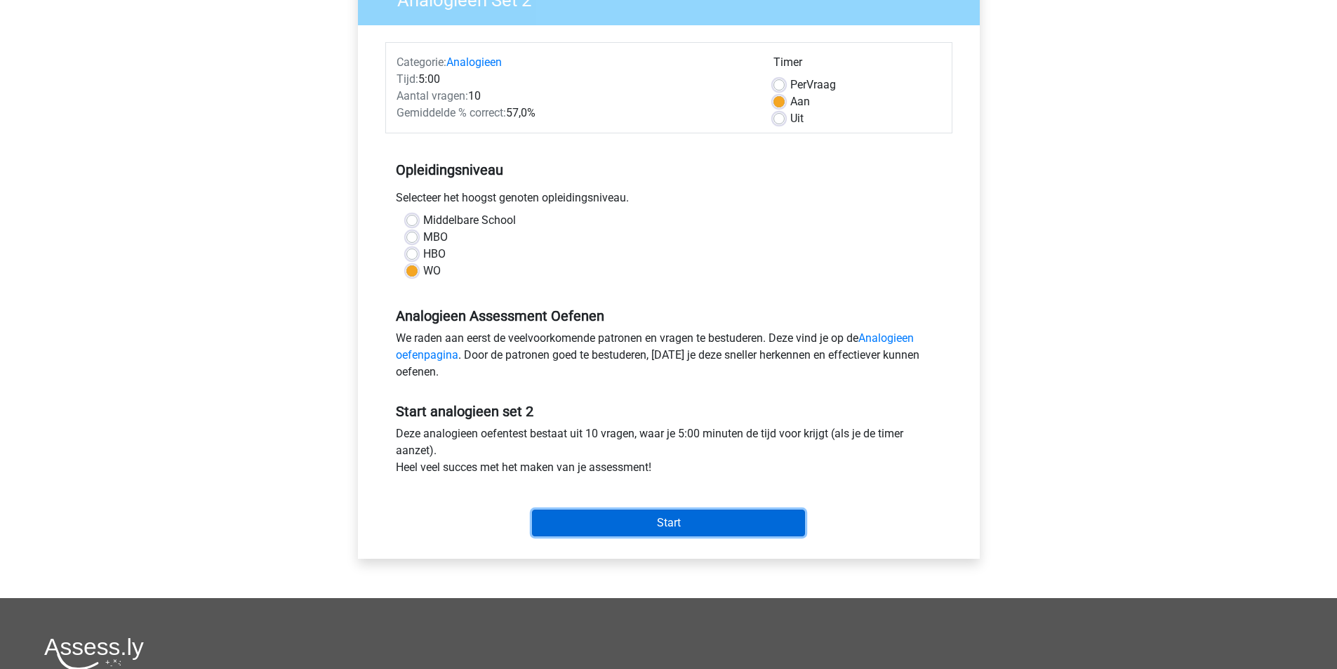
click at [679, 524] on input "Start" at bounding box center [668, 523] width 273 height 27
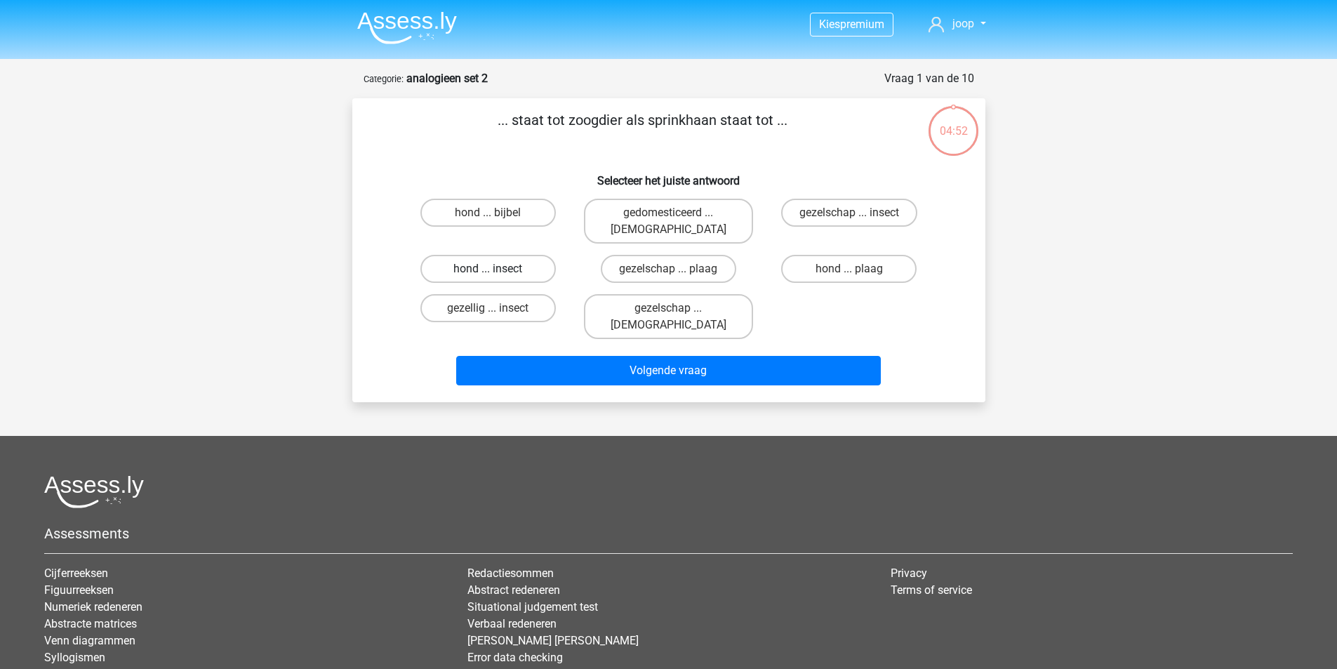
click at [531, 255] on label "hond ... insect" at bounding box center [487, 269] width 135 height 28
click at [497, 269] on input "hond ... insect" at bounding box center [492, 273] width 9 height 9
radio input "true"
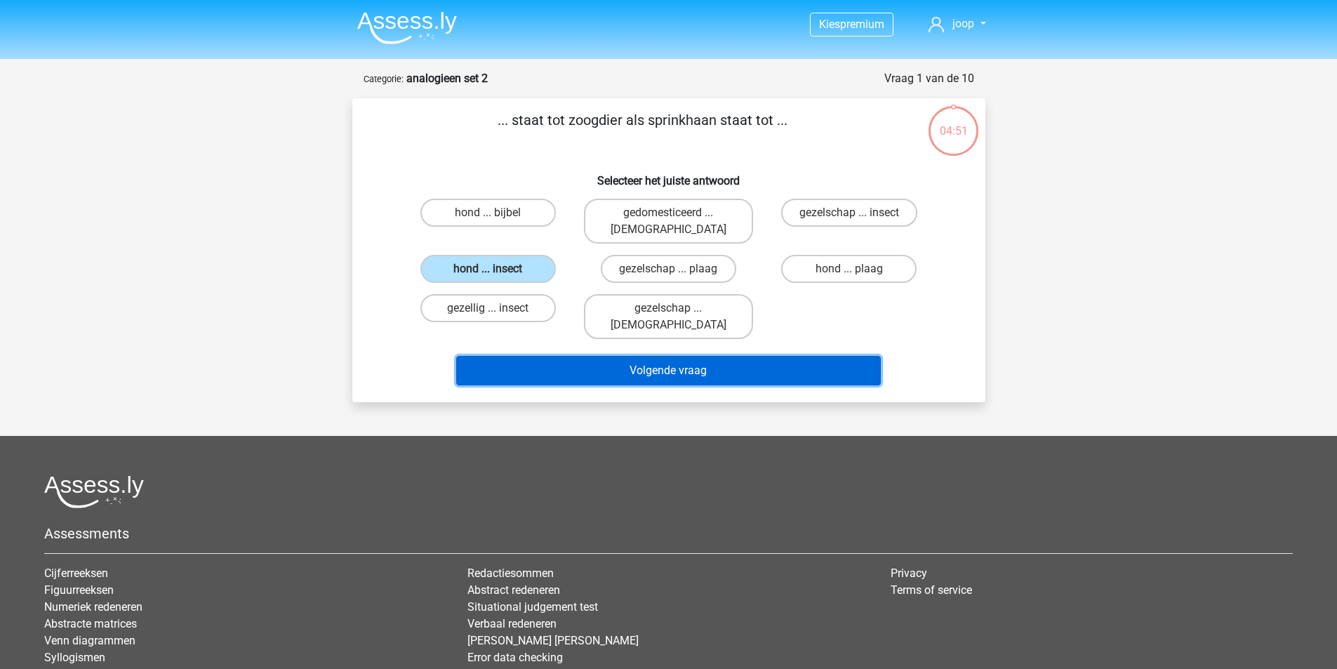
click at [656, 356] on button "Volgende vraag" at bounding box center [668, 370] width 425 height 29
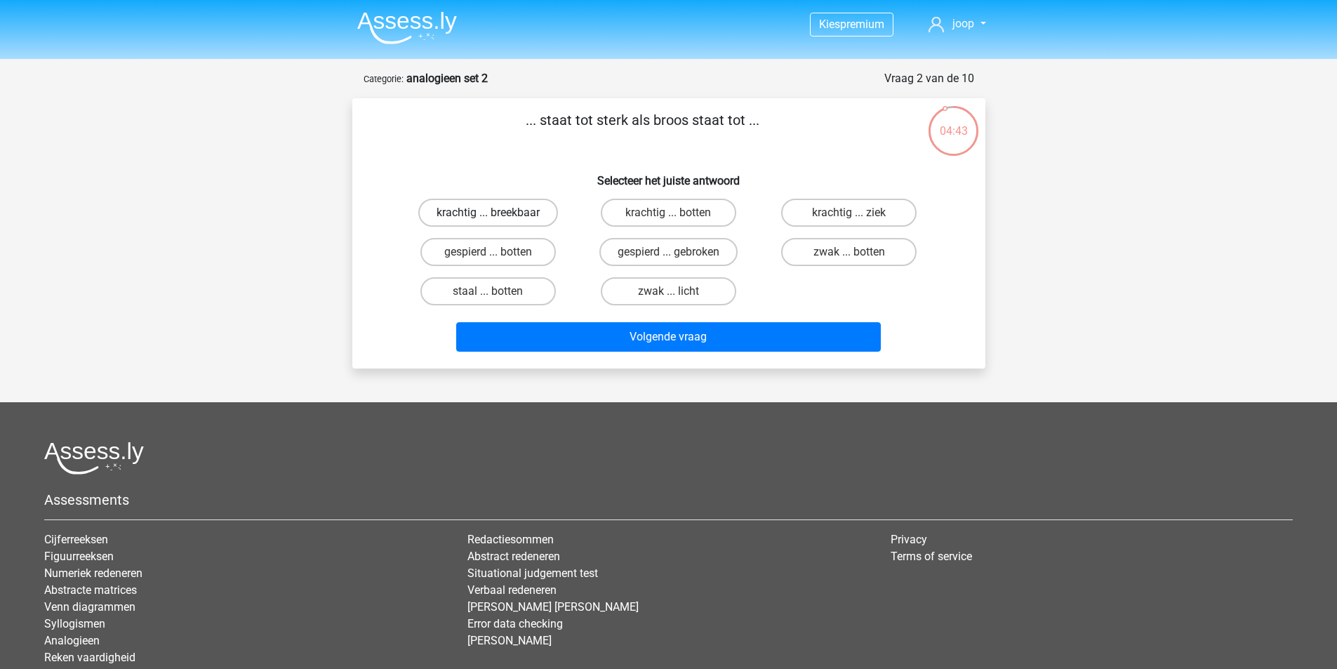
click at [531, 208] on label "krachtig ... breekbaar" at bounding box center [488, 213] width 140 height 28
click at [497, 213] on input "krachtig ... breekbaar" at bounding box center [492, 217] width 9 height 9
radio input "true"
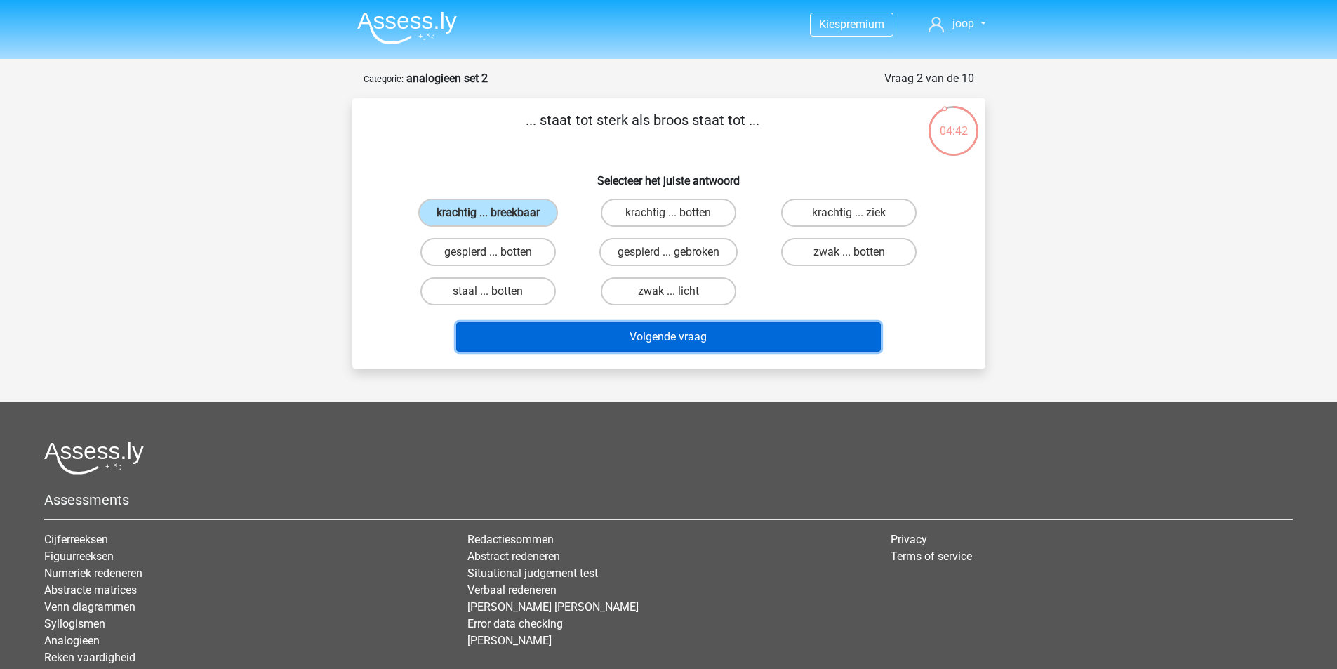
click at [674, 335] on button "Volgende vraag" at bounding box center [668, 336] width 425 height 29
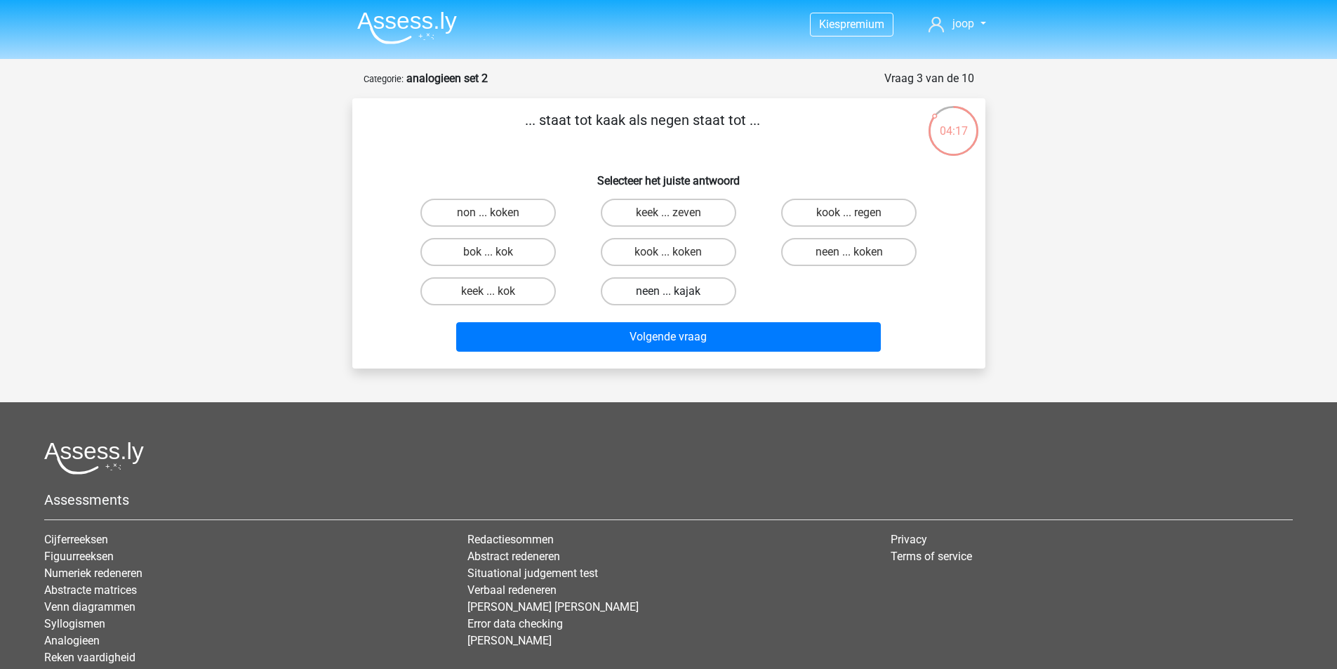
click at [697, 288] on label "neen ... kajak" at bounding box center [668, 291] width 135 height 28
click at [677, 291] on input "neen ... kajak" at bounding box center [672, 295] width 9 height 9
radio input "true"
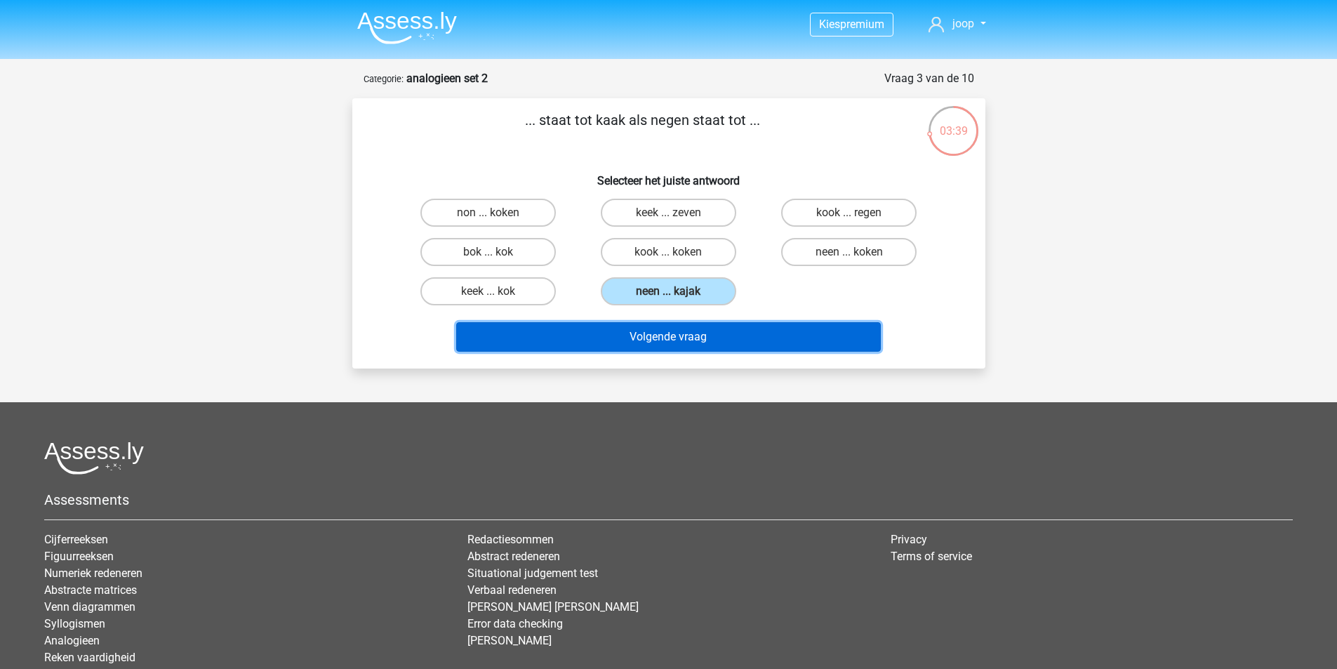
click at [703, 338] on button "Volgende vraag" at bounding box center [668, 336] width 425 height 29
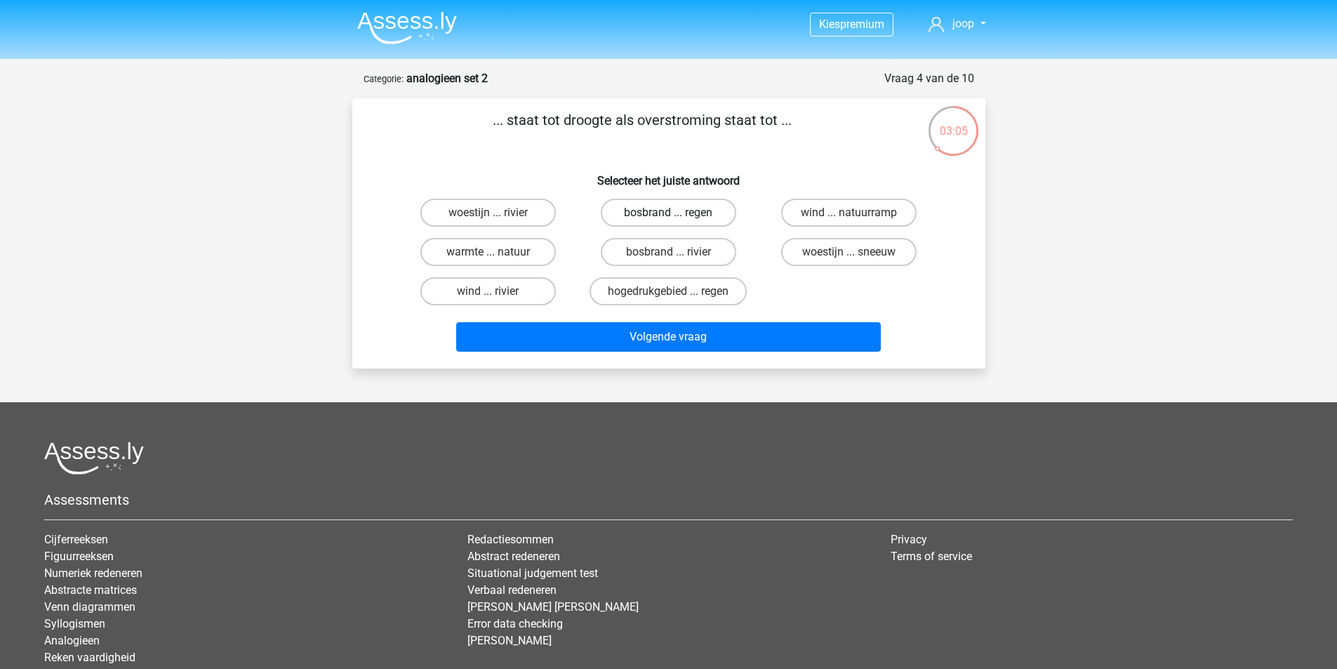
click at [700, 213] on label "bosbrand ... regen" at bounding box center [668, 213] width 135 height 28
click at [677, 213] on input "bosbrand ... regen" at bounding box center [672, 217] width 9 height 9
radio input "true"
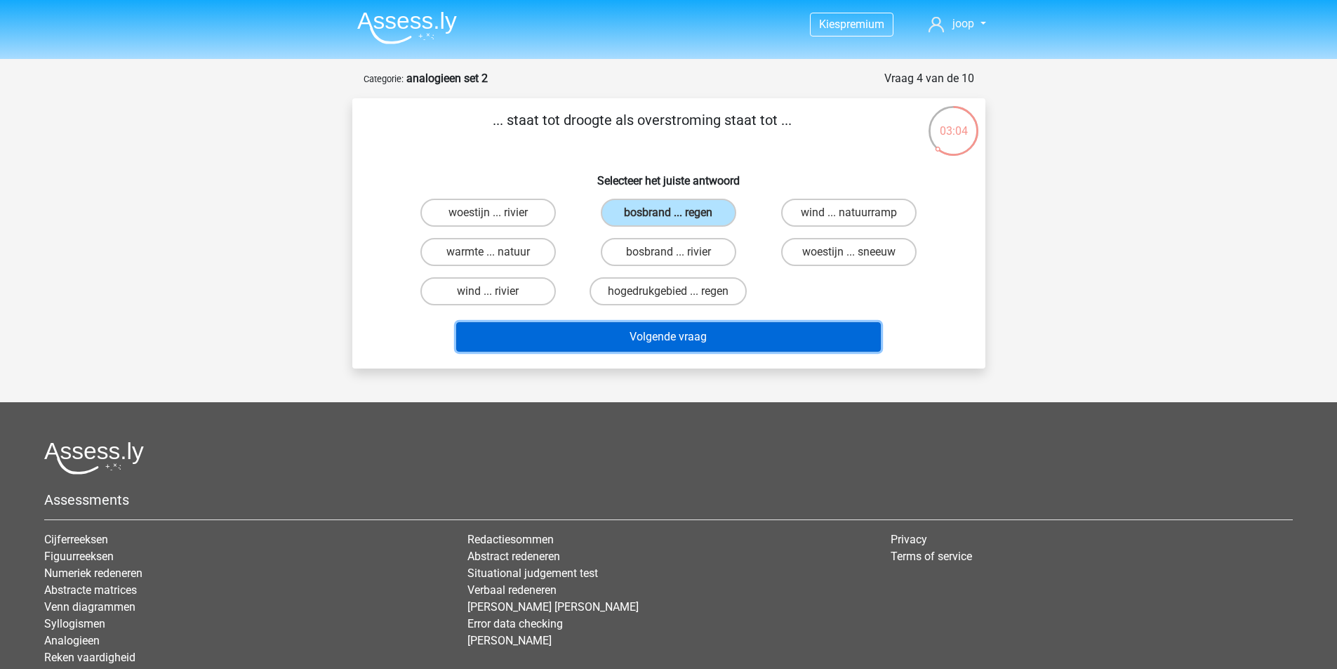
click at [683, 335] on button "Volgende vraag" at bounding box center [668, 336] width 425 height 29
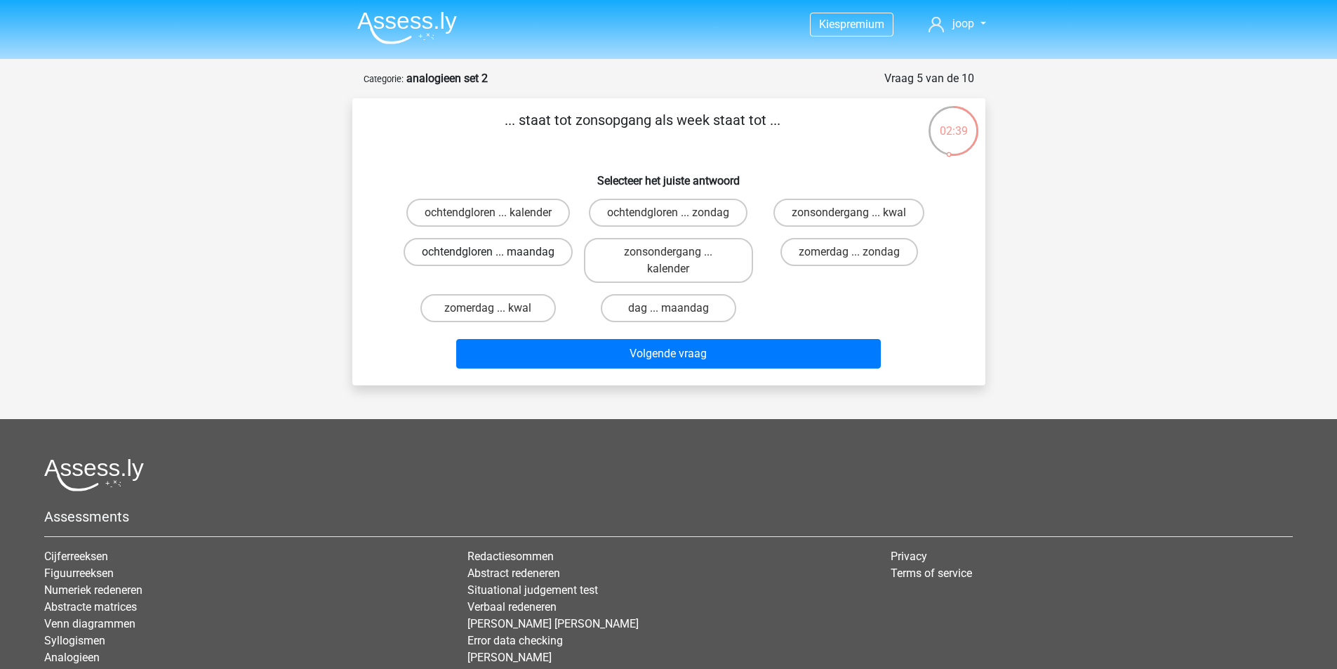
click at [518, 264] on label "ochtendgloren ... maandag" at bounding box center [488, 252] width 169 height 28
click at [497, 261] on input "ochtendgloren ... maandag" at bounding box center [492, 256] width 9 height 9
radio input "true"
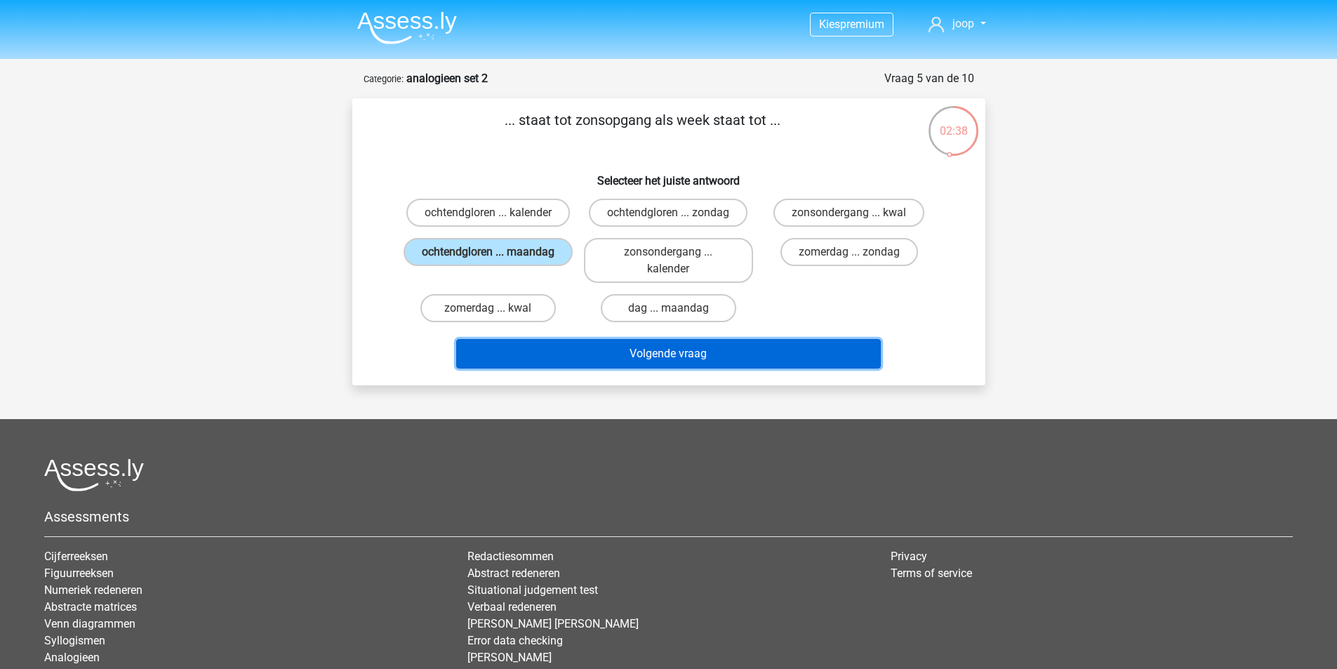
click at [646, 350] on button "Volgende vraag" at bounding box center [668, 353] width 425 height 29
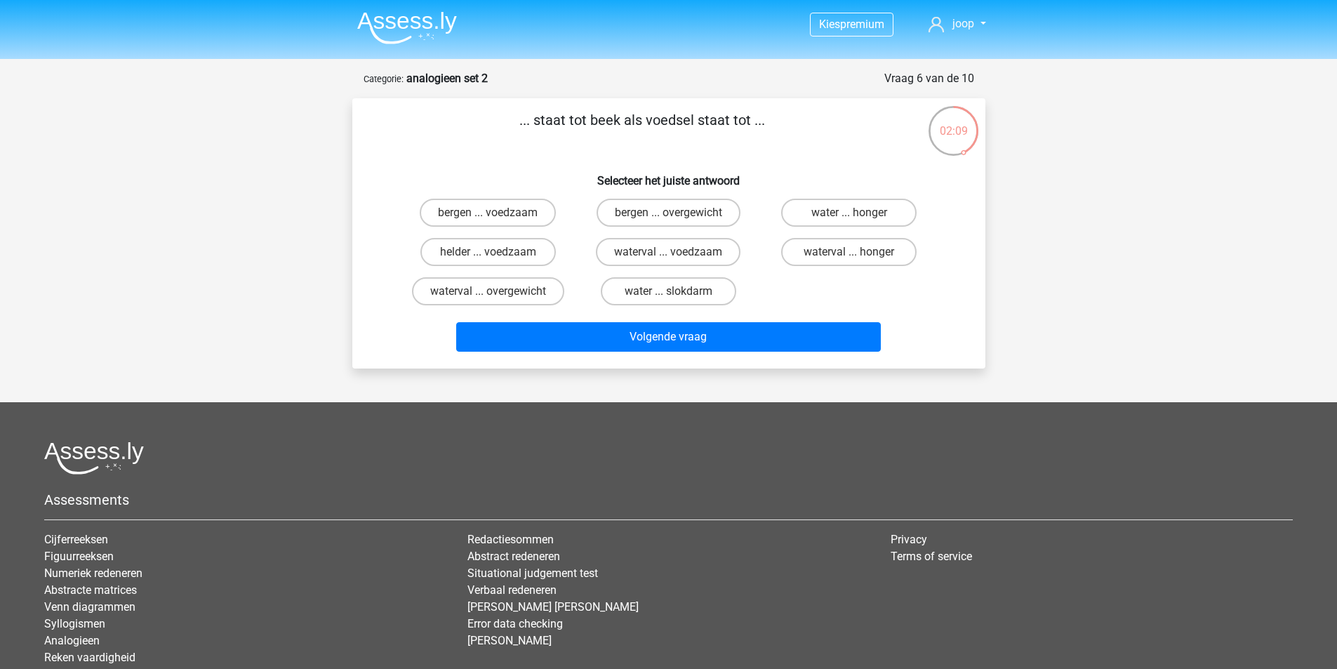
click at [857, 217] on input "water ... honger" at bounding box center [853, 217] width 9 height 9
radio input "true"
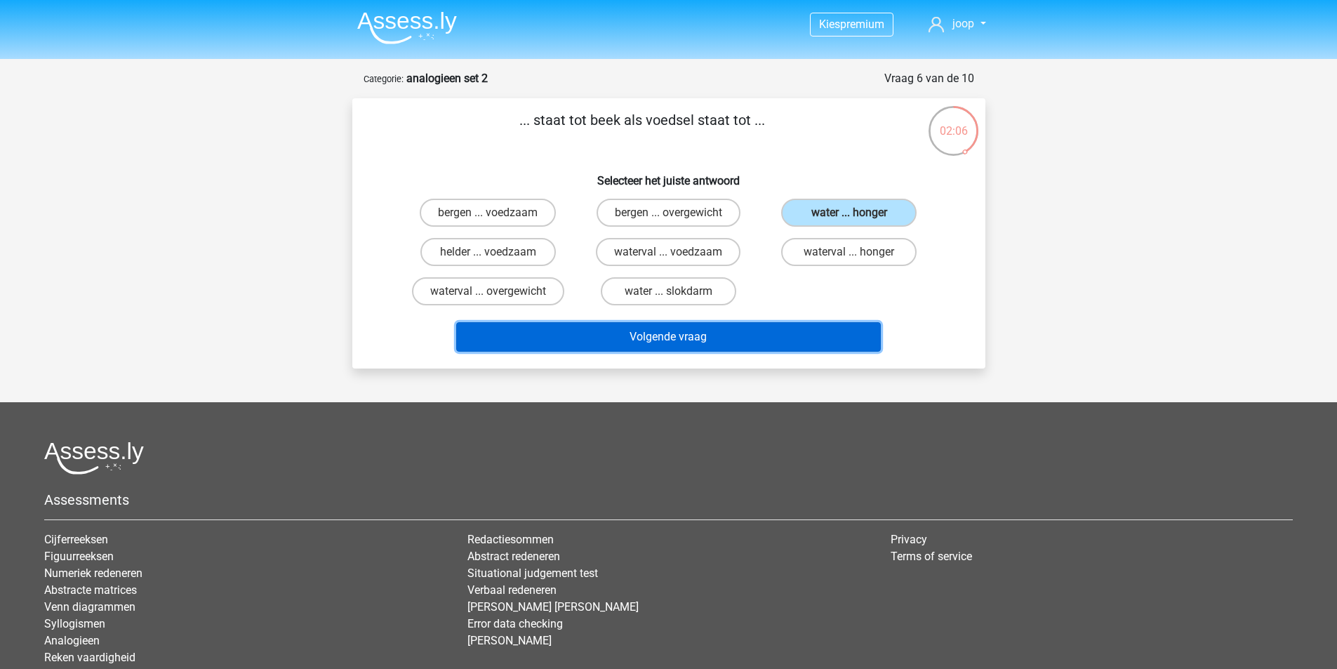
click at [714, 335] on button "Volgende vraag" at bounding box center [668, 336] width 425 height 29
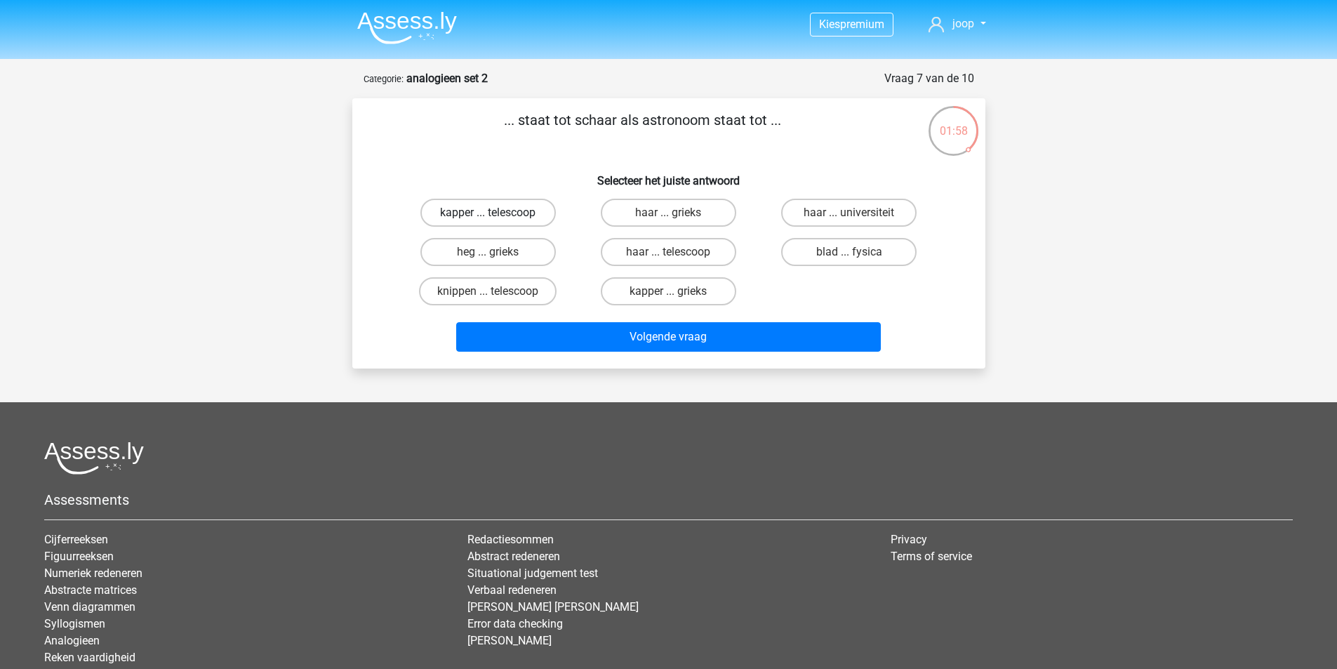
click at [516, 210] on label "kapper ... telescoop" at bounding box center [487, 213] width 135 height 28
click at [497, 213] on input "kapper ... telescoop" at bounding box center [492, 217] width 9 height 9
radio input "true"
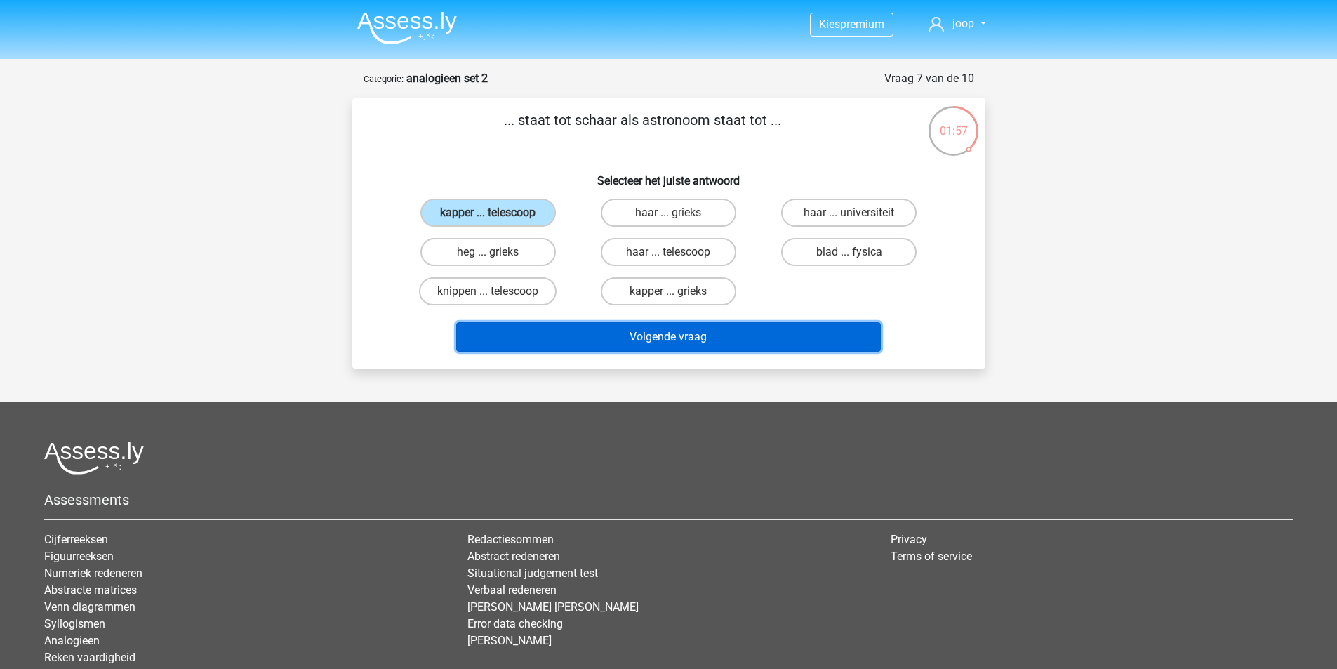
click at [682, 340] on button "Volgende vraag" at bounding box center [668, 336] width 425 height 29
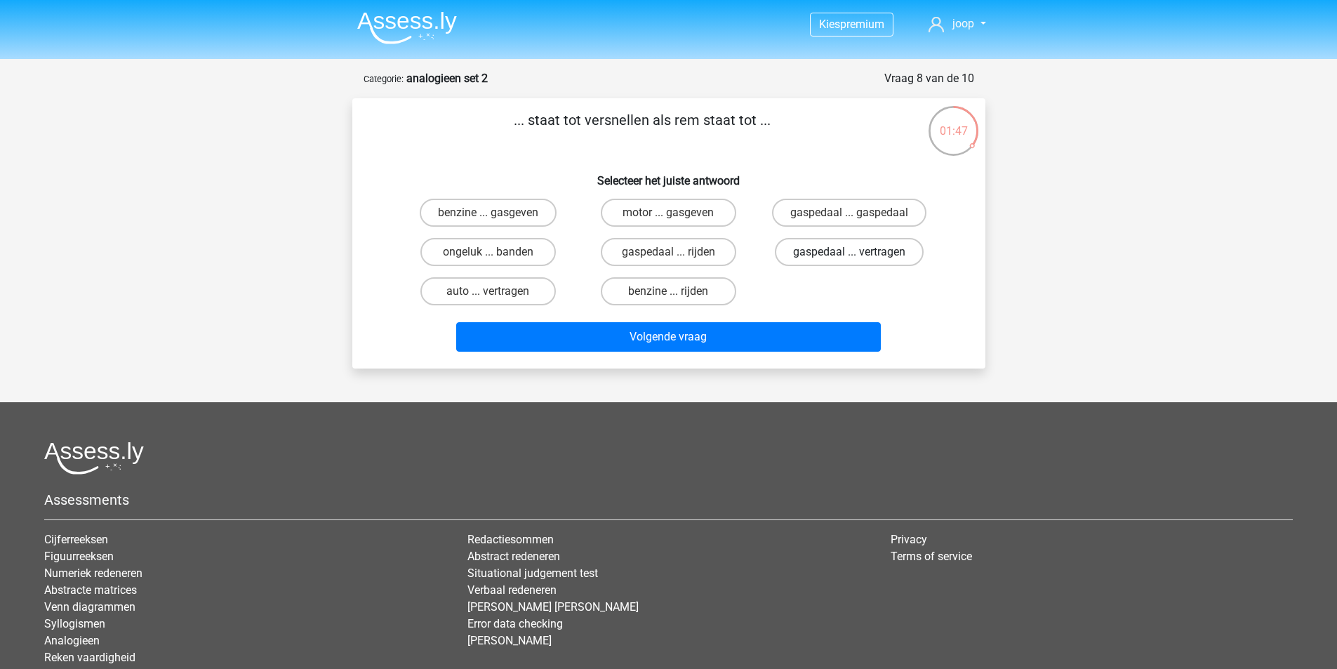
click at [854, 247] on label "gaspedaal ... vertragen" at bounding box center [849, 252] width 149 height 28
click at [854, 252] on input "gaspedaal ... vertragen" at bounding box center [853, 256] width 9 height 9
radio input "true"
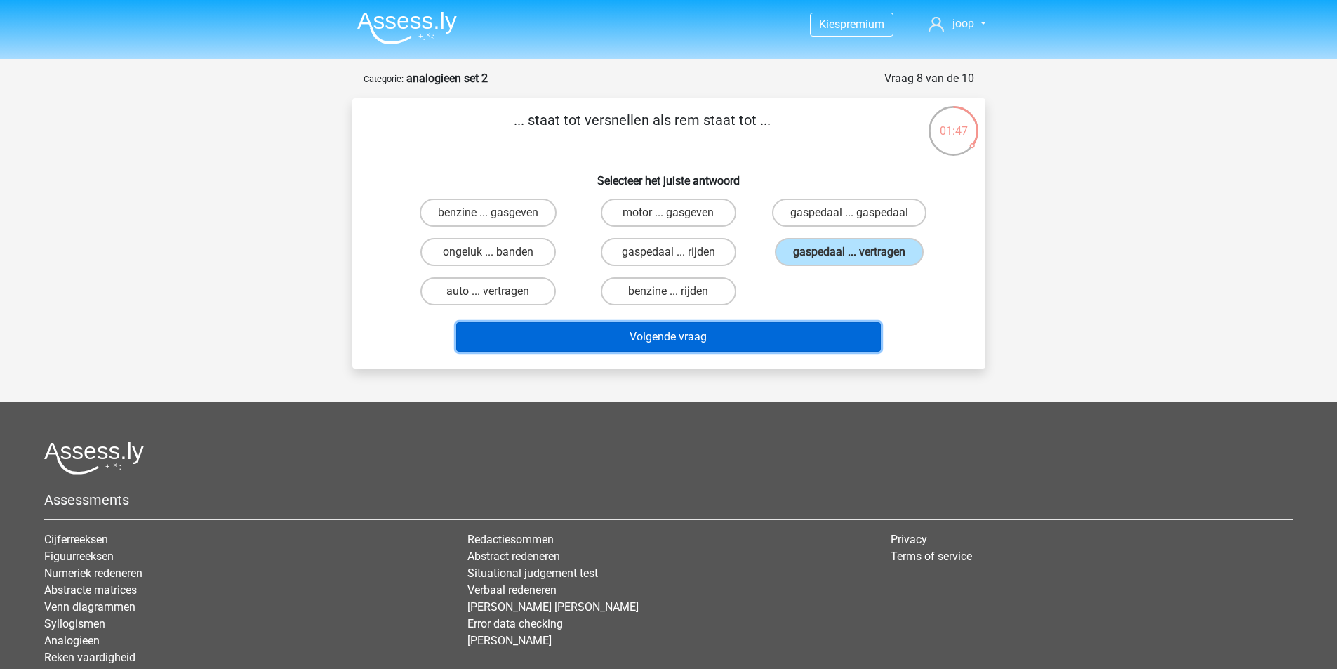
click at [733, 325] on button "Volgende vraag" at bounding box center [668, 336] width 425 height 29
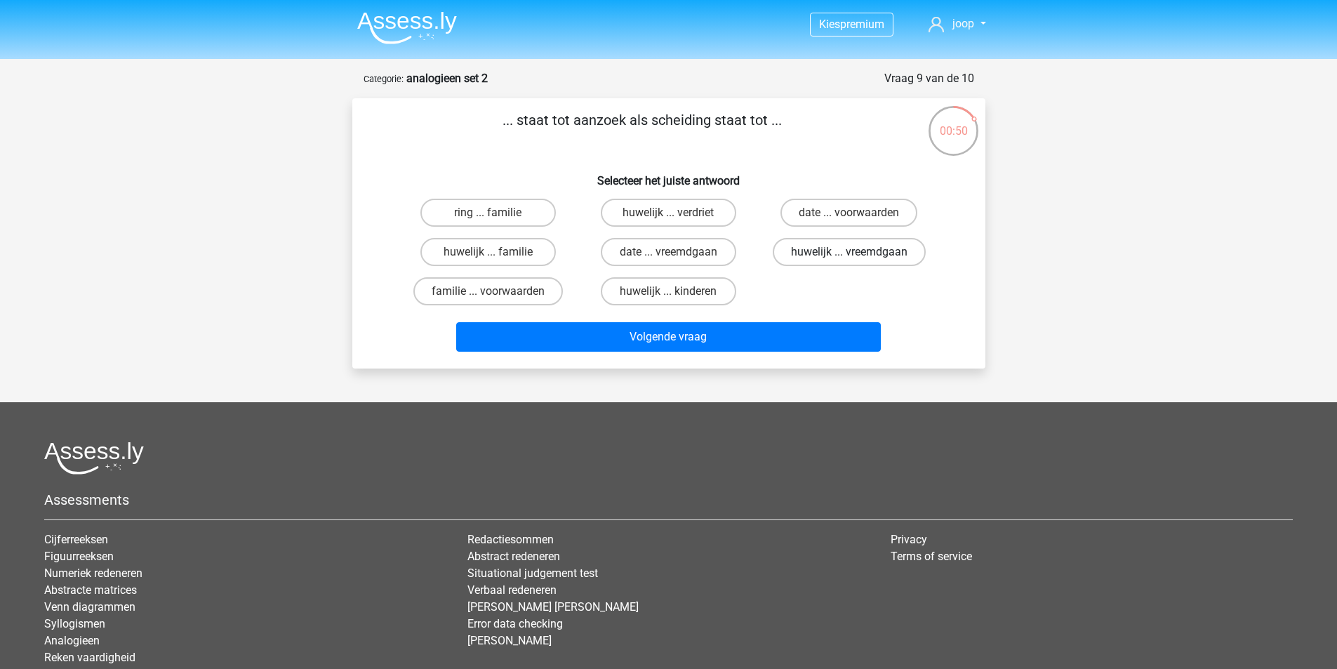
click at [841, 252] on label "huwelijk ... vreemdgaan" at bounding box center [849, 252] width 153 height 28
click at [849, 252] on input "huwelijk ... vreemdgaan" at bounding box center [853, 256] width 9 height 9
radio input "true"
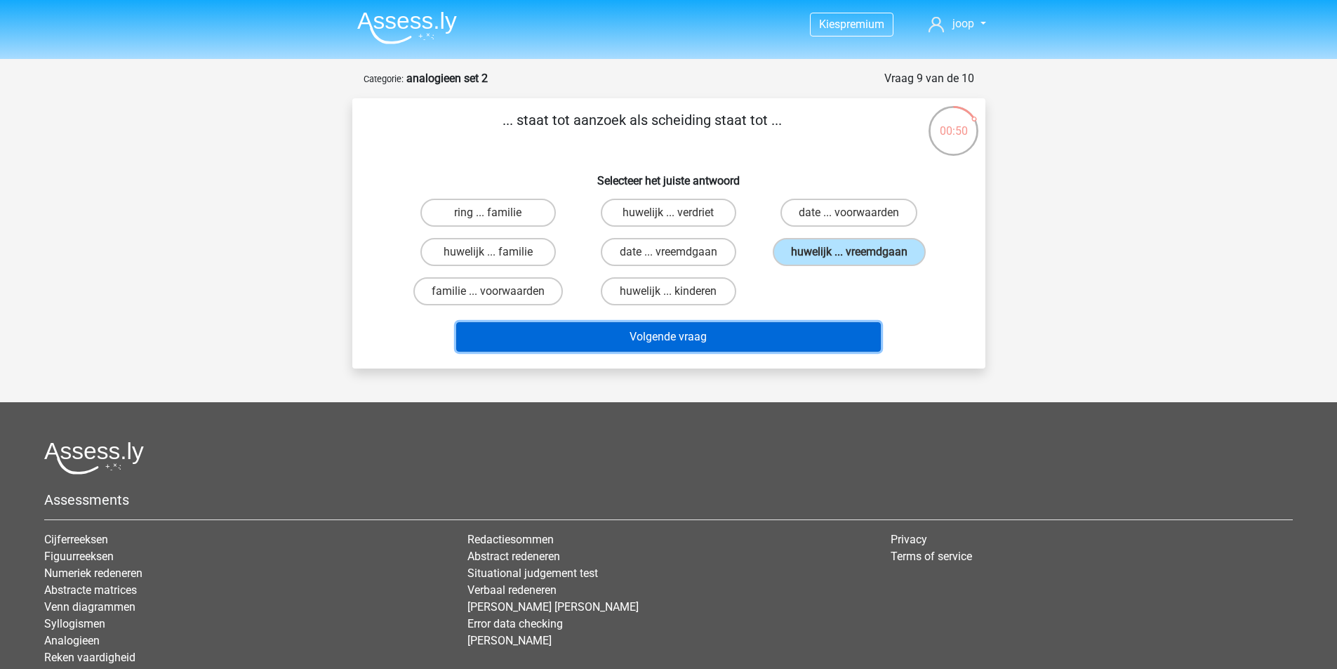
click at [734, 335] on button "Volgende vraag" at bounding box center [668, 336] width 425 height 29
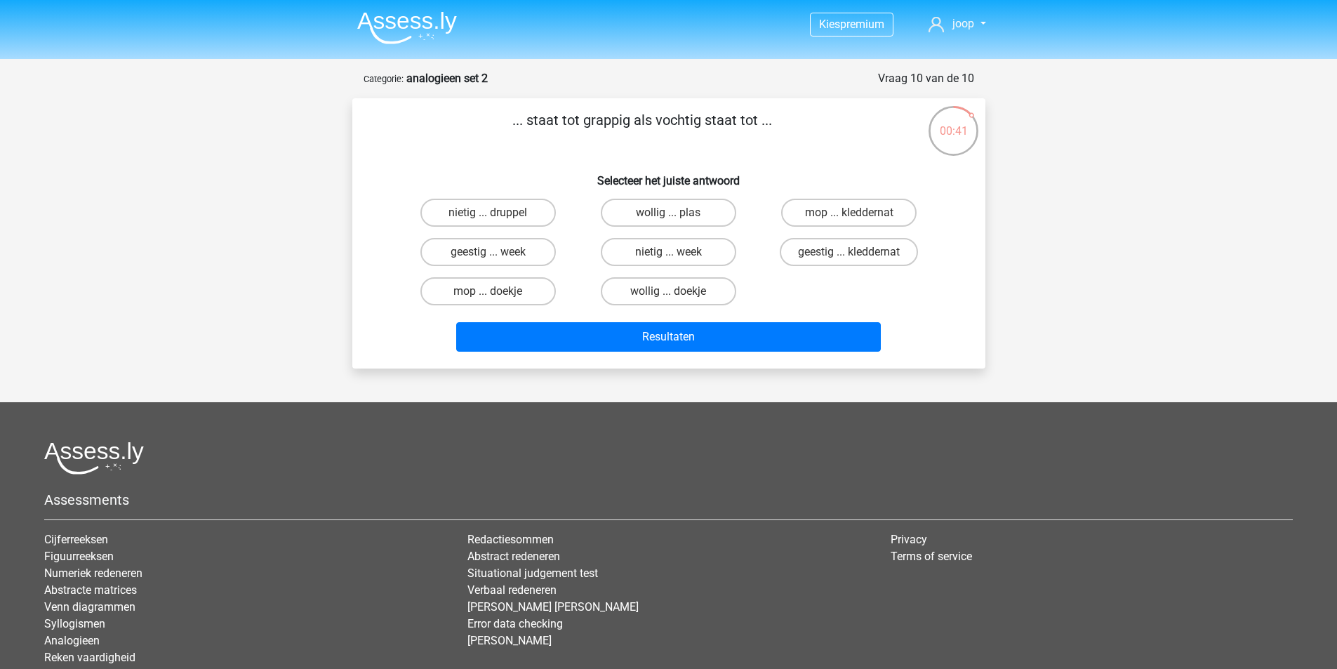
click at [849, 258] on input "geestig ... kleddernat" at bounding box center [853, 256] width 9 height 9
radio input "true"
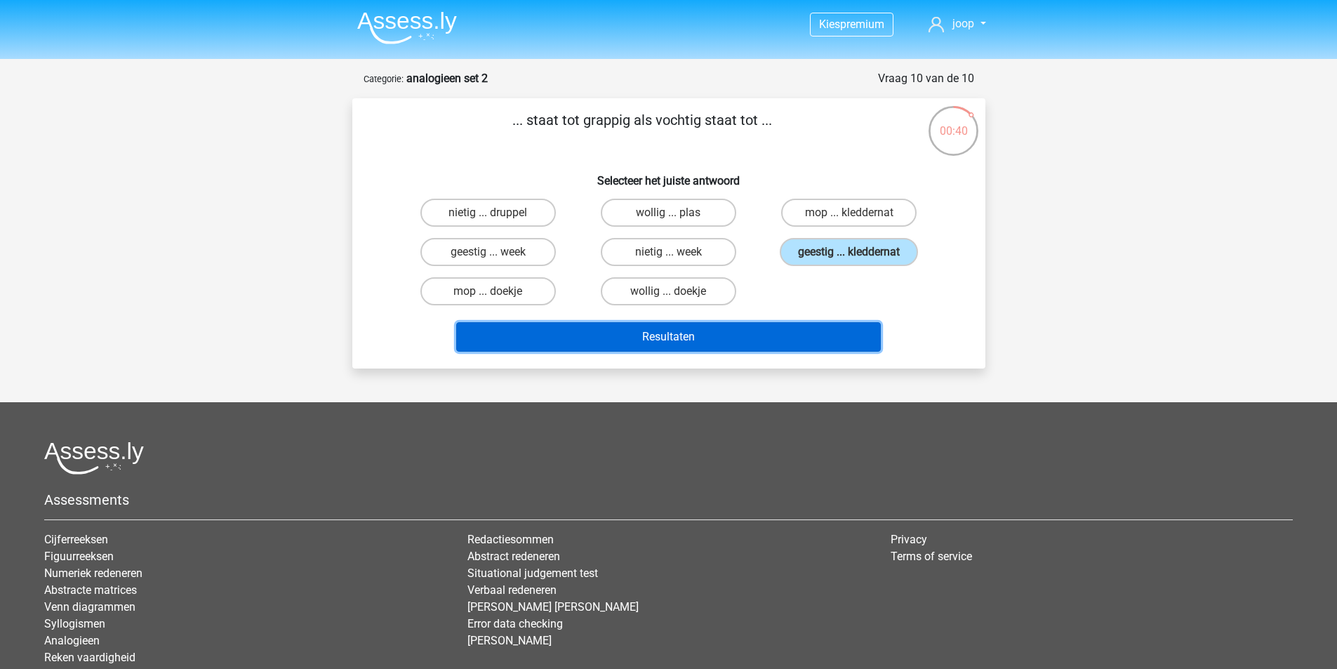
click at [702, 333] on button "Resultaten" at bounding box center [668, 336] width 425 height 29
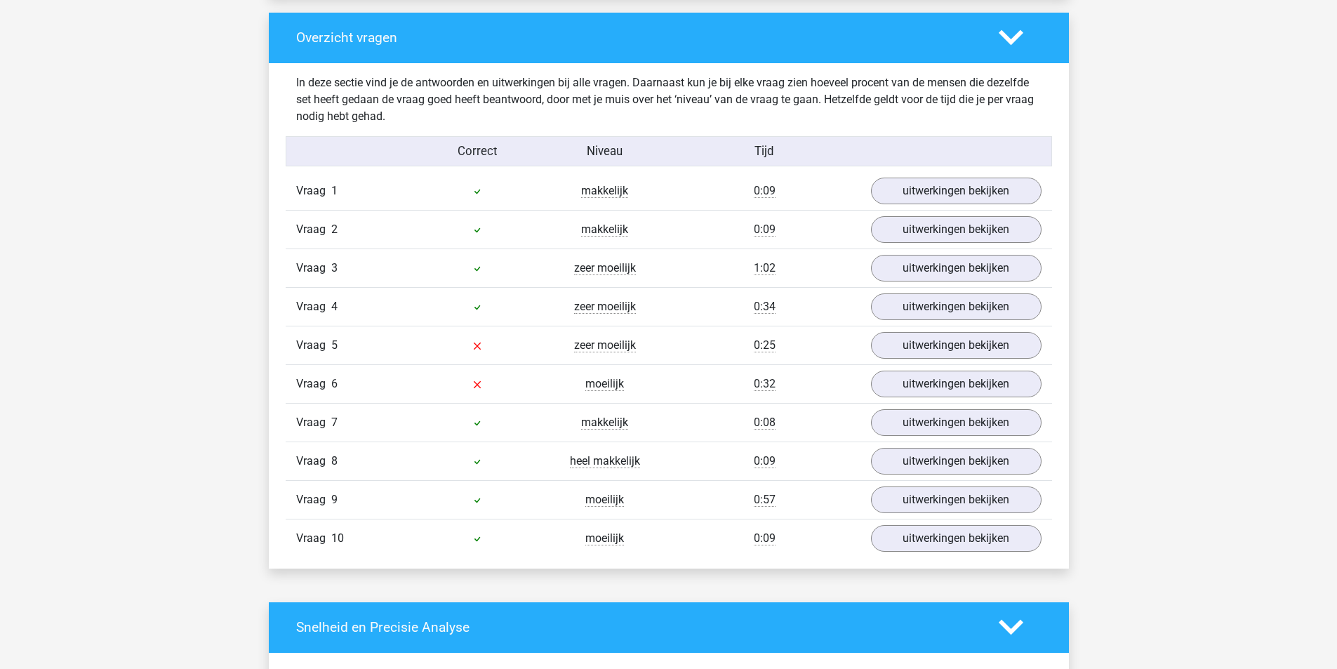
scroll to position [1053, 0]
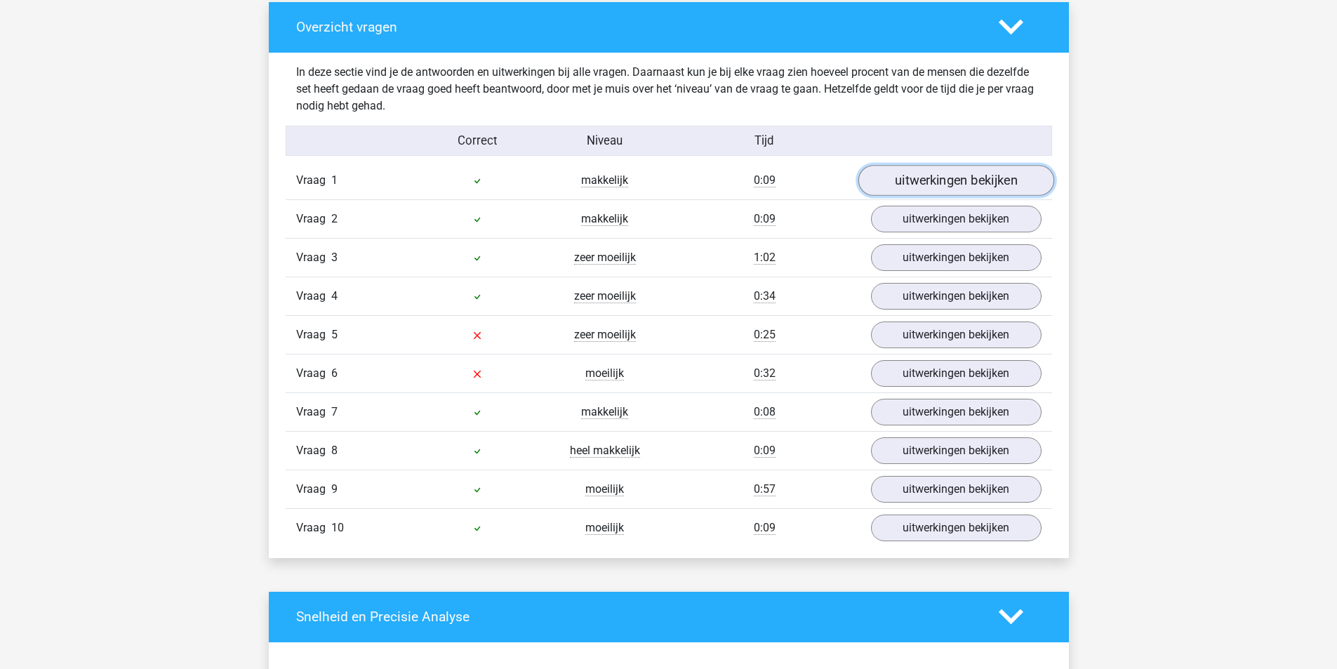
click at [942, 188] on link "uitwerkingen bekijken" at bounding box center [956, 180] width 196 height 31
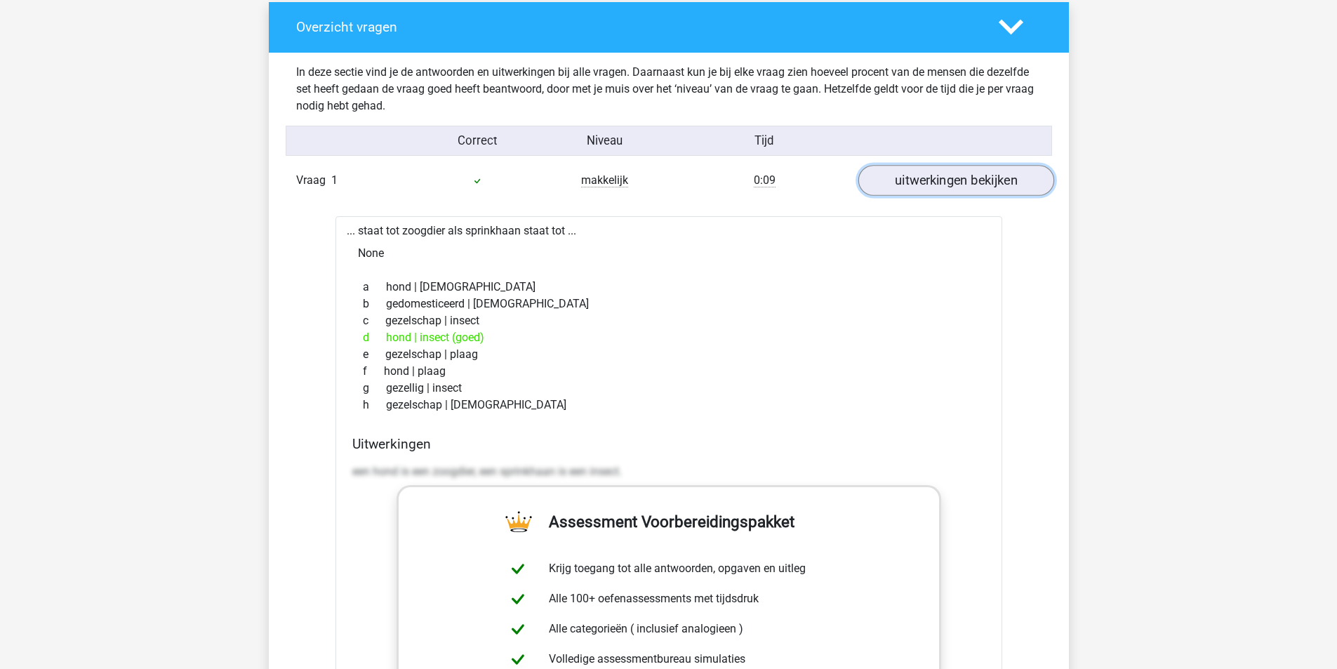
click at [967, 177] on link "uitwerkingen bekijken" at bounding box center [956, 180] width 196 height 31
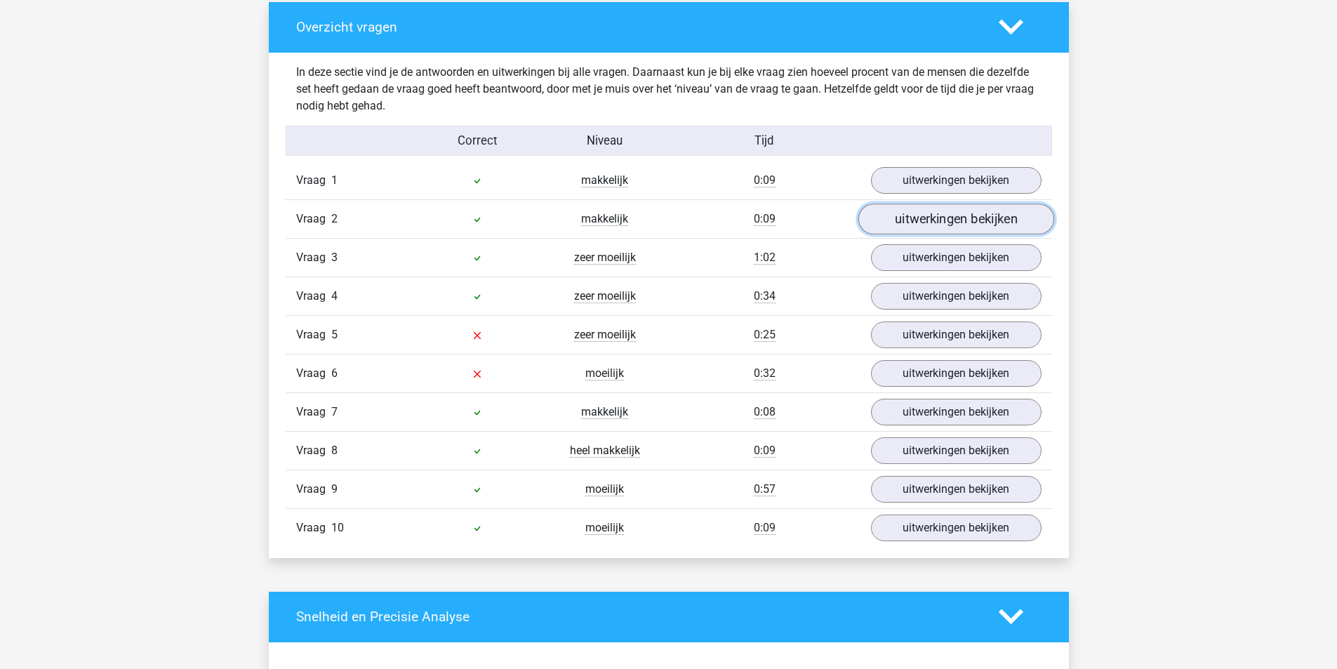
click at [955, 219] on link "uitwerkingen bekijken" at bounding box center [956, 219] width 196 height 31
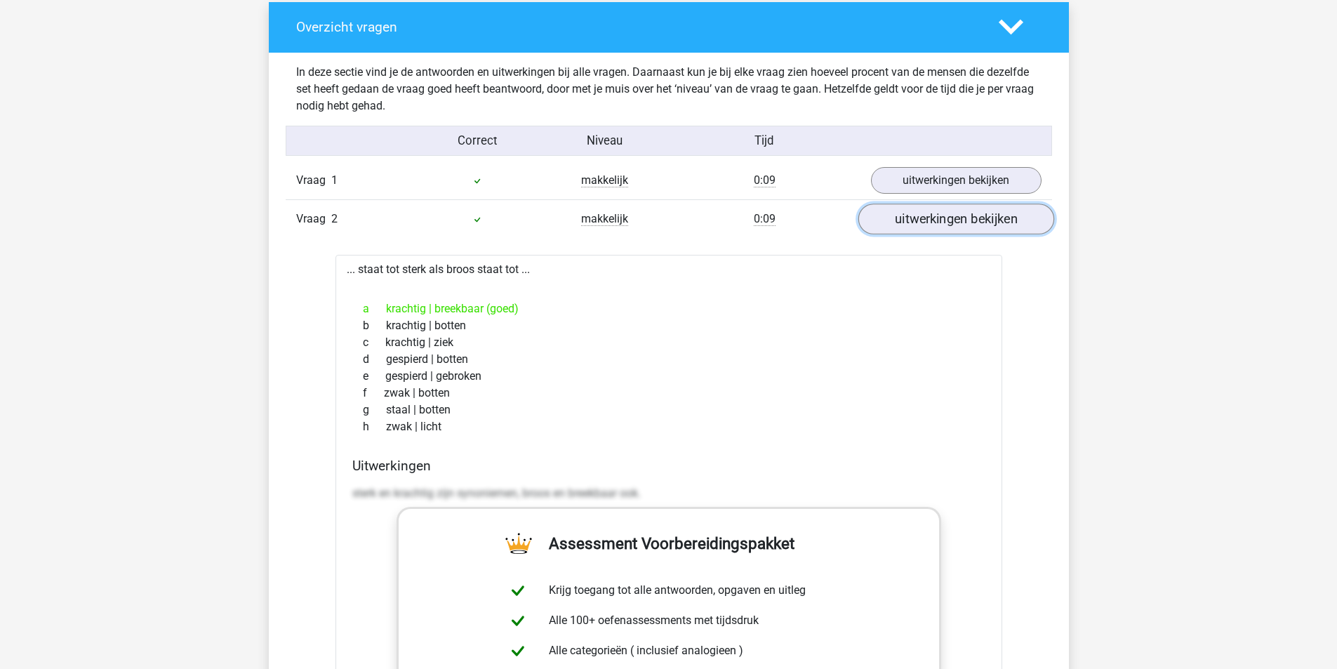
click at [936, 218] on link "uitwerkingen bekijken" at bounding box center [956, 219] width 196 height 31
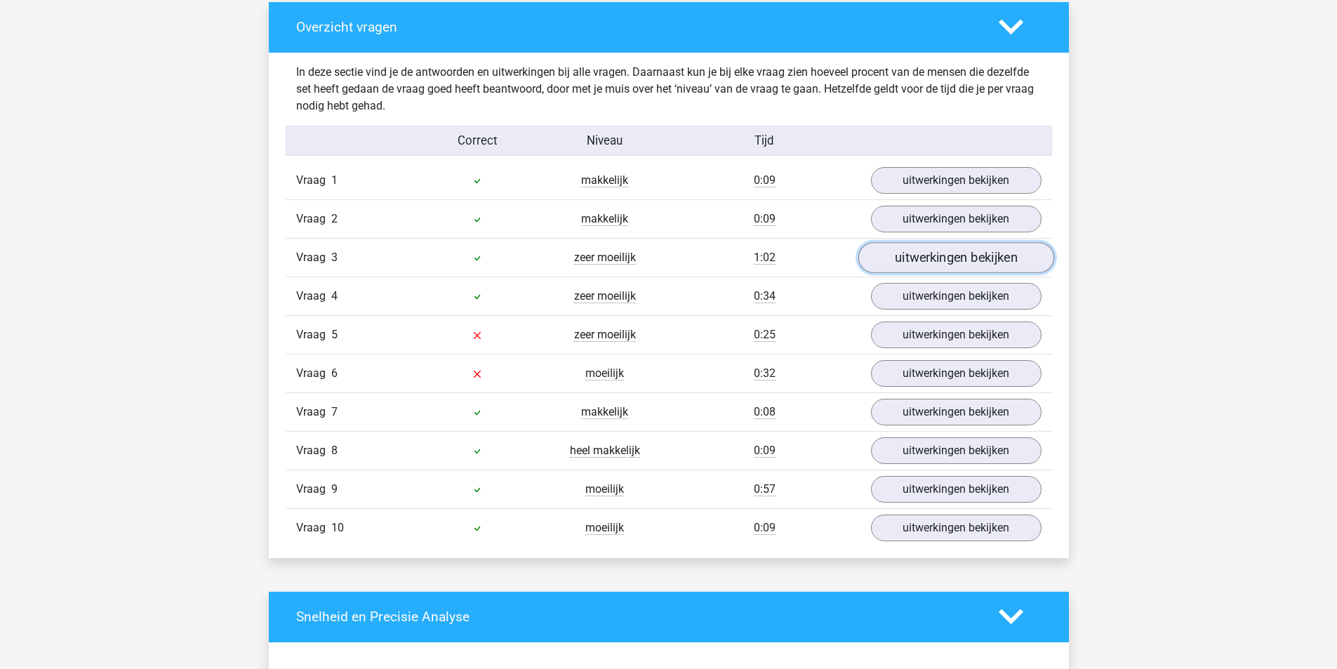
click at [943, 253] on link "uitwerkingen bekijken" at bounding box center [956, 257] width 196 height 31
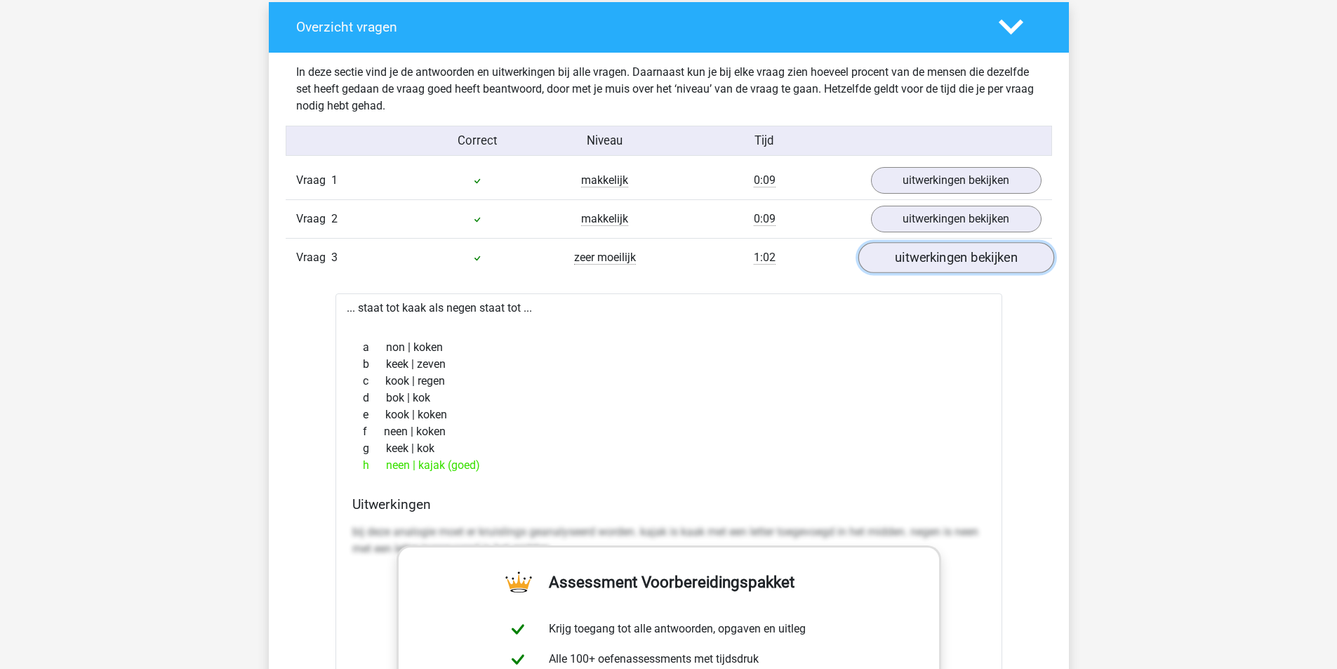
click at [940, 253] on link "uitwerkingen bekijken" at bounding box center [956, 257] width 196 height 31
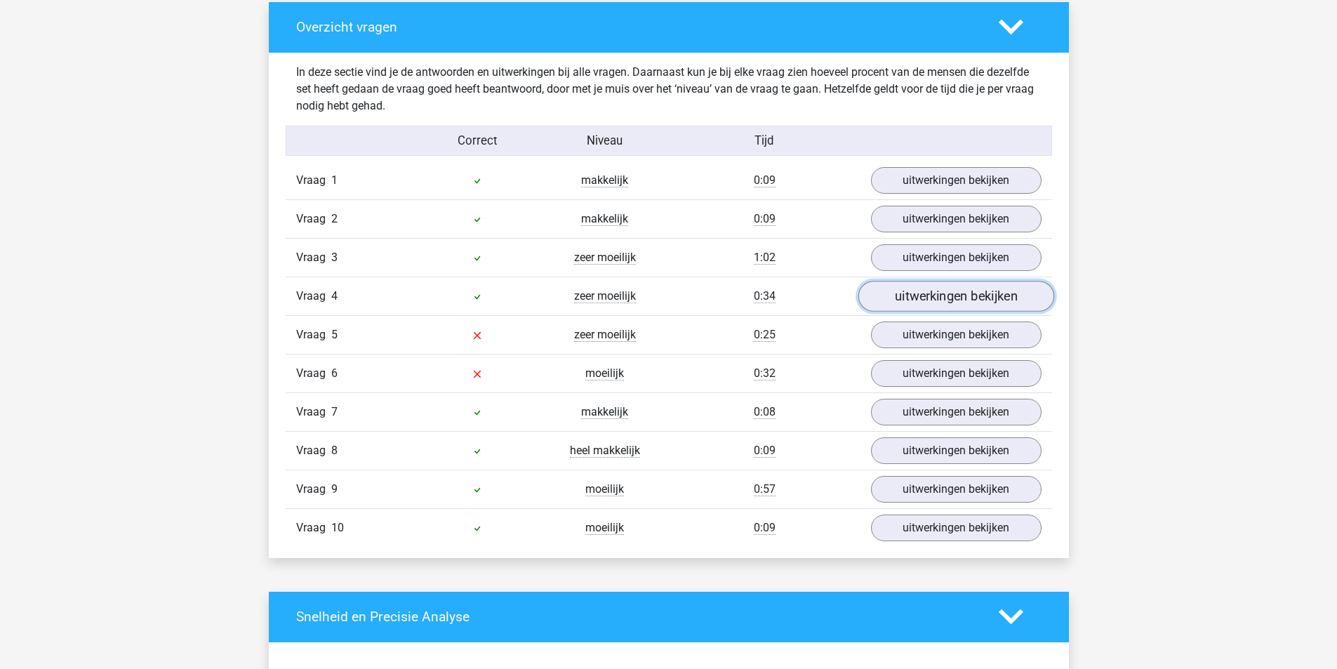
click at [930, 291] on link "uitwerkingen bekijken" at bounding box center [956, 296] width 196 height 31
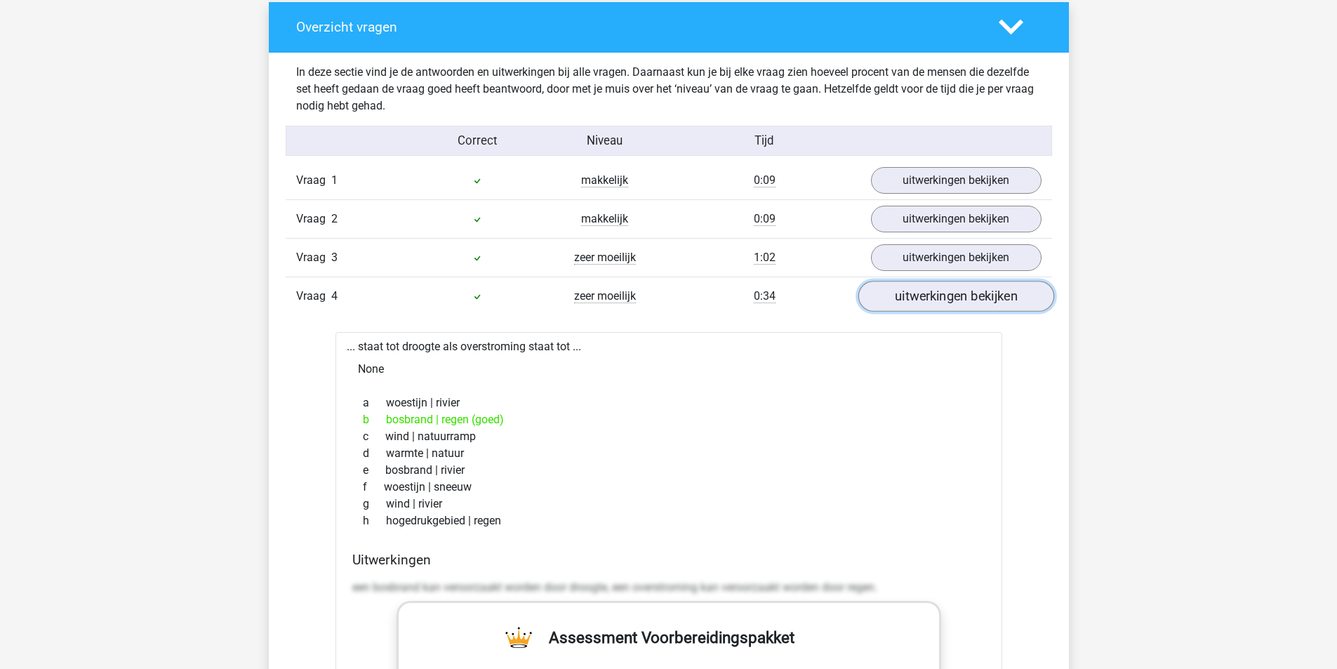
click at [930, 291] on link "uitwerkingen bekijken" at bounding box center [956, 296] width 196 height 31
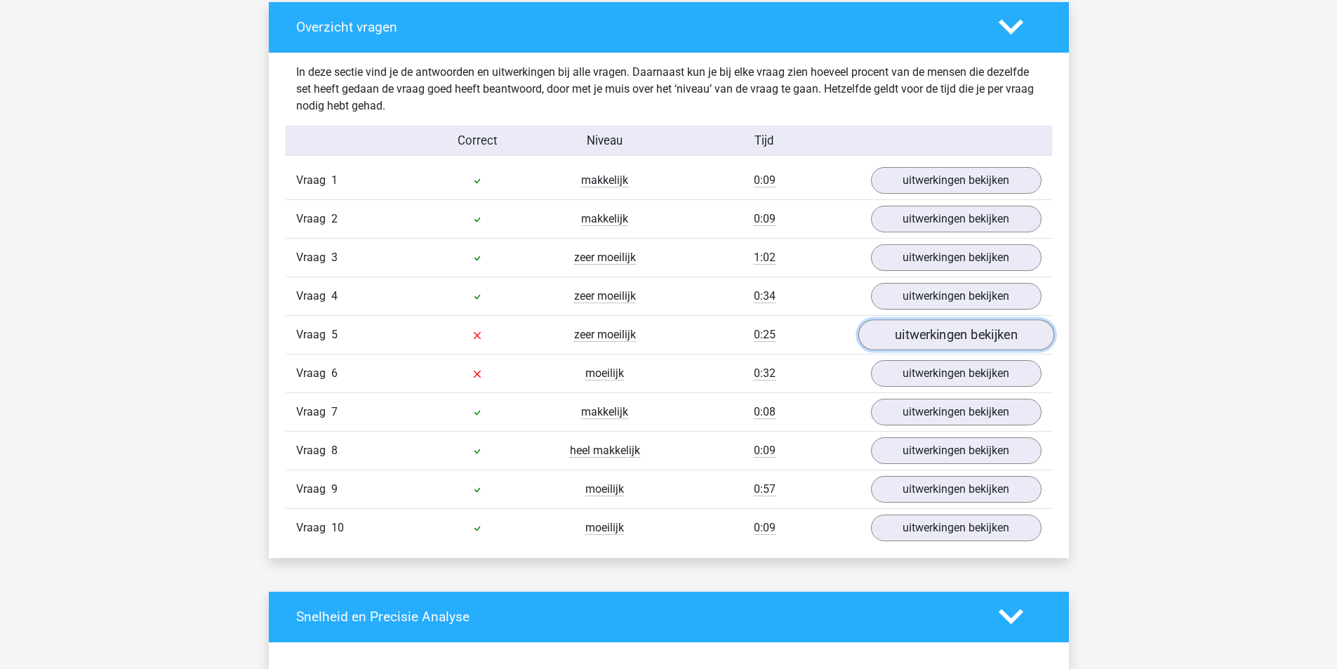
click at [942, 326] on link "uitwerkingen bekijken" at bounding box center [956, 334] width 196 height 31
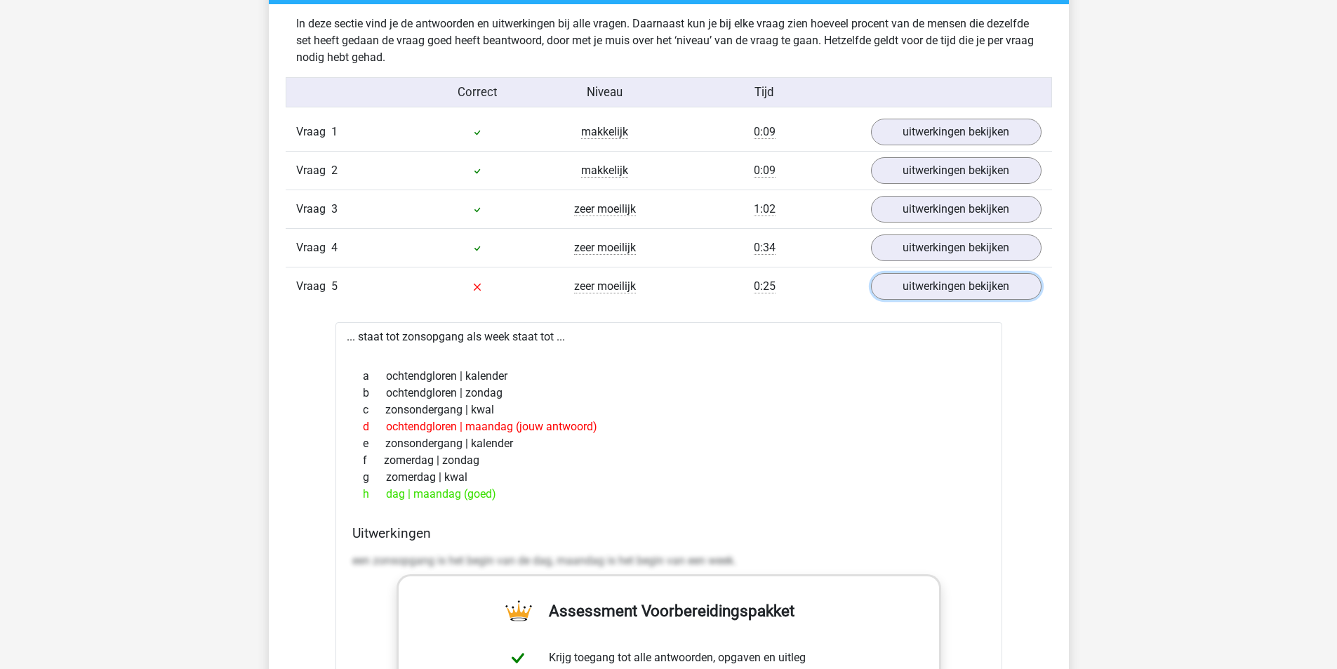
scroll to position [1123, 0]
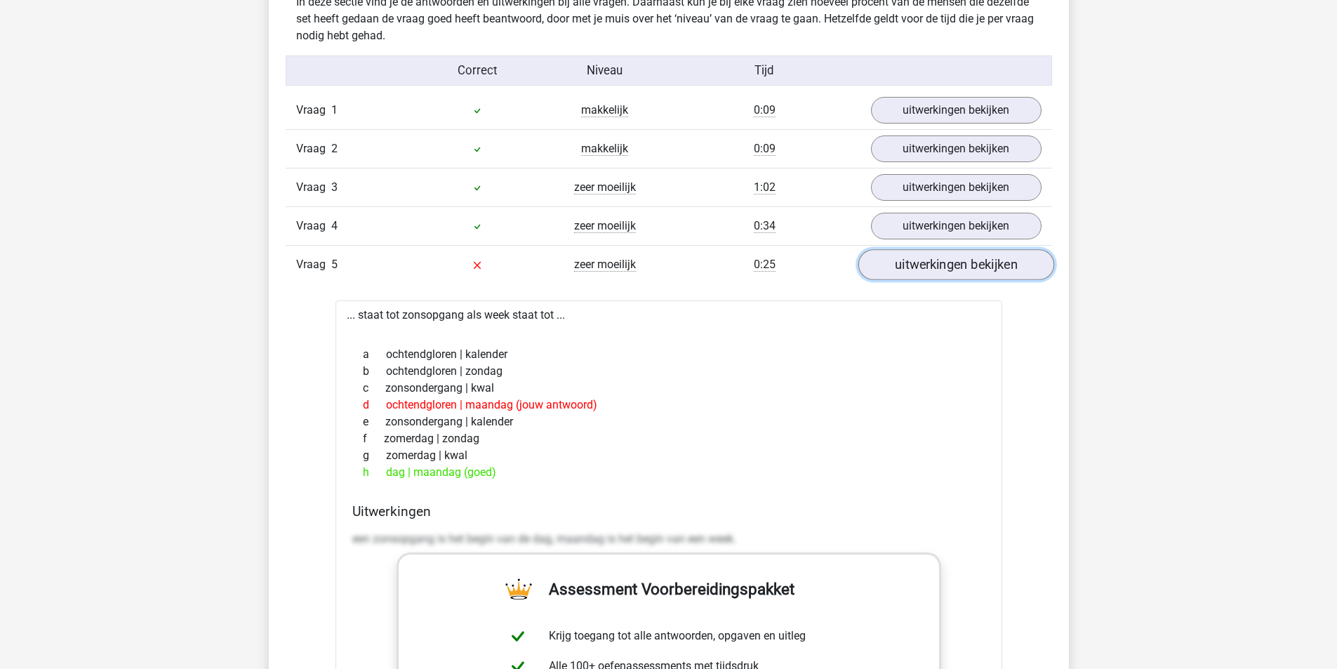
click at [948, 276] on link "uitwerkingen bekijken" at bounding box center [956, 264] width 196 height 31
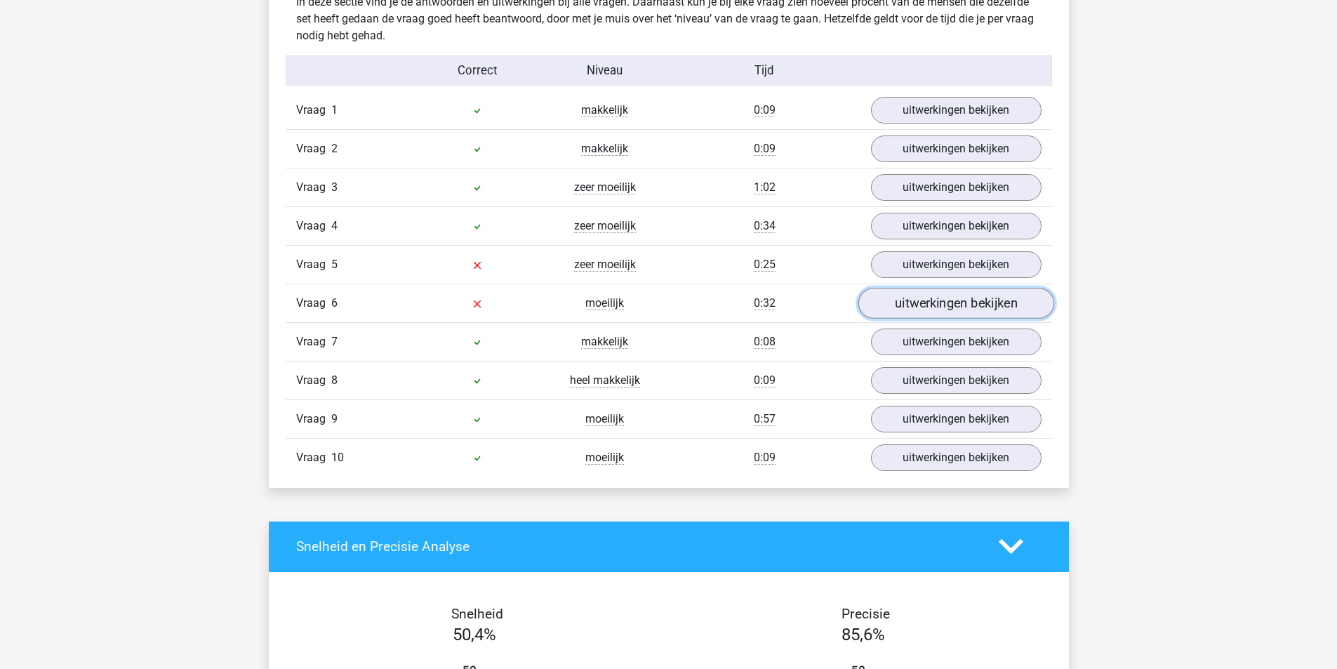
click at [959, 310] on link "uitwerkingen bekijken" at bounding box center [956, 303] width 196 height 31
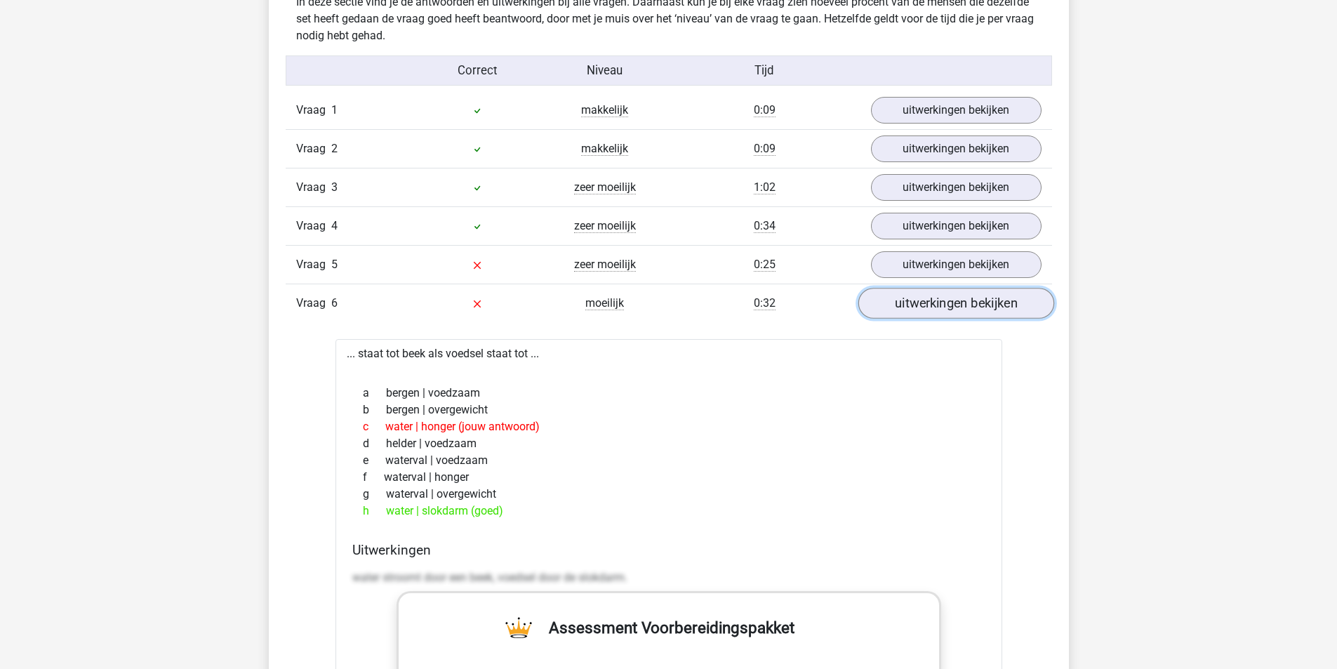
click at [956, 300] on link "uitwerkingen bekijken" at bounding box center [956, 303] width 196 height 31
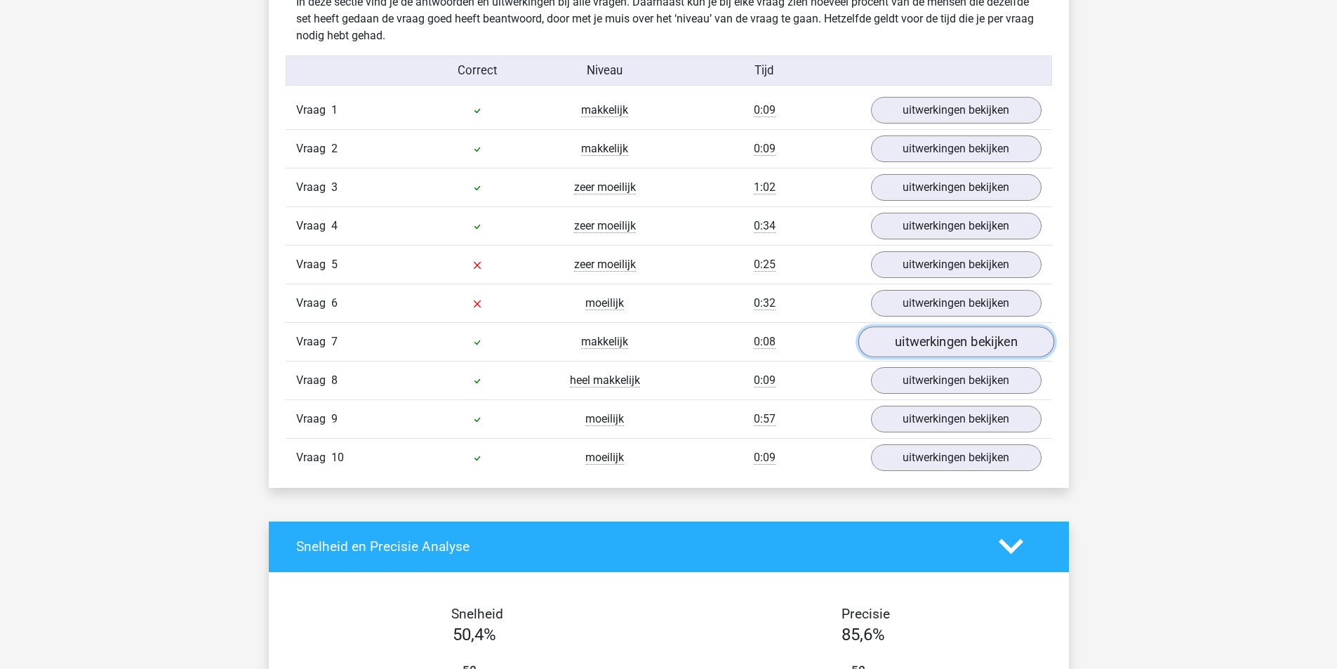
click at [955, 337] on link "uitwerkingen bekijken" at bounding box center [956, 341] width 196 height 31
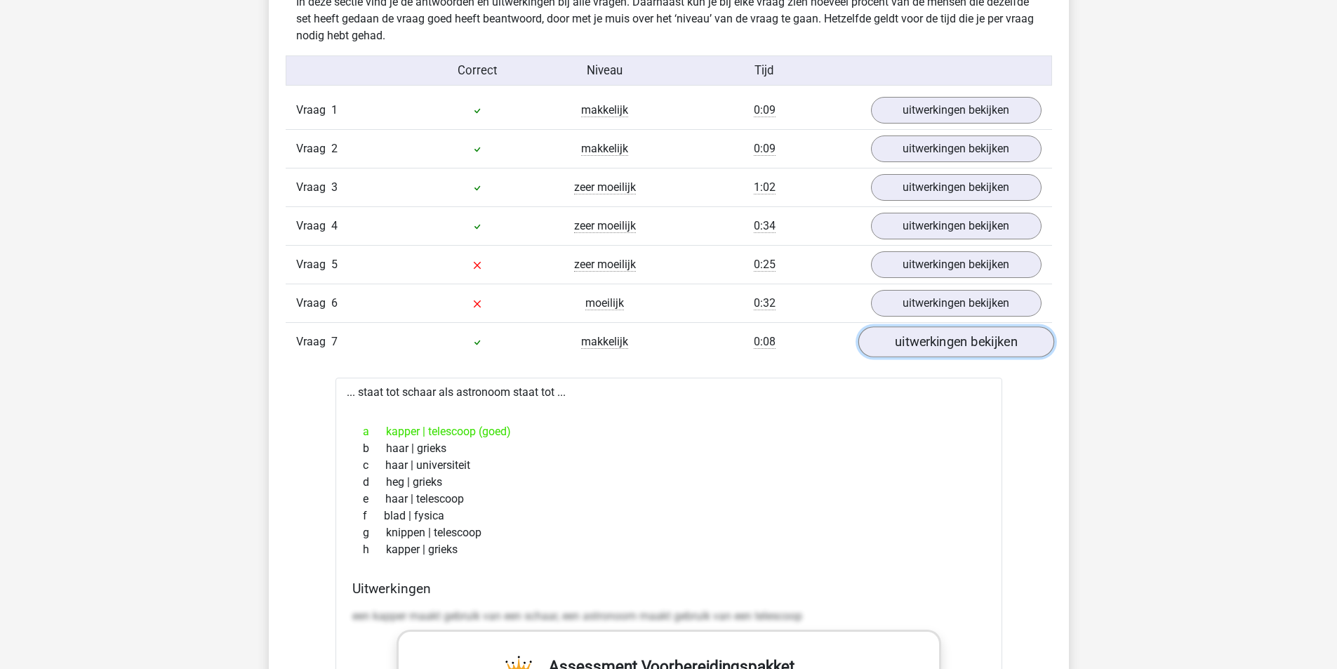
click at [955, 337] on link "uitwerkingen bekijken" at bounding box center [956, 341] width 196 height 31
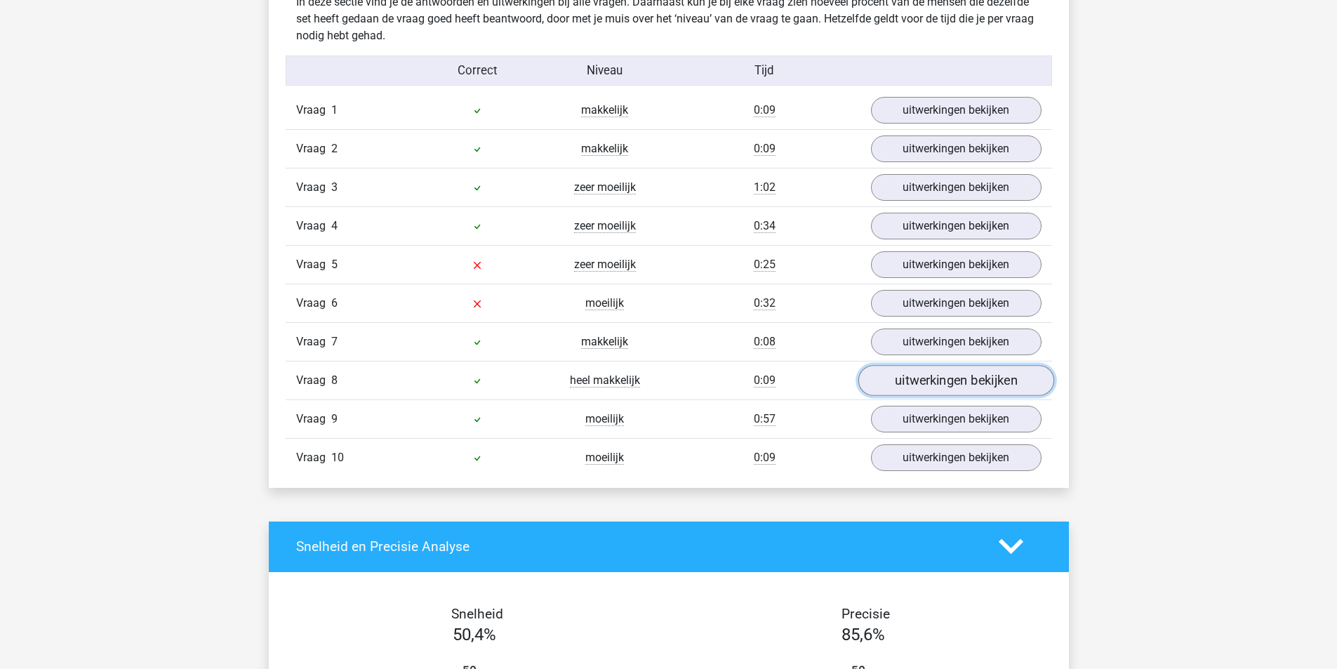
click at [945, 368] on link "uitwerkingen bekijken" at bounding box center [956, 380] width 196 height 31
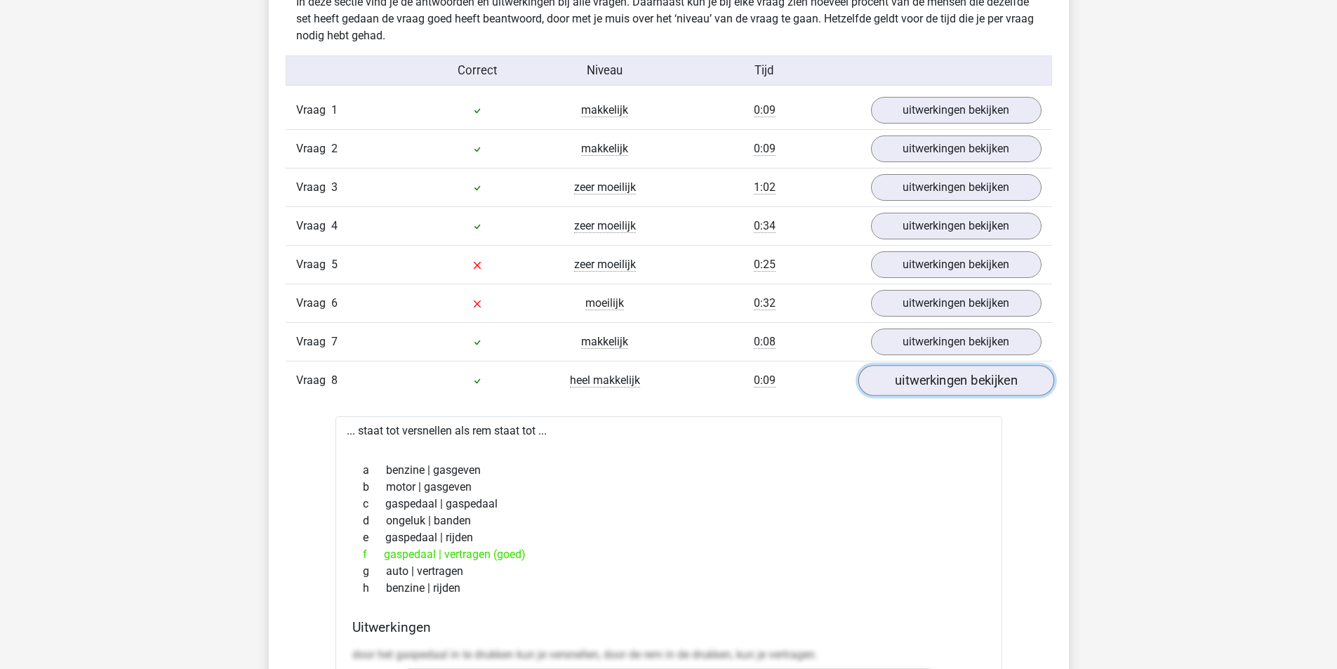
click at [945, 368] on link "uitwerkingen bekijken" at bounding box center [956, 380] width 196 height 31
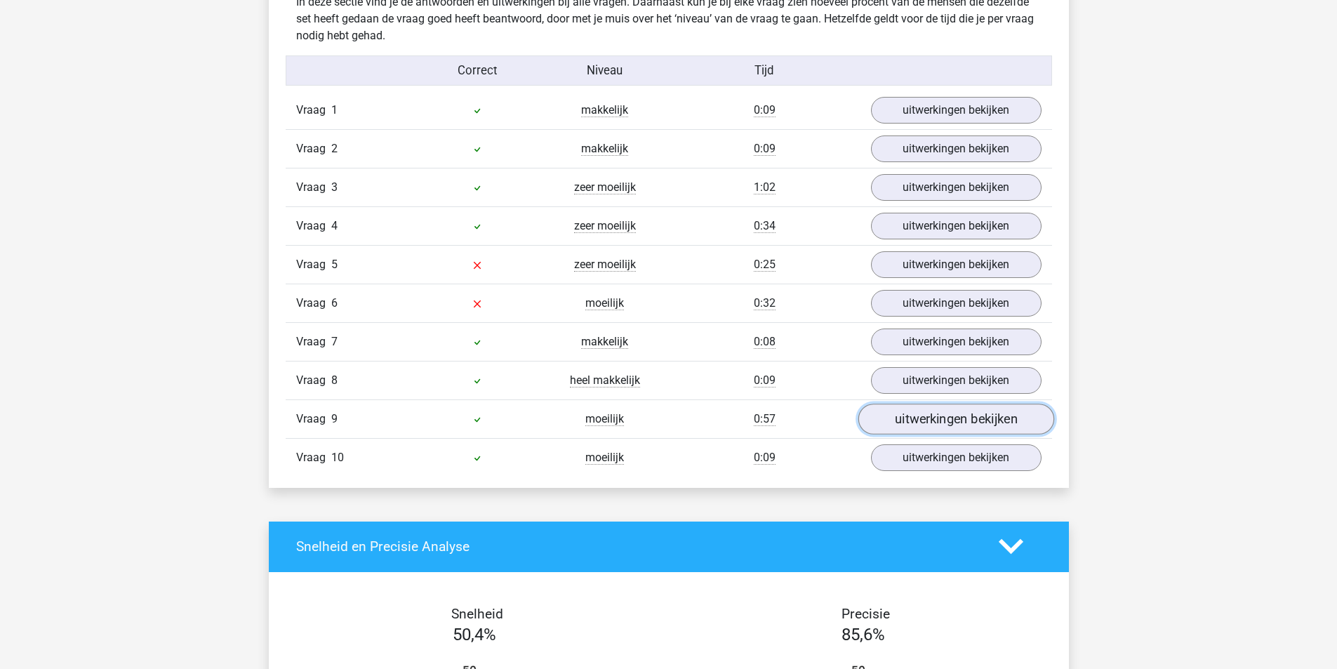
click at [926, 420] on link "uitwerkingen bekijken" at bounding box center [956, 419] width 196 height 31
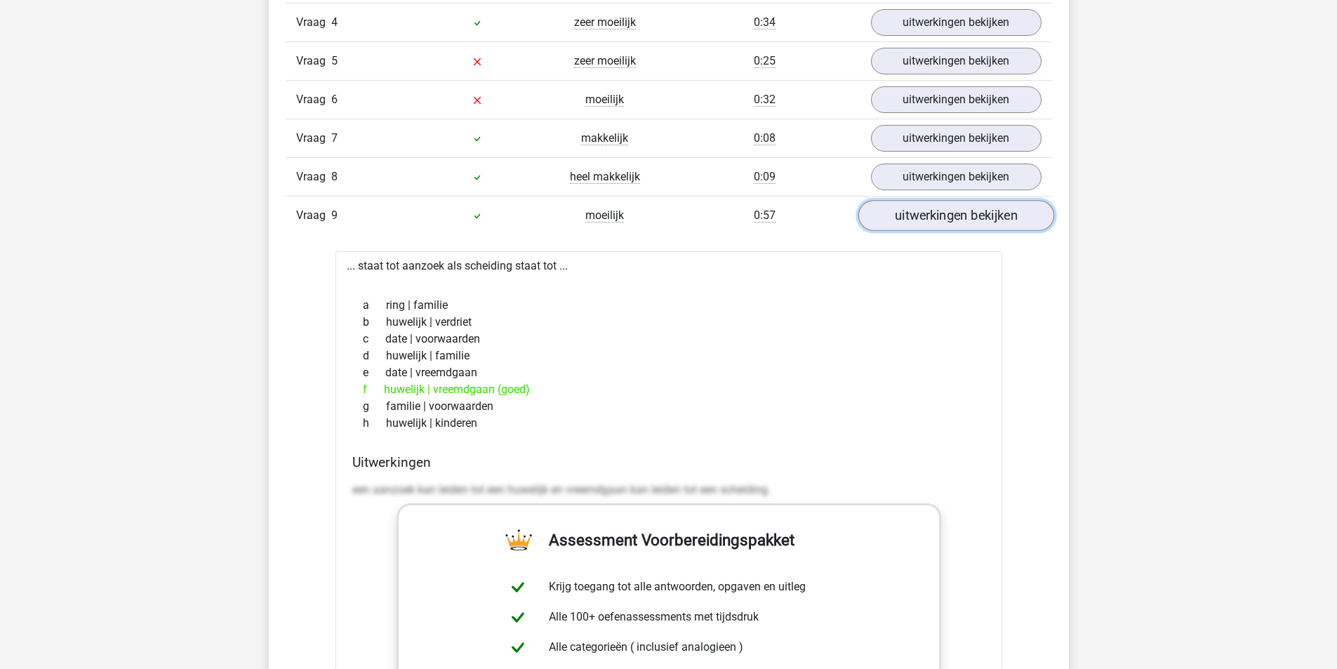
scroll to position [1334, 0]
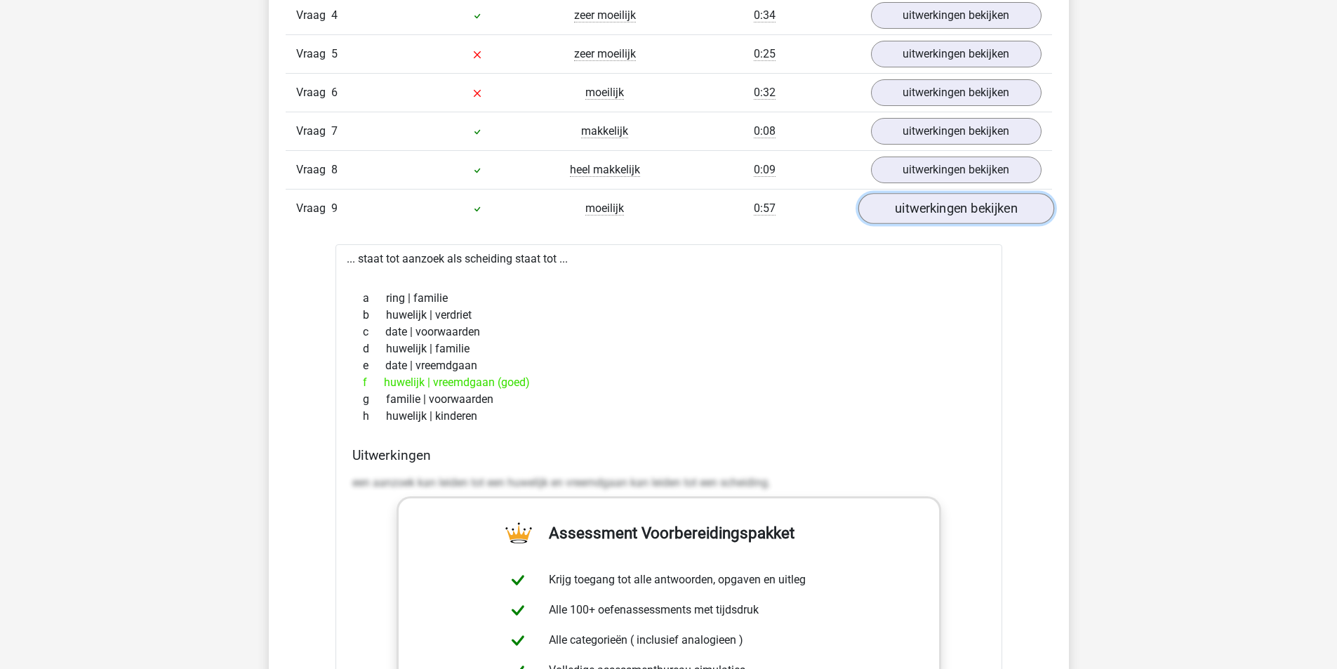
click at [951, 200] on link "uitwerkingen bekijken" at bounding box center [956, 208] width 196 height 31
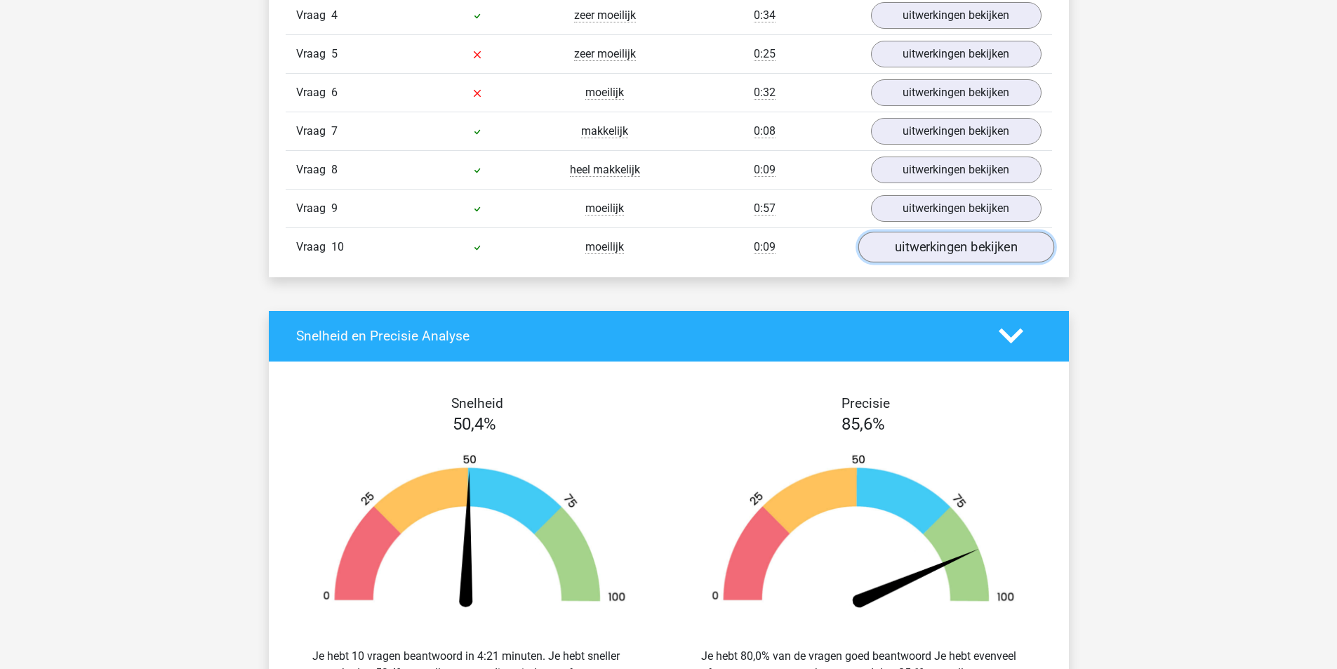
click at [947, 246] on link "uitwerkingen bekijken" at bounding box center [956, 247] width 196 height 31
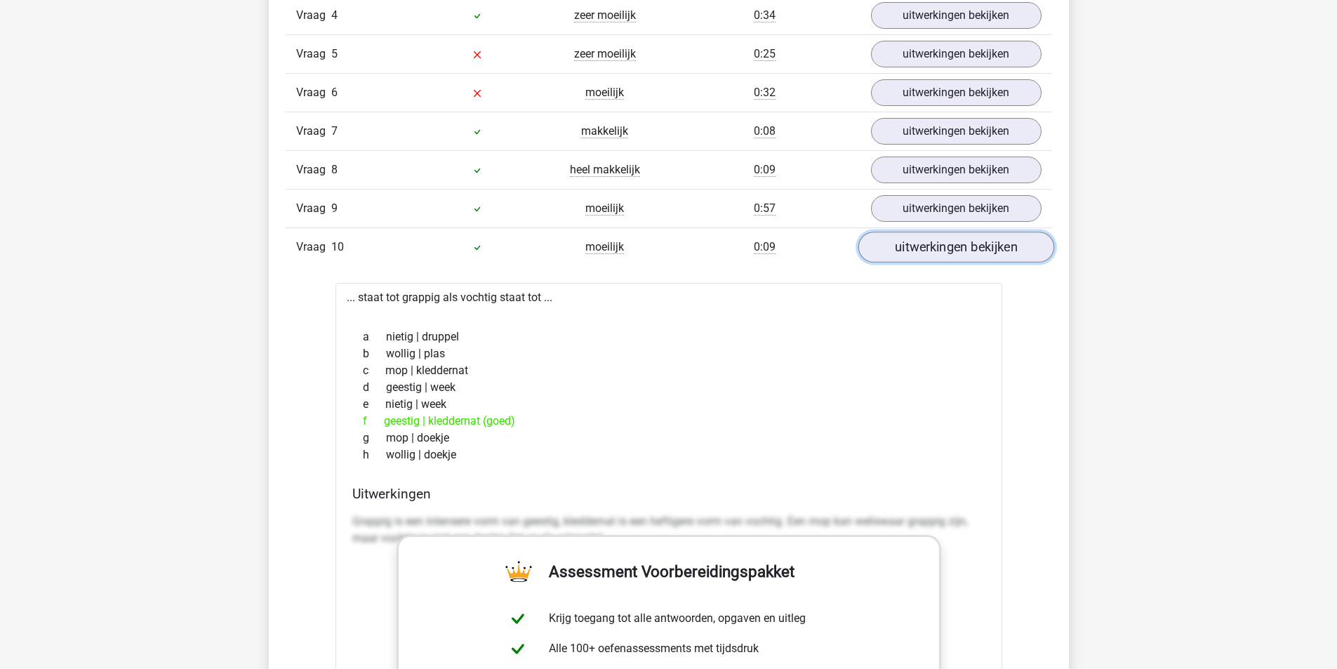
click at [947, 246] on link "uitwerkingen bekijken" at bounding box center [956, 247] width 196 height 31
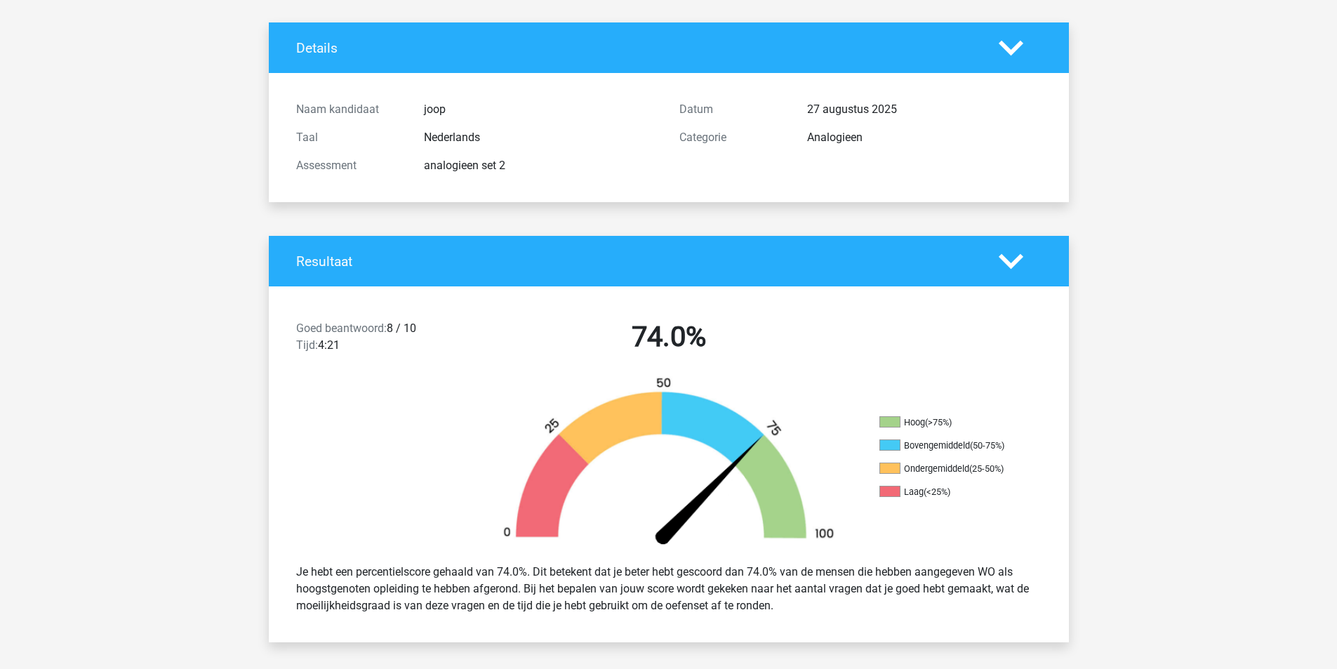
scroll to position [0, 0]
